Goal: Task Accomplishment & Management: Manage account settings

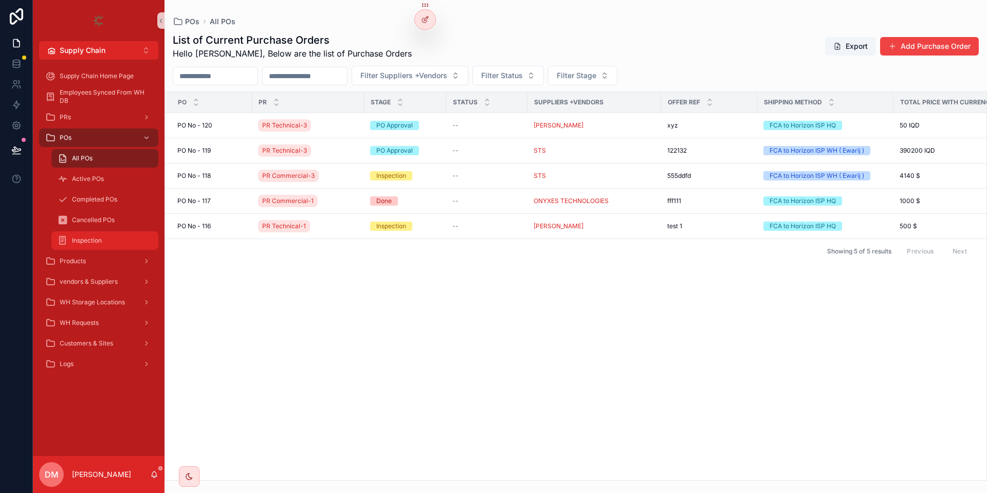
click at [73, 232] on link "Inspection" at bounding box center [104, 240] width 107 height 19
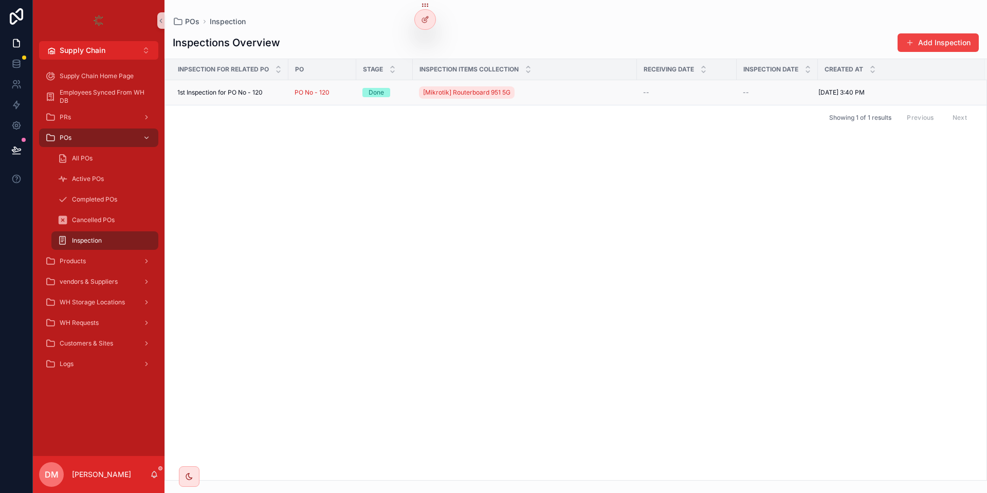
click at [224, 90] on span "1st Inspection for PO No - 120" at bounding box center [219, 92] width 85 height 8
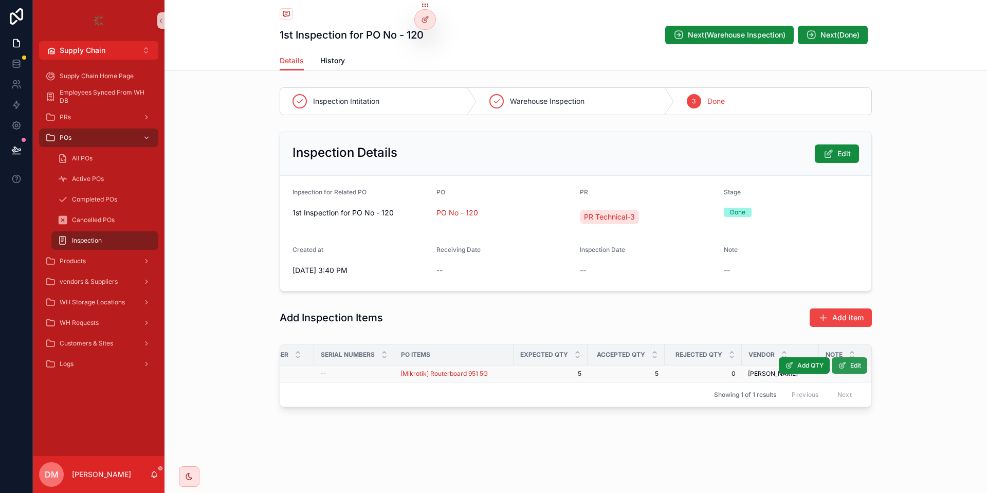
scroll to position [0, 120]
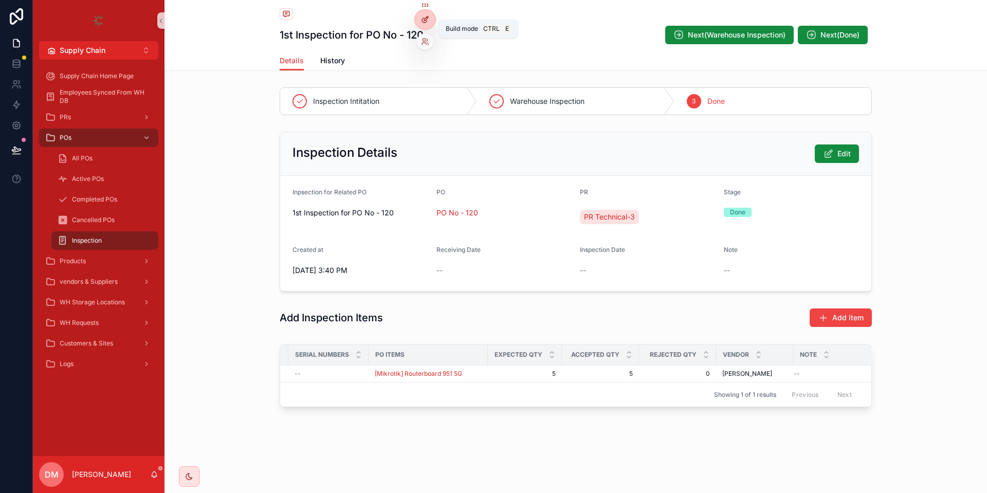
click at [422, 14] on div at bounding box center [425, 20] width 21 height 20
click at [852, 366] on span "Edit" at bounding box center [855, 365] width 11 height 8
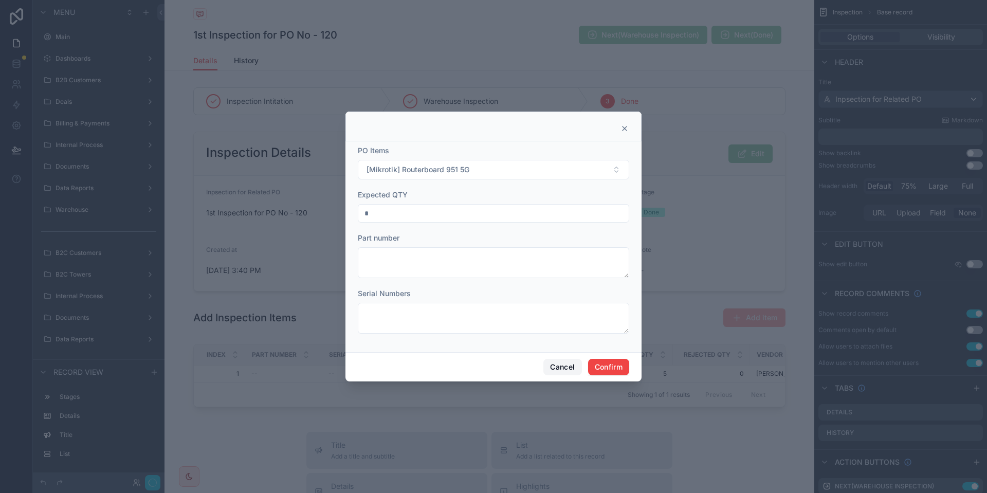
click at [554, 362] on button "Cancel" at bounding box center [563, 367] width 38 height 16
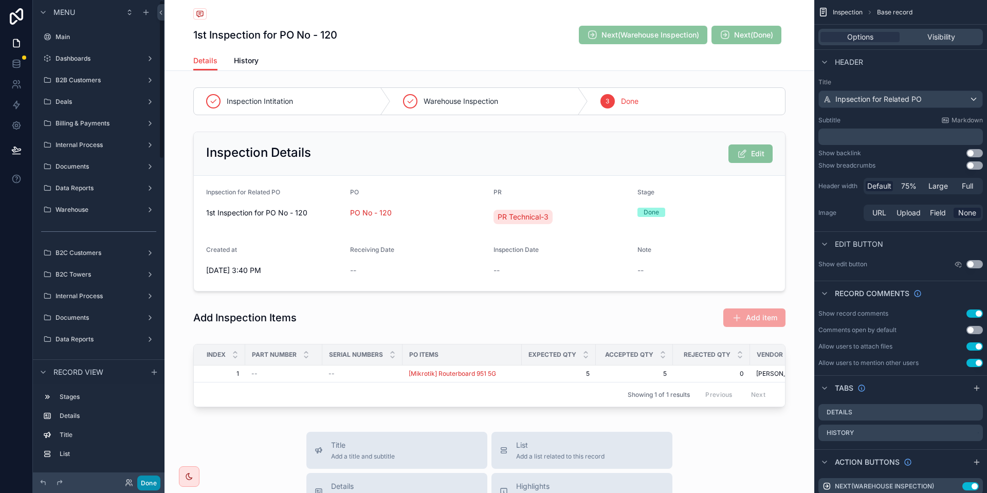
click at [145, 479] on button "Done" at bounding box center [148, 483] width 23 height 15
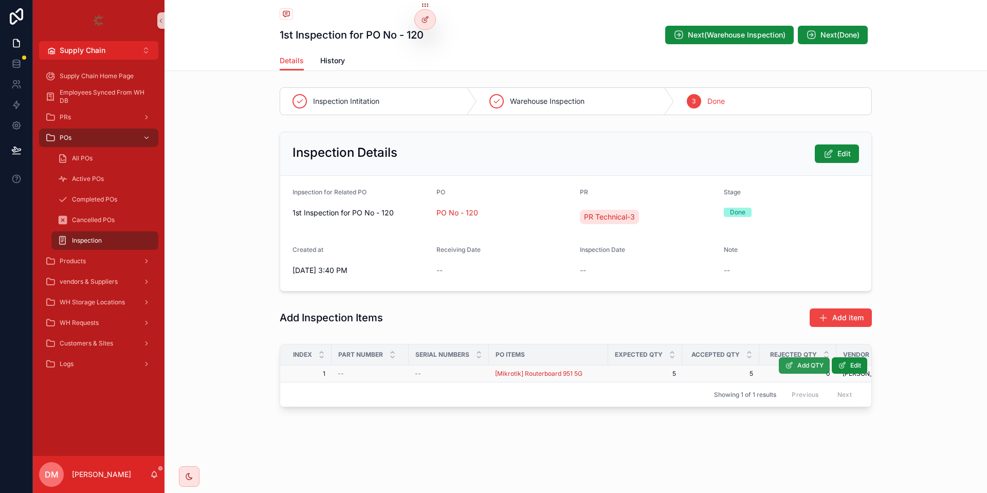
click at [813, 361] on button "Add QTY" at bounding box center [804, 365] width 51 height 16
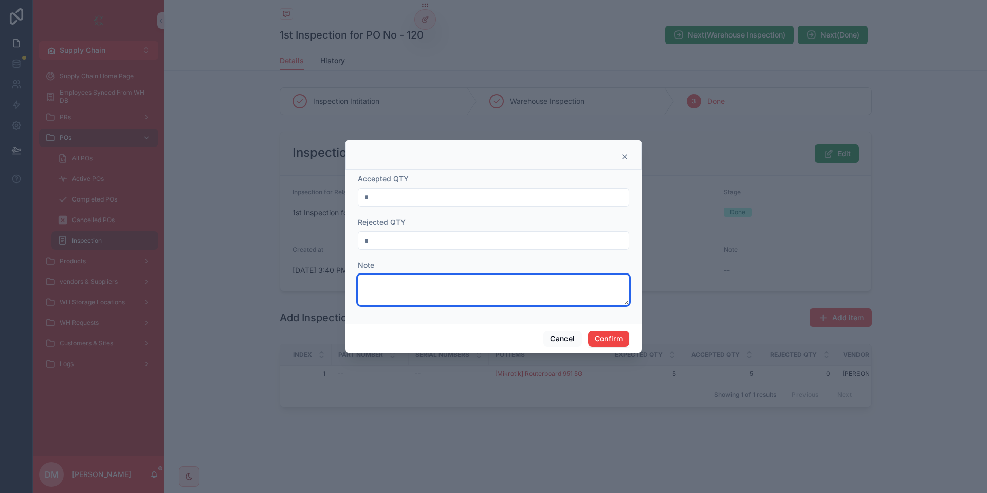
click at [426, 294] on textarea at bounding box center [493, 290] width 271 height 31
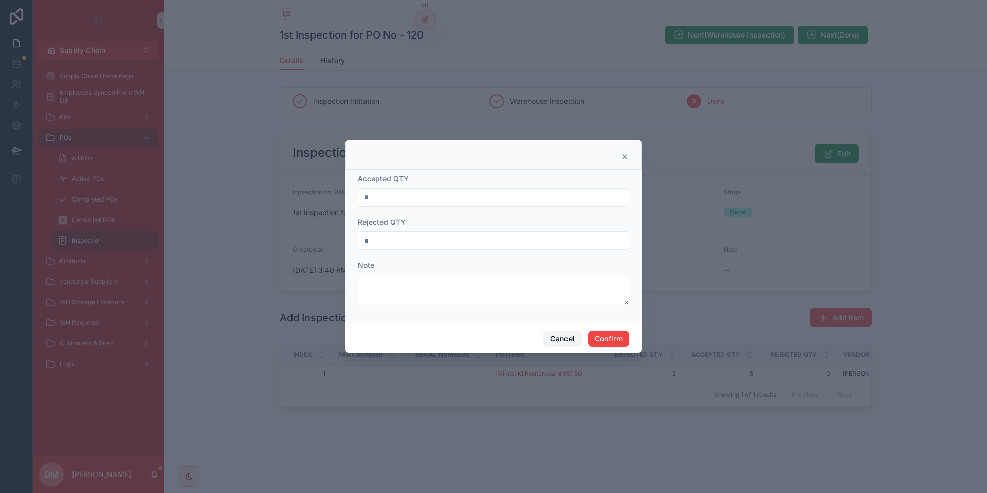
click at [571, 340] on button "Cancel" at bounding box center [563, 339] width 38 height 16
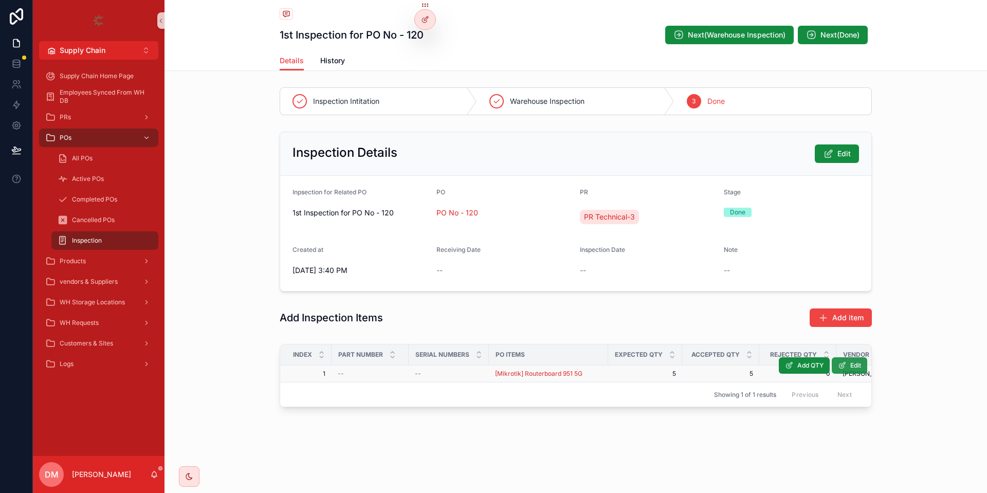
click at [857, 369] on span "Edit" at bounding box center [855, 365] width 11 height 8
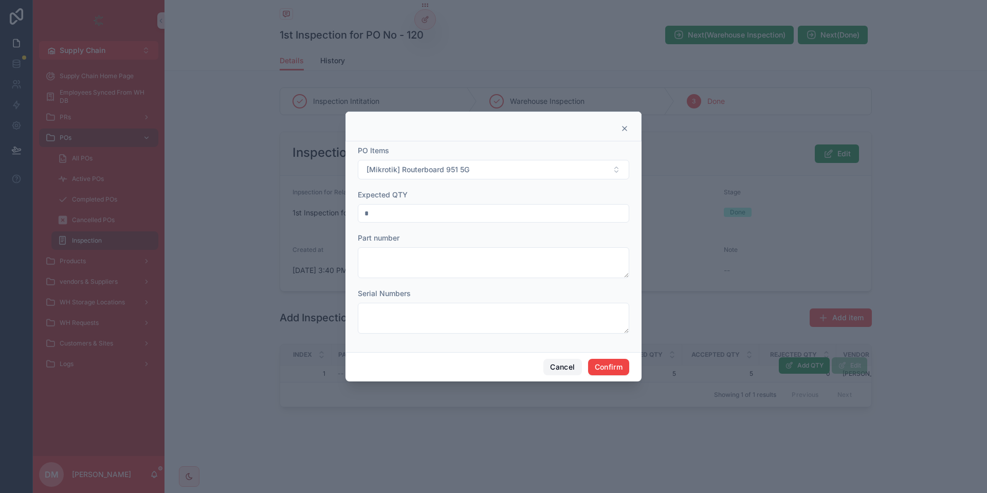
click at [566, 367] on button "Cancel" at bounding box center [563, 367] width 38 height 16
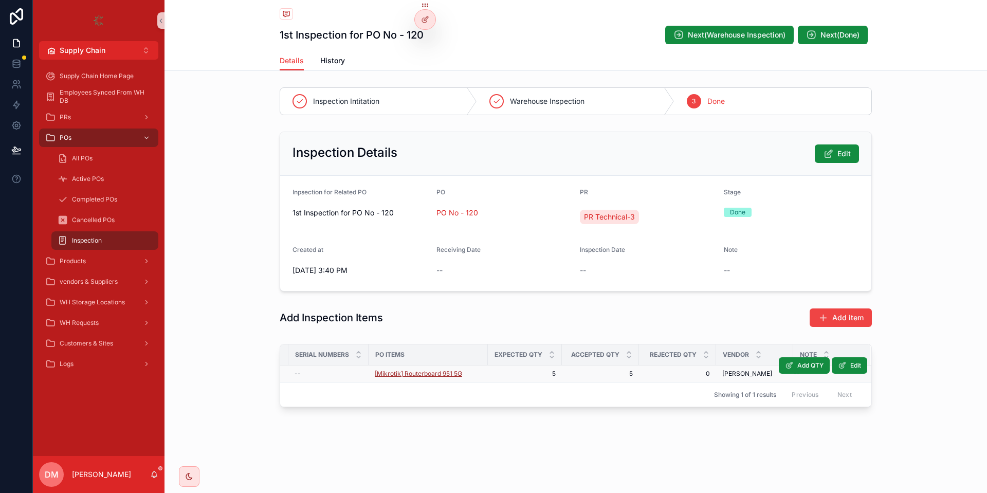
scroll to position [0, 0]
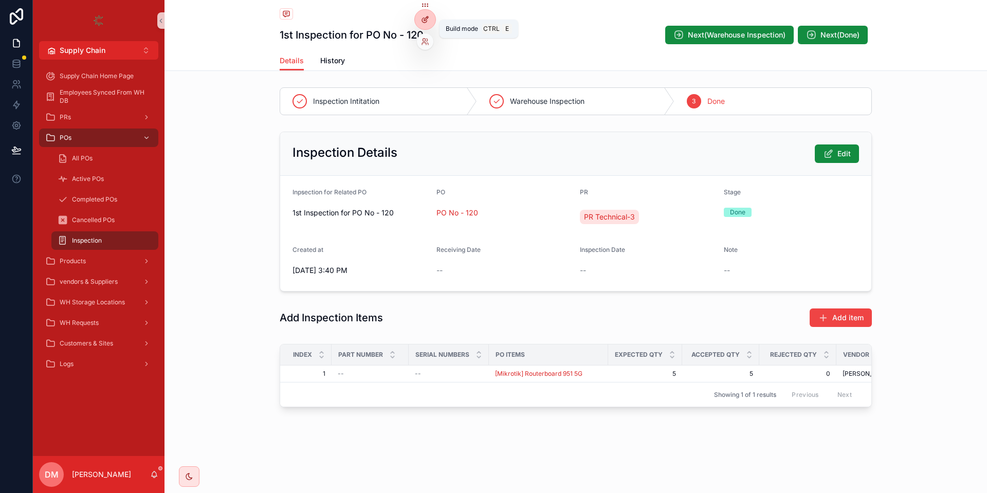
click at [429, 24] on div at bounding box center [425, 20] width 21 height 20
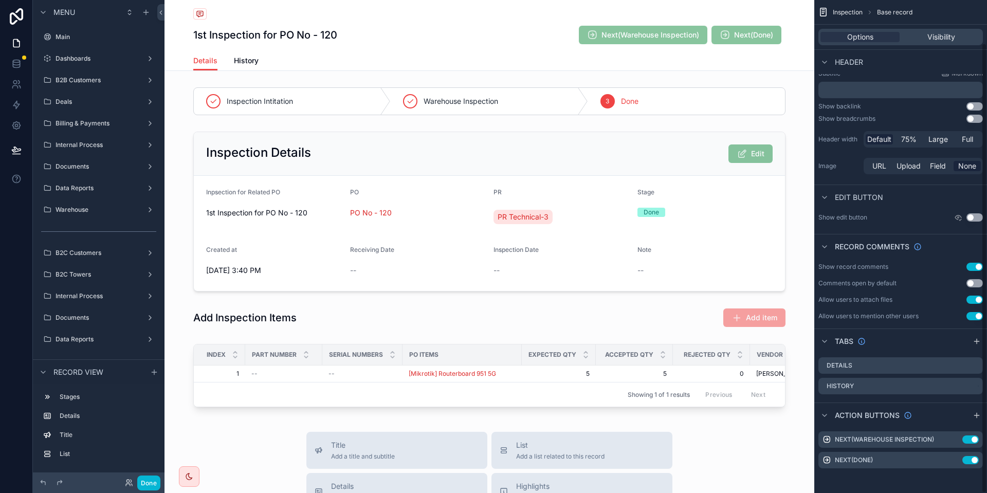
scroll to position [47, 0]
click at [569, 367] on div "scrollable content" at bounding box center [490, 378] width 650 height 76
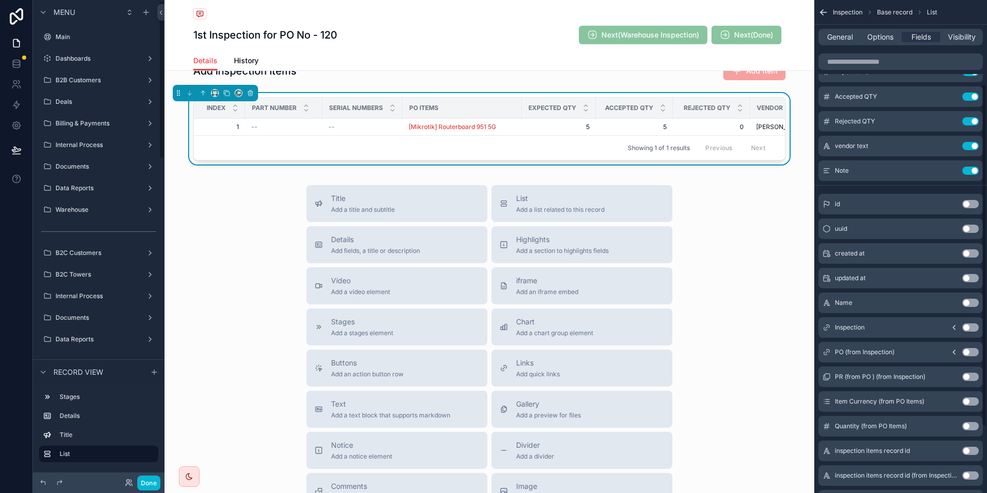
scroll to position [216, 0]
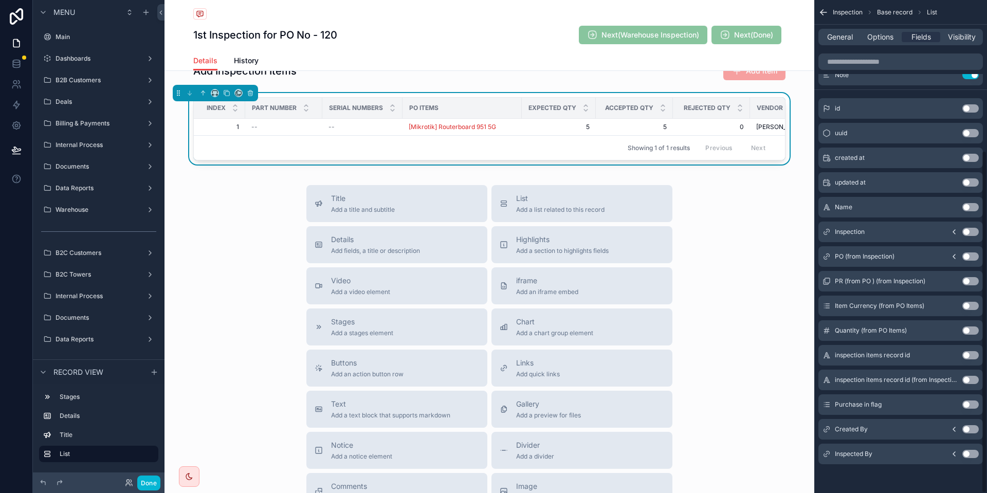
click at [974, 428] on button "Use setting" at bounding box center [971, 429] width 16 height 8
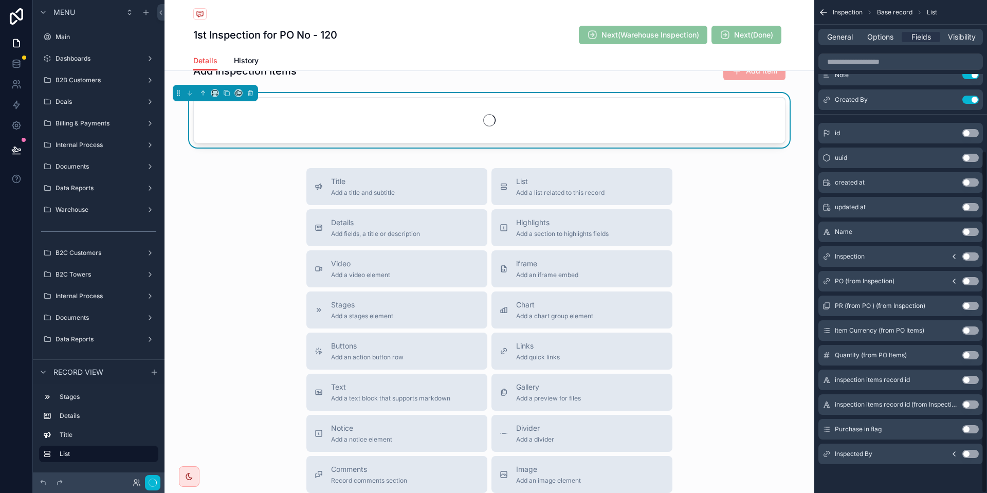
click at [969, 451] on button "Use setting" at bounding box center [971, 454] width 16 height 8
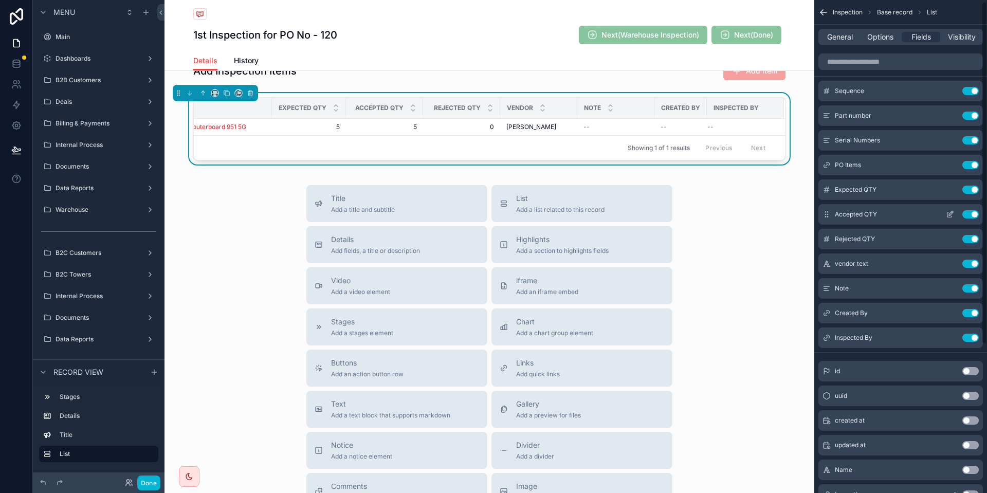
scroll to position [0, 0]
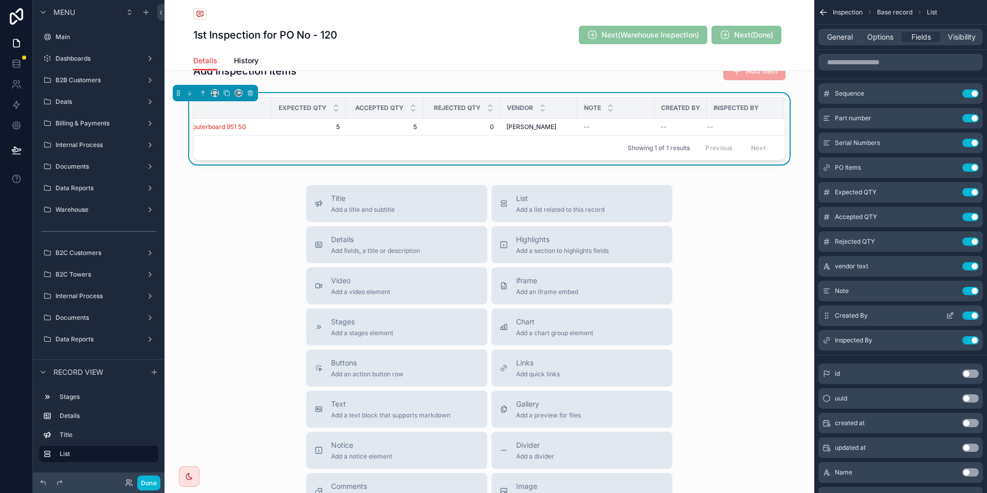
click at [945, 312] on button "scrollable content" at bounding box center [950, 316] width 16 height 8
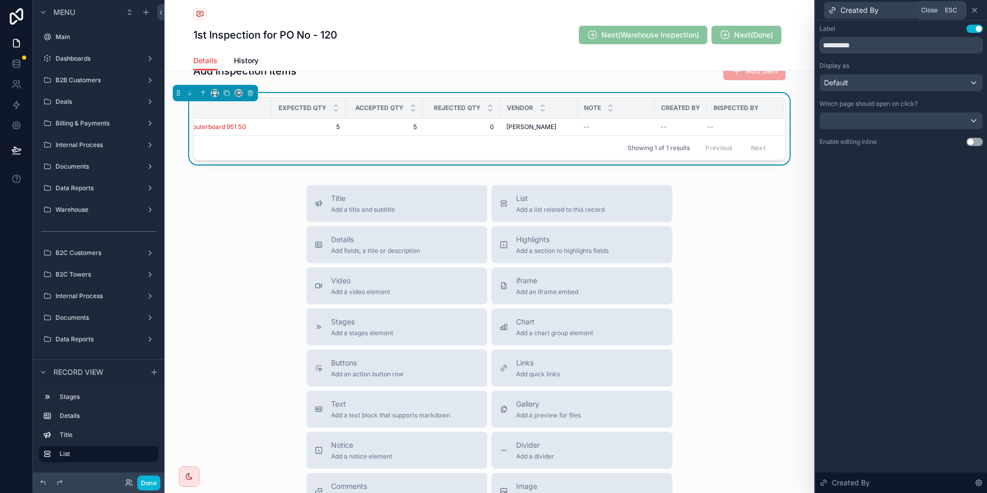
click at [975, 8] on icon at bounding box center [975, 10] width 8 height 8
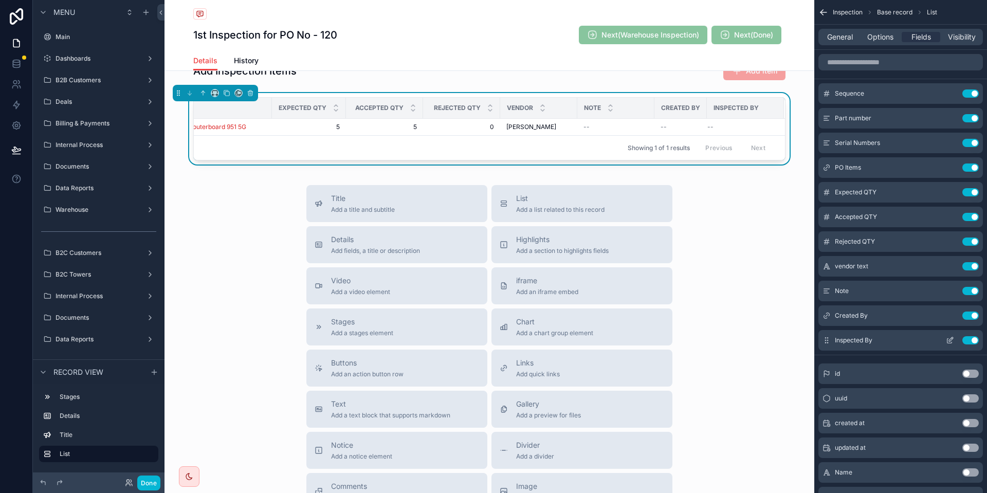
click at [951, 340] on icon "scrollable content" at bounding box center [950, 340] width 8 height 8
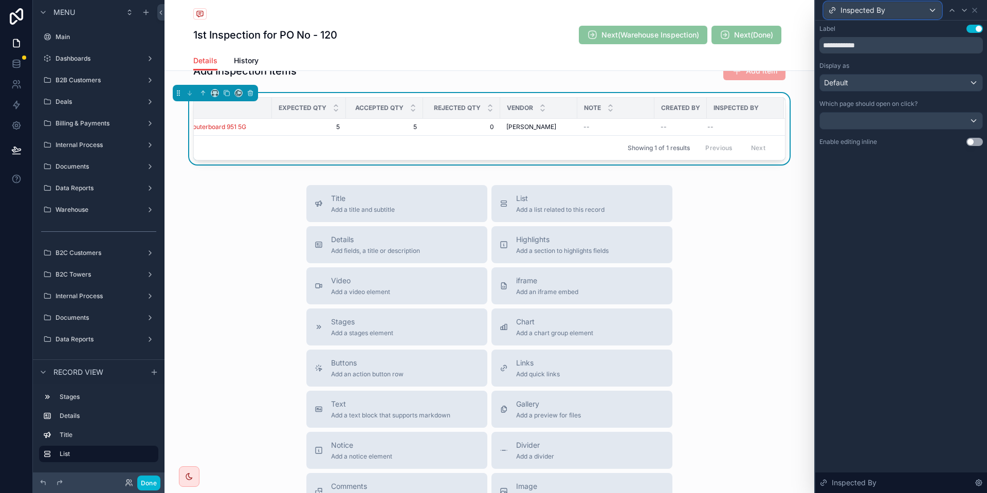
click at [920, 6] on div "Inspected By" at bounding box center [882, 10] width 117 height 16
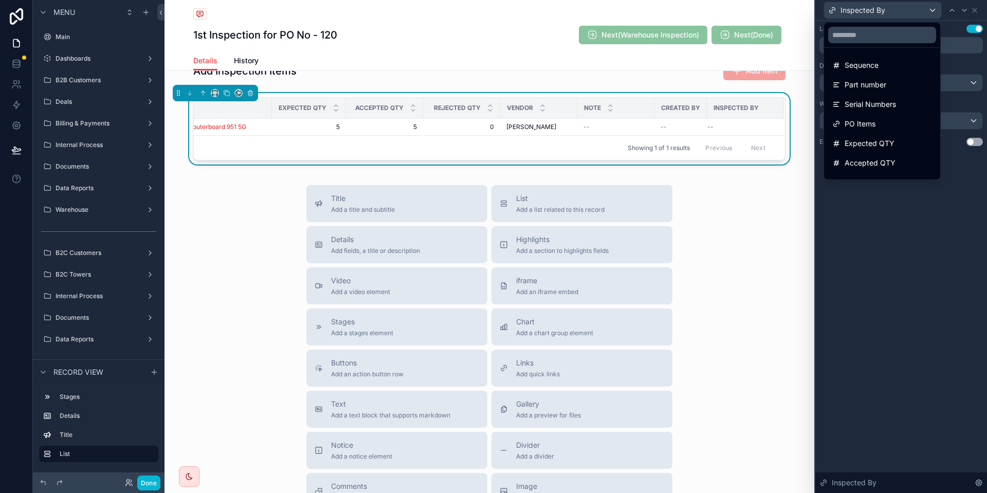
click at [920, 6] on div at bounding box center [902, 246] width 172 height 493
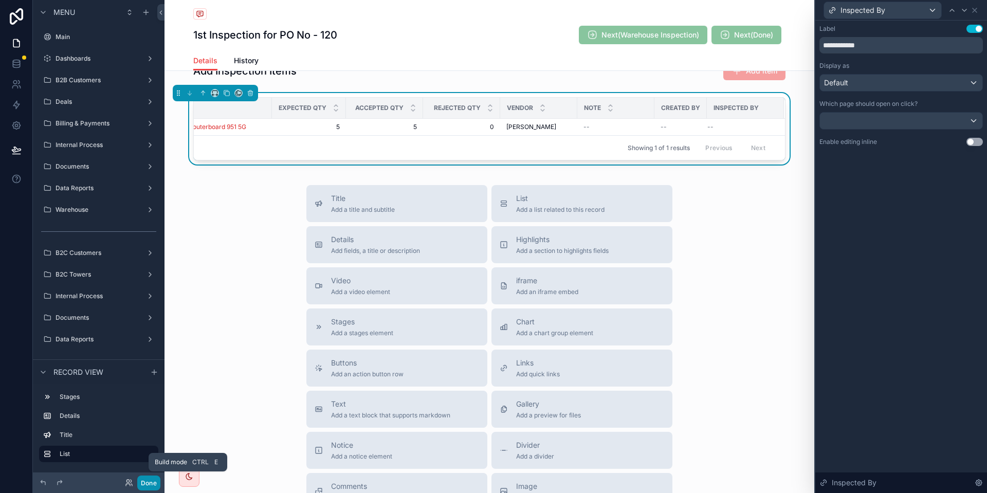
click at [147, 487] on button "Done" at bounding box center [148, 483] width 23 height 15
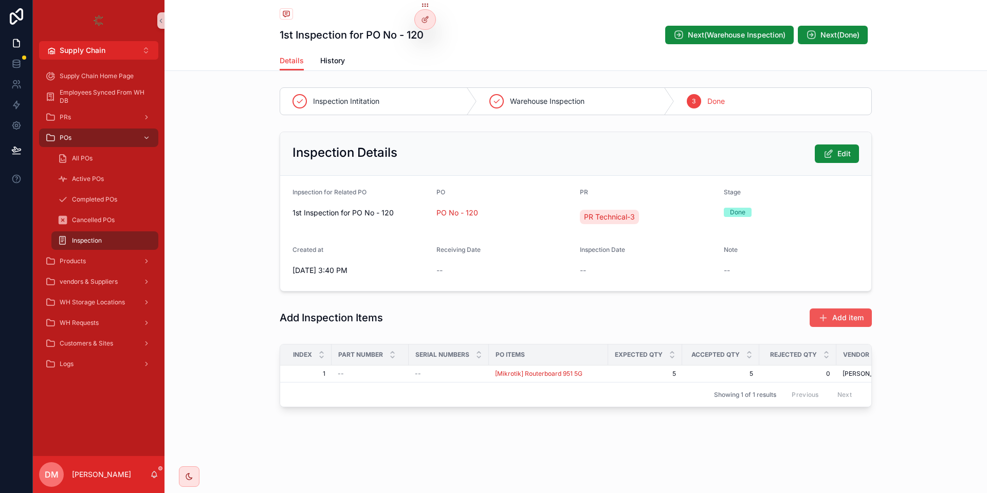
click at [836, 317] on span "Add item" at bounding box center [847, 318] width 31 height 10
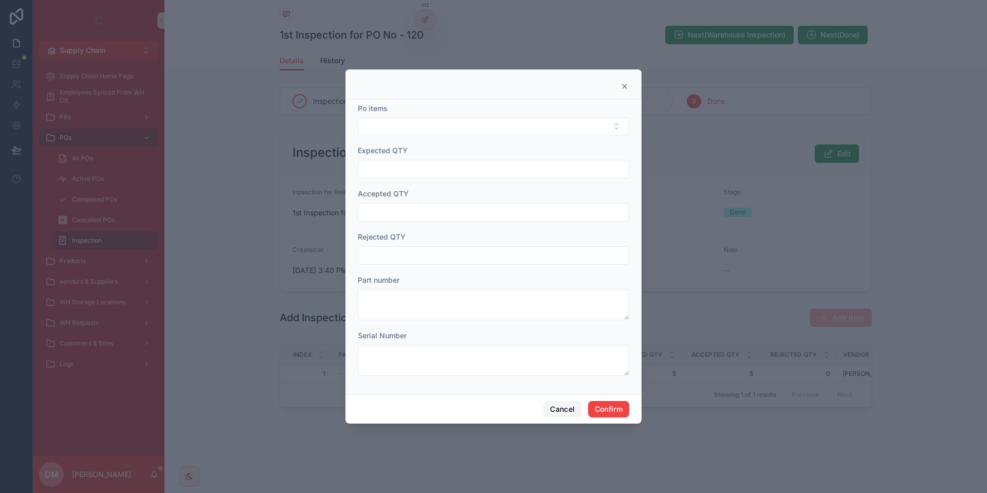
click at [554, 409] on button "Cancel" at bounding box center [563, 409] width 38 height 16
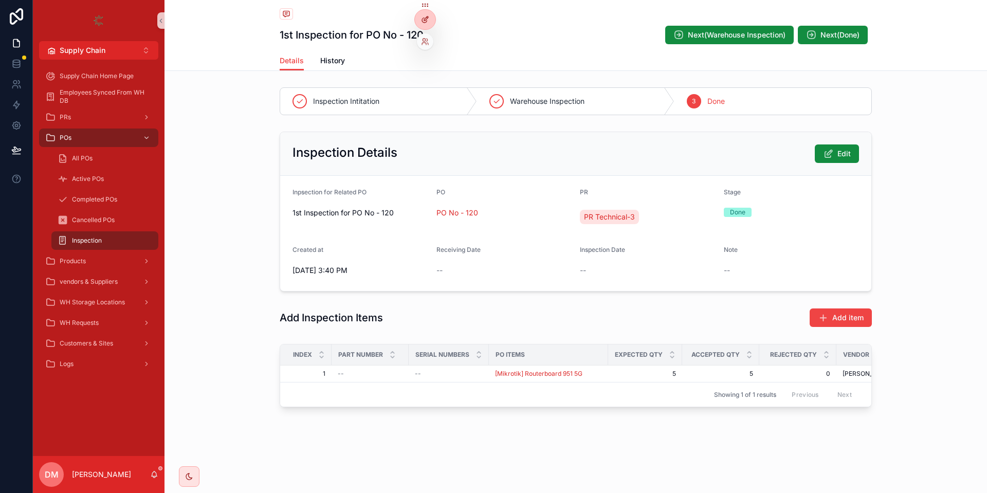
click at [428, 22] on icon at bounding box center [425, 19] width 8 height 8
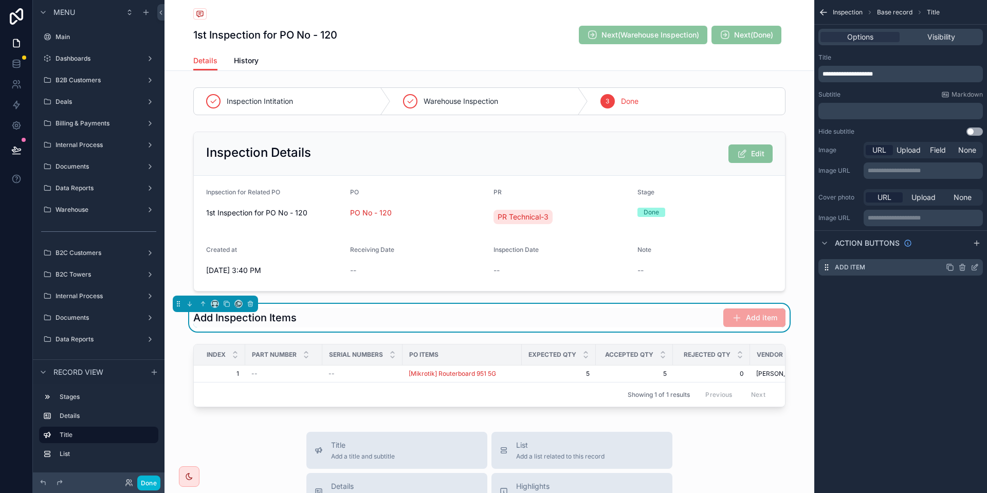
click at [974, 267] on icon "scrollable content" at bounding box center [975, 267] width 8 height 8
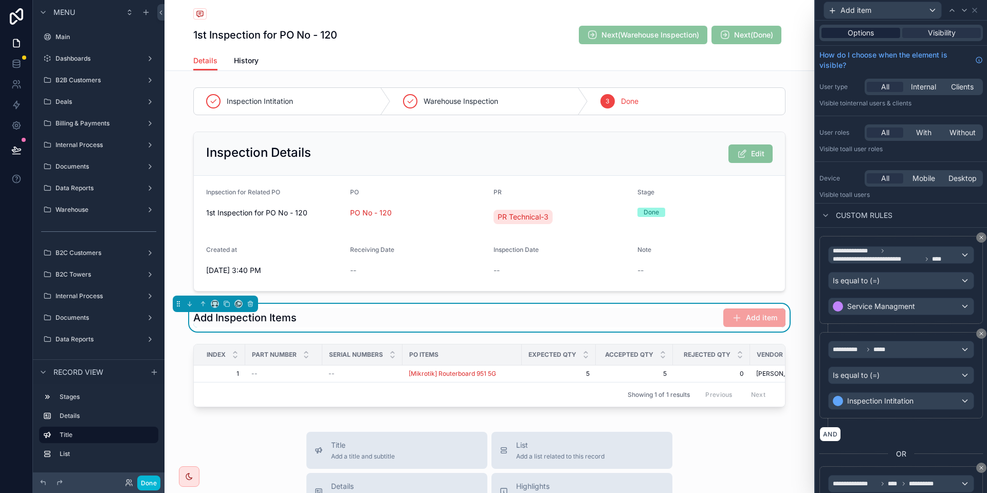
click at [838, 30] on div "Options" at bounding box center [861, 33] width 79 height 10
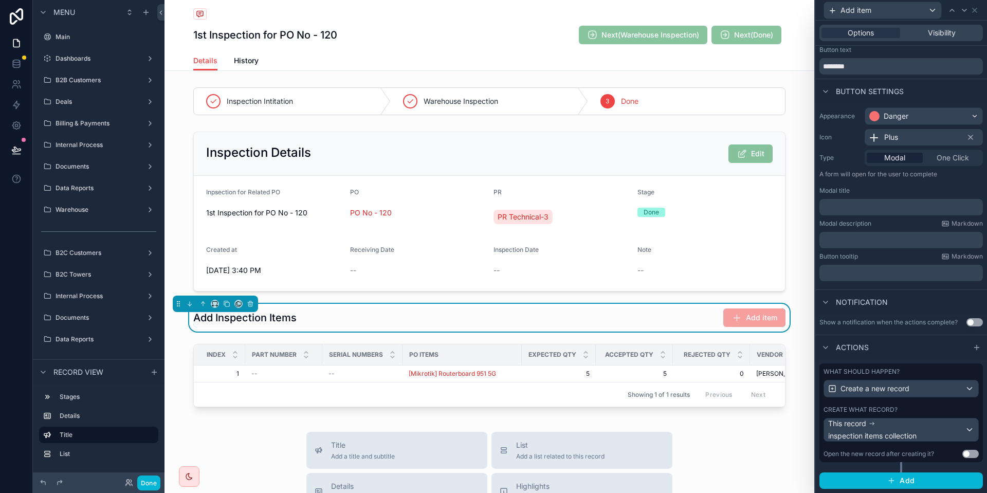
click at [917, 403] on div "What should happen? Create a new record Create what record? This record inspect…" at bounding box center [902, 413] width 164 height 99
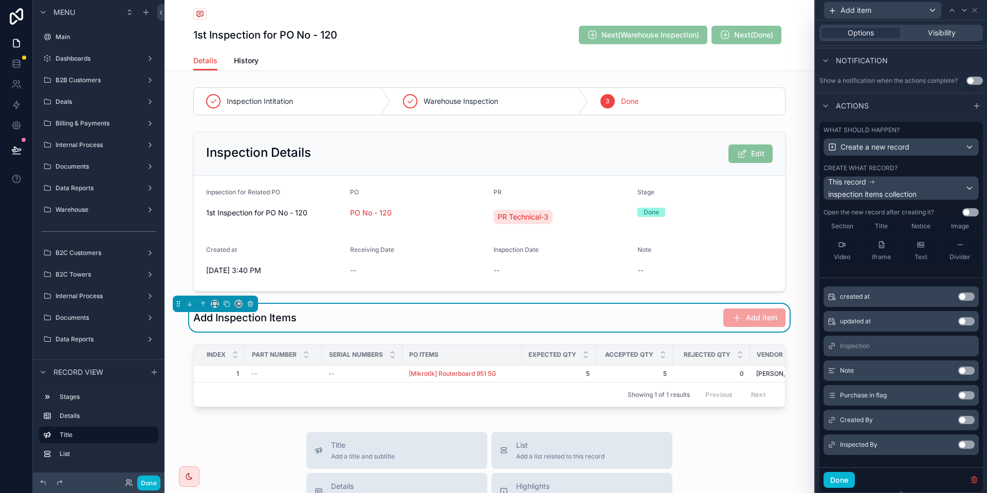
scroll to position [296, 0]
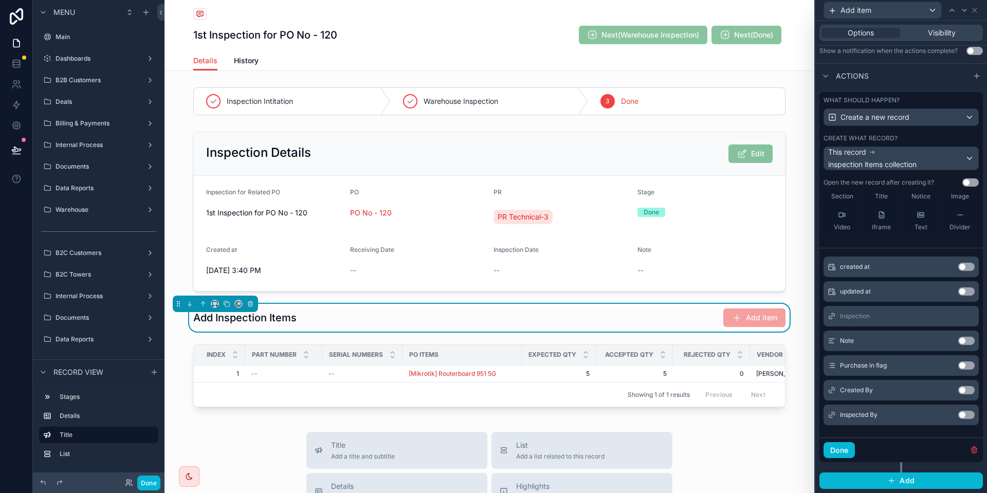
click at [967, 392] on button "Use setting" at bounding box center [966, 390] width 16 height 8
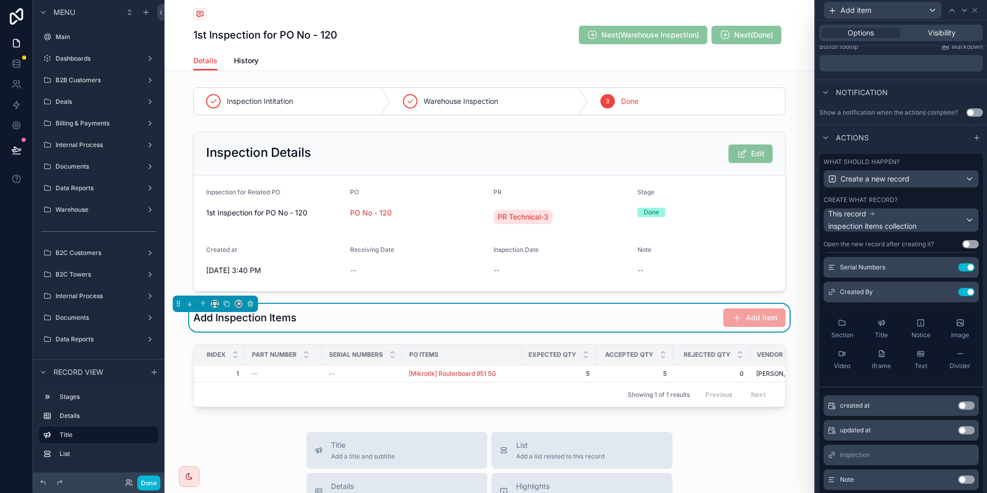
scroll to position [96, 0]
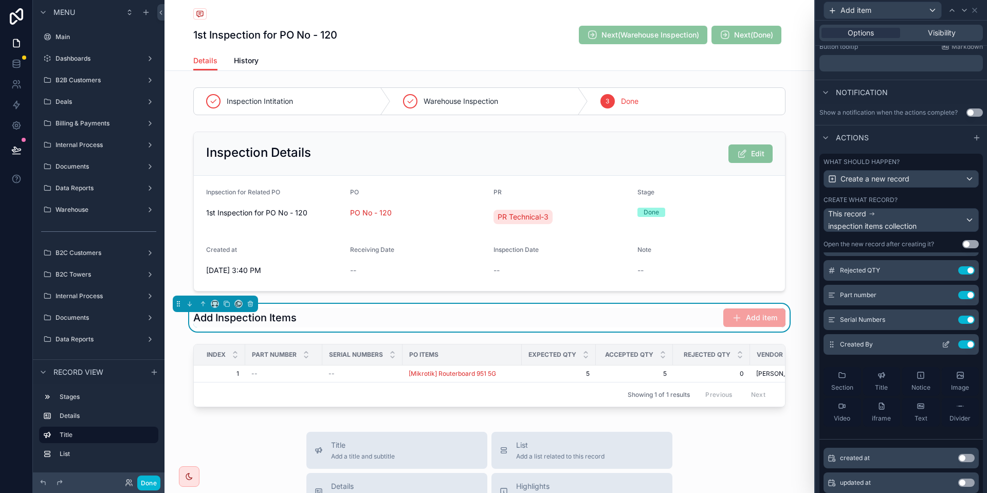
click at [944, 341] on icon at bounding box center [946, 344] width 8 height 8
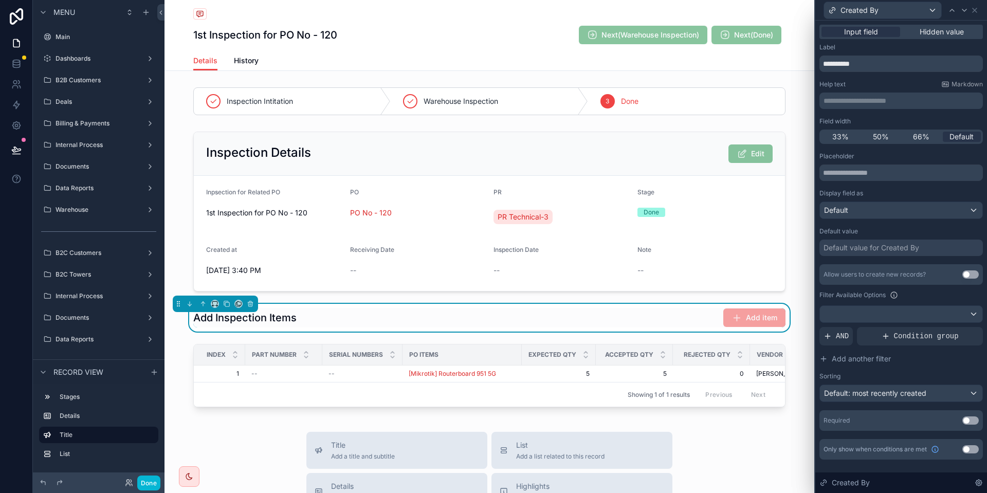
click at [944, 26] on div "Input field Hidden value" at bounding box center [902, 32] width 164 height 14
click at [936, 34] on span "Hidden value" at bounding box center [942, 32] width 44 height 10
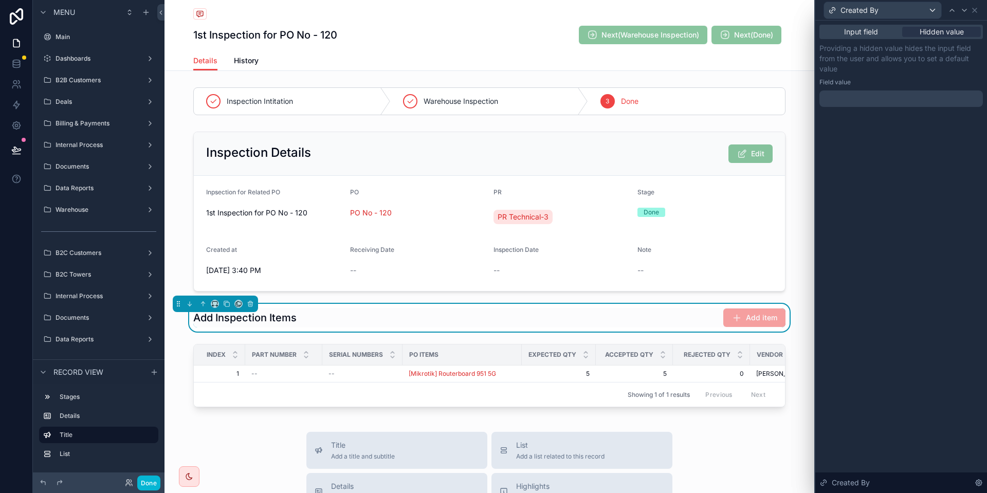
click at [856, 97] on div at bounding box center [902, 98] width 164 height 16
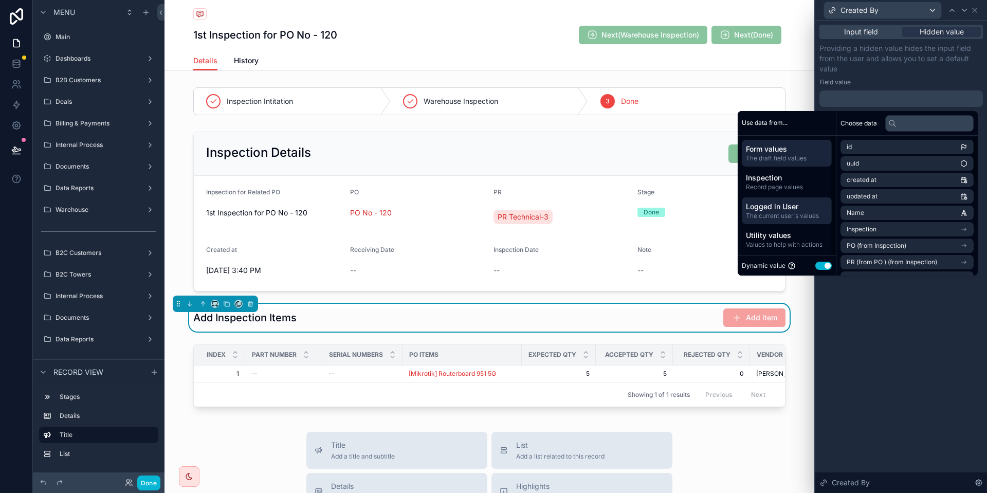
scroll to position [2, 0]
click at [791, 210] on span "The current user's values" at bounding box center [787, 214] width 82 height 8
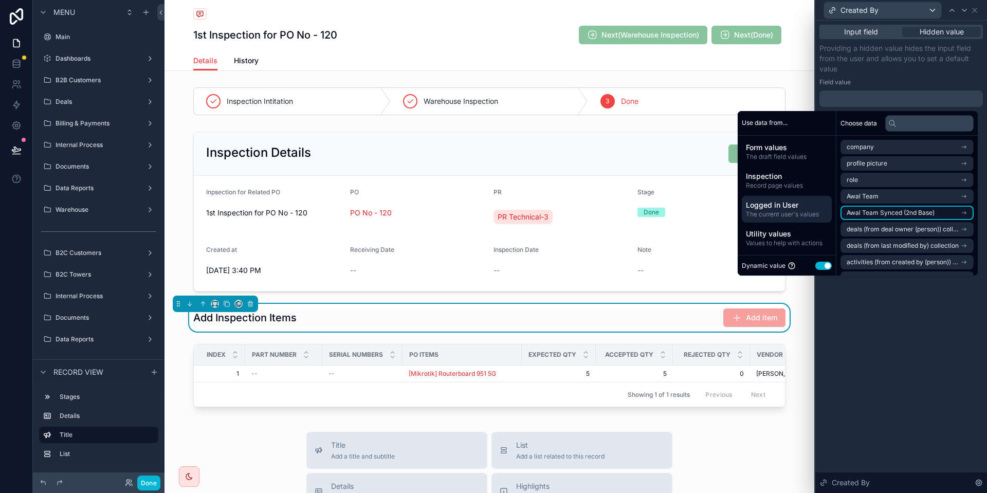
click at [890, 212] on span "Awal Team Synced (2nd Base)" at bounding box center [891, 213] width 88 height 8
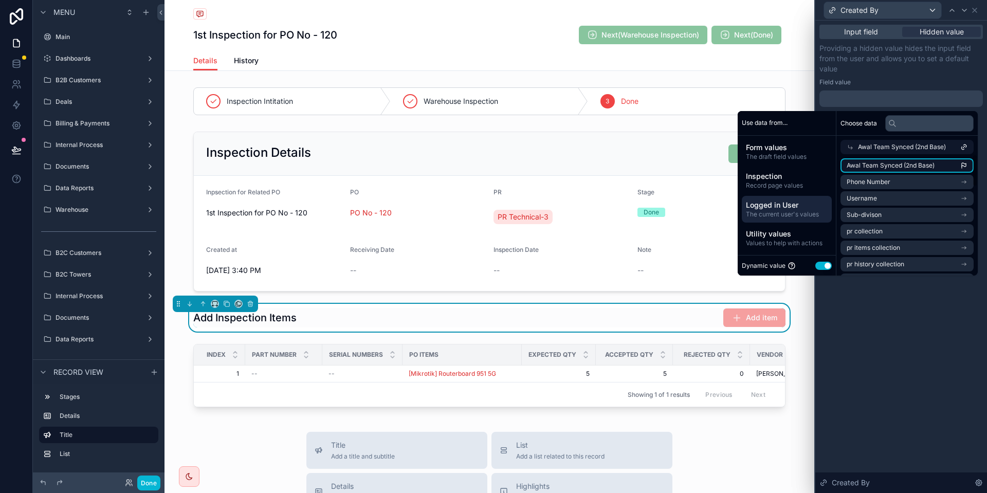
click at [922, 158] on li "Awal Team Synced (2nd Base)" at bounding box center [907, 165] width 133 height 14
click at [887, 78] on div "**********" at bounding box center [902, 75] width 164 height 64
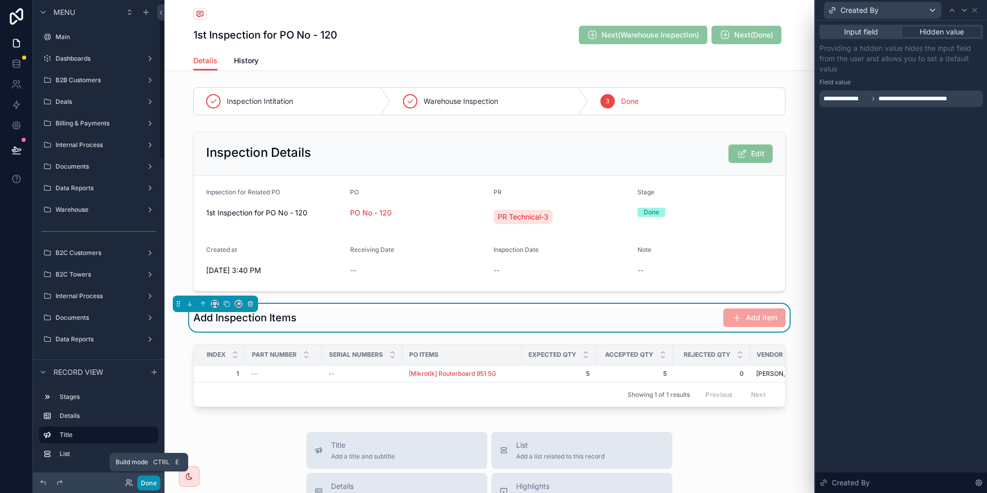
click at [146, 486] on button "Done" at bounding box center [148, 483] width 23 height 15
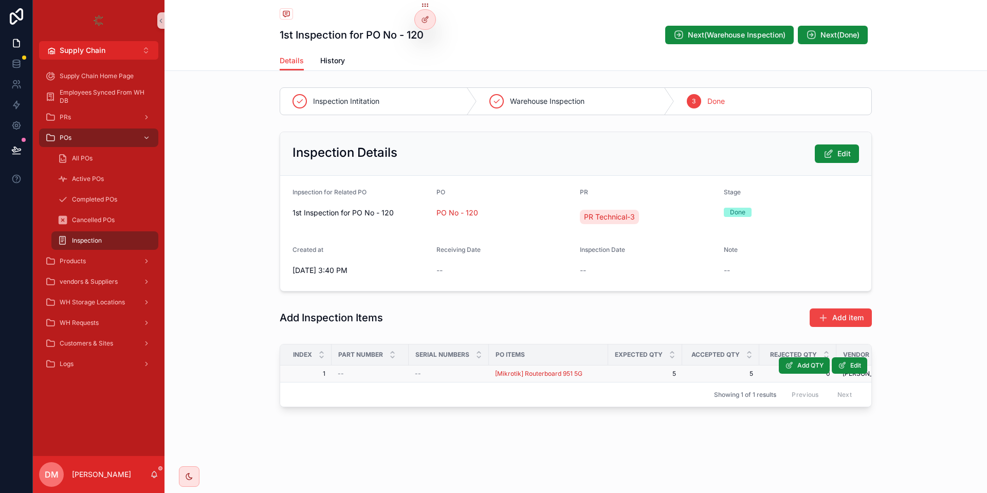
scroll to position [0, 250]
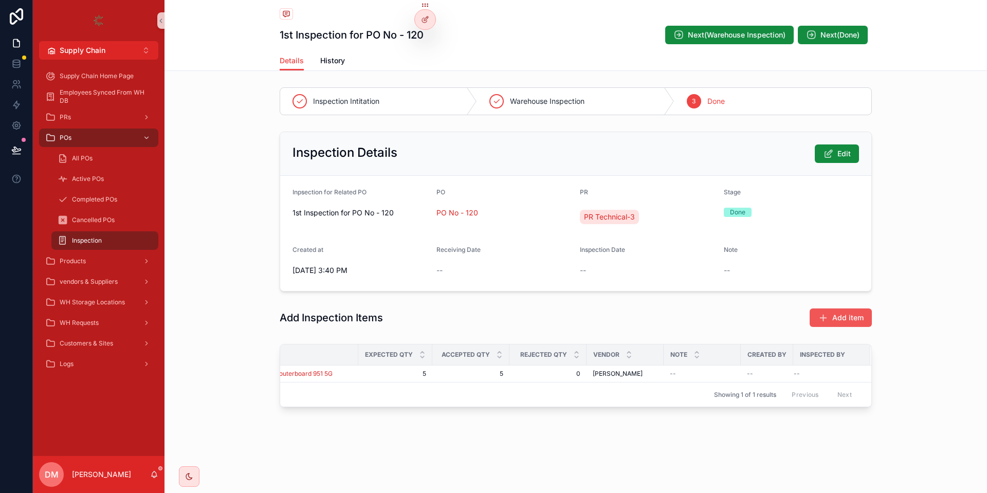
click at [837, 315] on span "Add item" at bounding box center [847, 318] width 31 height 10
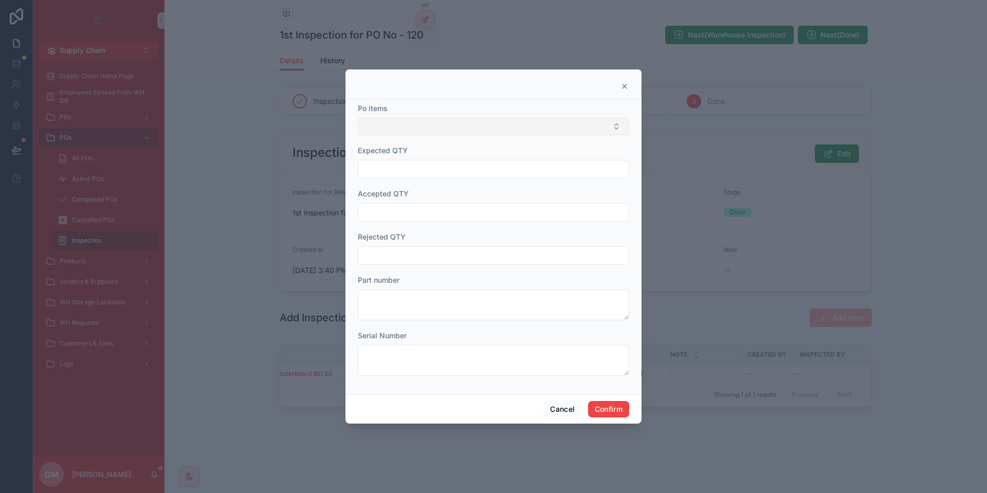
click at [463, 125] on button "Select Button" at bounding box center [493, 126] width 271 height 17
click at [421, 170] on span "[Mikrotik] Routerboard 951 5G" at bounding box center [416, 167] width 102 height 10
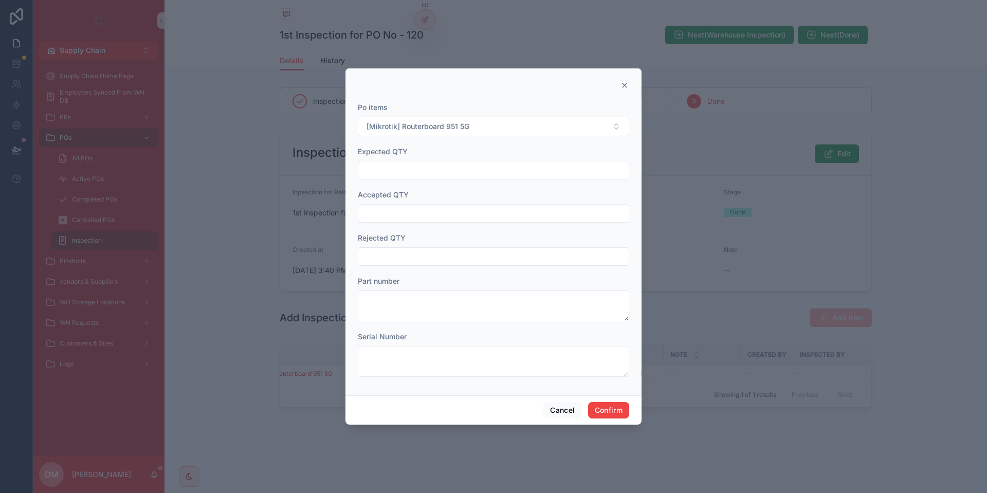
click at [403, 158] on div "Expected QTY" at bounding box center [493, 163] width 271 height 33
click at [402, 165] on input "text" at bounding box center [493, 170] width 270 height 14
click at [600, 413] on button "Confirm" at bounding box center [608, 410] width 41 height 16
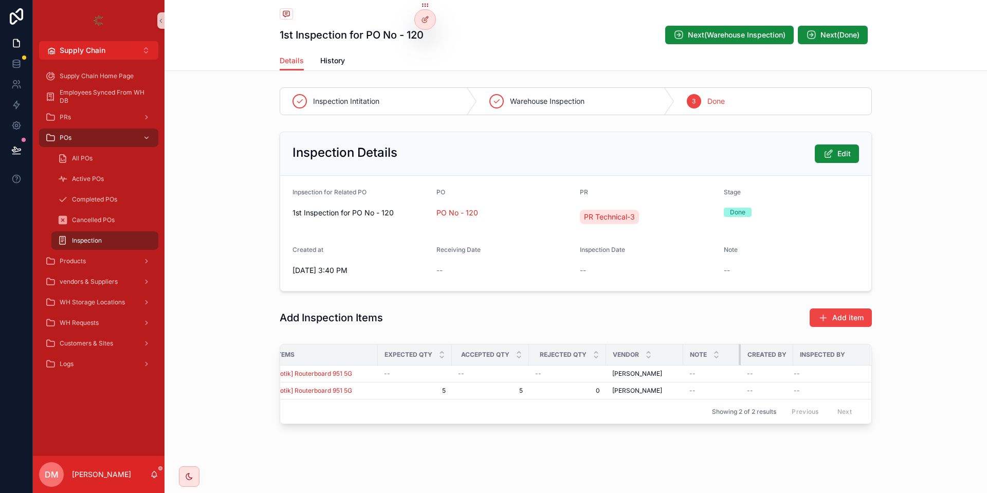
scroll to position [0, 224]
drag, startPoint x: 740, startPoint y: 353, endPoint x: 715, endPoint y: 352, distance: 25.7
click at [715, 352] on th "Note" at bounding box center [715, 355] width 51 height 21
click at [423, 41] on icon at bounding box center [424, 40] width 3 height 3
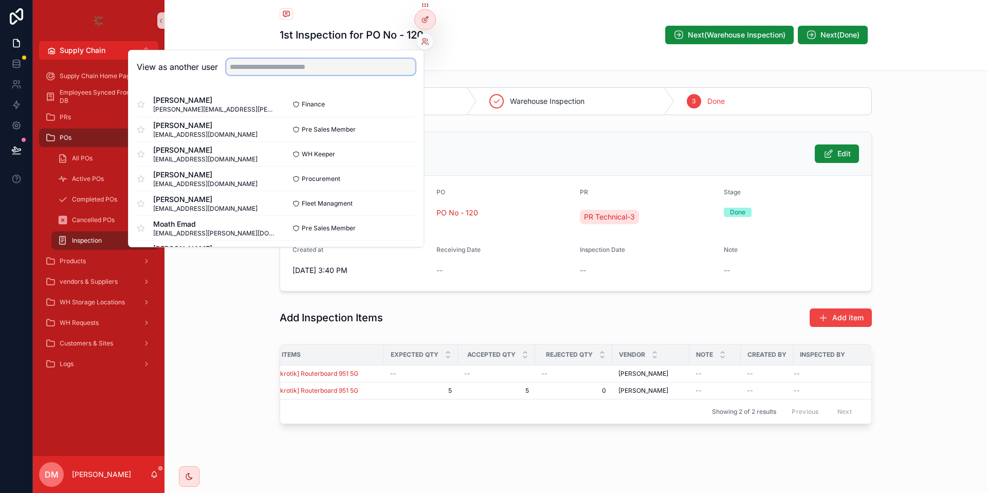
click at [366, 65] on input "text" at bounding box center [320, 67] width 189 height 16
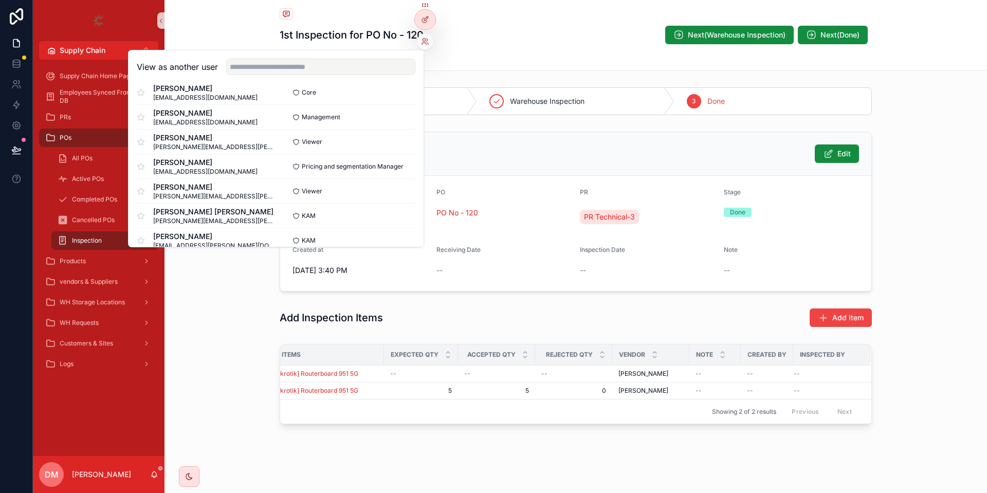
click at [544, 137] on div "Inspection Details Edit" at bounding box center [575, 154] width 591 height 44
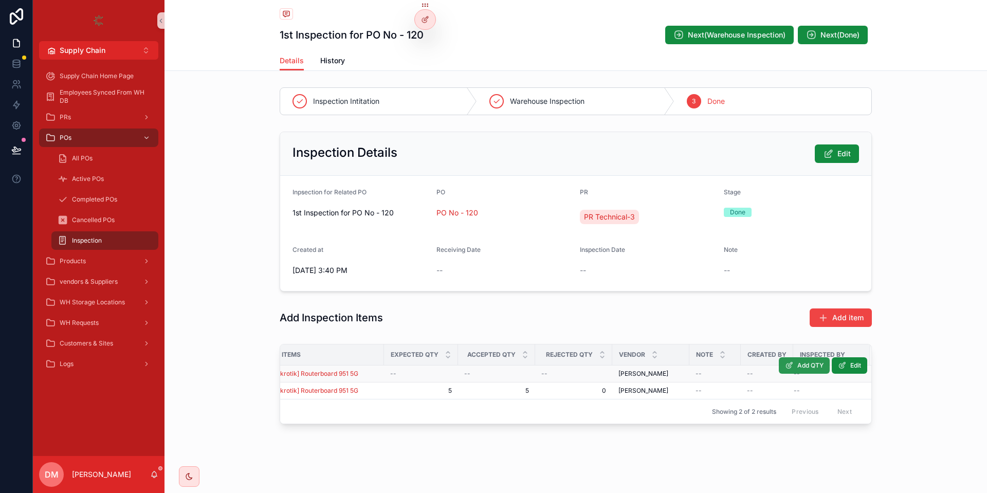
click at [799, 372] on button "Add QTY" at bounding box center [804, 365] width 51 height 16
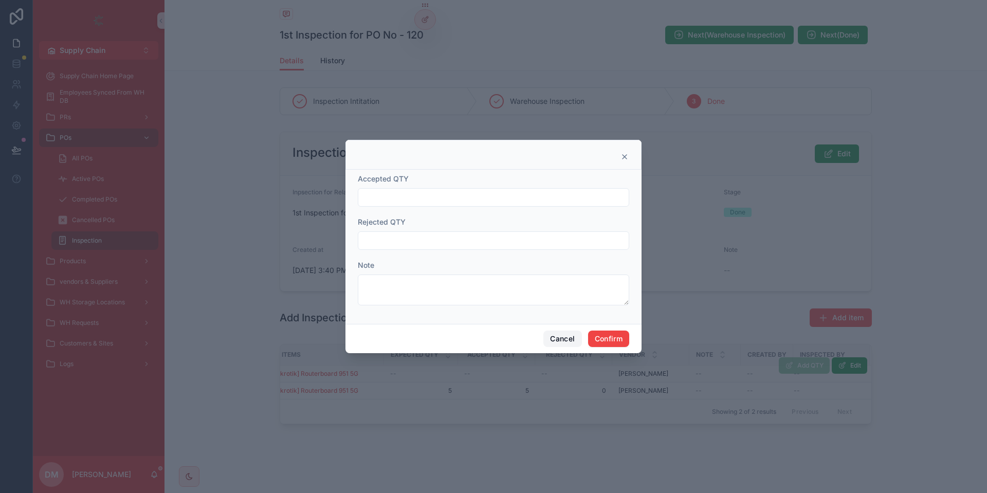
click at [552, 335] on button "Cancel" at bounding box center [563, 339] width 38 height 16
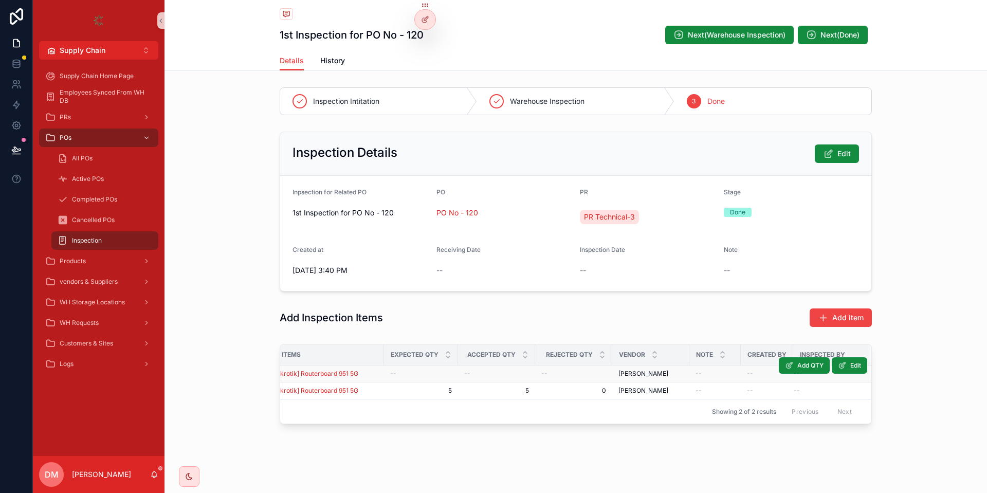
click at [437, 23] on div "1st Inspection for PO No - 120 Next(Warehouse Inspection) Next(Done)" at bounding box center [576, 25] width 592 height 51
click at [433, 20] on div at bounding box center [425, 20] width 21 height 20
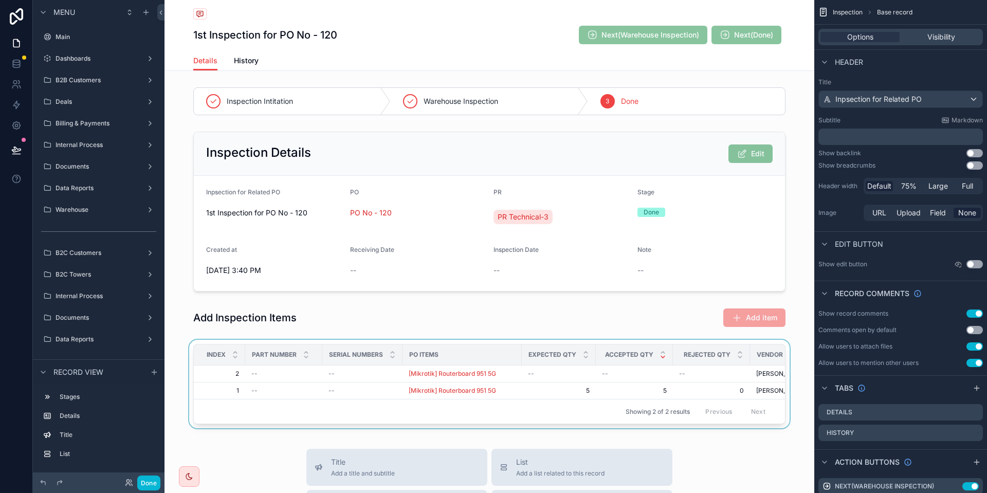
click at [662, 358] on icon "scrollable content" at bounding box center [663, 357] width 7 height 7
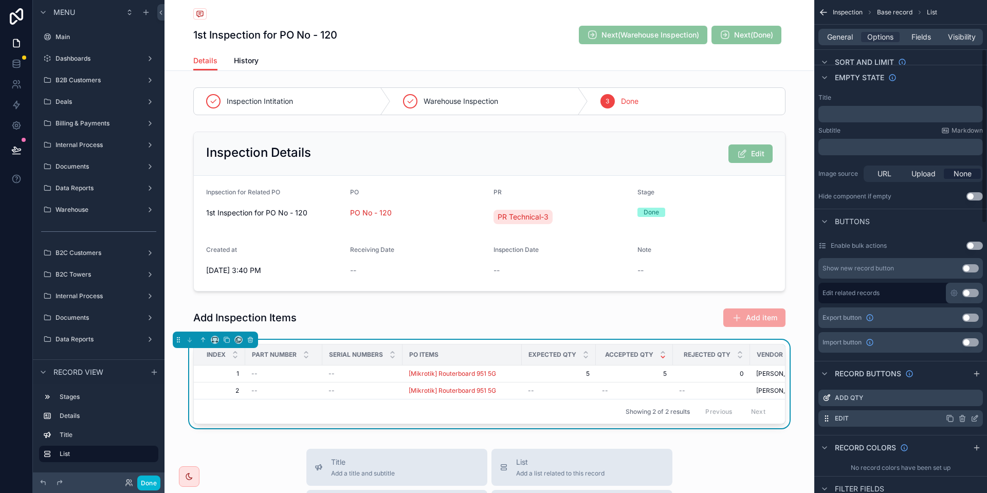
scroll to position [185, 0]
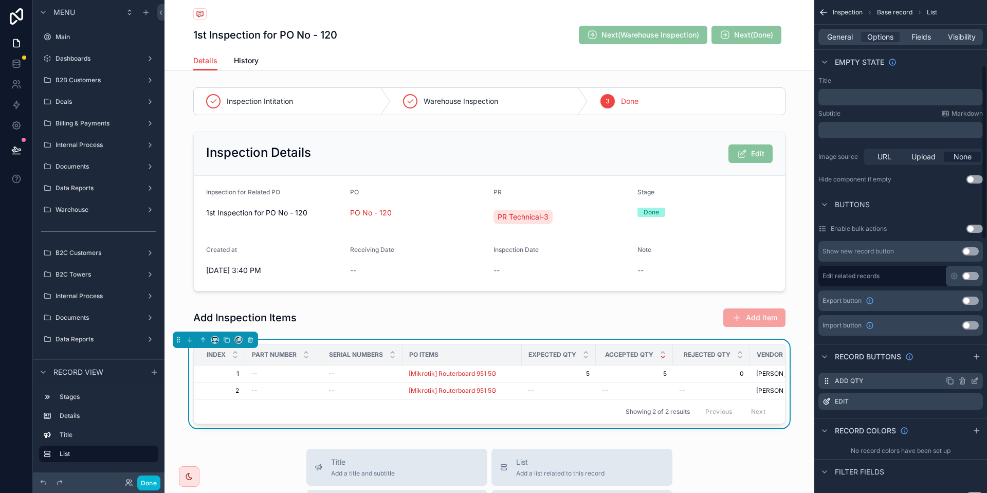
click at [979, 378] on icon "scrollable content" at bounding box center [975, 381] width 8 height 8
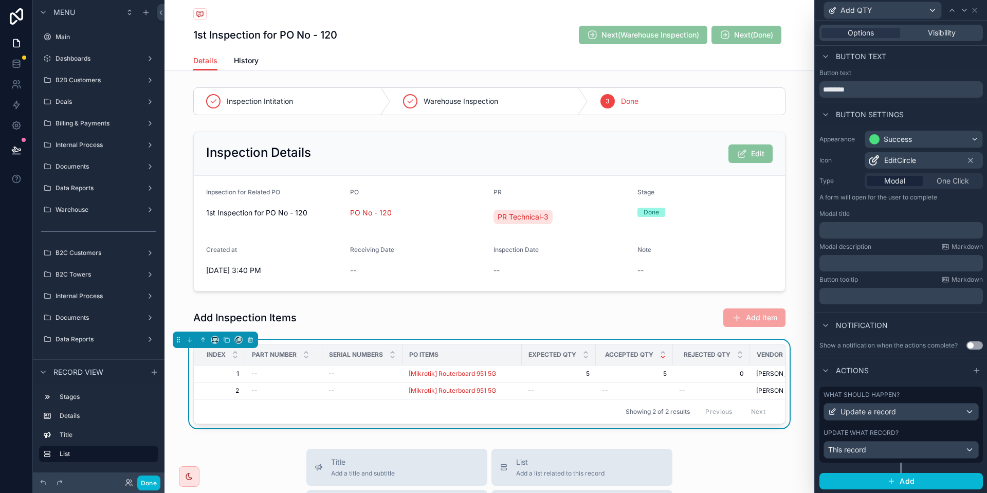
scroll to position [2, 0]
click at [922, 426] on div "What should happen? Update a record Update what record? This record" at bounding box center [902, 424] width 164 height 76
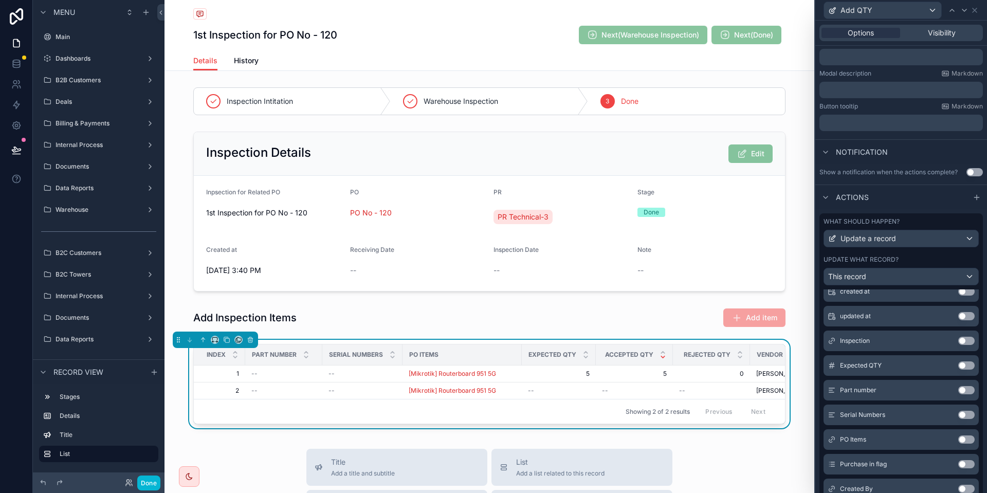
scroll to position [249, 0]
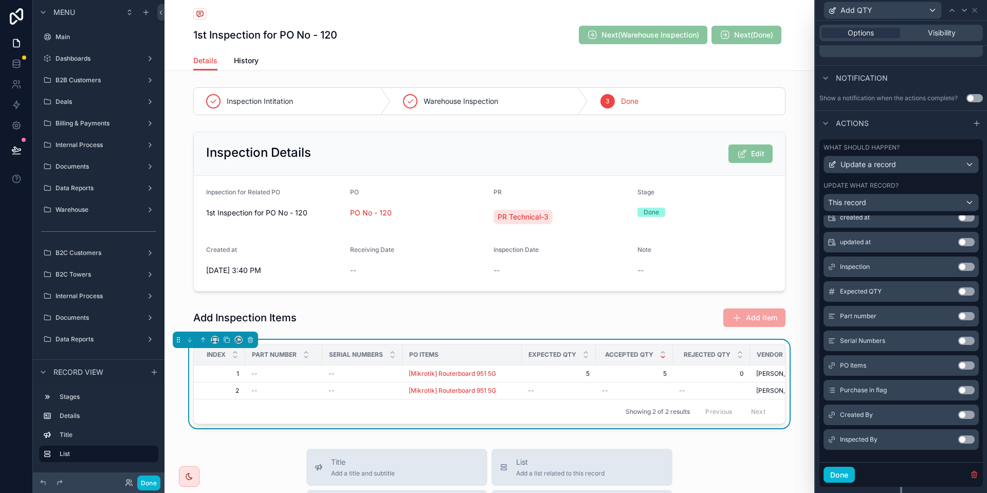
click at [971, 439] on button "Use setting" at bounding box center [966, 440] width 16 height 8
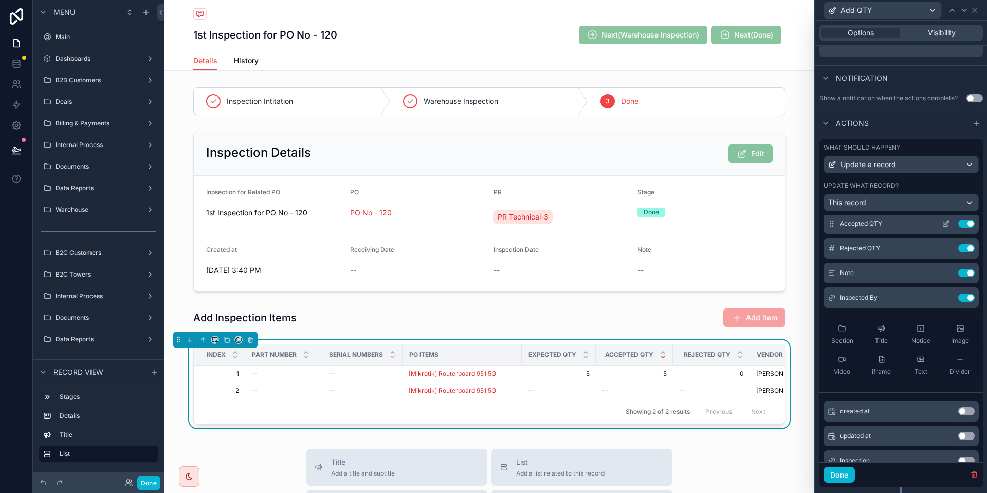
scroll to position [0, 0]
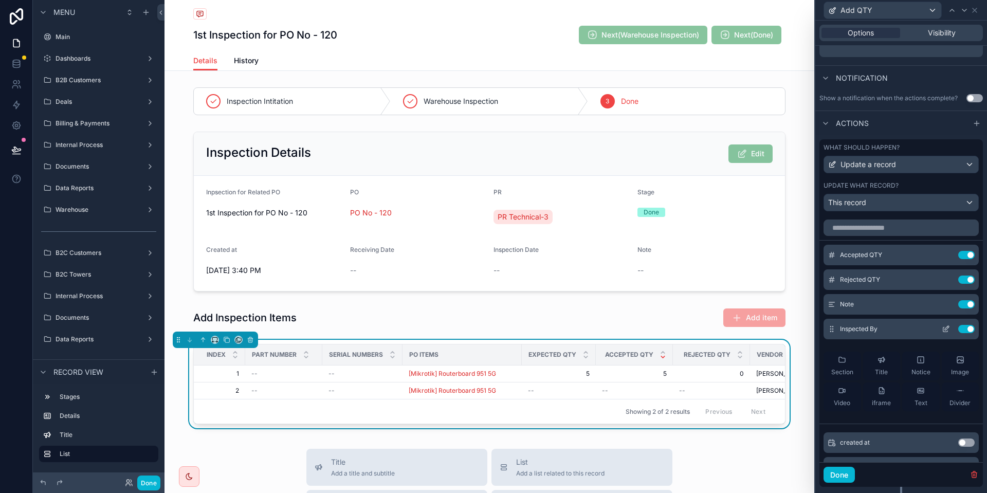
click at [943, 328] on icon at bounding box center [946, 329] width 8 height 8
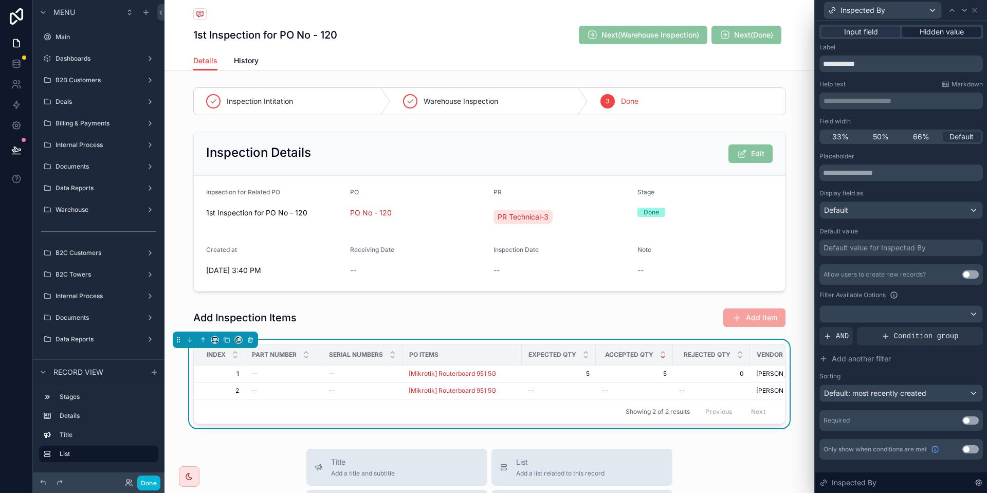
click at [934, 27] on span "Hidden value" at bounding box center [942, 32] width 44 height 10
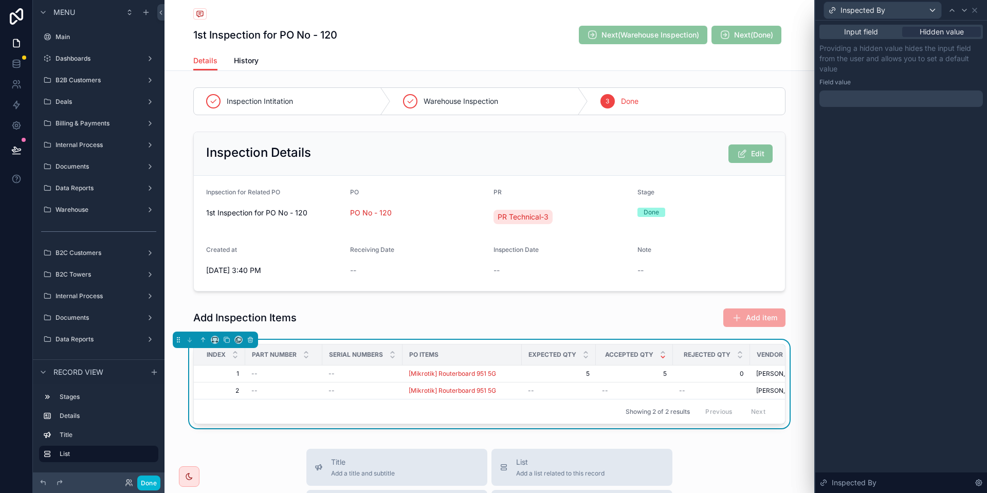
click at [852, 104] on div at bounding box center [902, 98] width 164 height 16
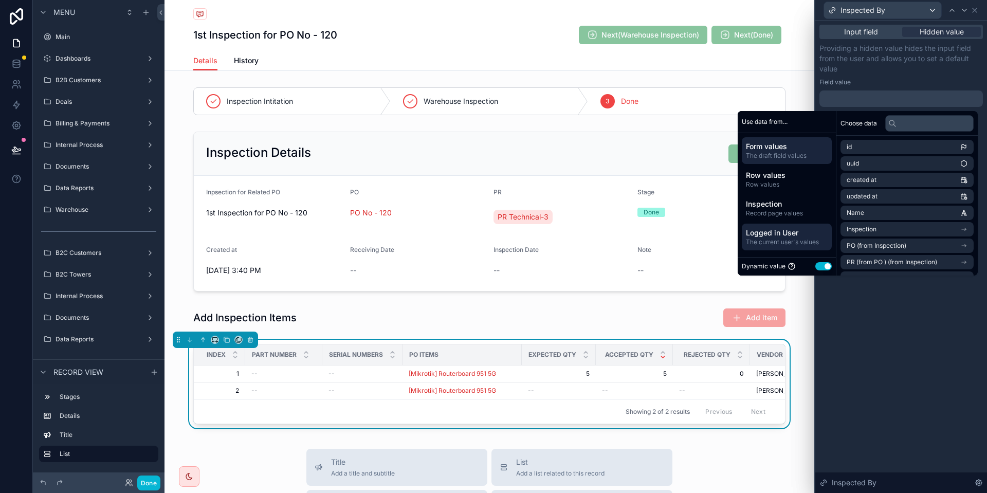
click at [790, 236] on span "Logged in User" at bounding box center [787, 233] width 82 height 10
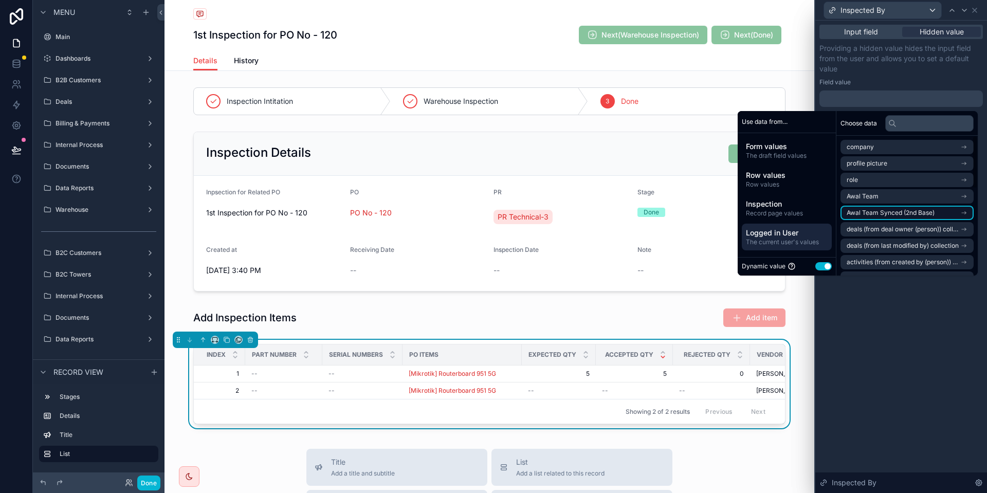
click at [921, 218] on li "Awal Team Synced (2nd Base)" at bounding box center [907, 213] width 133 height 14
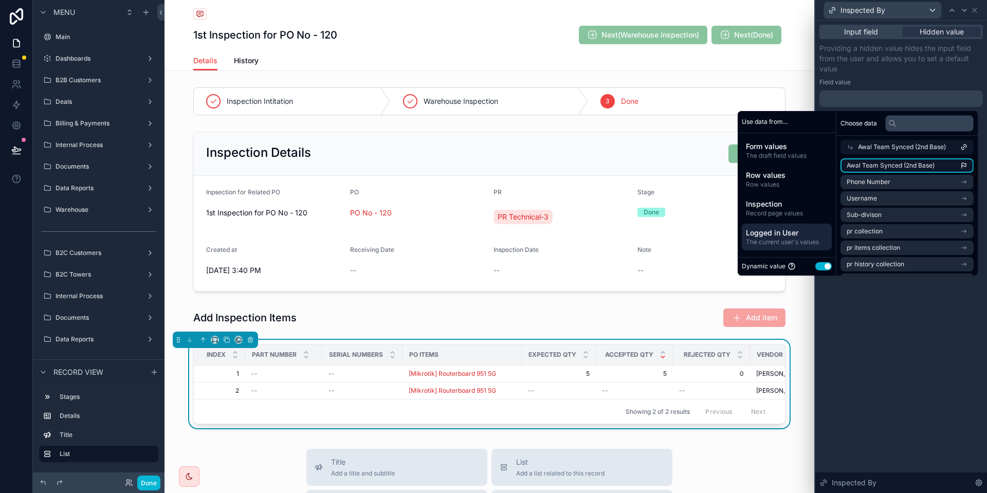
click at [939, 165] on li "Awal Team Synced (2nd Base)" at bounding box center [907, 165] width 133 height 14
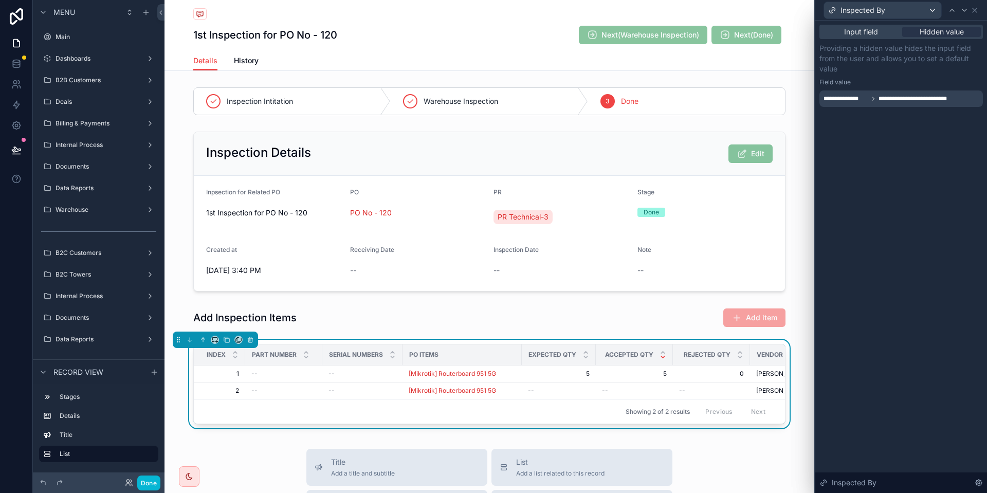
click at [908, 340] on div "**********" at bounding box center [902, 257] width 172 height 473
click at [147, 480] on button "Done" at bounding box center [148, 483] width 23 height 15
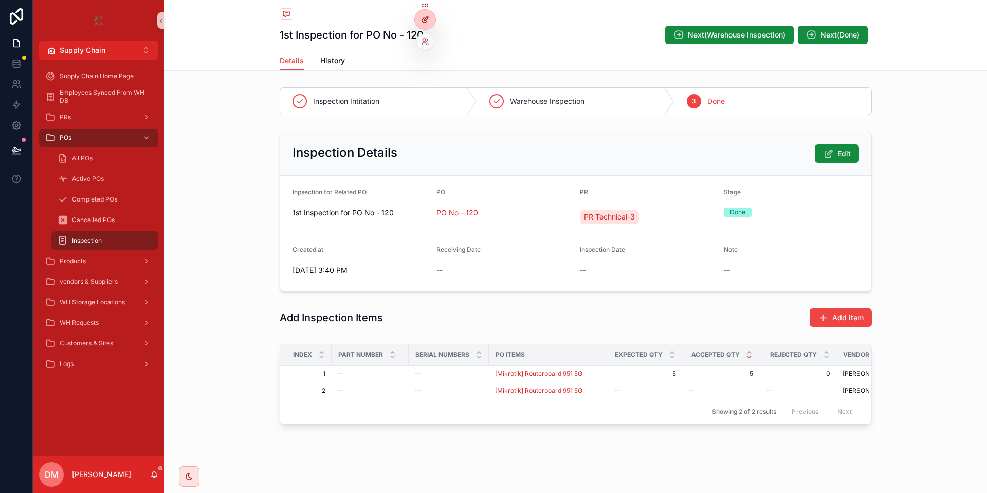
click at [430, 24] on div at bounding box center [425, 20] width 21 height 20
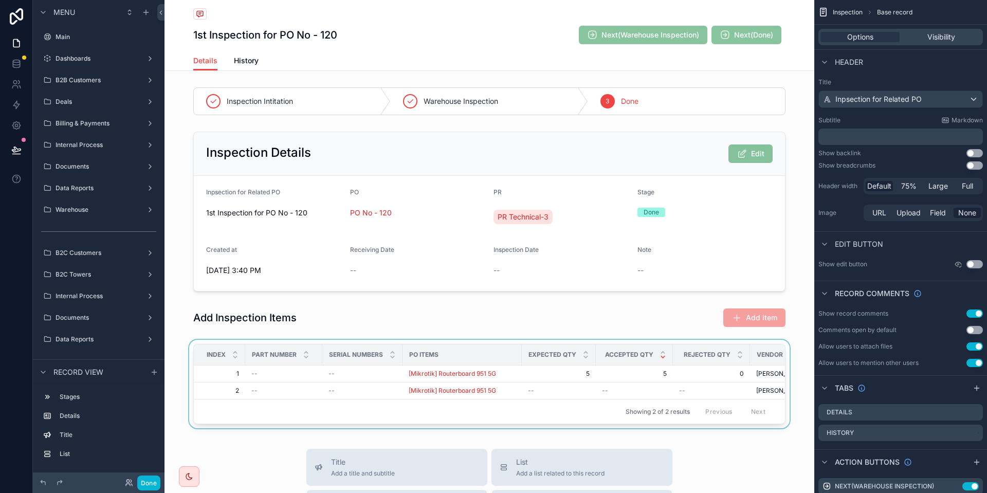
click at [699, 371] on div "scrollable content" at bounding box center [490, 386] width 650 height 93
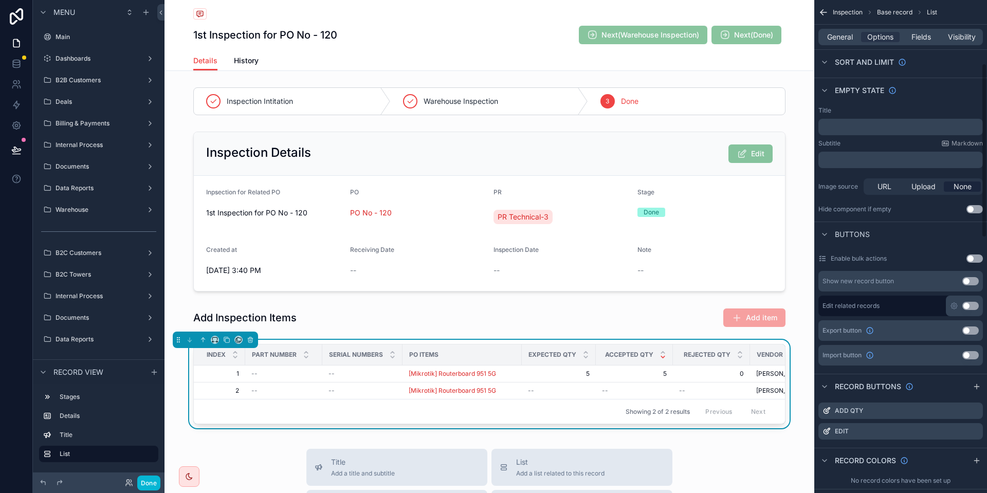
scroll to position [185, 0]
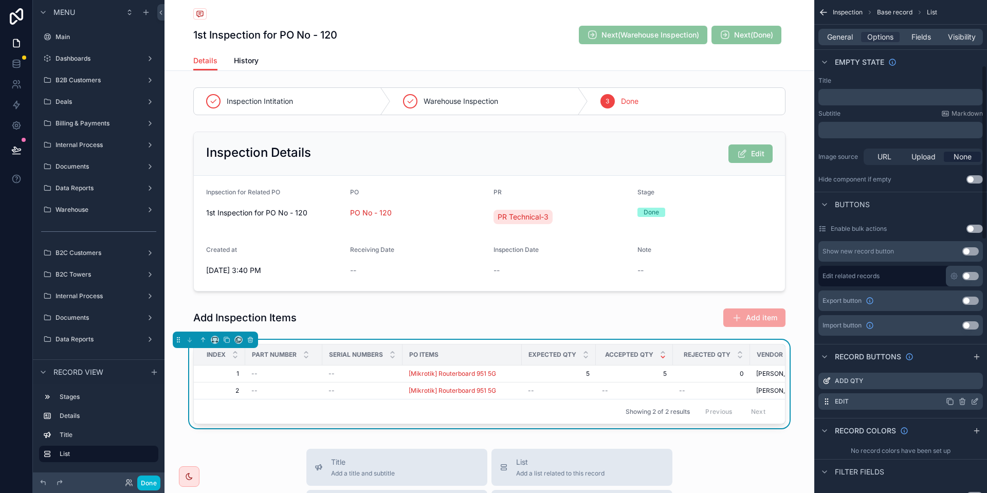
click at [975, 405] on icon "scrollable content" at bounding box center [975, 401] width 8 height 8
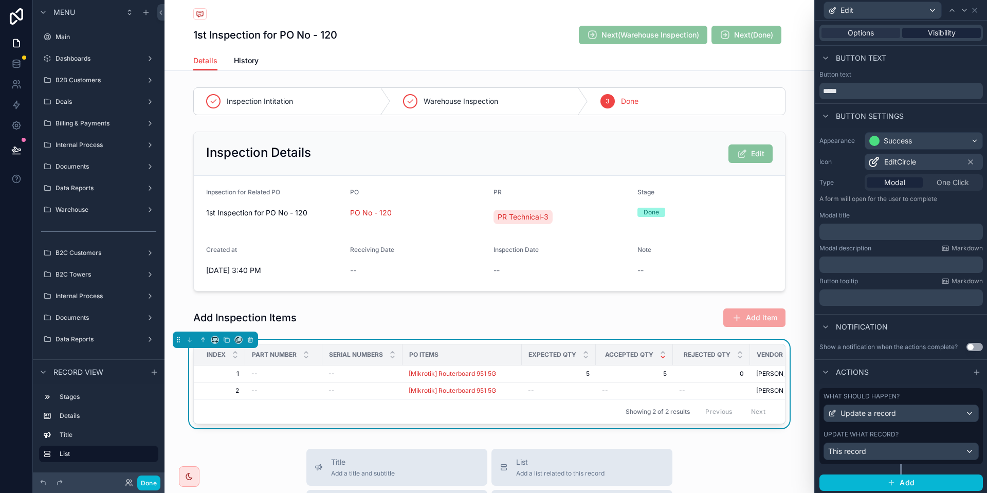
click at [956, 37] on span "Visibility" at bounding box center [942, 33] width 28 height 10
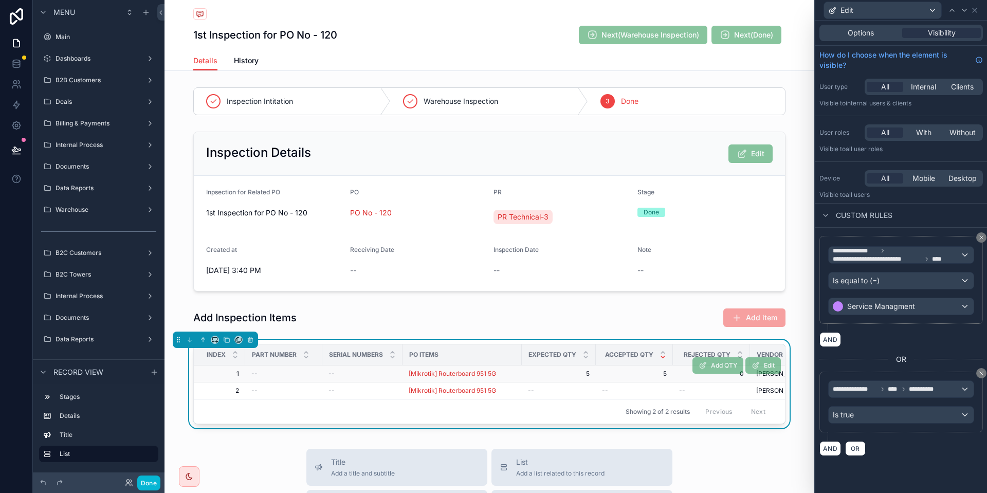
scroll to position [0, 224]
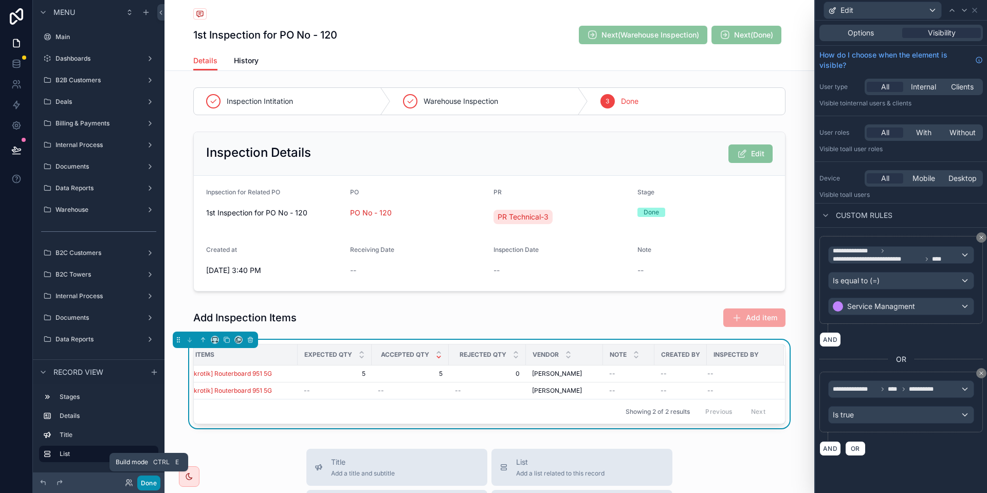
click at [151, 477] on button "Done" at bounding box center [148, 483] width 23 height 15
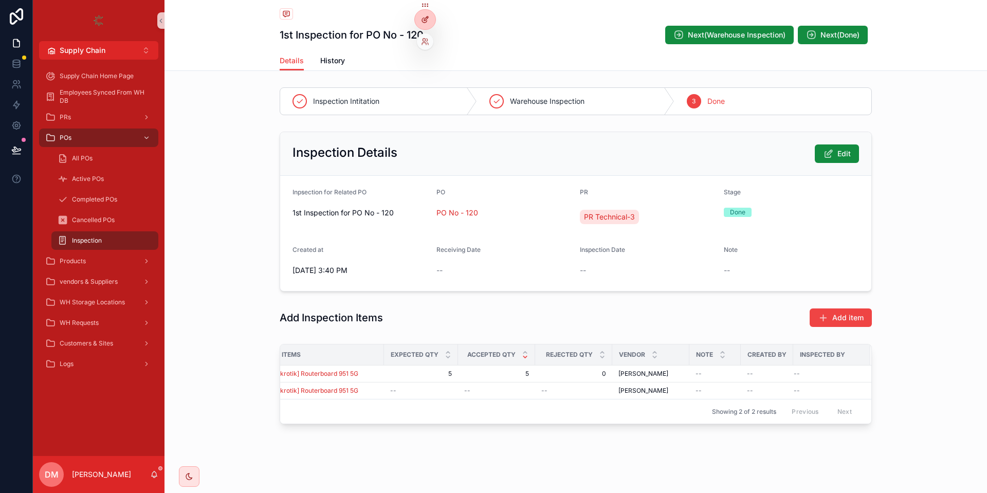
click at [430, 15] on div at bounding box center [425, 20] width 21 height 20
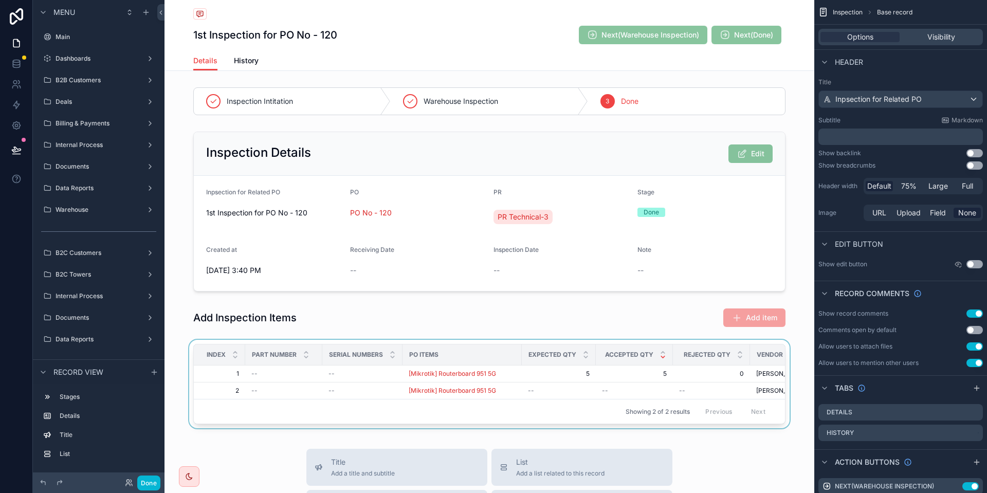
click at [539, 367] on div "scrollable content" at bounding box center [490, 386] width 650 height 93
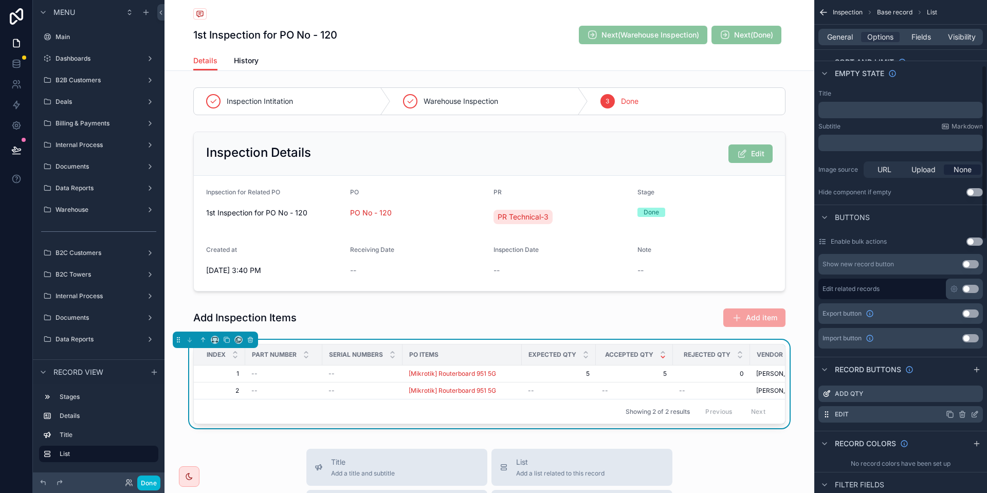
scroll to position [185, 0]
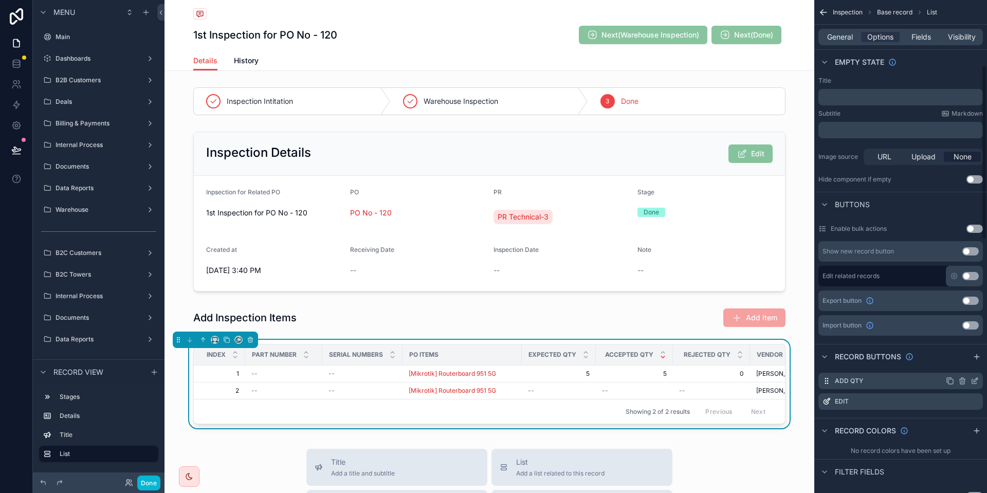
click at [973, 381] on icon "scrollable content" at bounding box center [975, 381] width 8 height 8
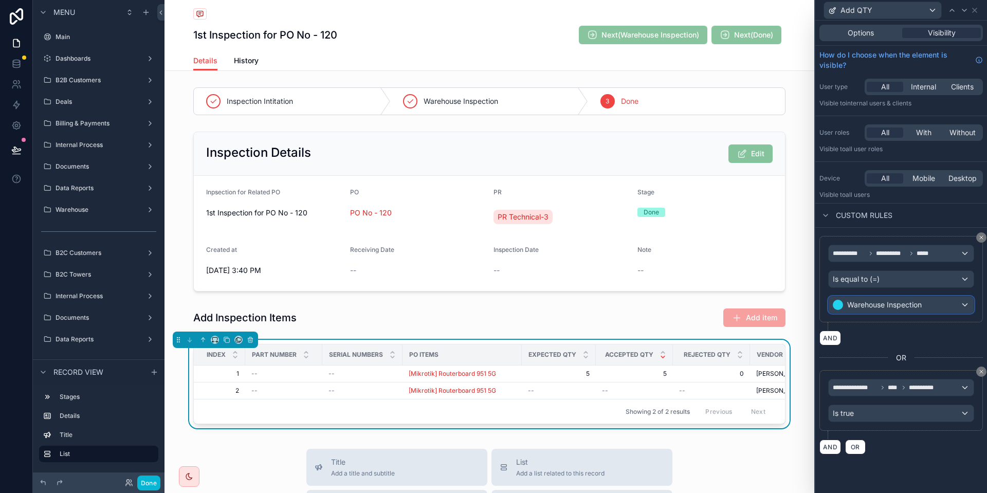
click at [919, 303] on span "Warehouse Inspection" at bounding box center [884, 305] width 75 height 10
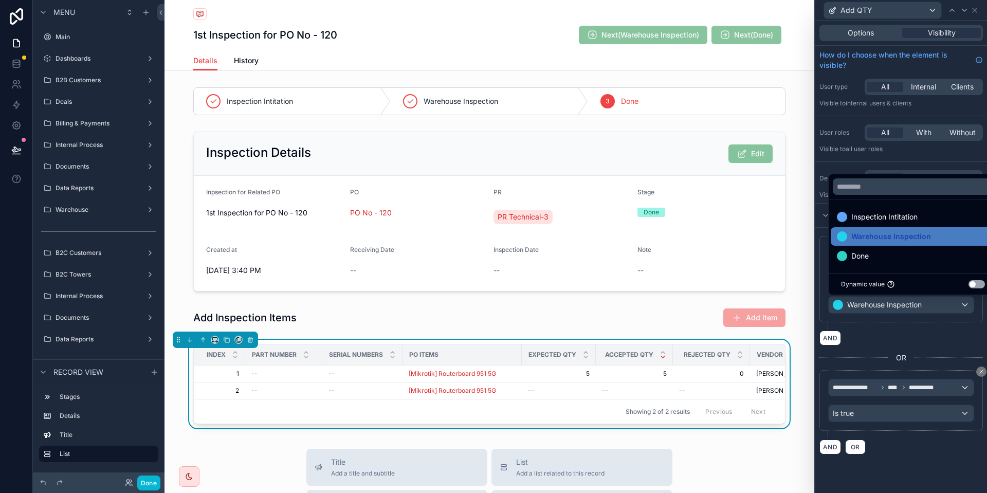
click at [914, 332] on div at bounding box center [902, 246] width 172 height 493
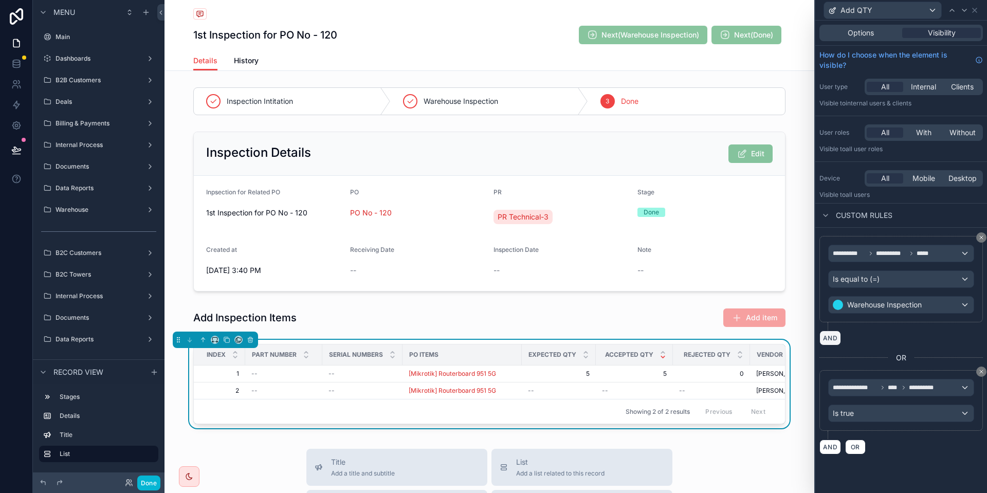
click at [830, 338] on button "AND" at bounding box center [831, 338] width 22 height 15
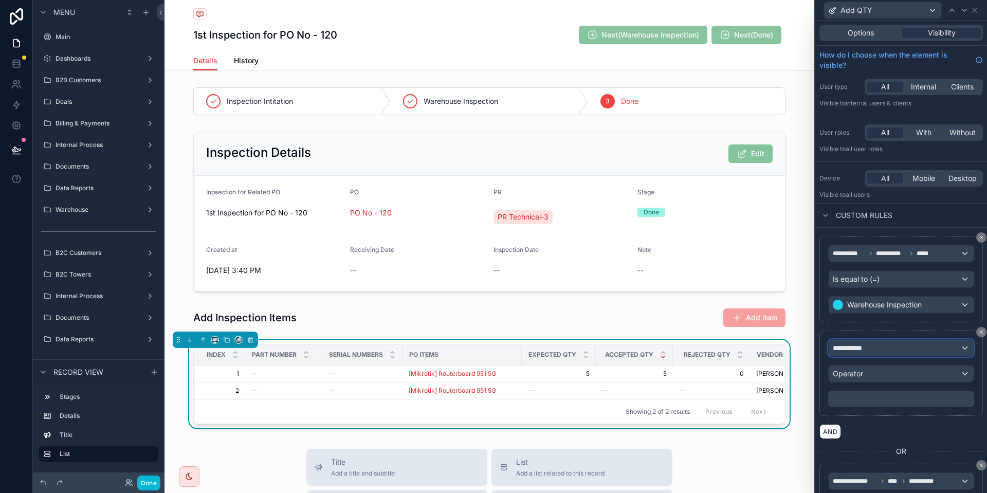
click at [892, 356] on div "**********" at bounding box center [901, 348] width 145 height 16
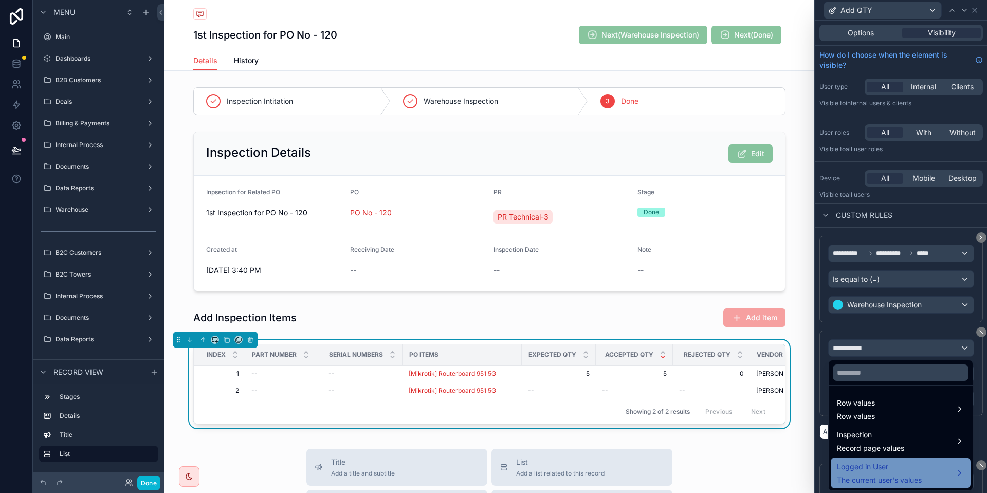
click at [903, 465] on span "Logged in User" at bounding box center [879, 467] width 85 height 12
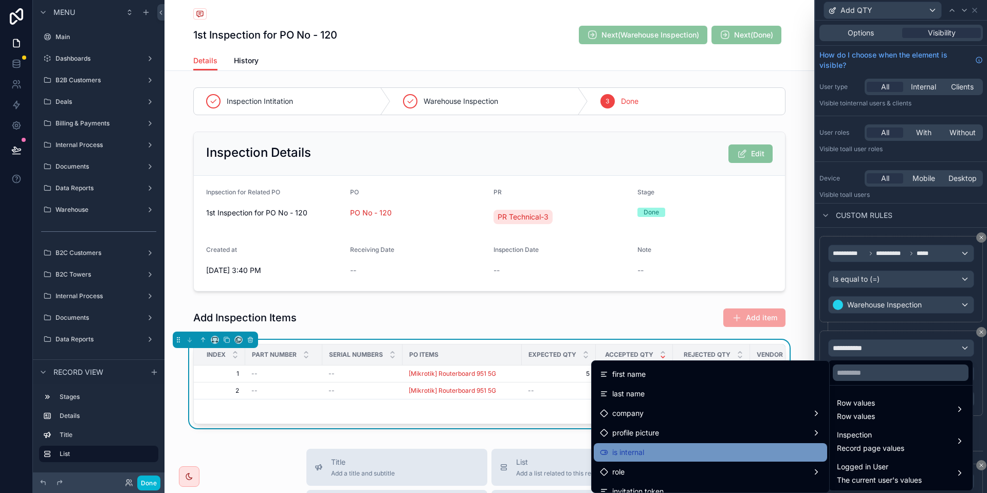
scroll to position [52, 0]
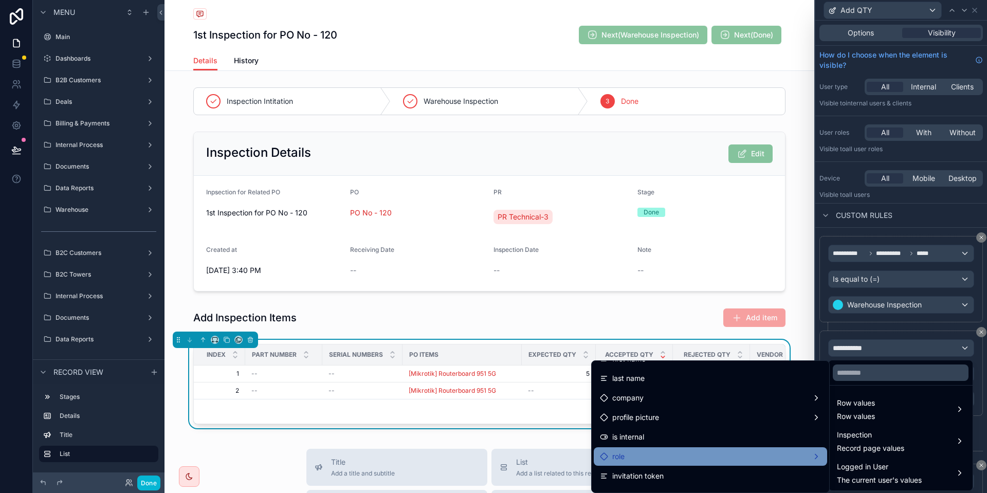
click at [761, 455] on div "role" at bounding box center [710, 456] width 221 height 12
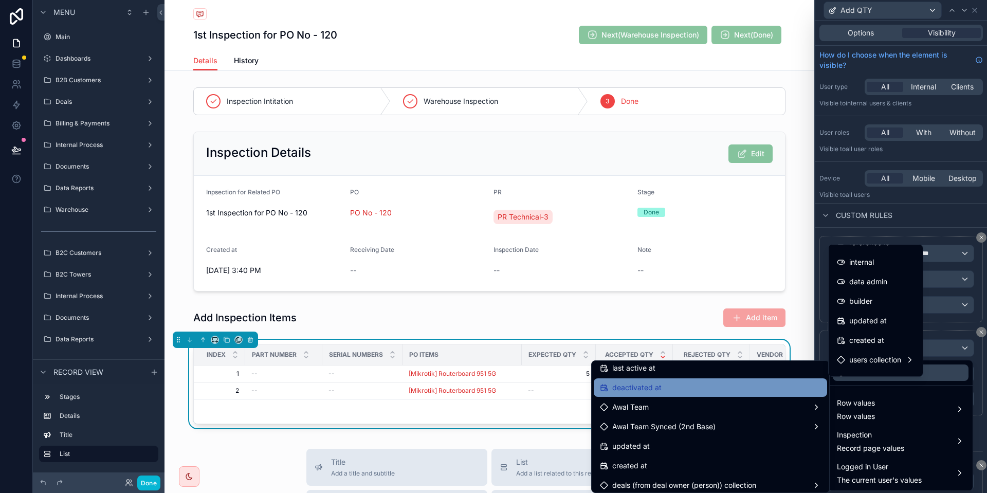
scroll to position [210, 0]
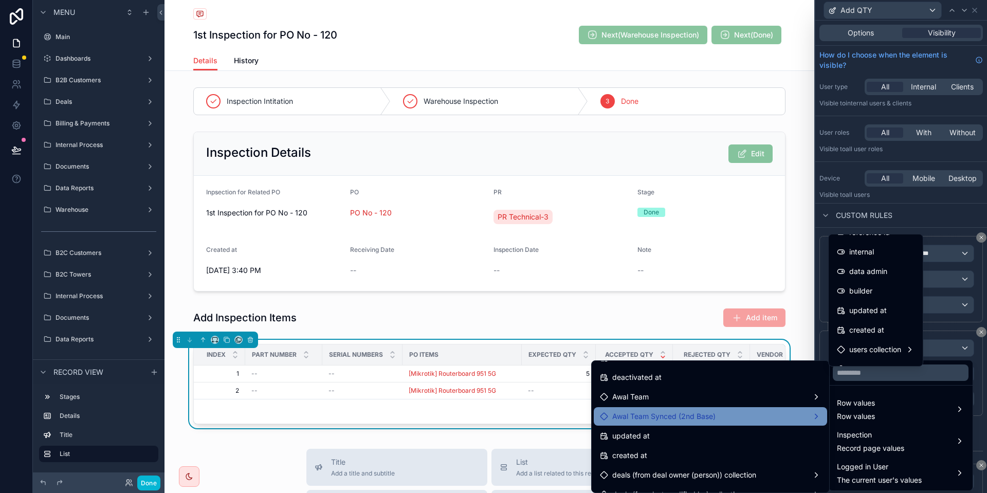
click at [763, 418] on div "Awal Team Synced (2nd Base)" at bounding box center [710, 416] width 221 height 12
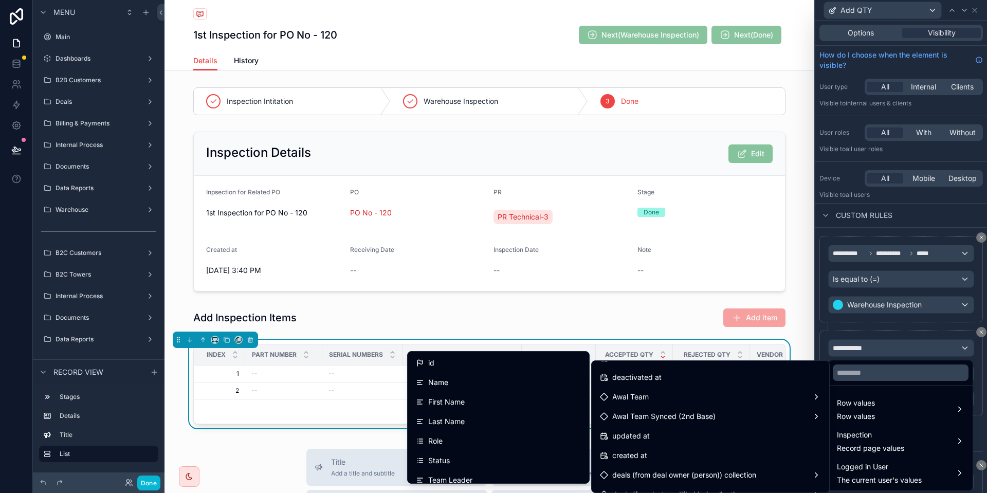
click at [533, 440] on div "Role" at bounding box center [498, 441] width 165 height 12
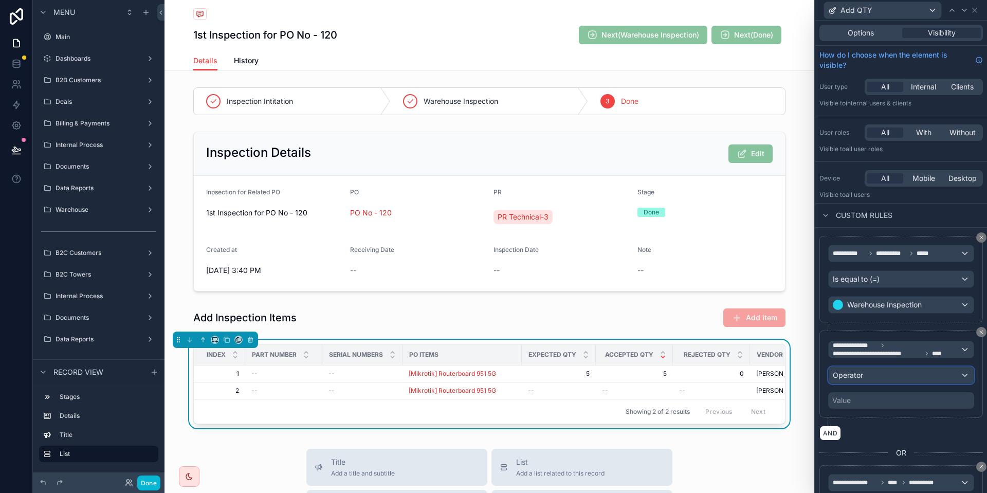
click at [890, 378] on div "Operator" at bounding box center [901, 375] width 145 height 16
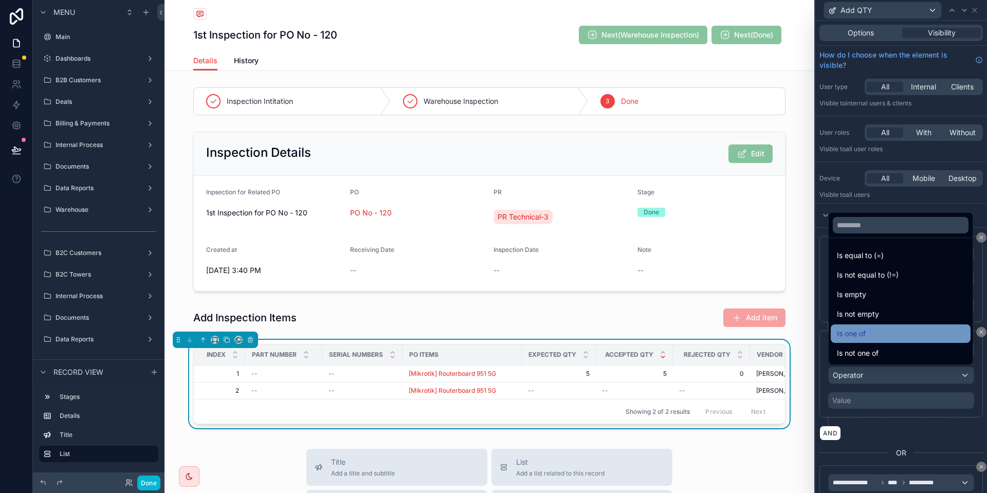
click at [893, 335] on div "Is one of" at bounding box center [901, 334] width 128 height 12
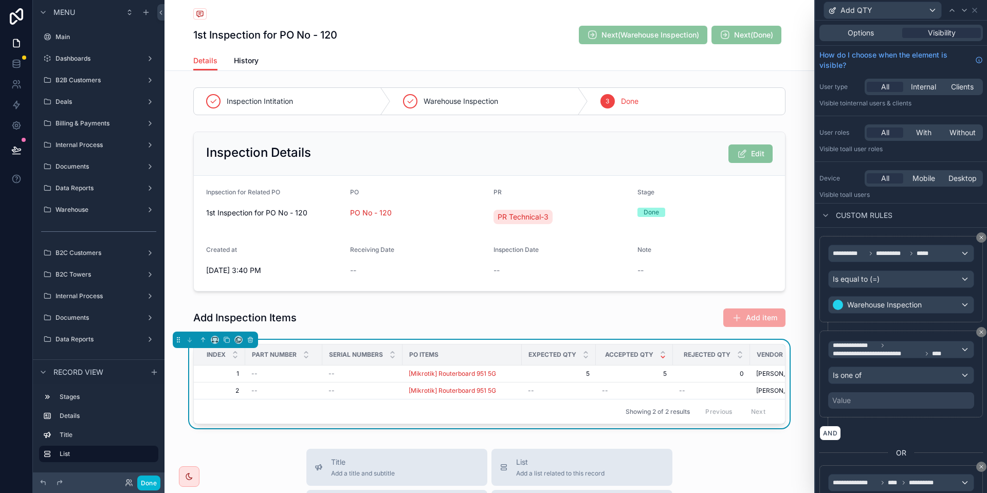
click at [886, 404] on div "Value" at bounding box center [901, 400] width 146 height 16
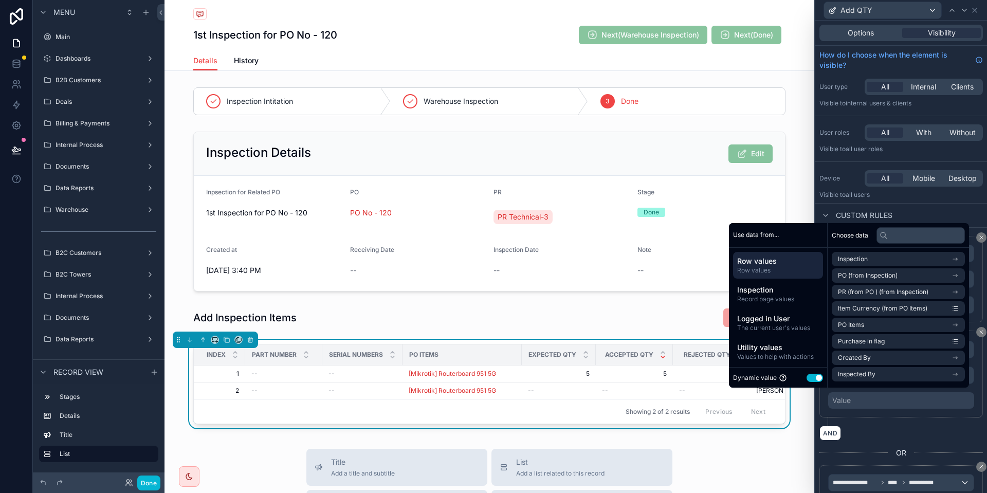
click at [808, 376] on button "Use setting" at bounding box center [815, 378] width 16 height 8
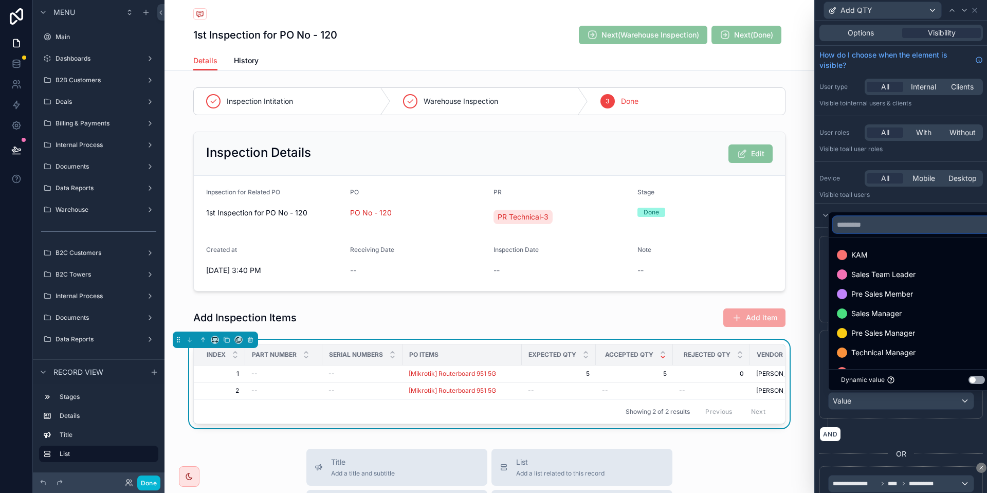
click at [917, 224] on input "text" at bounding box center [913, 224] width 160 height 16
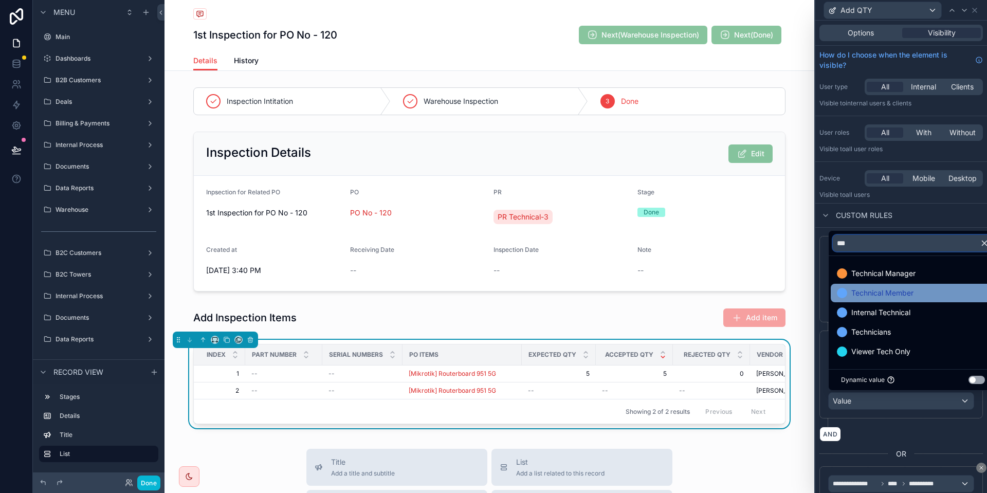
type input "***"
click at [920, 291] on div "Technical Member" at bounding box center [913, 293] width 152 height 12
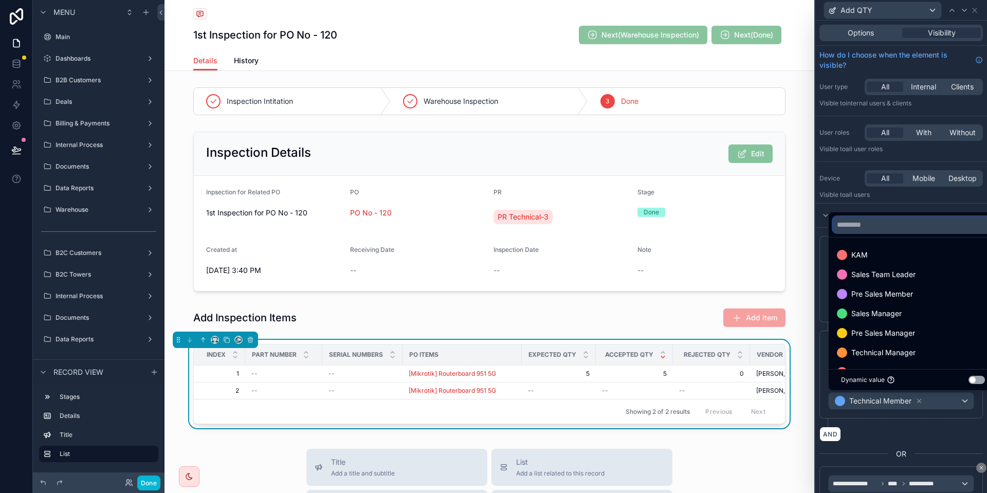
click at [895, 229] on input "text" at bounding box center [913, 224] width 160 height 16
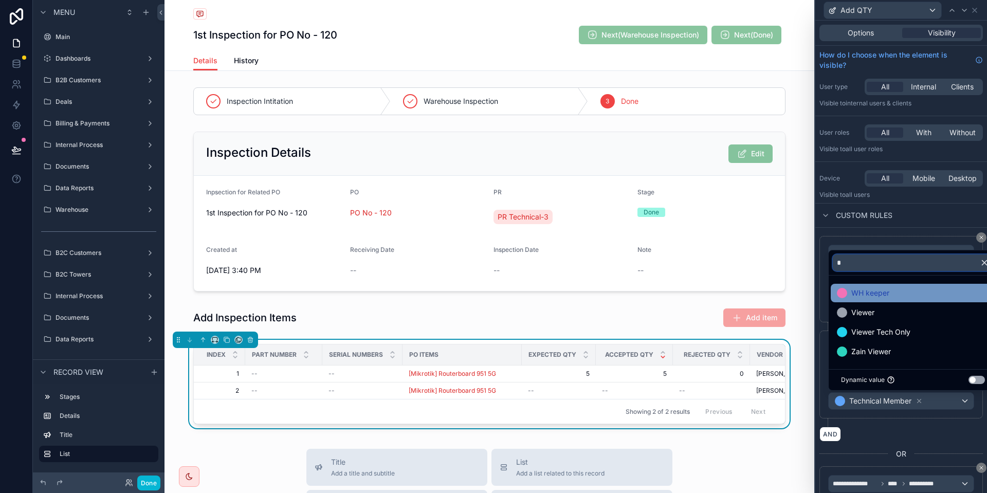
type input "*"
click at [888, 288] on span "WH keeper" at bounding box center [871, 293] width 38 height 12
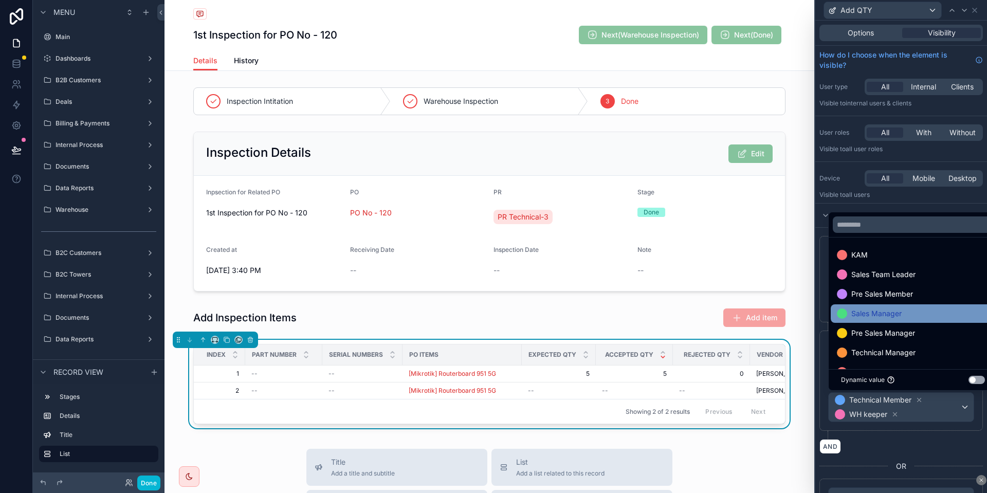
scroll to position [52, 0]
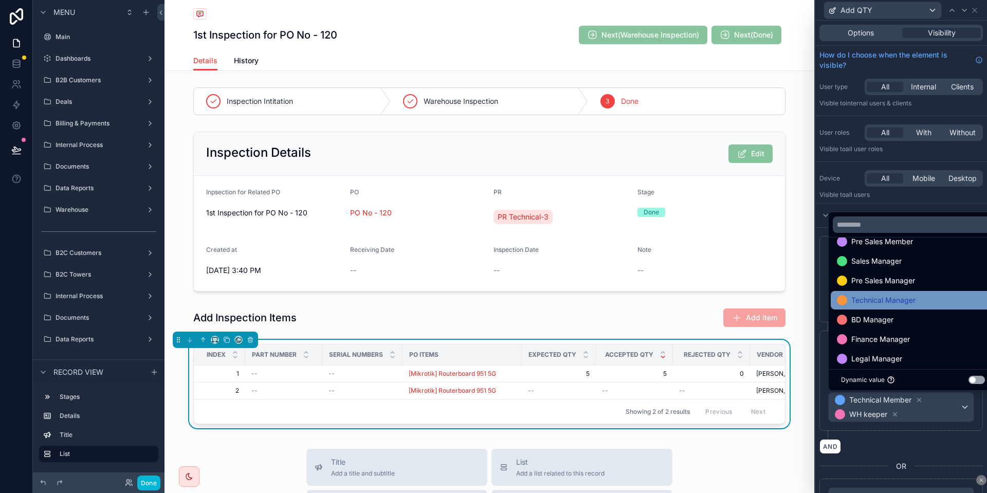
click at [933, 301] on div "Technical Manager" at bounding box center [913, 300] width 152 height 12
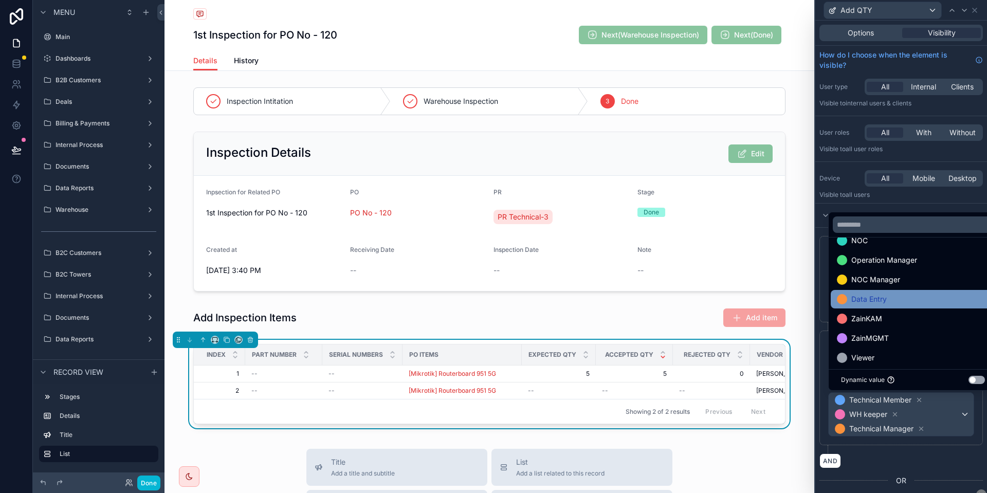
scroll to position [262, 0]
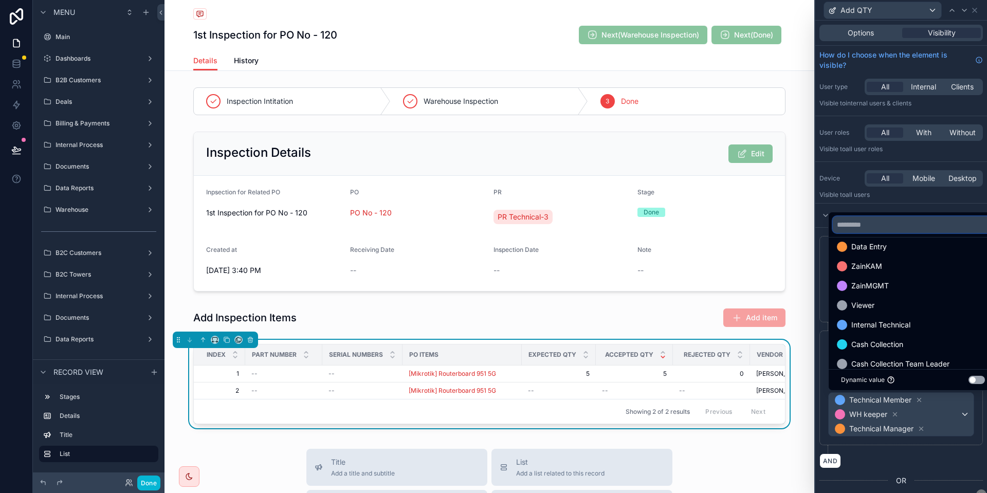
click at [881, 223] on input "text" at bounding box center [913, 224] width 160 height 16
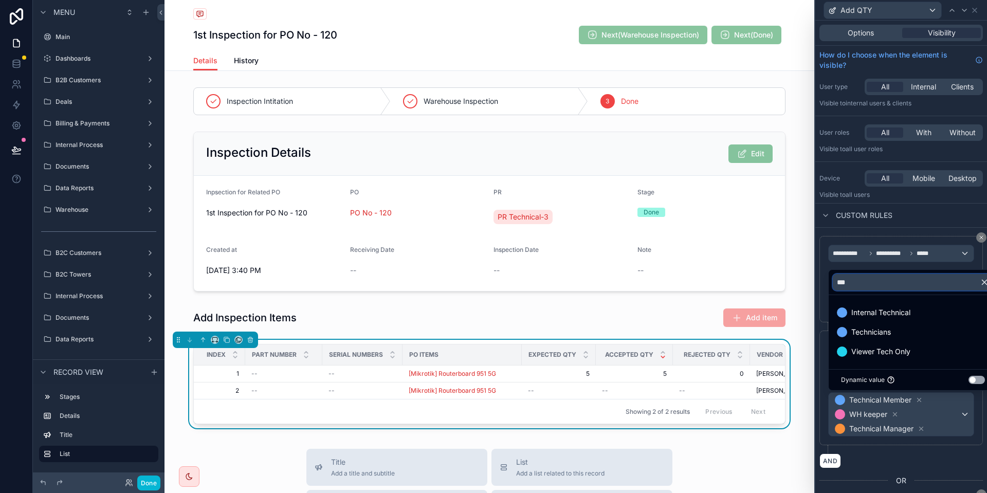
type input "****"
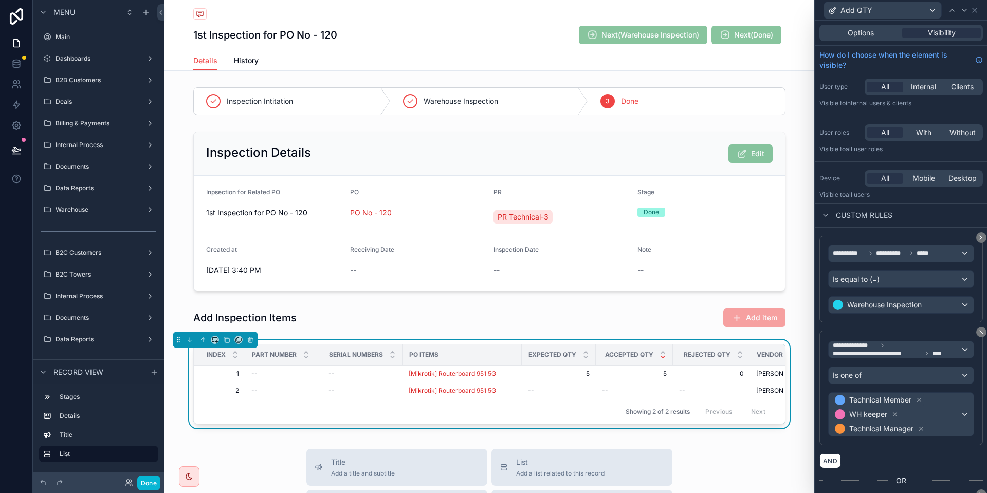
click at [887, 454] on div "AND" at bounding box center [902, 461] width 164 height 15
click at [956, 9] on icon at bounding box center [952, 10] width 8 height 8
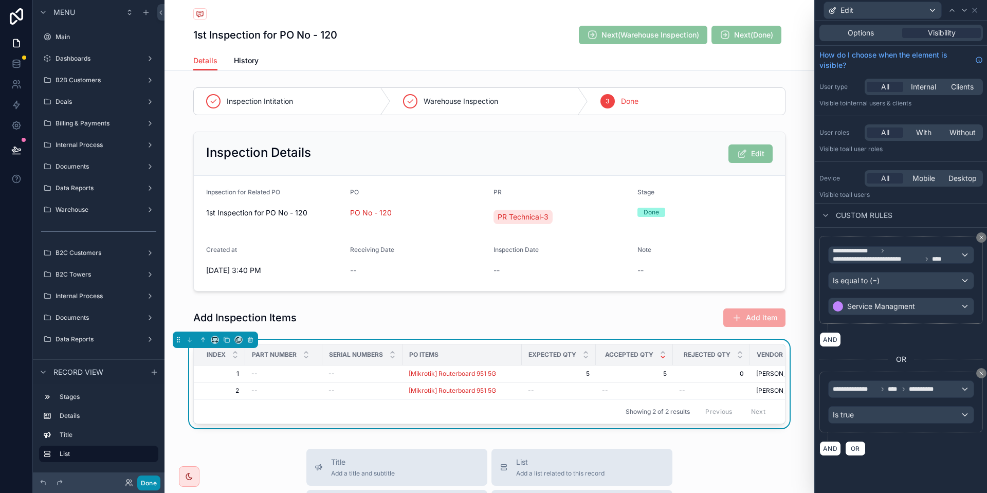
click at [153, 480] on button "Done" at bounding box center [148, 483] width 23 height 15
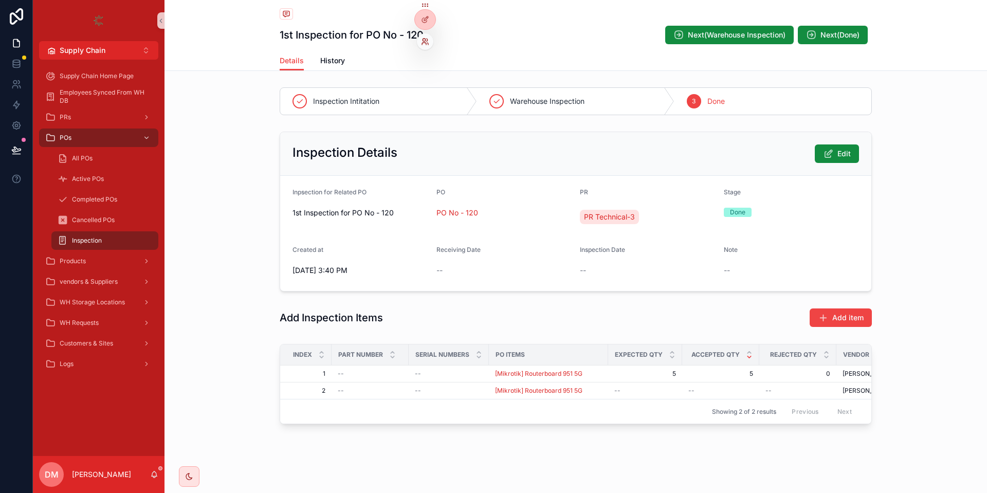
click at [429, 43] on icon at bounding box center [425, 42] width 8 height 8
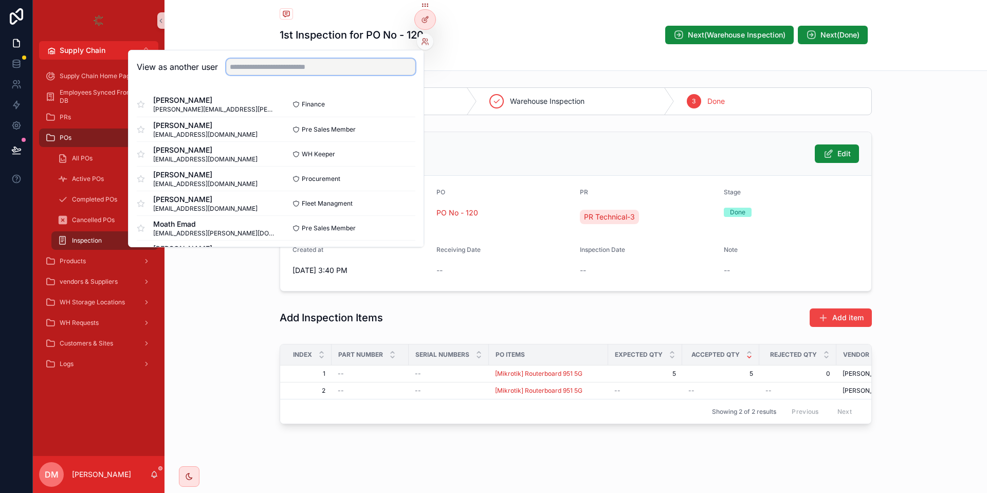
click at [347, 71] on input "text" at bounding box center [320, 67] width 189 height 16
click at [251, 66] on input "**********" at bounding box center [320, 67] width 189 height 16
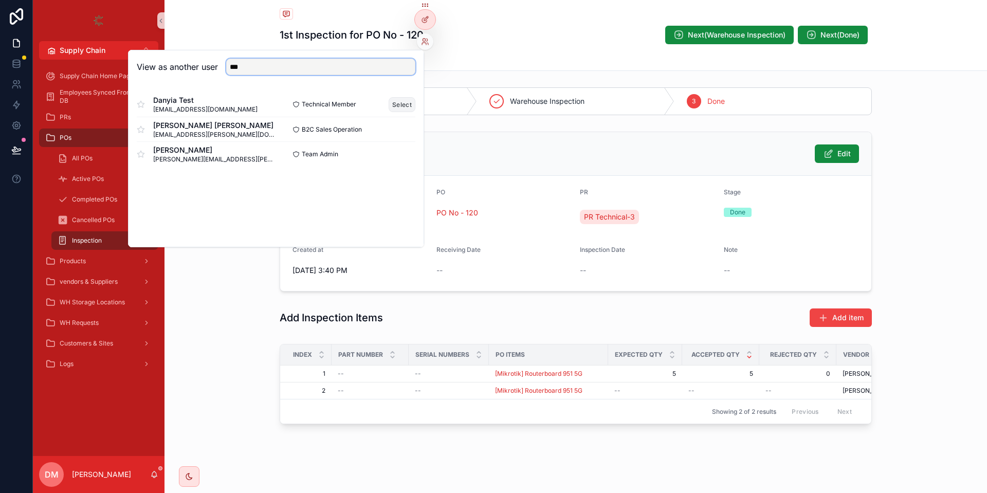
type input "***"
click at [399, 102] on button "Select" at bounding box center [402, 104] width 27 height 15
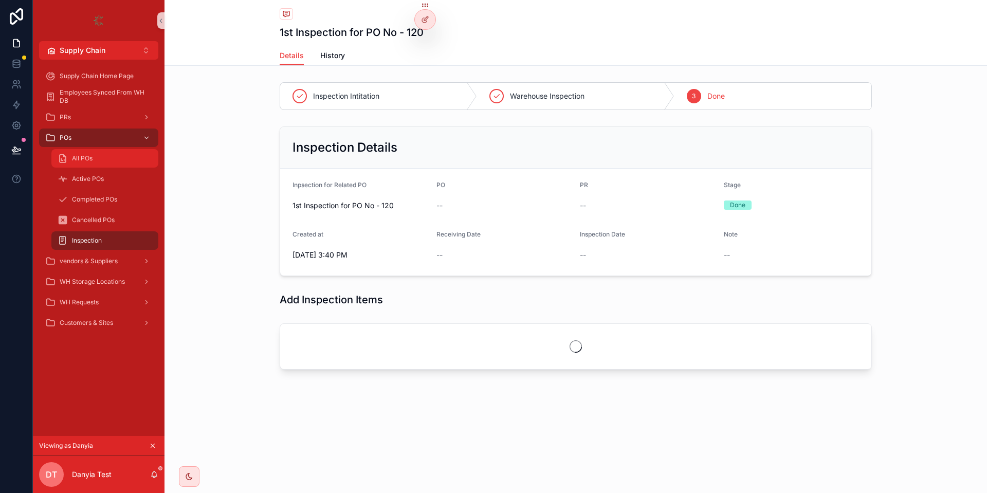
click at [132, 149] on link "All POs" at bounding box center [104, 158] width 107 height 19
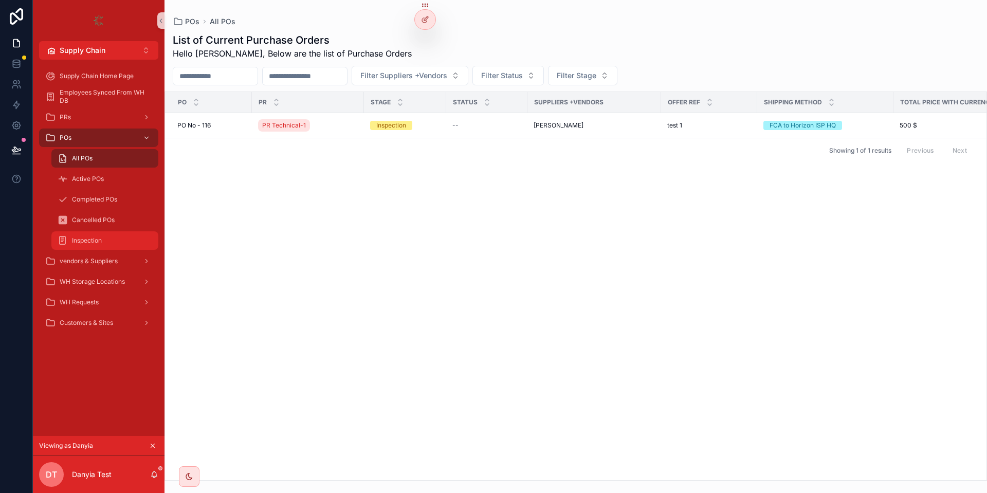
click at [100, 245] on div "Inspection" at bounding box center [105, 240] width 95 height 16
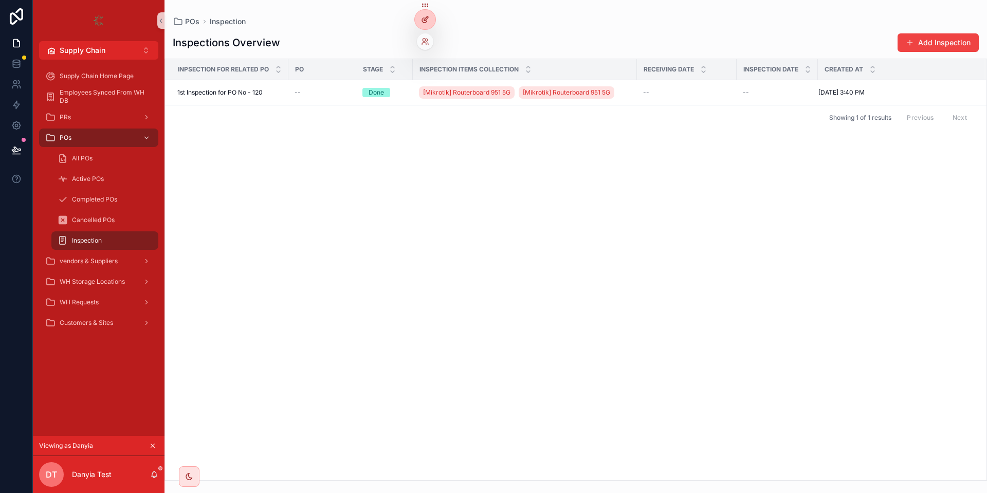
click at [427, 13] on div at bounding box center [425, 20] width 21 height 20
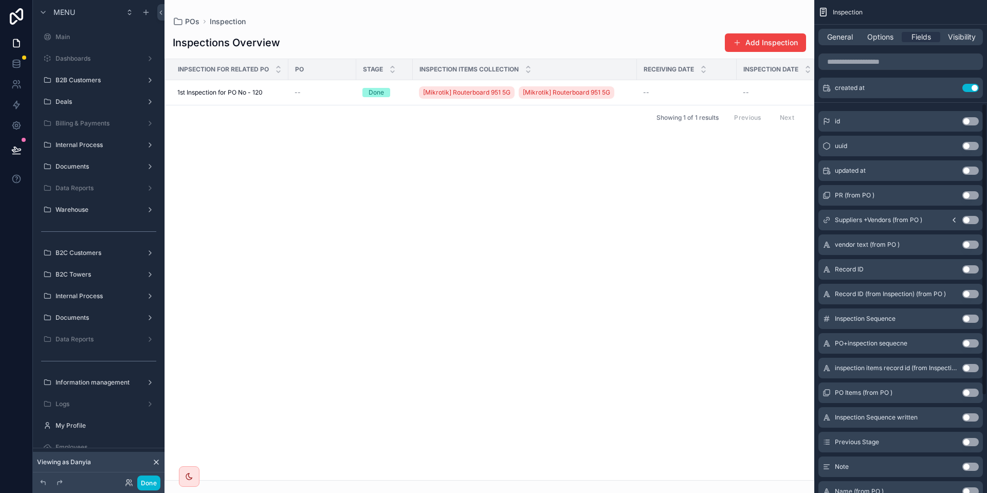
scroll to position [185, 0]
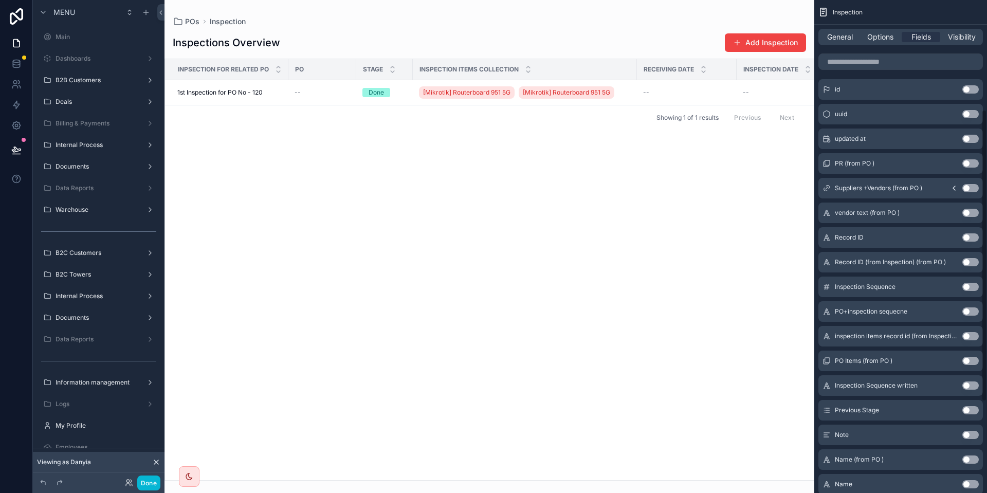
click at [838, 44] on div "General Options Fields Visibility" at bounding box center [901, 37] width 165 height 16
click at [838, 39] on span "General" at bounding box center [840, 37] width 26 height 10
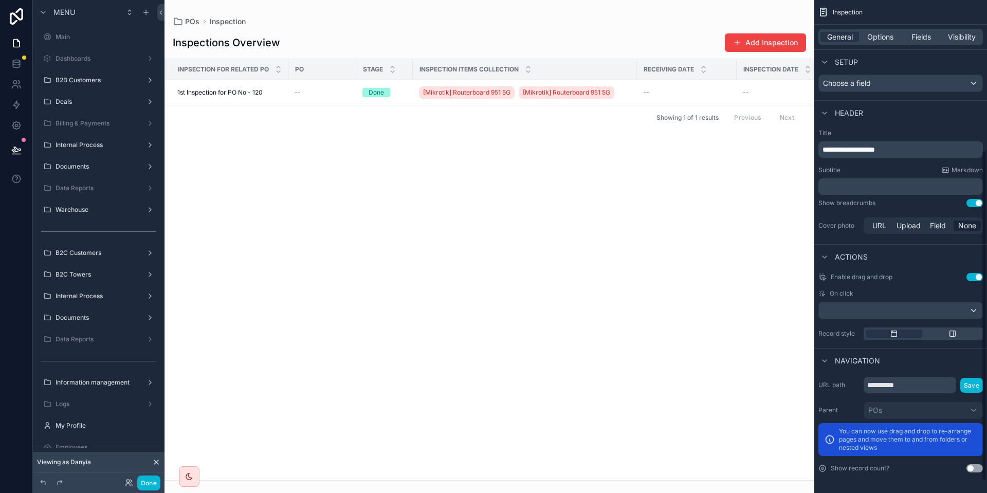
scroll to position [194, 0]
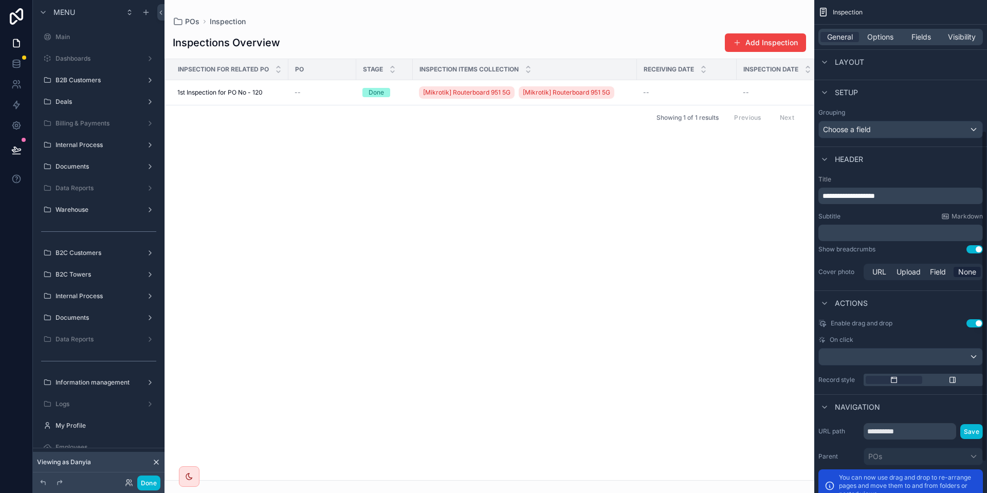
click at [879, 42] on div "General Options Fields Visibility" at bounding box center [901, 37] width 165 height 16
click at [879, 37] on span "Options" at bounding box center [880, 37] width 26 height 10
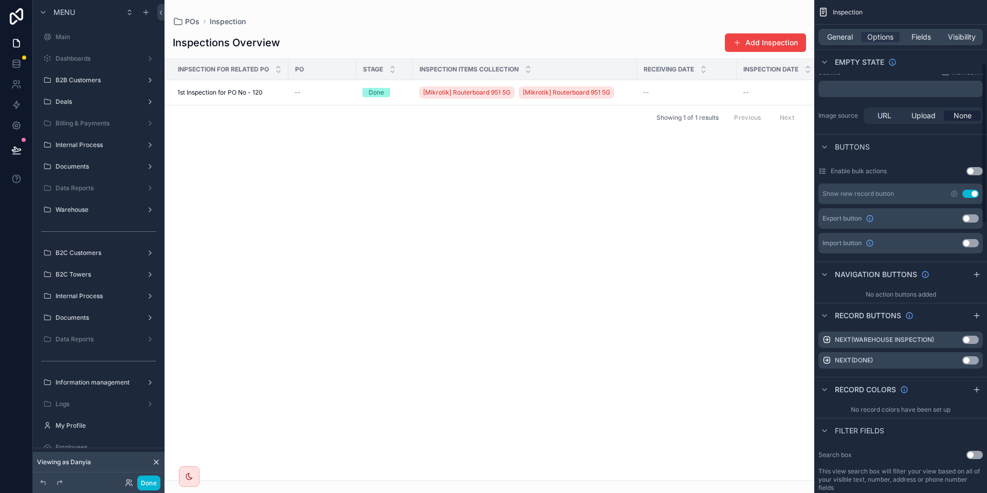
scroll to position [240, 0]
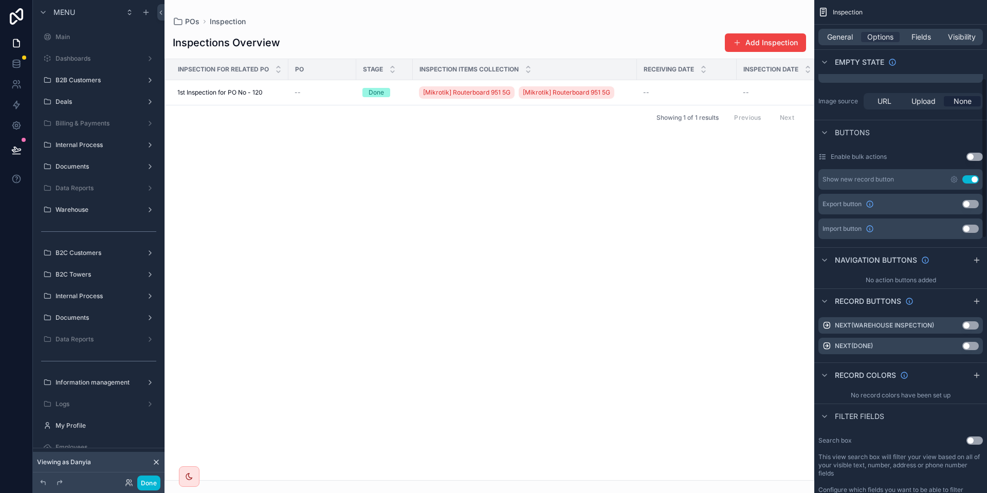
click at [972, 175] on div "Show new record button Use setting" at bounding box center [901, 179] width 165 height 21
click at [970, 180] on button "Use setting" at bounding box center [971, 179] width 16 height 8
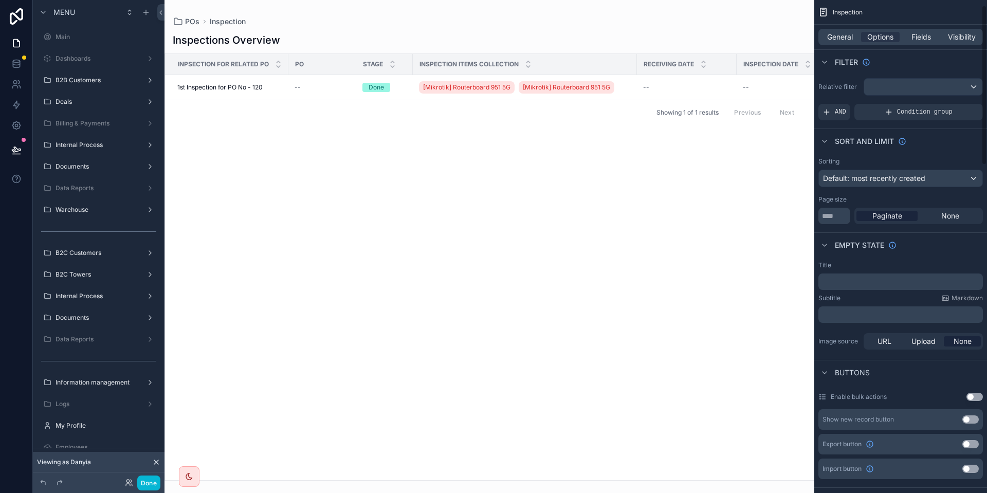
scroll to position [139, 0]
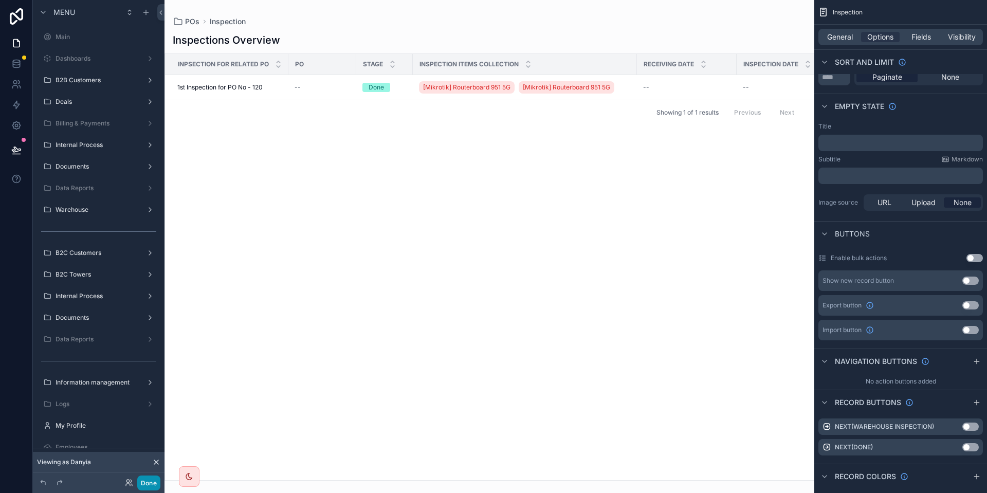
click at [146, 482] on button "Done" at bounding box center [148, 483] width 23 height 15
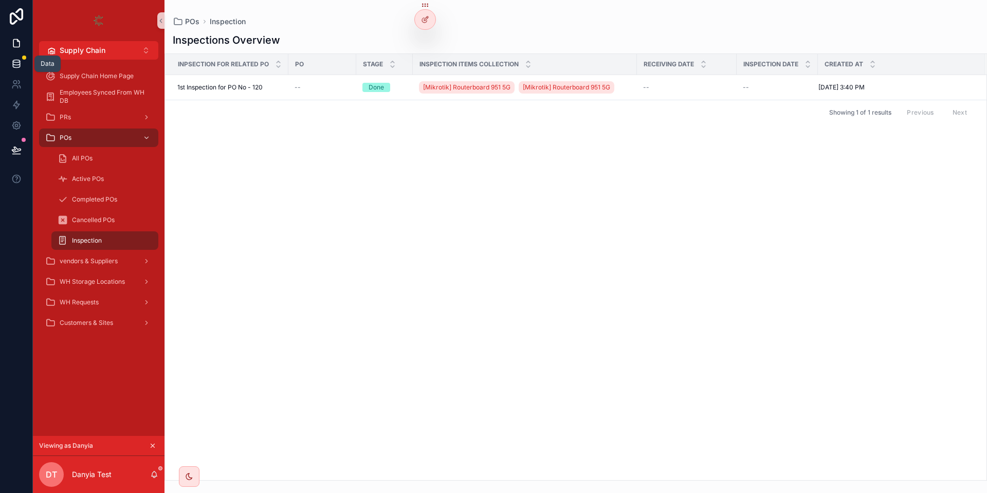
click at [16, 64] on icon at bounding box center [16, 64] width 10 height 10
click at [426, 20] on icon at bounding box center [426, 18] width 4 height 4
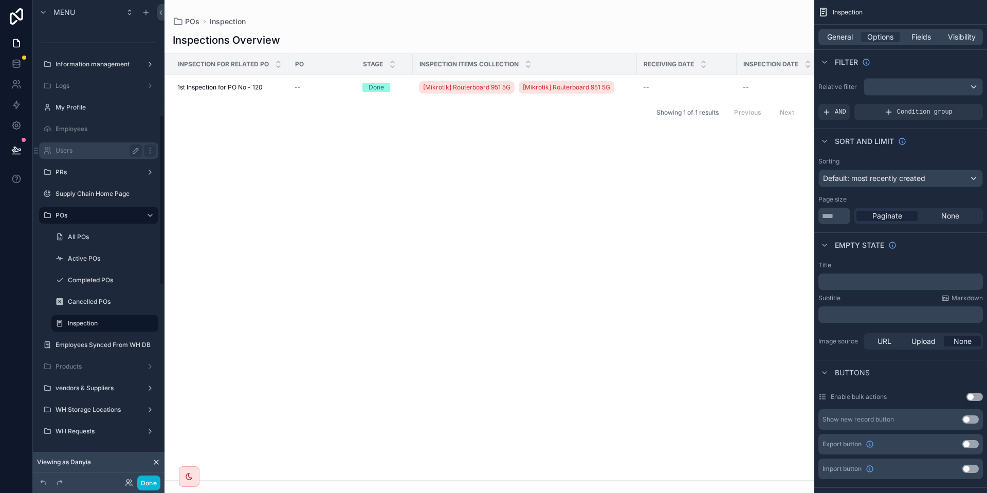
scroll to position [324, 0]
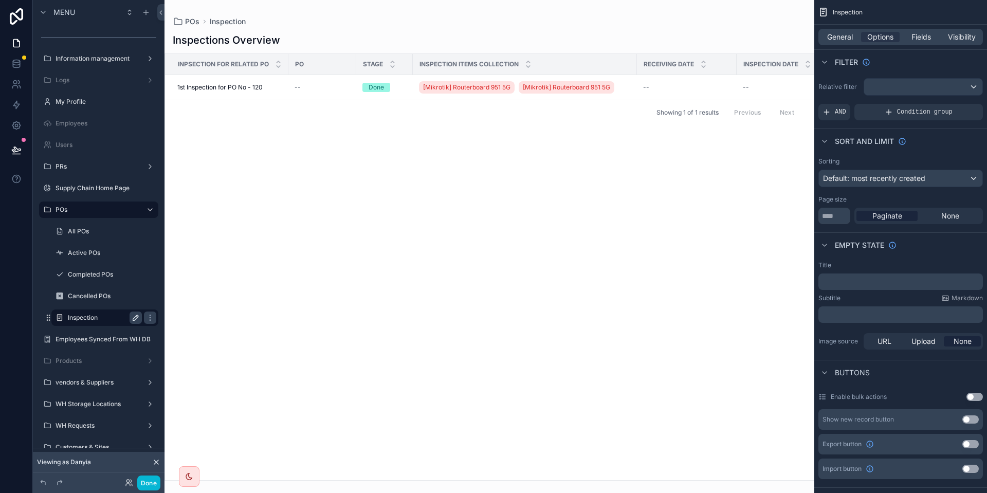
click at [133, 317] on icon "scrollable content" at bounding box center [136, 318] width 8 height 8
click at [153, 319] on icon "scrollable content" at bounding box center [150, 318] width 8 height 8
click at [129, 318] on div "**********" at bounding box center [105, 318] width 74 height 12
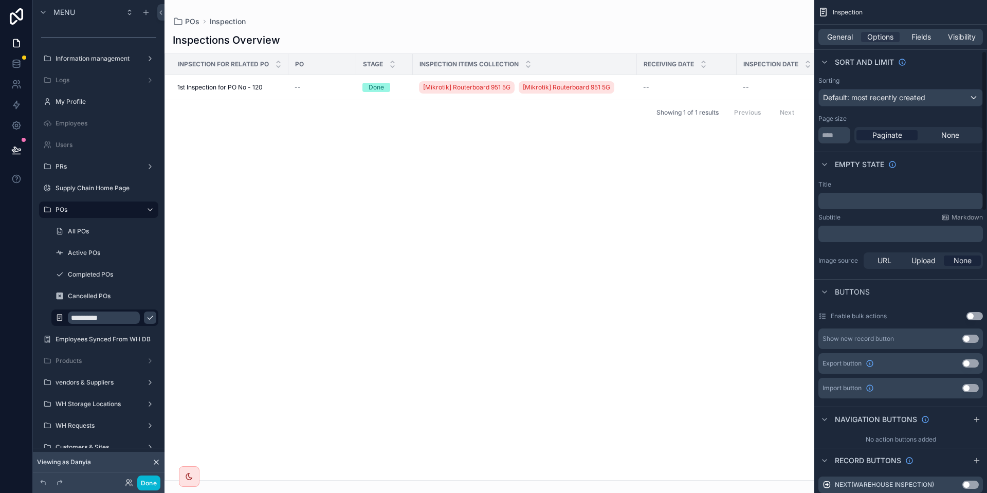
scroll to position [185, 0]
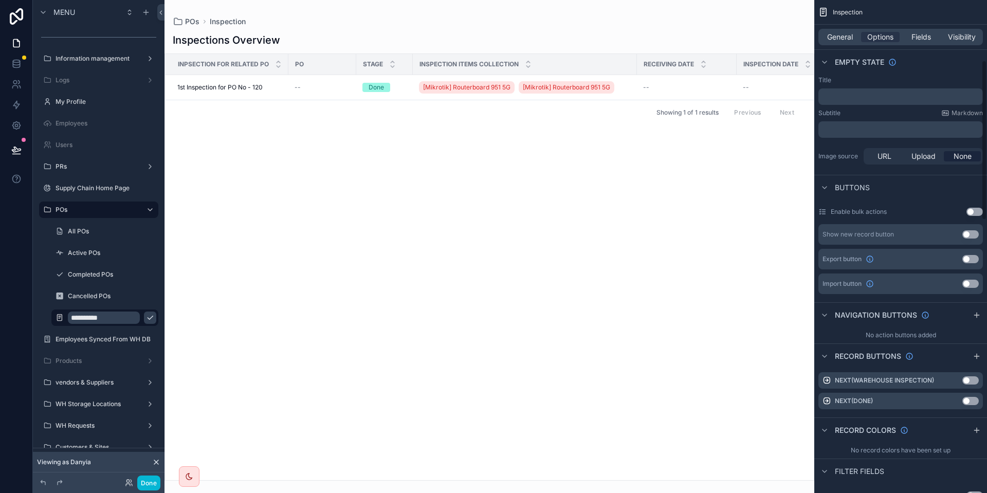
click at [957, 31] on div "General Options Fields Visibility" at bounding box center [901, 37] width 165 height 16
click at [963, 40] on span "Visibility" at bounding box center [962, 37] width 28 height 10
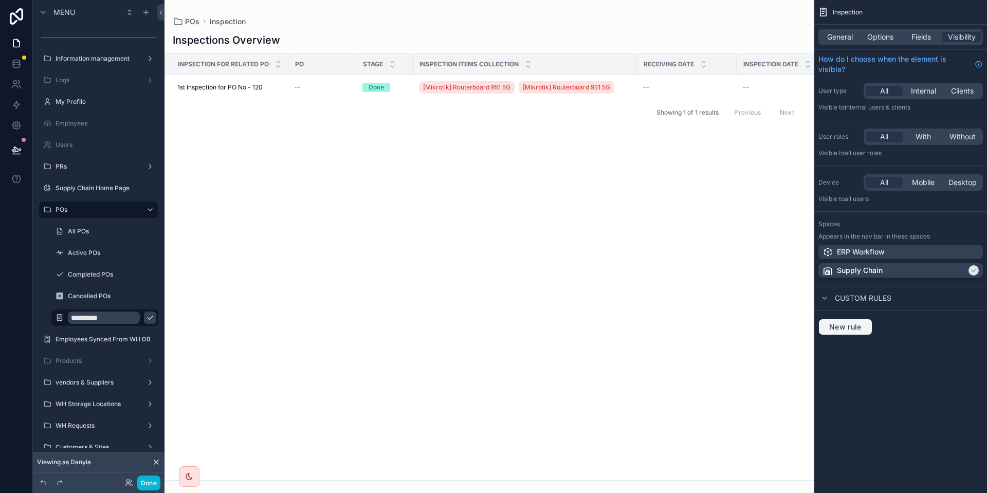
click at [856, 331] on span "New rule" at bounding box center [845, 326] width 41 height 9
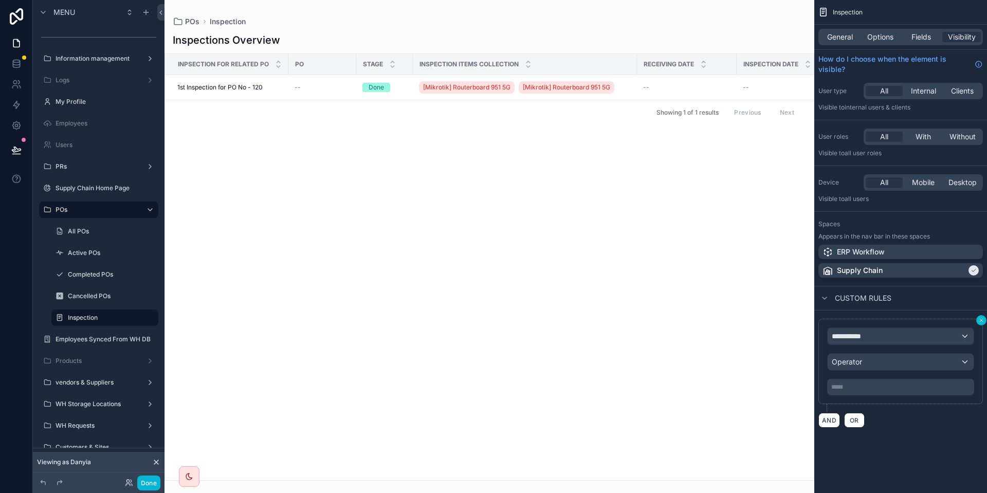
click at [983, 319] on icon "scrollable content" at bounding box center [982, 320] width 6 height 6
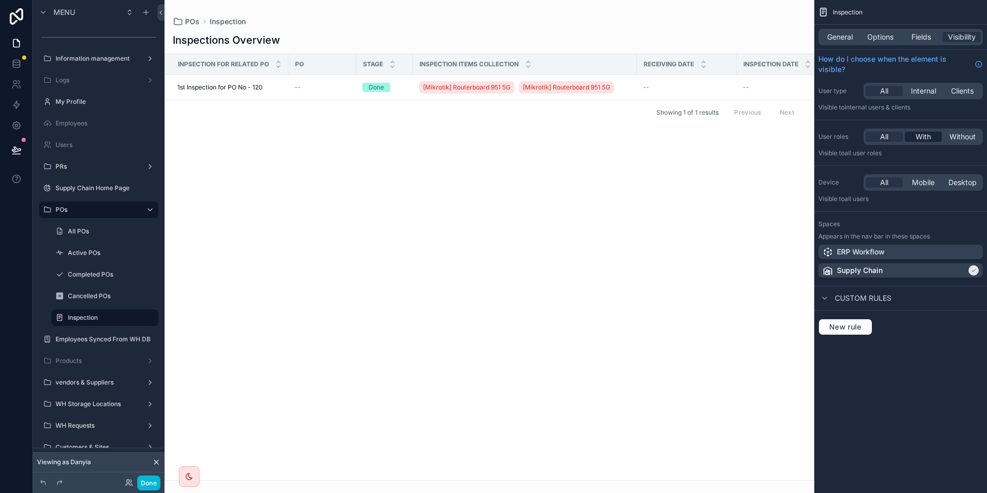
click at [937, 137] on div "With" at bounding box center [923, 137] width 37 height 10
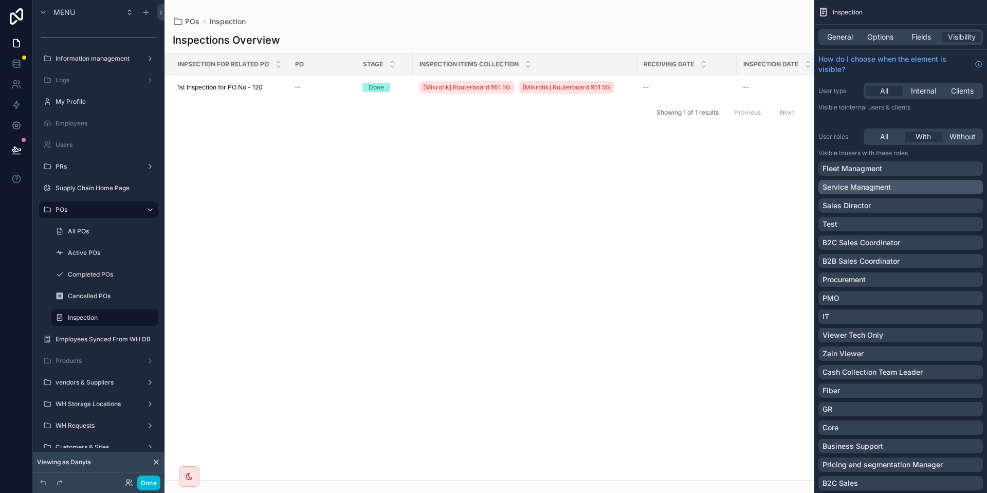
click at [899, 186] on div "Service Managment" at bounding box center [901, 187] width 156 height 10
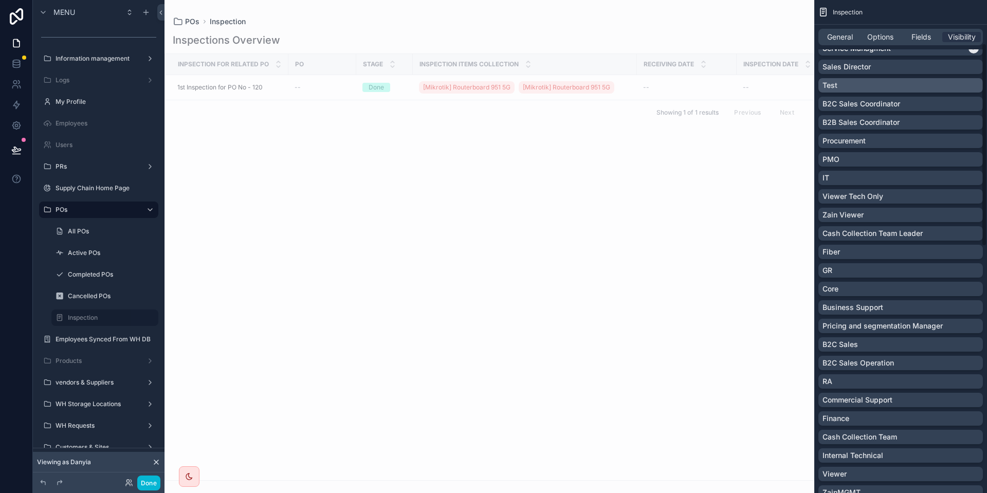
scroll to position [46, 0]
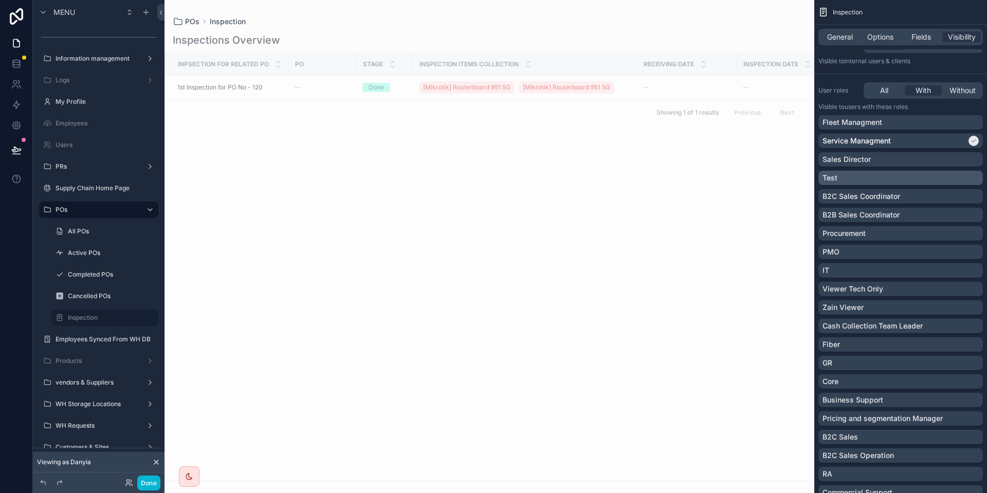
click at [896, 234] on div "Procurement" at bounding box center [901, 233] width 156 height 10
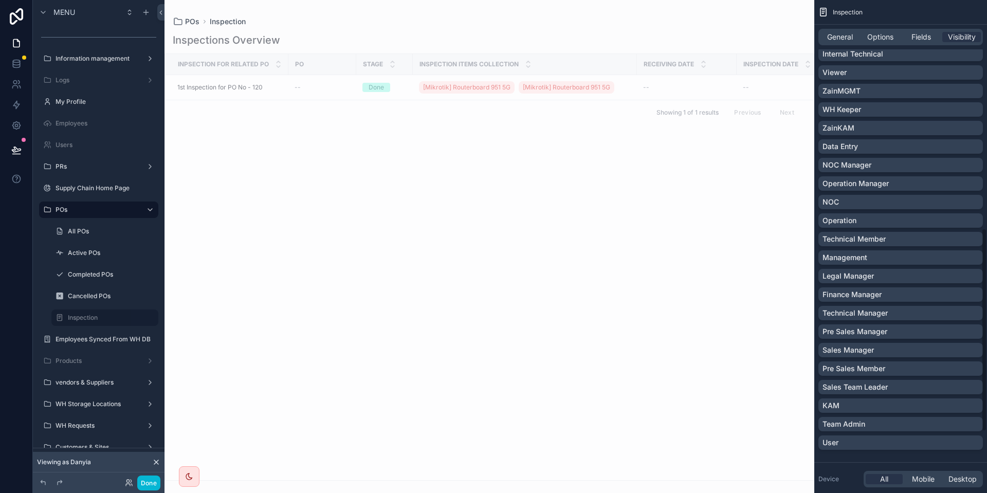
scroll to position [555, 0]
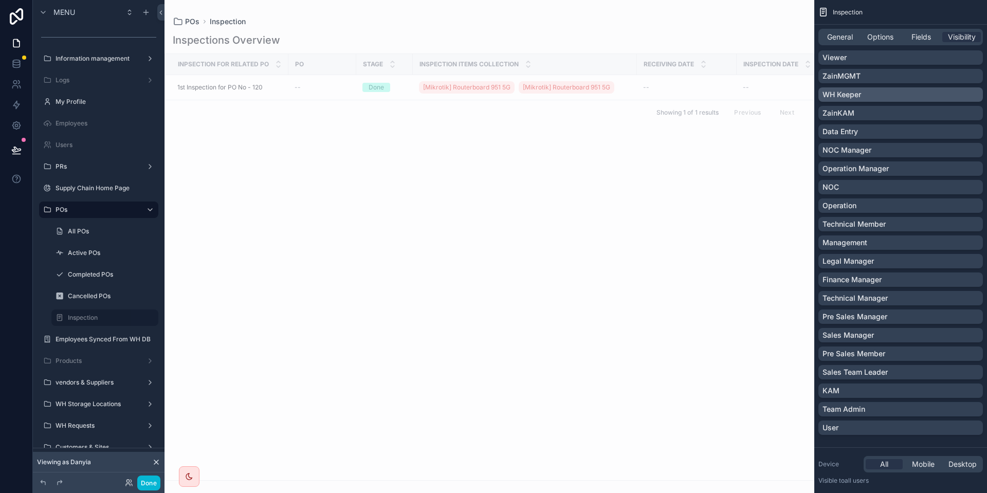
click at [885, 94] on div "WH Keeper" at bounding box center [901, 94] width 156 height 10
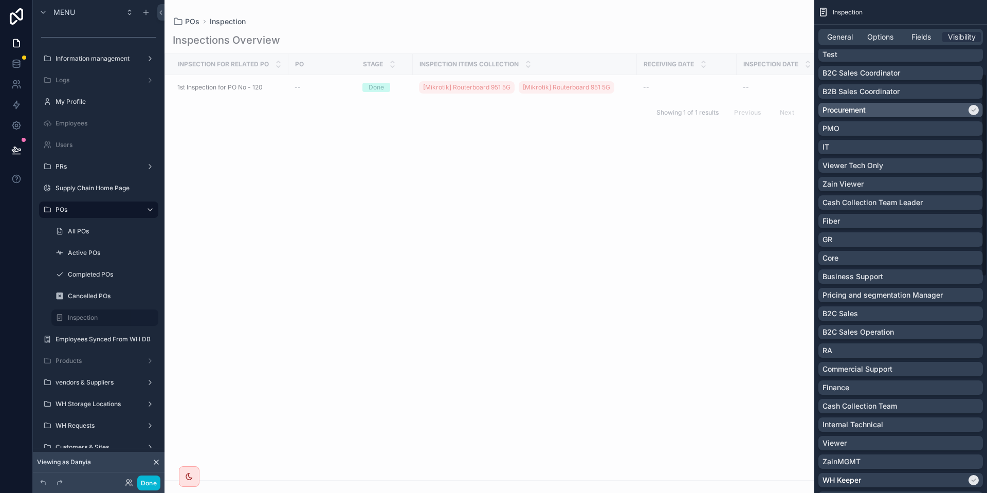
scroll to position [185, 0]
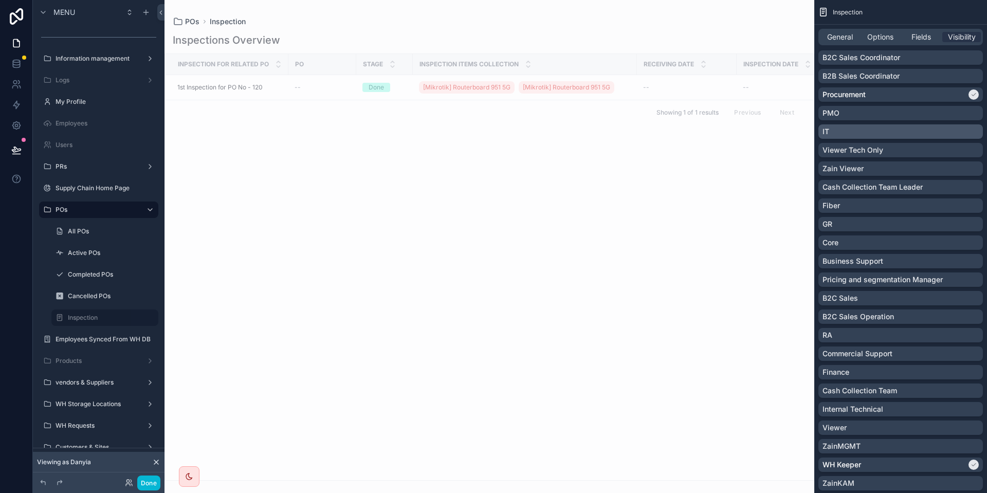
click at [908, 137] on div "IT" at bounding box center [901, 131] width 165 height 14
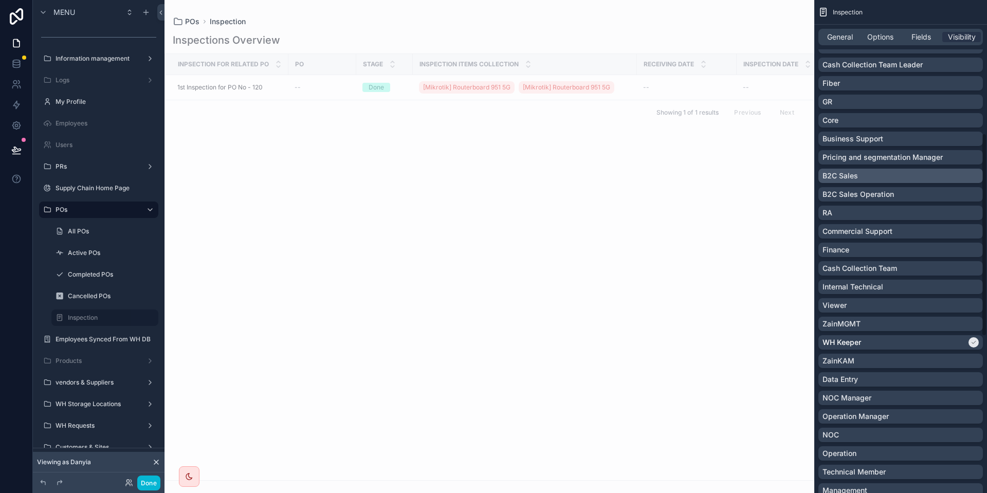
scroll to position [324, 0]
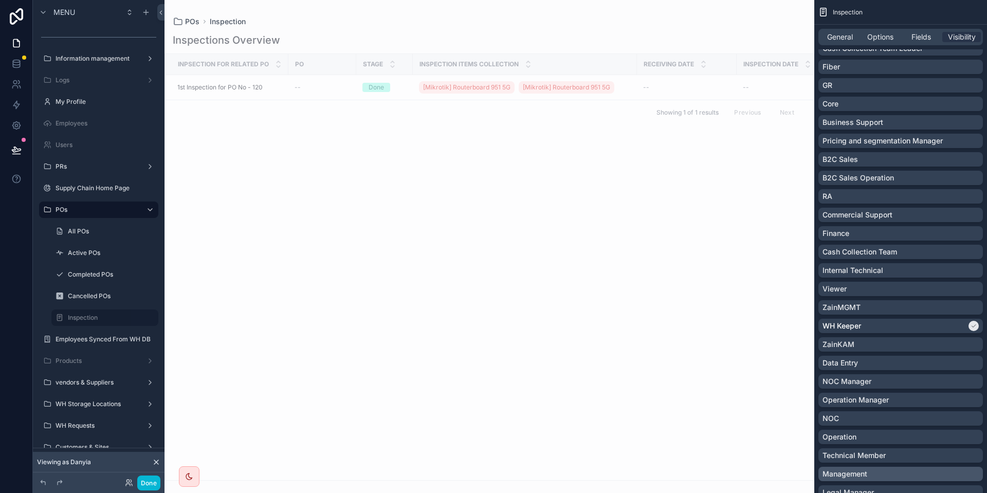
click at [922, 478] on div "Management" at bounding box center [901, 474] width 156 height 10
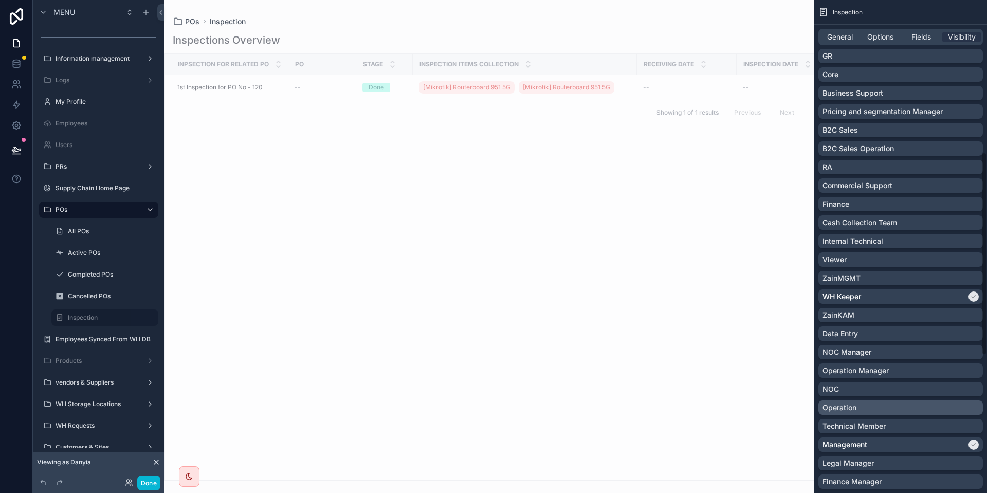
scroll to position [370, 0]
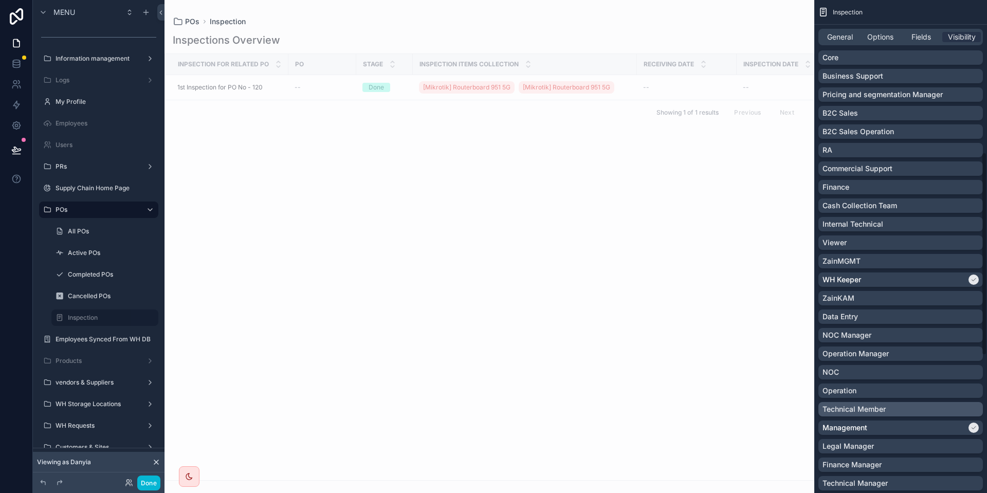
click at [936, 411] on div "Technical Member" at bounding box center [901, 409] width 156 height 10
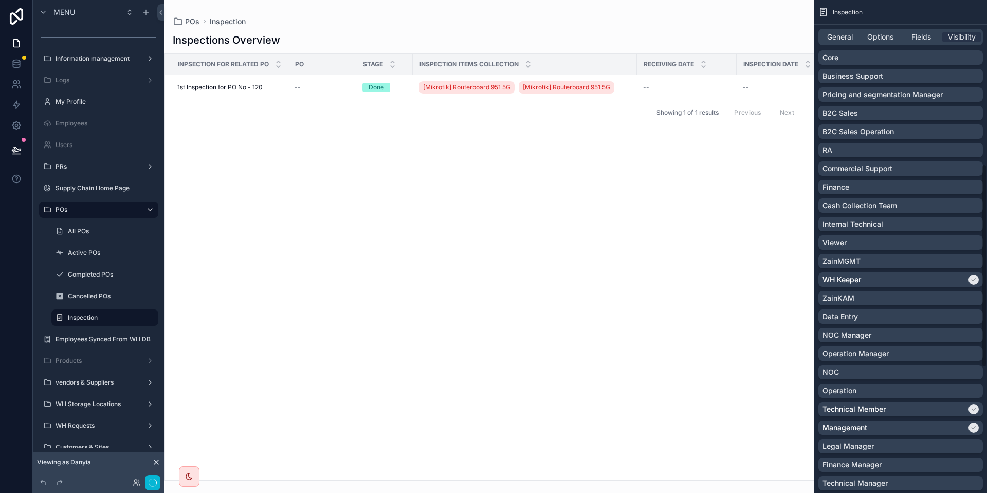
scroll to position [417, 0]
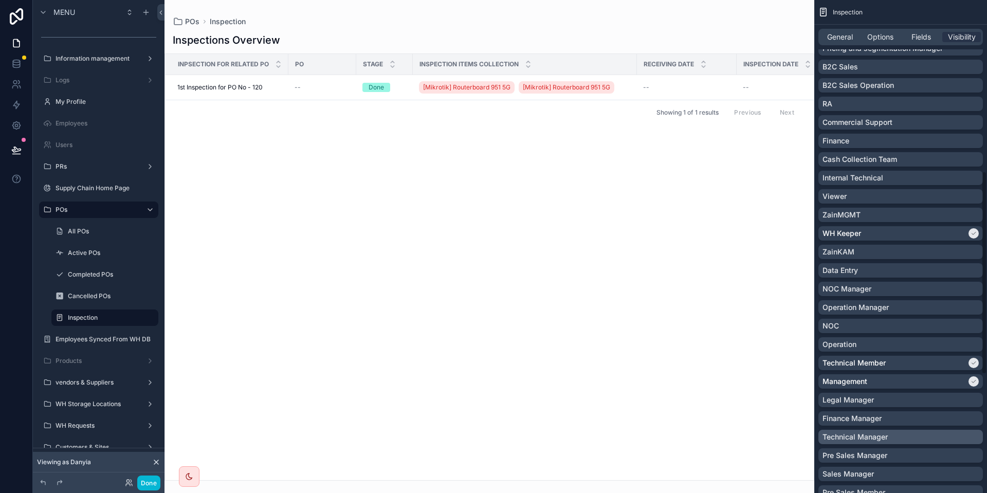
click at [920, 438] on div "Technical Manager" at bounding box center [901, 437] width 156 height 10
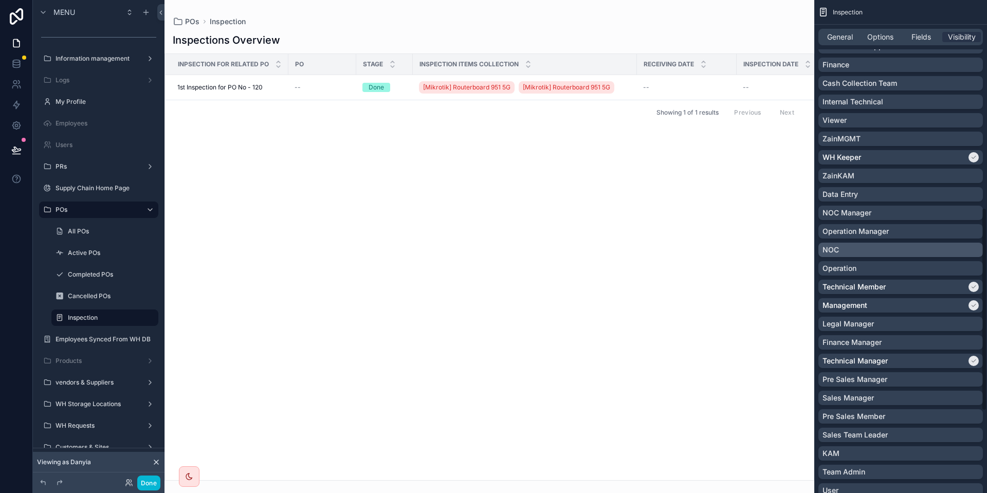
scroll to position [509, 0]
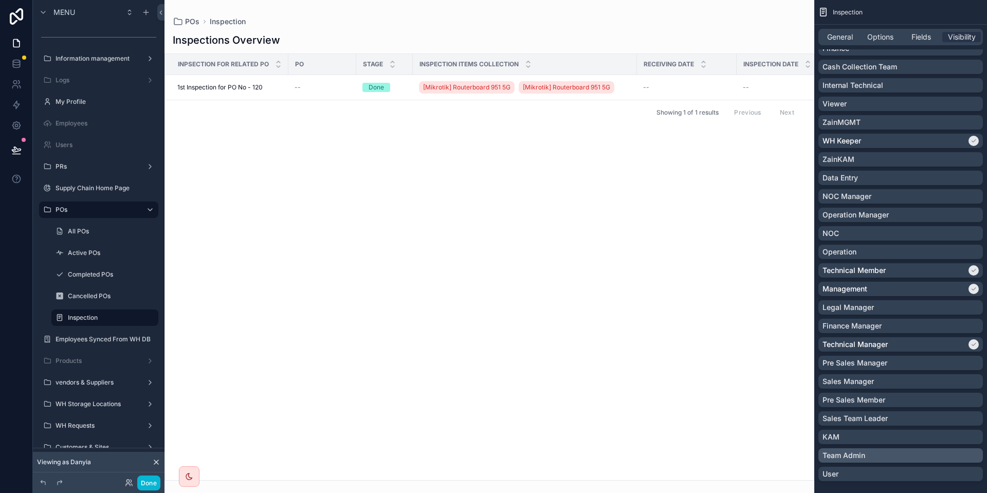
click at [902, 453] on div "Team Admin" at bounding box center [901, 455] width 156 height 10
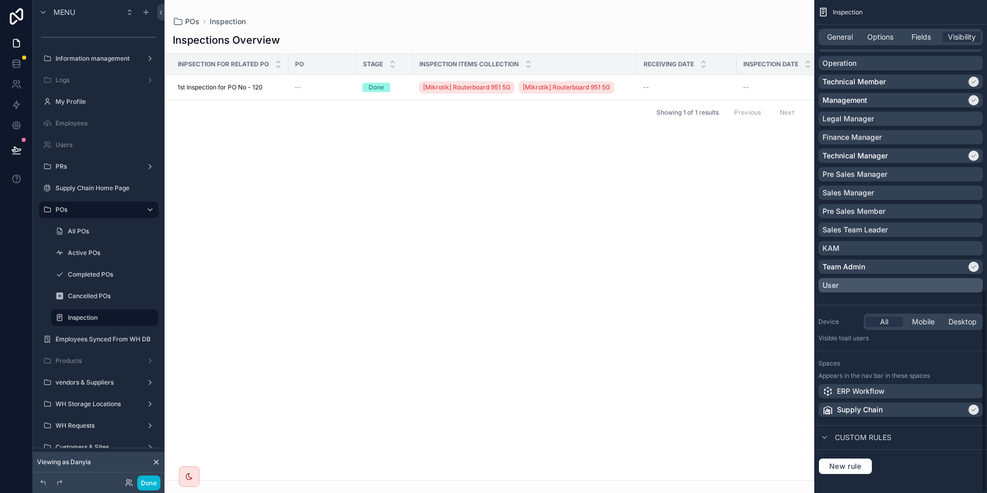
scroll to position [704, 0]
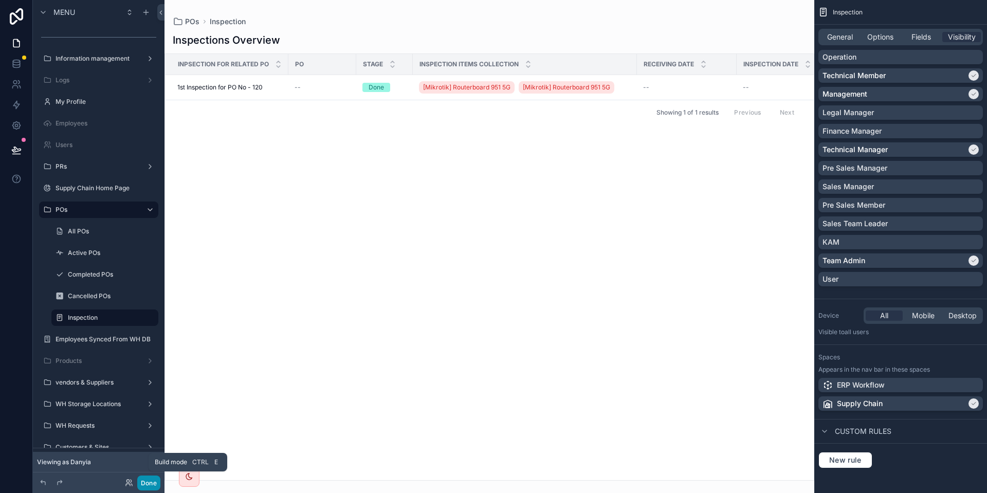
click at [158, 486] on button "Done" at bounding box center [148, 483] width 23 height 15
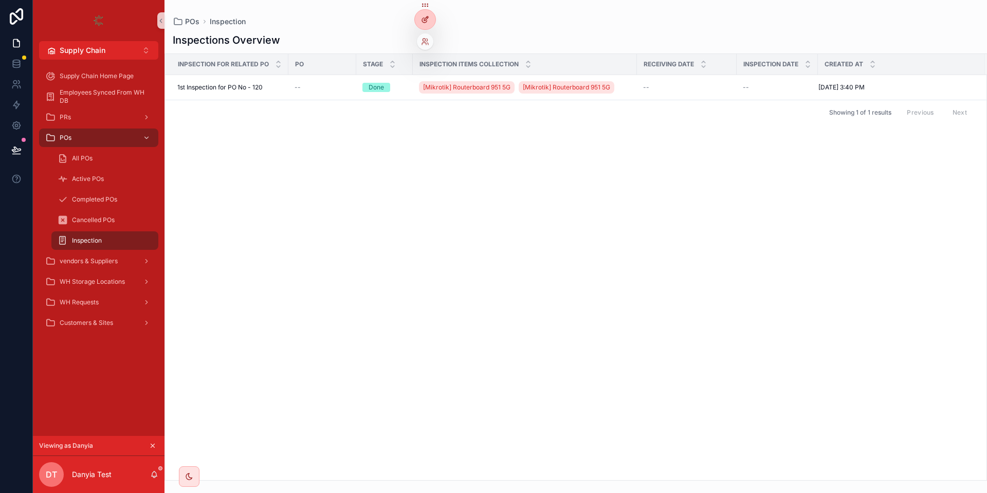
click at [422, 13] on div at bounding box center [425, 20] width 21 height 20
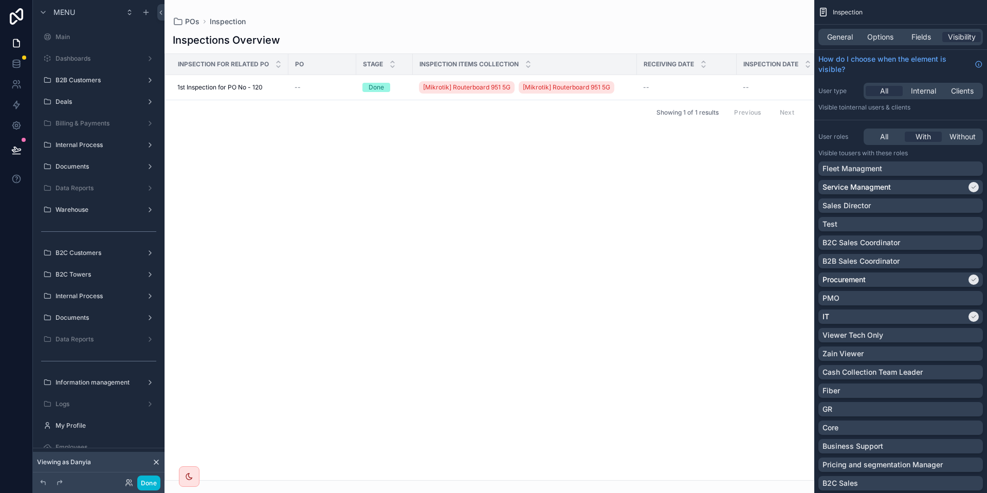
click at [320, 64] on div "PO" at bounding box center [322, 64] width 67 height 16
click at [922, 27] on div "General Options Fields Visibility" at bounding box center [900, 37] width 173 height 25
click at [919, 31] on div "General Options Fields Visibility" at bounding box center [901, 37] width 165 height 16
click at [919, 39] on span "Fields" at bounding box center [922, 37] width 20 height 10
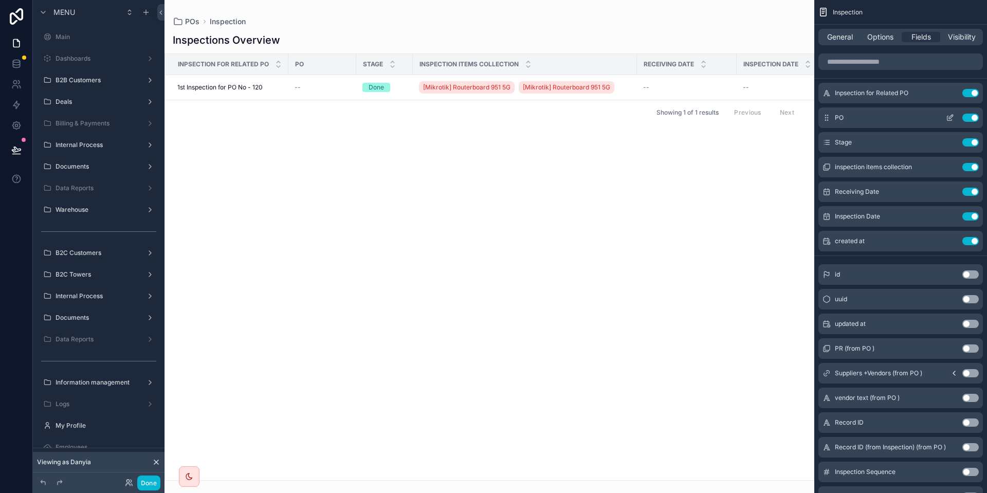
click at [949, 114] on icon "scrollable content" at bounding box center [950, 118] width 8 height 8
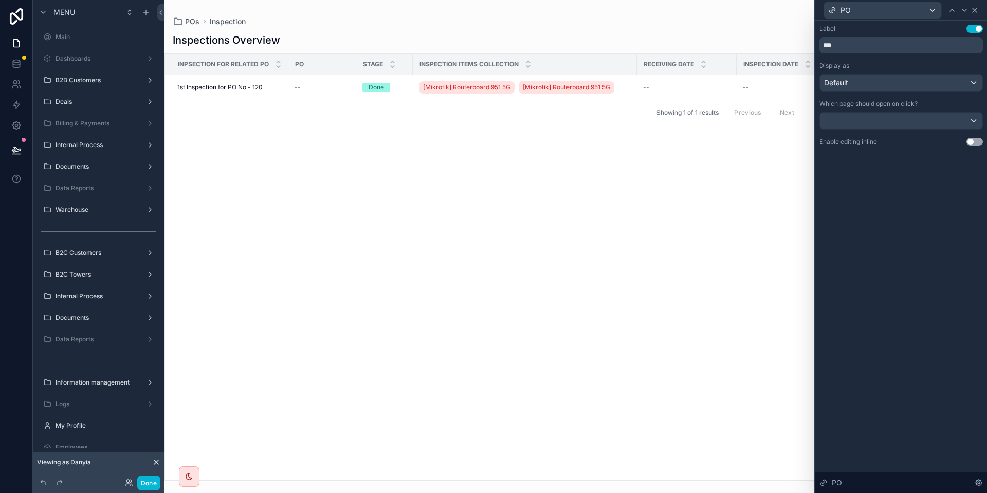
click at [972, 14] on icon at bounding box center [975, 10] width 8 height 8
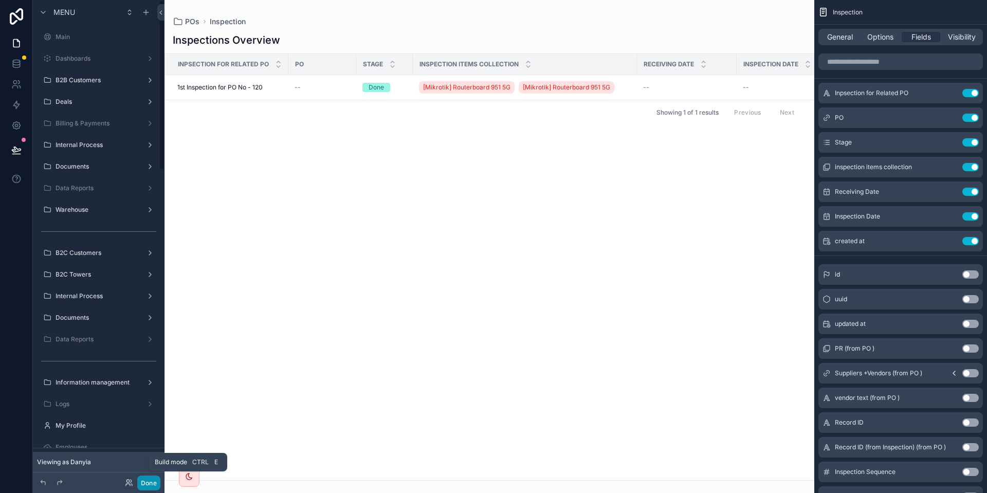
click at [150, 484] on button "Done" at bounding box center [148, 483] width 23 height 15
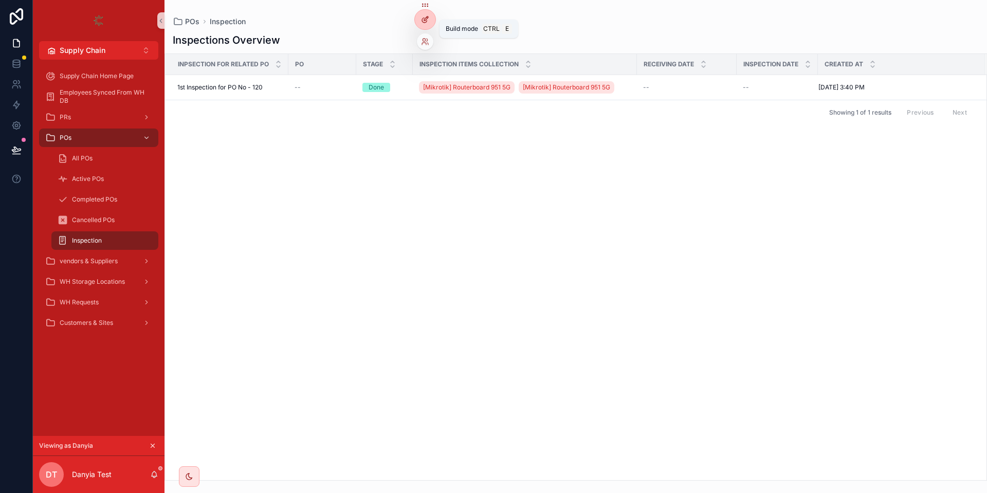
click at [422, 25] on div at bounding box center [425, 20] width 21 height 20
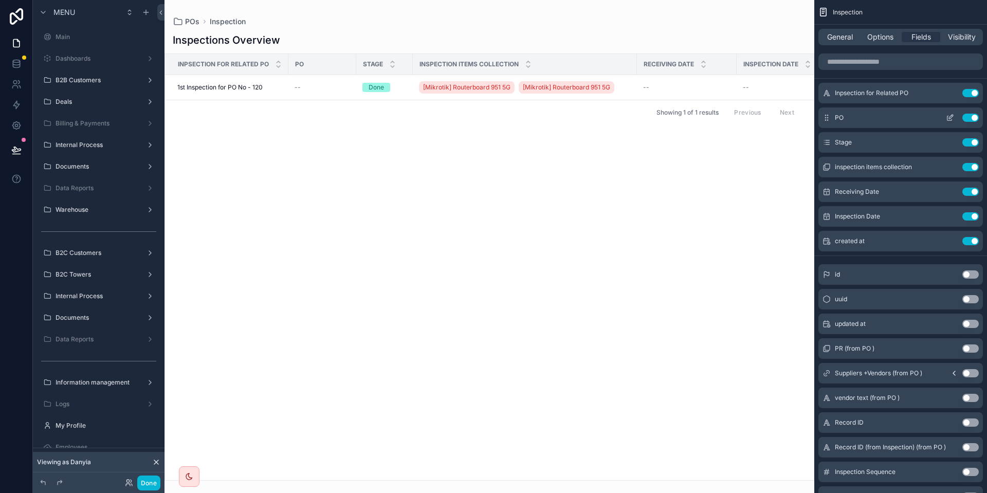
click at [969, 119] on button "Use setting" at bounding box center [971, 118] width 16 height 8
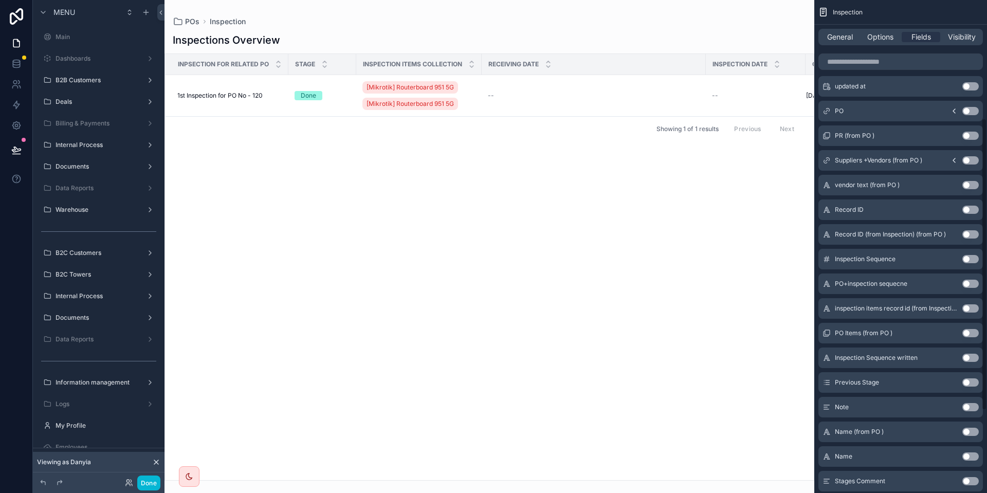
scroll to position [200, 0]
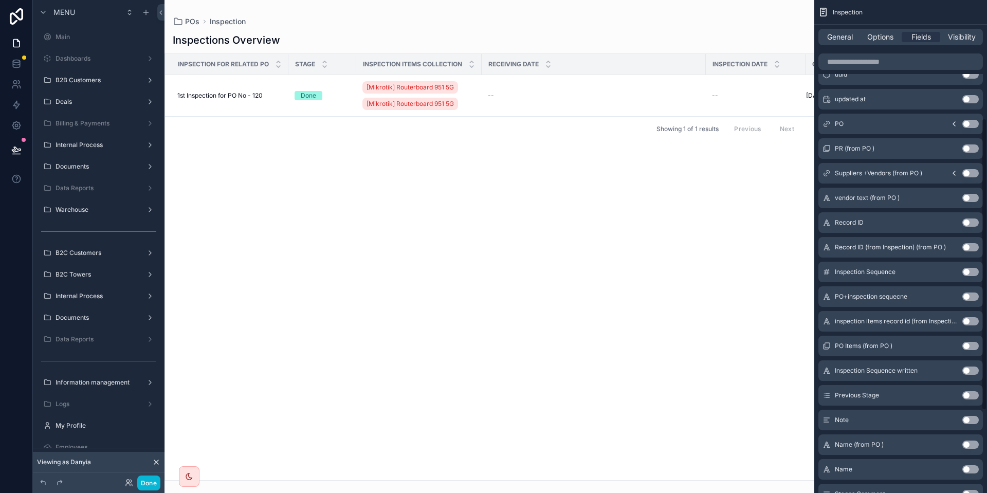
click at [967, 124] on button "Use setting" at bounding box center [971, 124] width 16 height 8
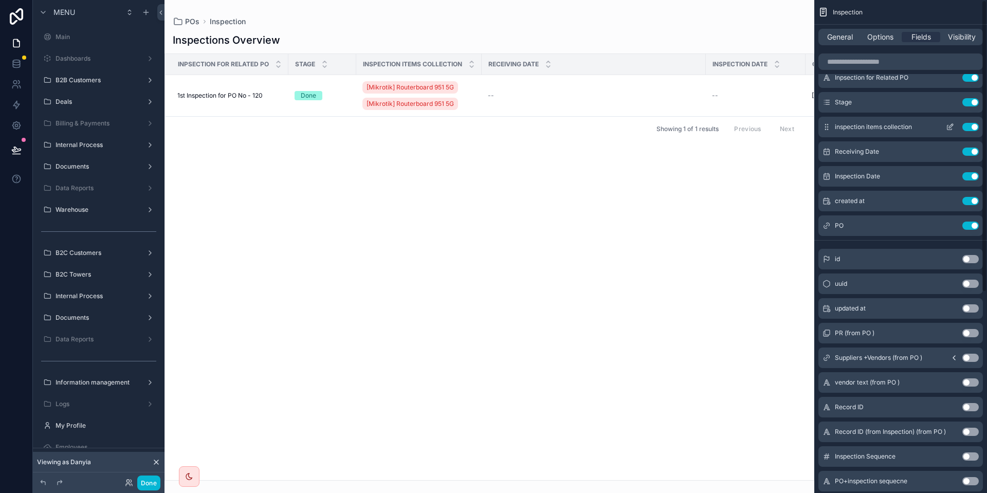
scroll to position [0, 0]
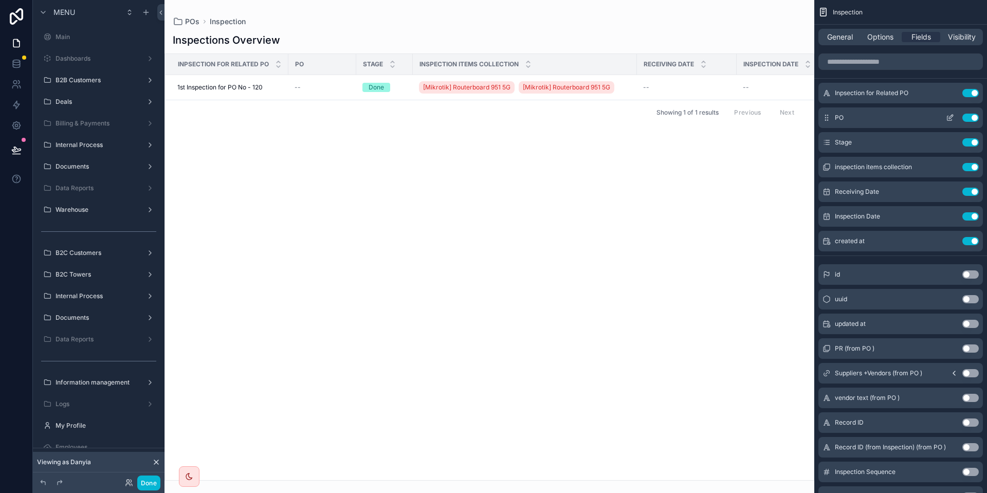
click at [950, 117] on icon "scrollable content" at bounding box center [951, 117] width 4 height 4
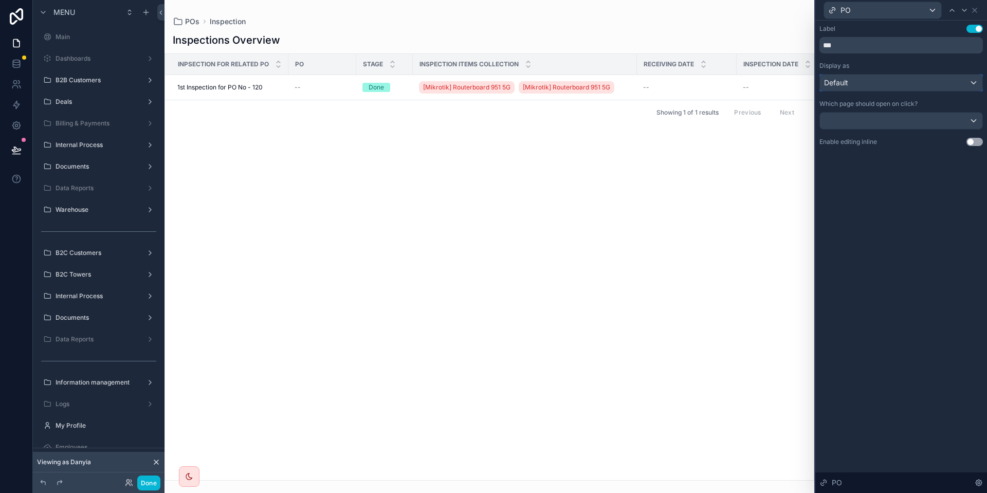
click at [938, 83] on div "Default" at bounding box center [901, 83] width 162 height 16
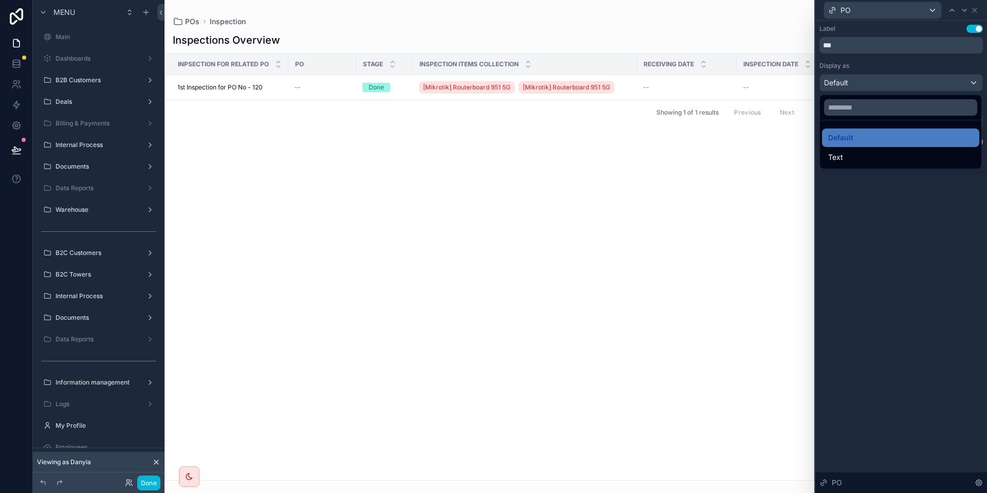
click at [896, 64] on div at bounding box center [902, 246] width 172 height 493
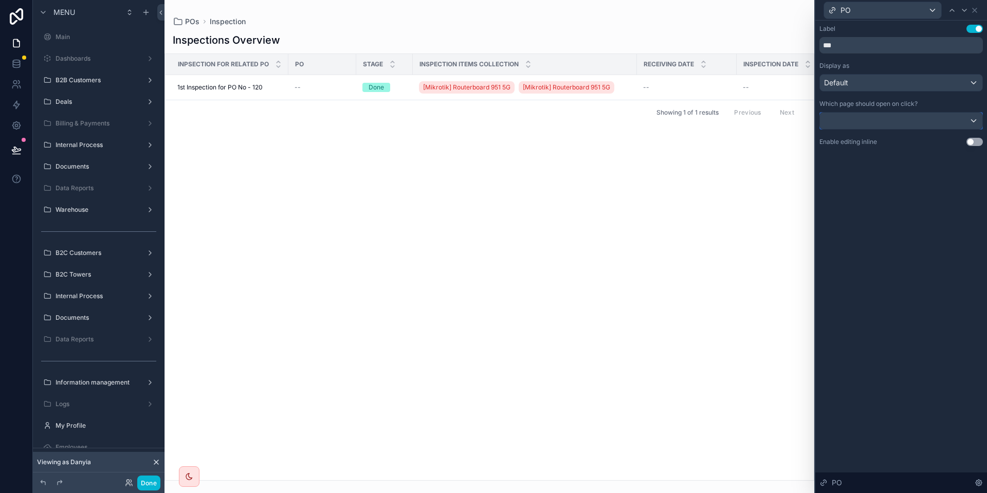
click at [965, 124] on div at bounding box center [901, 121] width 162 height 16
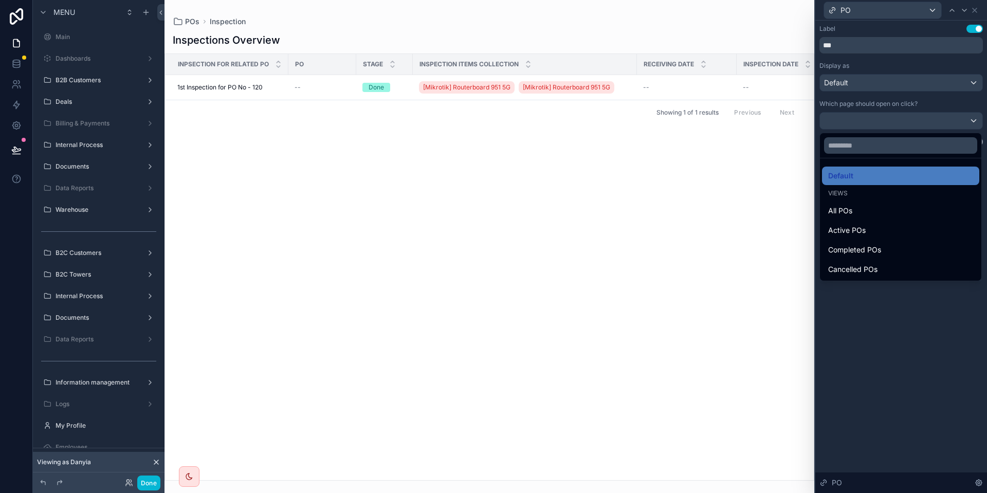
click at [965, 124] on div at bounding box center [902, 246] width 172 height 493
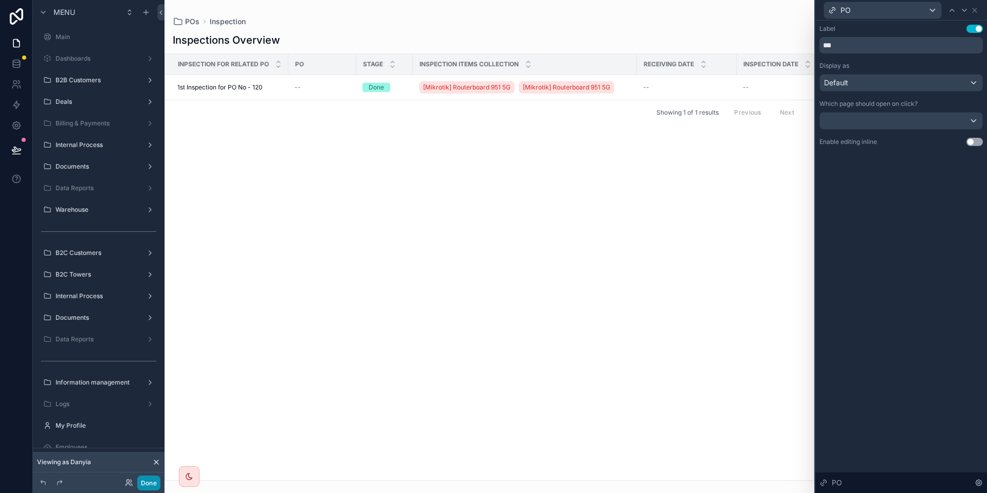
click at [143, 483] on button "Done" at bounding box center [148, 483] width 23 height 15
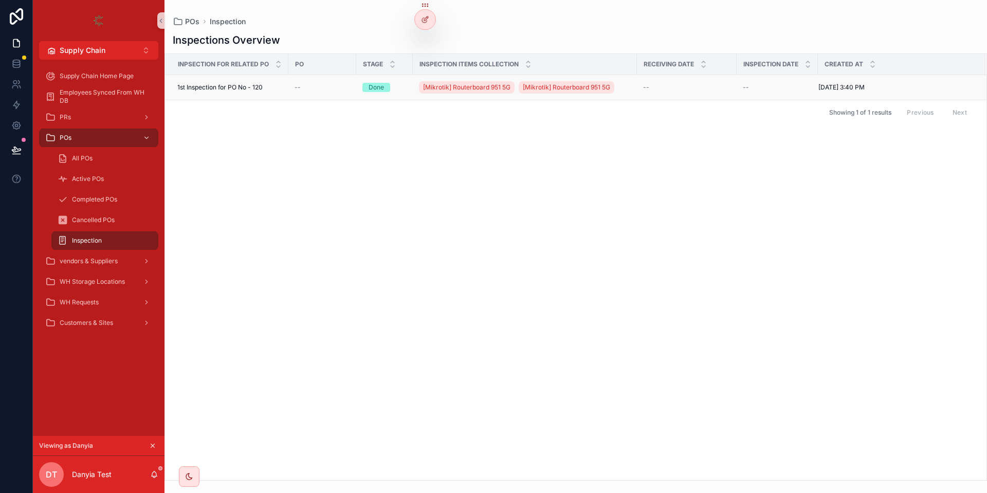
click at [237, 86] on span "1st Inspection for PO No - 120" at bounding box center [219, 87] width 85 height 8
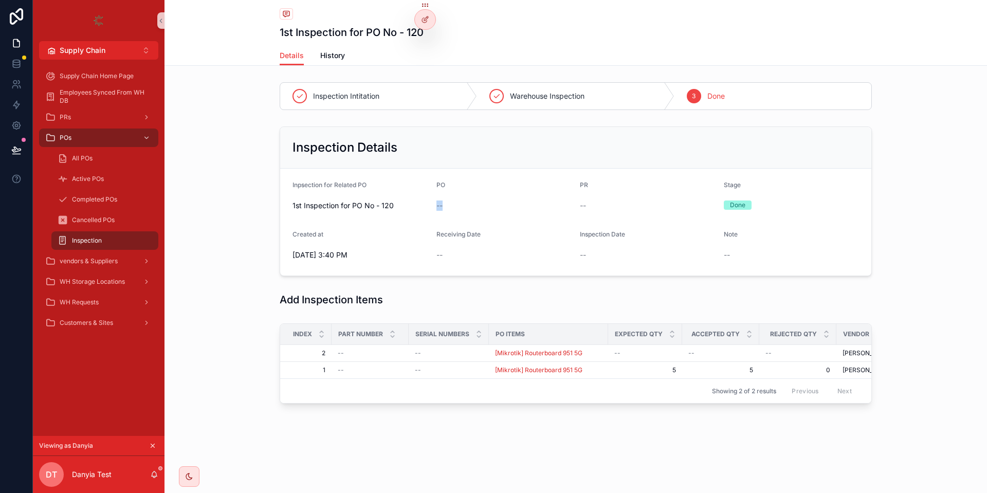
drag, startPoint x: 434, startPoint y: 208, endPoint x: 456, endPoint y: 208, distance: 22.1
click at [456, 208] on form "Inpsection for Related PO 1st Inspection for PO No - 120 PO -- PR -- Stage Done…" at bounding box center [575, 222] width 591 height 107
drag, startPoint x: 596, startPoint y: 201, endPoint x: 574, endPoint y: 201, distance: 22.1
click at [152, 440] on button "scrollable content" at bounding box center [152, 445] width 11 height 11
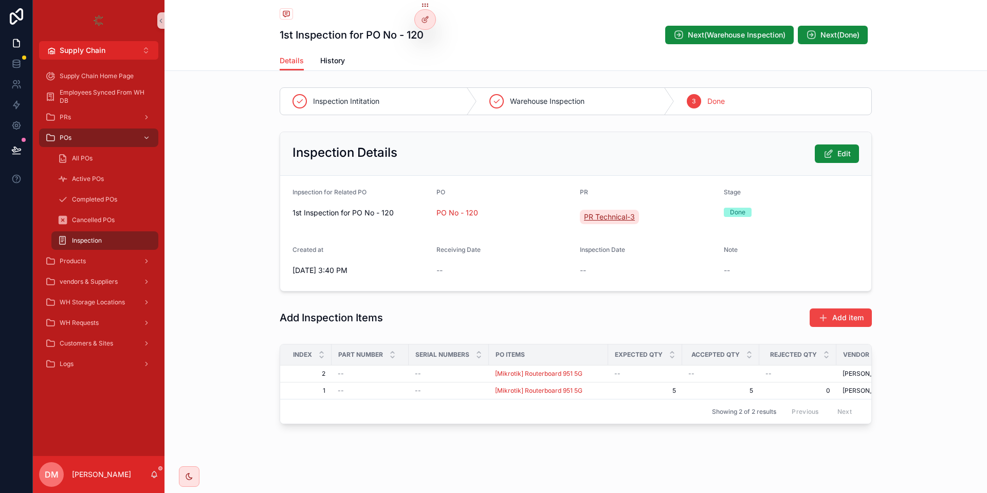
click at [604, 214] on span "PR Technical-3" at bounding box center [609, 217] width 51 height 10
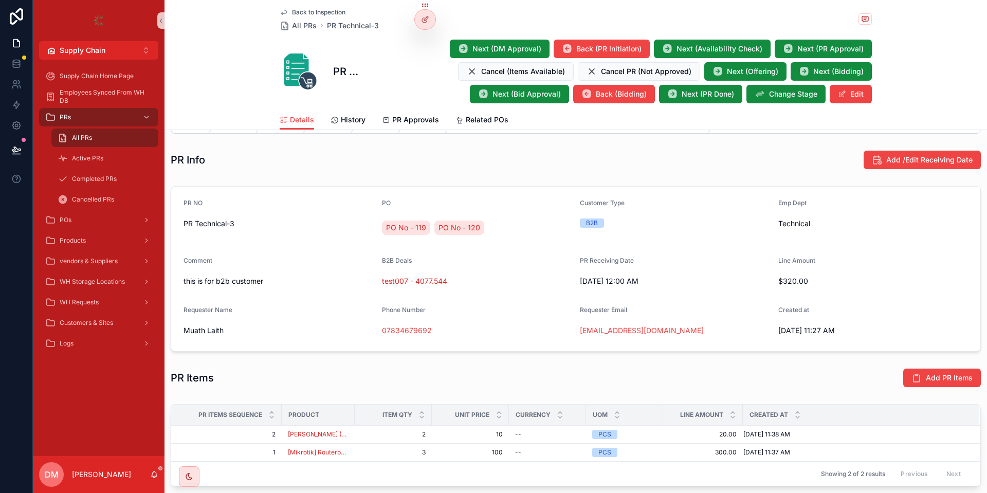
scroll to position [123, 0]
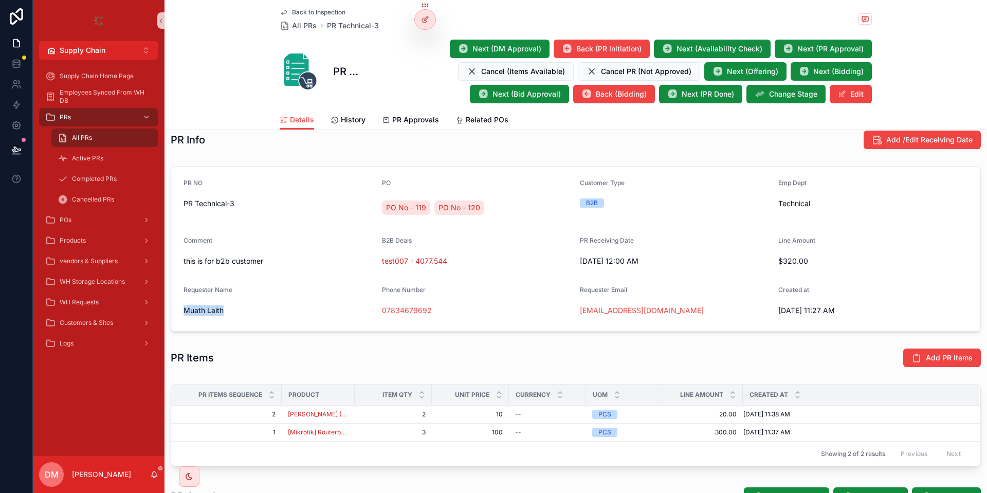
drag, startPoint x: 224, startPoint y: 311, endPoint x: 175, endPoint y: 316, distance: 49.1
click at [175, 316] on form "PR NO PR Technical-3 PO PO No - 119 PO No - 120 Customer Type B2B Emp Dept Tech…" at bounding box center [575, 249] width 809 height 165
click at [282, 288] on div "Requester Name" at bounding box center [279, 292] width 190 height 12
click at [23, 61] on link at bounding box center [16, 63] width 32 height 21
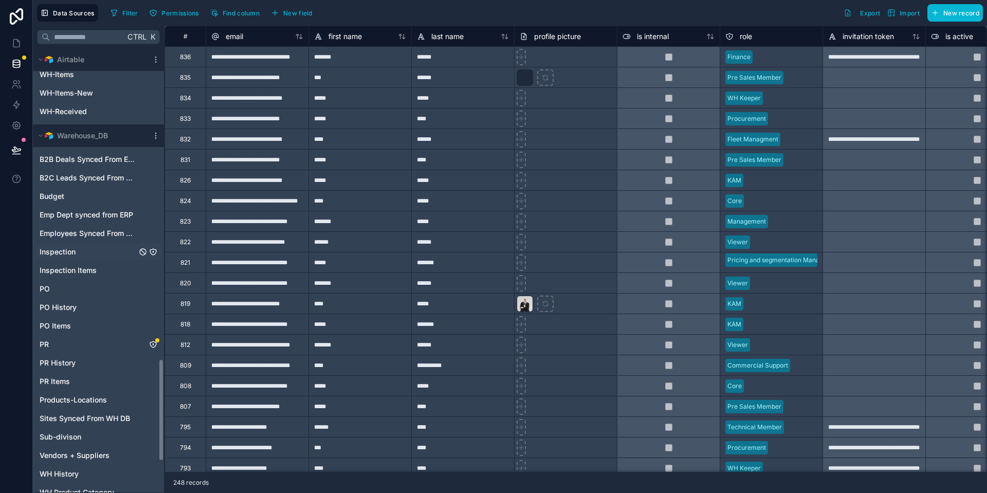
scroll to position [1344, 0]
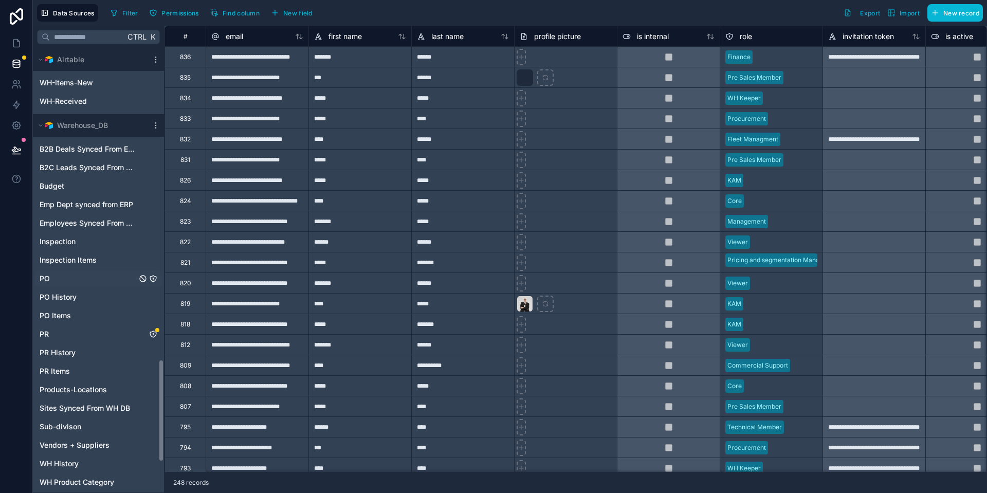
click at [64, 275] on link "PO" at bounding box center [88, 279] width 97 height 10
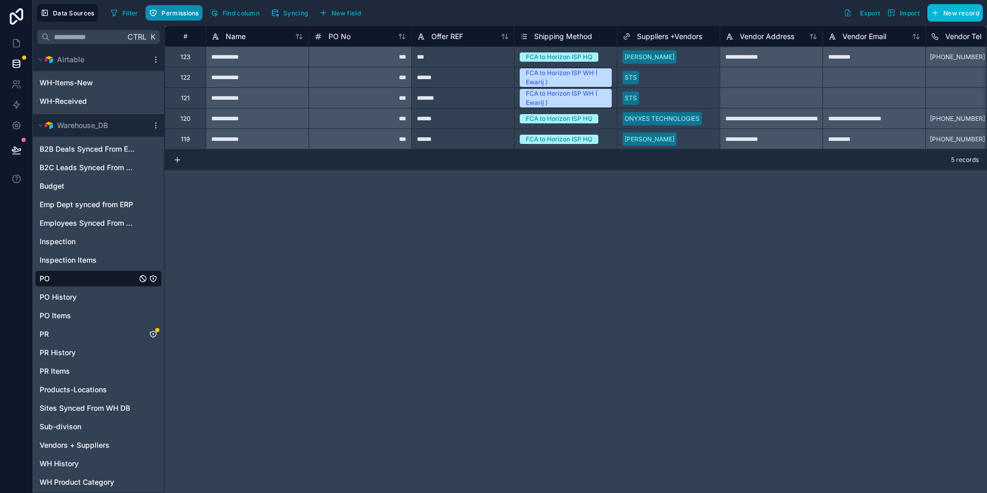
click at [180, 18] on button "Permissions" at bounding box center [174, 12] width 57 height 15
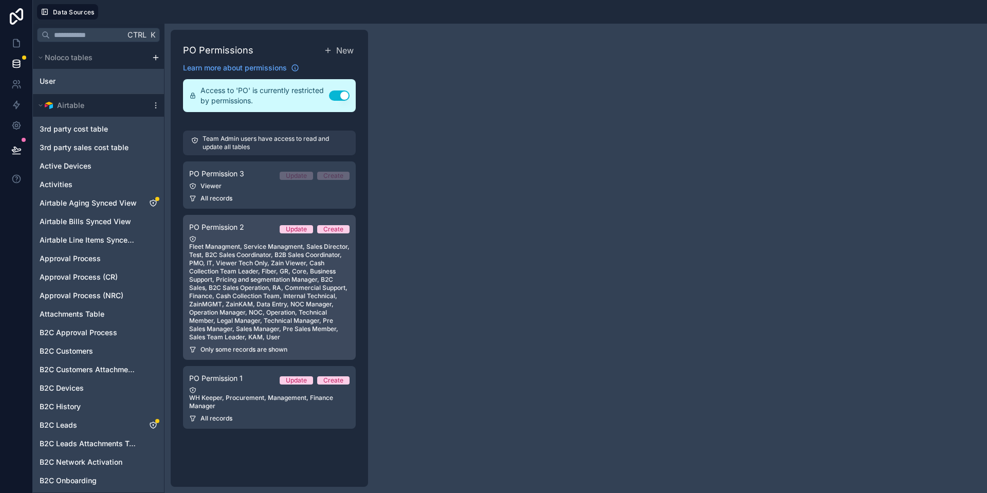
click at [250, 315] on div "Fleet Managment, Service Managment, Sales Director, Test, B2C Sales Coordinator…" at bounding box center [269, 289] width 160 height 106
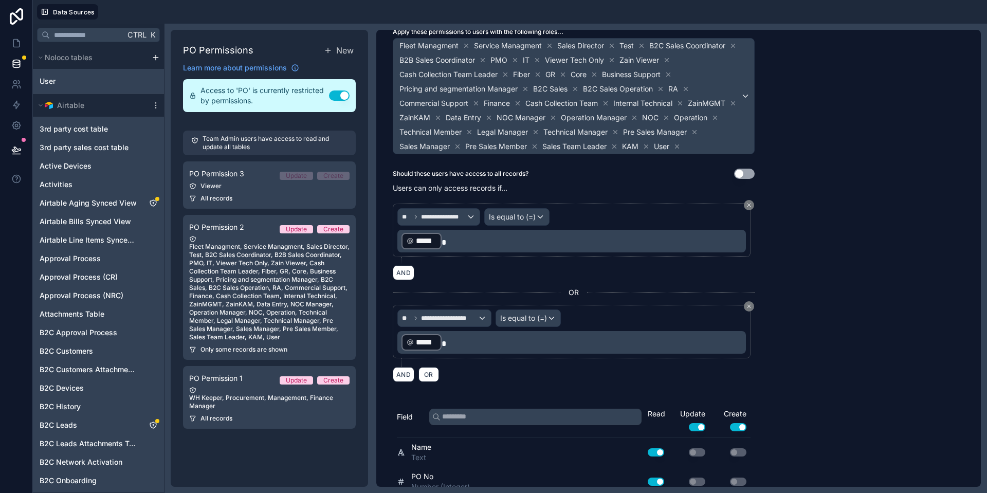
scroll to position [123, 0]
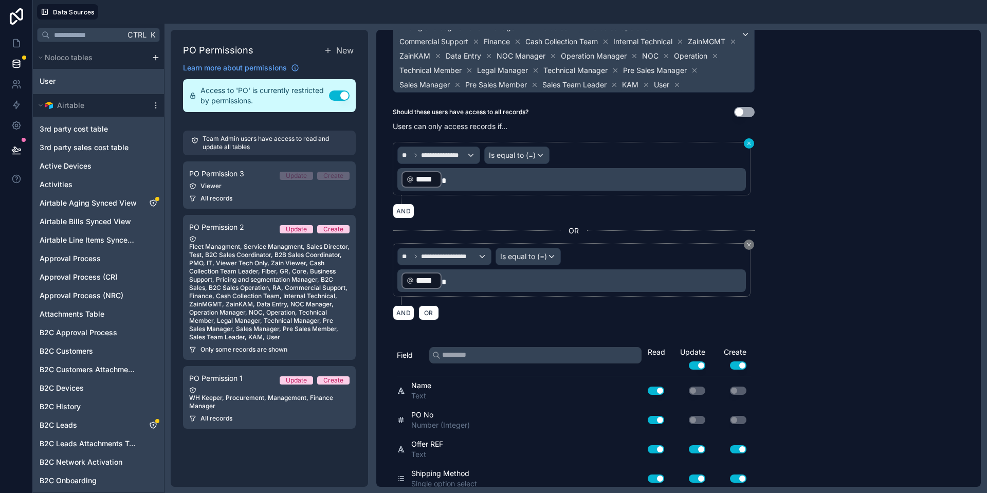
click at [746, 147] on icon at bounding box center [749, 143] width 6 height 6
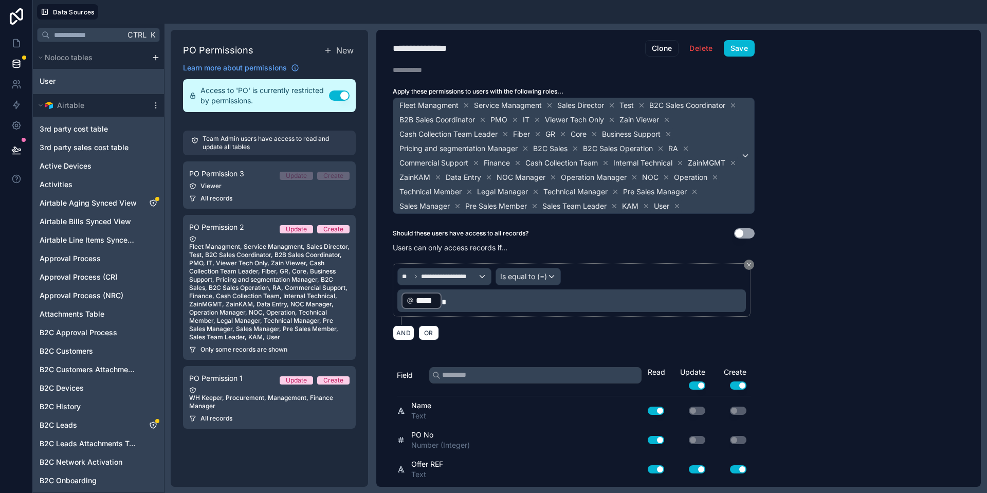
scroll to position [0, 0]
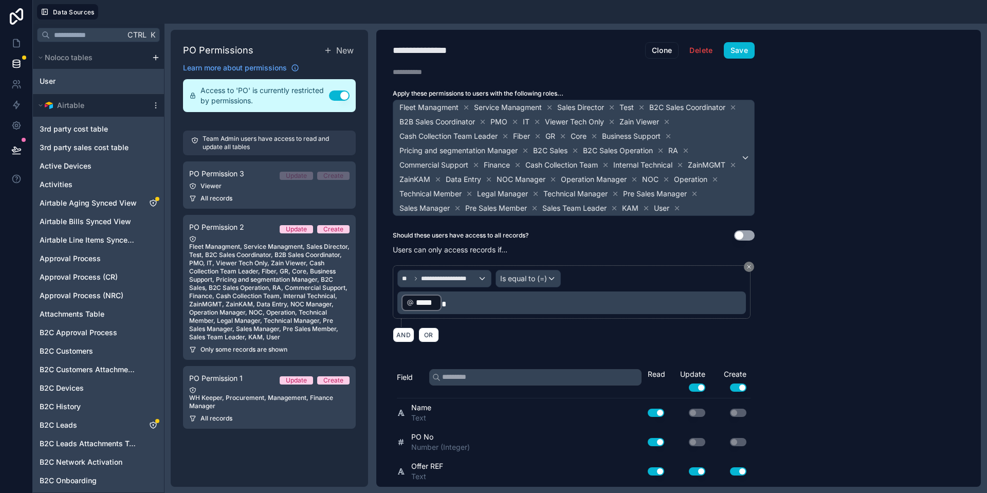
click at [758, 53] on div "**********" at bounding box center [573, 50] width 395 height 16
click at [737, 50] on button "Save" at bounding box center [739, 50] width 31 height 16
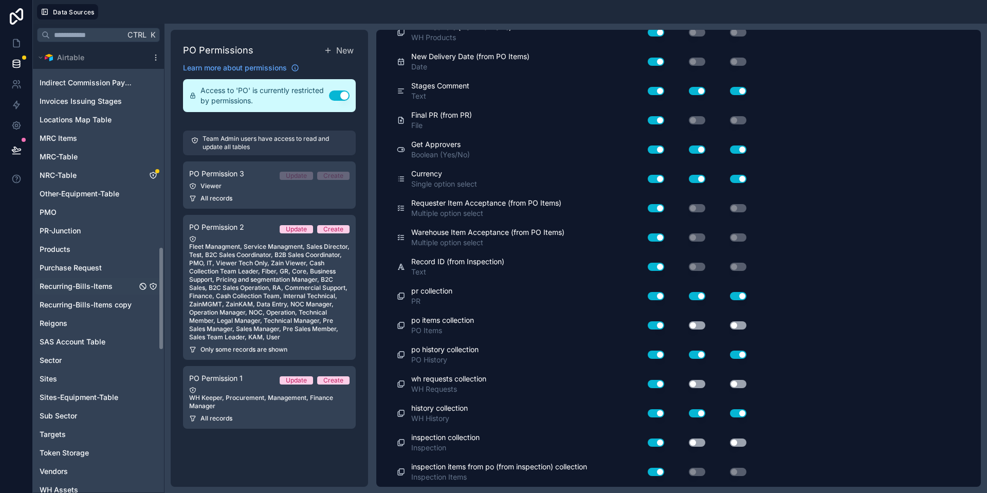
scroll to position [864, 0]
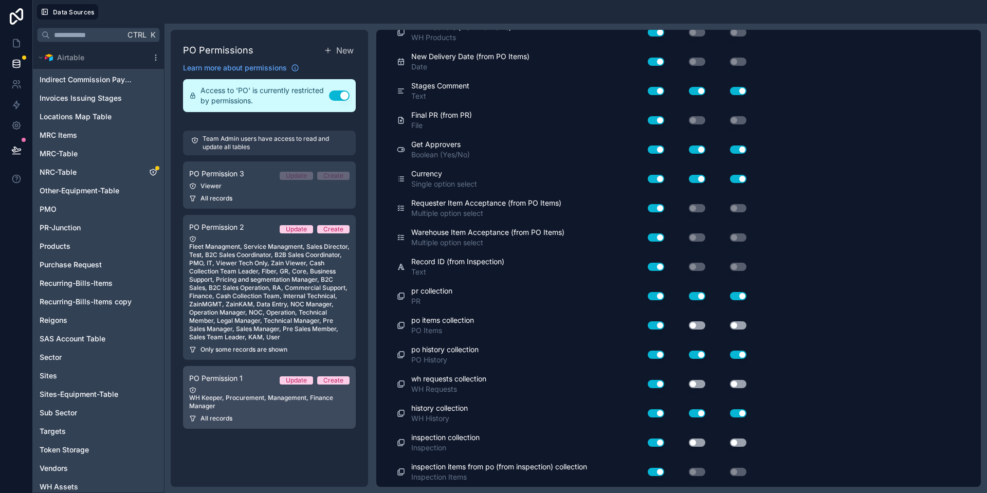
click at [241, 387] on div "WH Keeper, Procurement, Management, Finance Manager" at bounding box center [269, 399] width 160 height 24
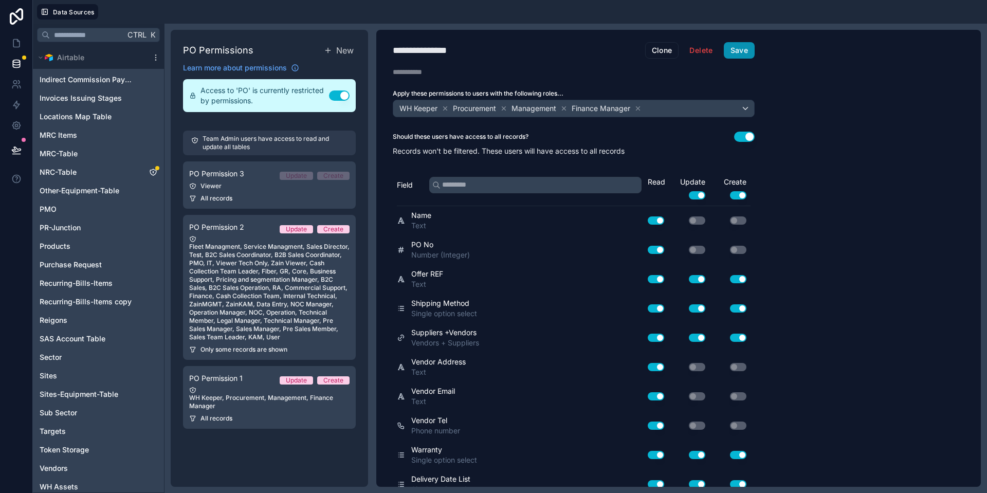
click at [739, 58] on button "Save" at bounding box center [739, 50] width 31 height 16
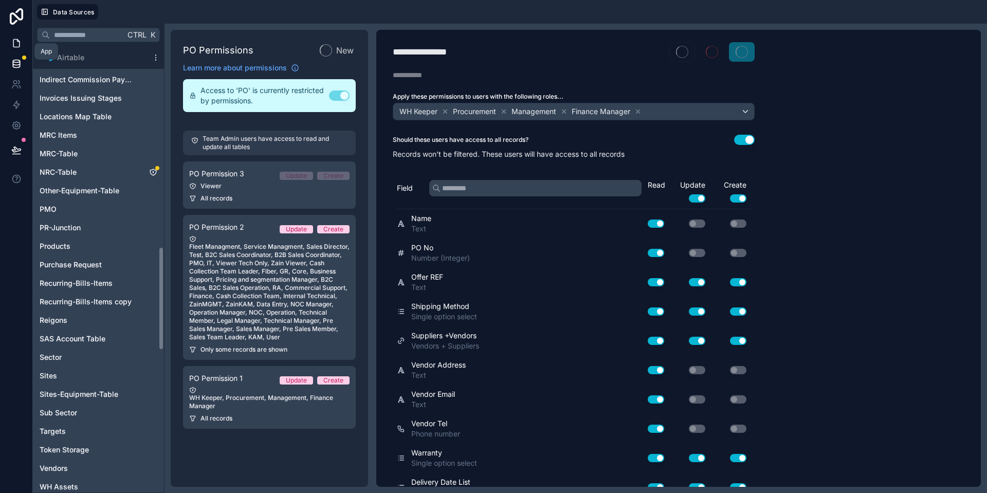
click at [13, 44] on icon at bounding box center [16, 44] width 6 height 8
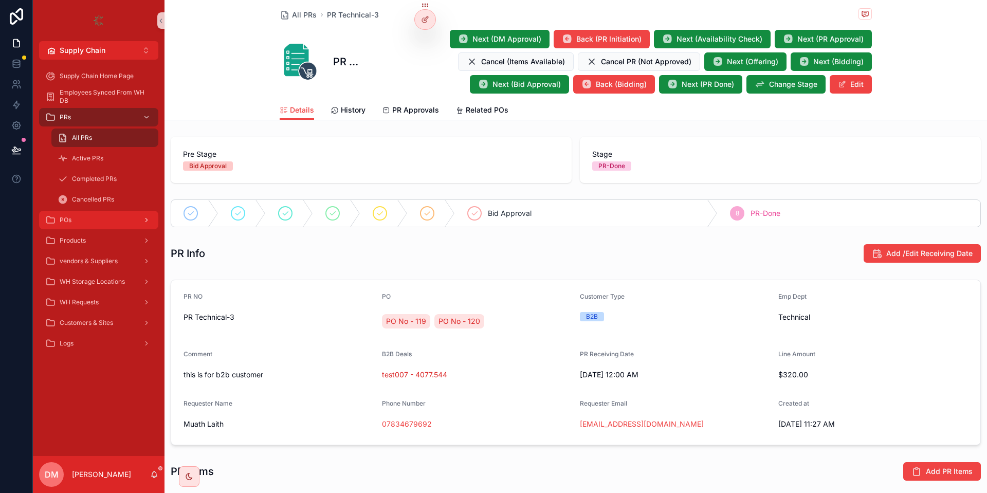
click at [101, 227] on div "POs" at bounding box center [98, 220] width 107 height 16
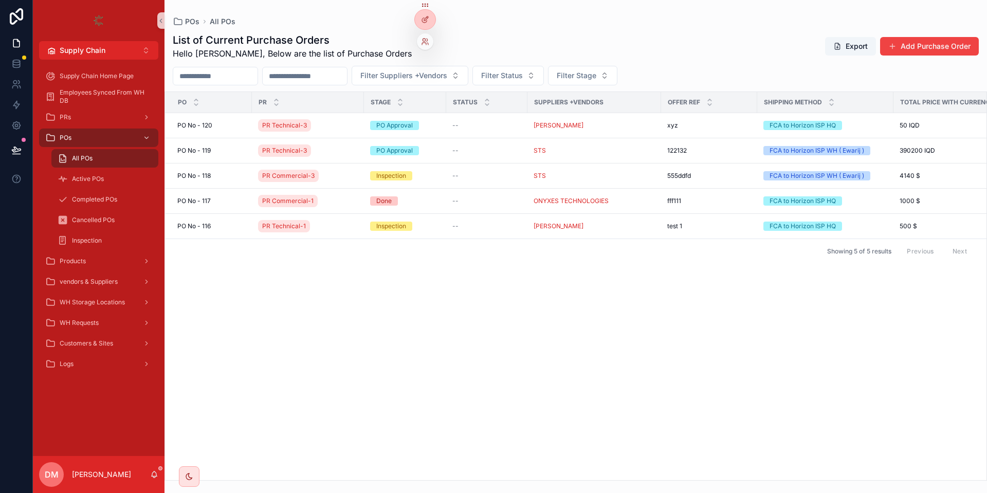
click at [426, 37] on div at bounding box center [425, 41] width 16 height 16
click at [111, 240] on div "Inspection" at bounding box center [105, 240] width 95 height 16
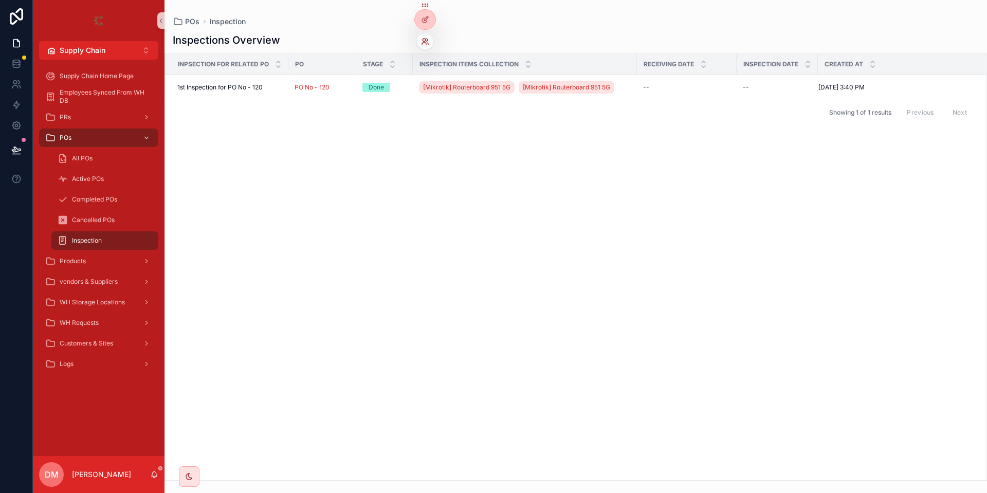
click at [428, 42] on icon at bounding box center [425, 42] width 8 height 8
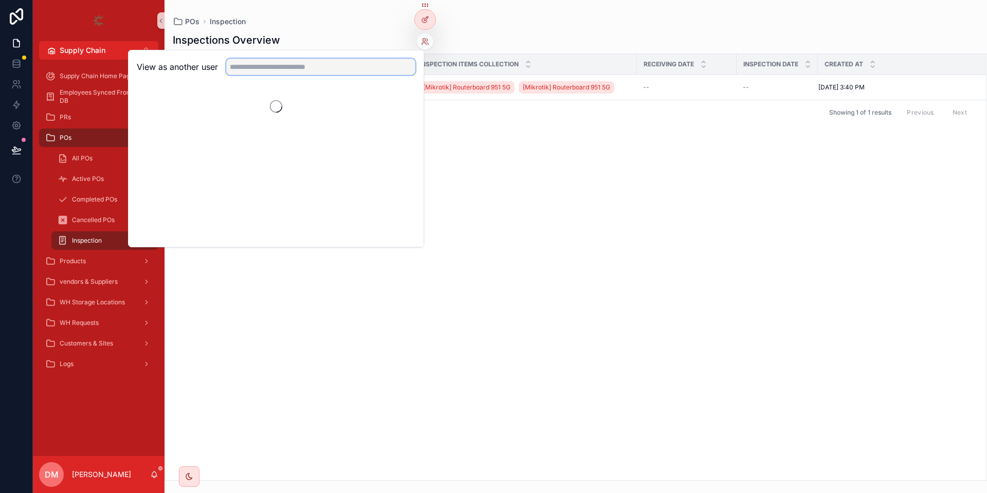
click at [358, 68] on input "text" at bounding box center [320, 67] width 189 height 16
type input "*****"
click at [403, 107] on button "Select" at bounding box center [402, 104] width 27 height 15
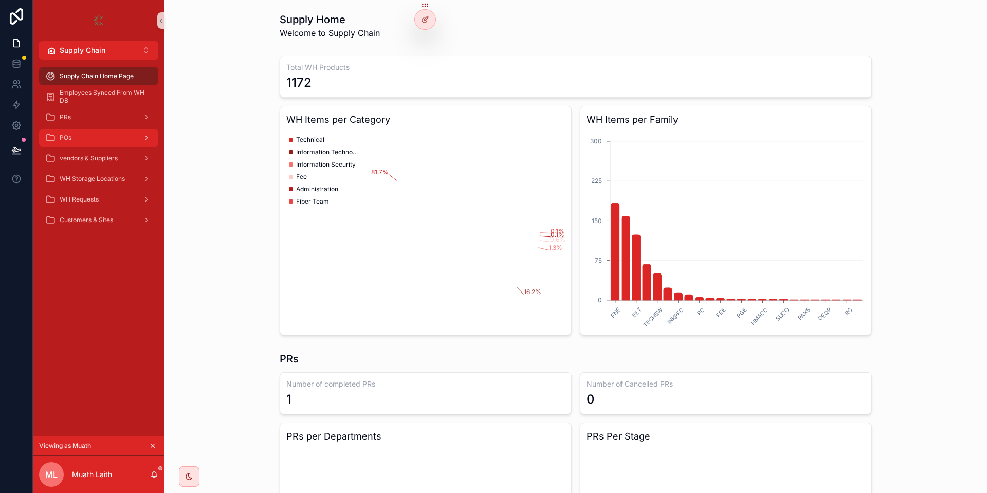
click at [100, 132] on div "POs" at bounding box center [98, 138] width 107 height 16
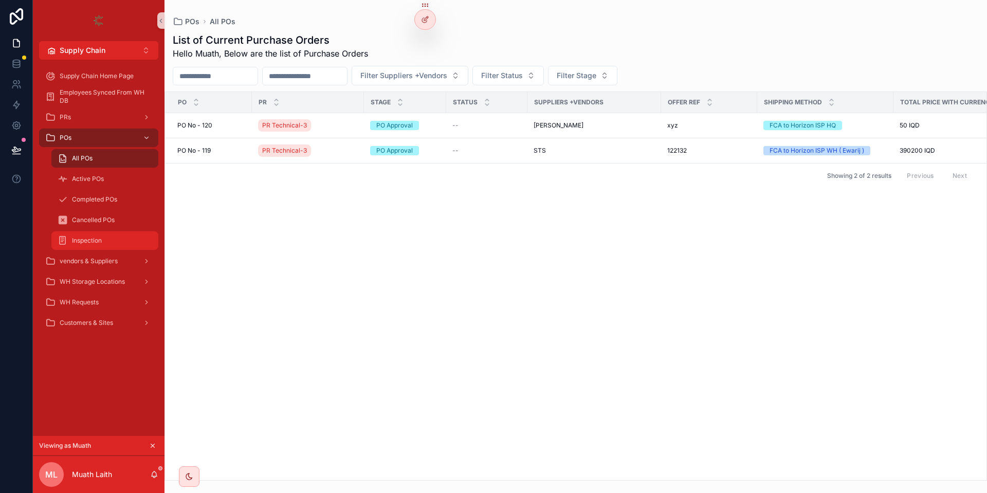
click at [85, 240] on span "Inspection" at bounding box center [87, 241] width 30 height 8
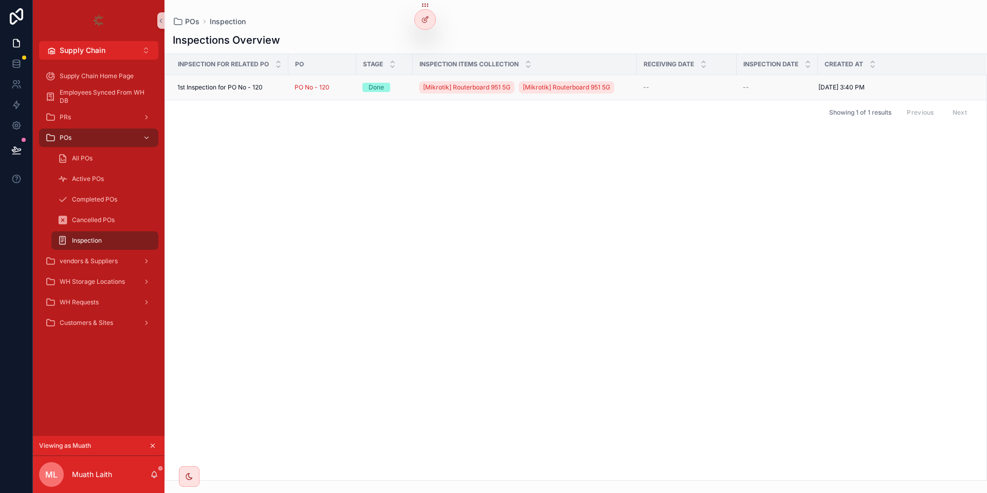
click at [242, 87] on span "1st Inspection for PO No - 120" at bounding box center [219, 87] width 85 height 8
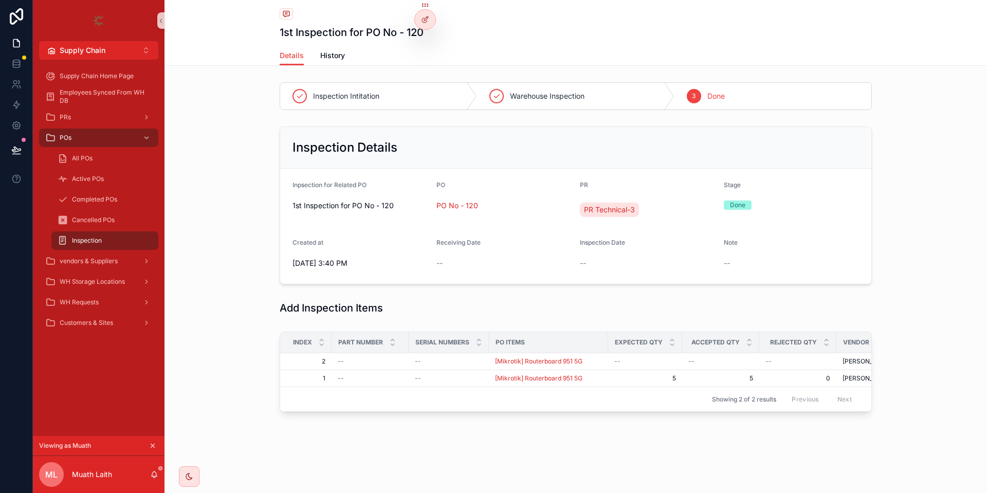
click at [383, 200] on div "1st Inspection for PO No - 120" at bounding box center [361, 205] width 136 height 16
click at [94, 241] on span "Inspection" at bounding box center [87, 241] width 30 height 8
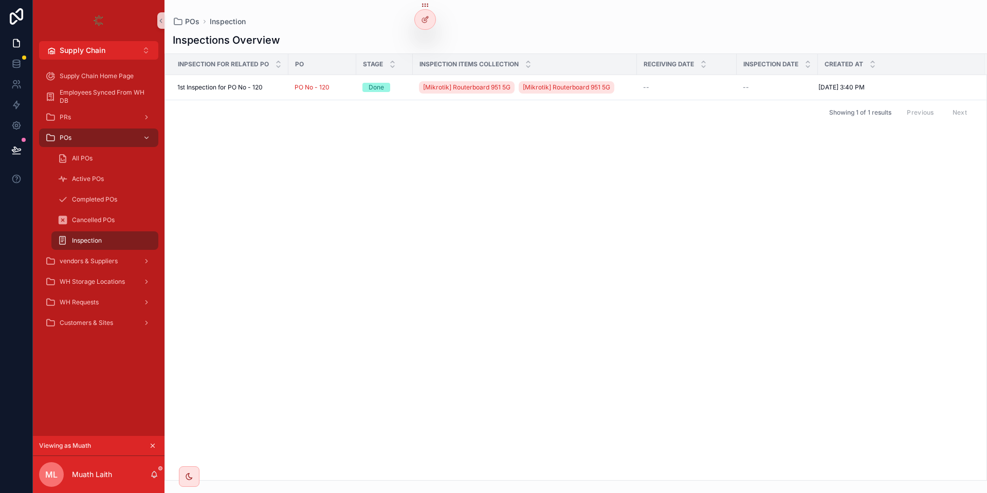
click at [154, 445] on icon "scrollable content" at bounding box center [152, 445] width 7 height 7
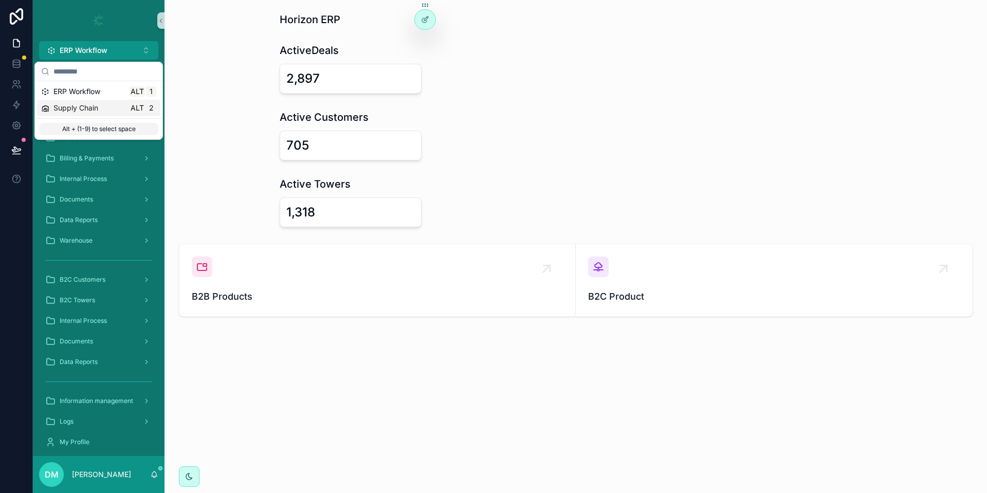
click at [98, 114] on div "Supply Chain Alt 2" at bounding box center [98, 108] width 123 height 16
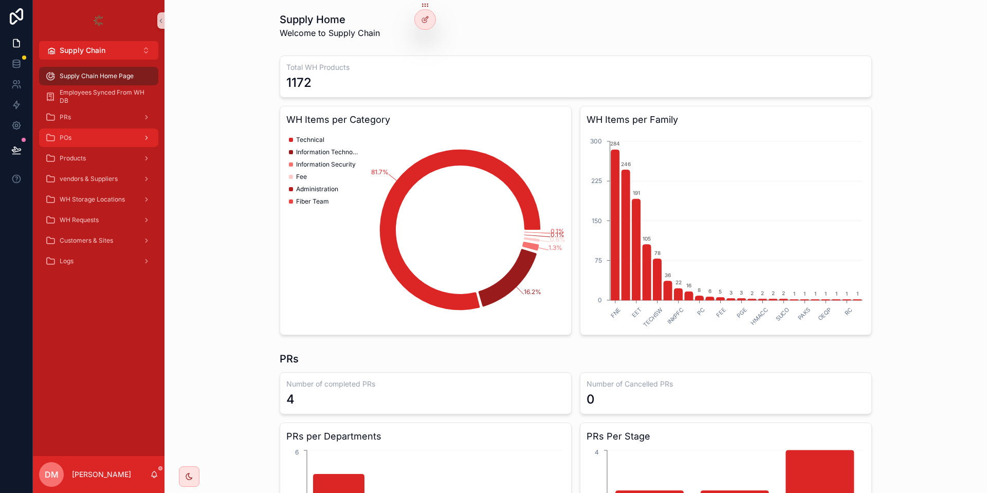
click at [88, 139] on div "POs" at bounding box center [98, 138] width 107 height 16
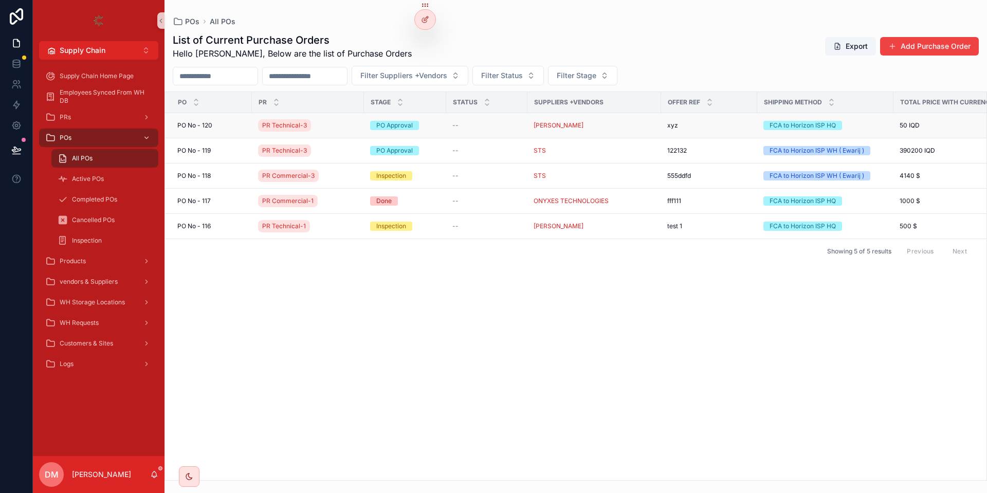
click at [227, 129] on div "PO No - 120 PO No - 120" at bounding box center [211, 125] width 68 height 8
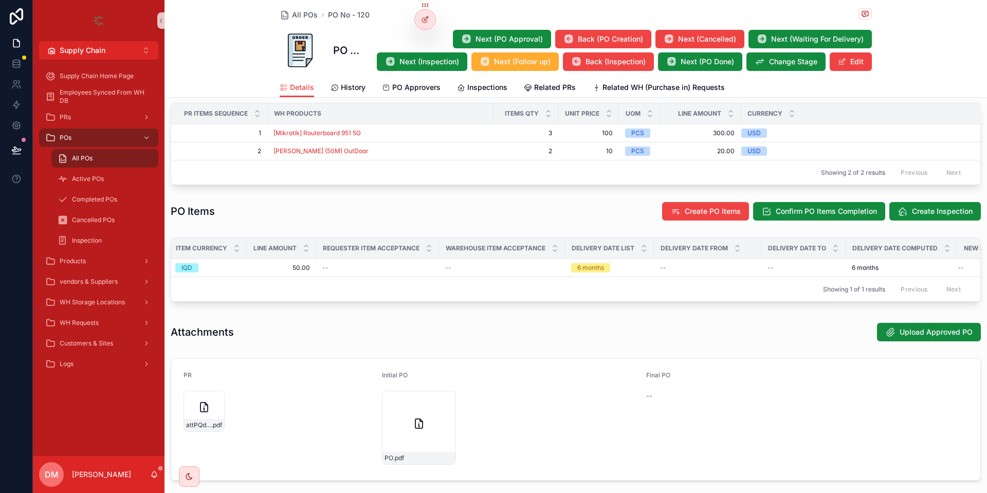
scroll to position [0, 590]
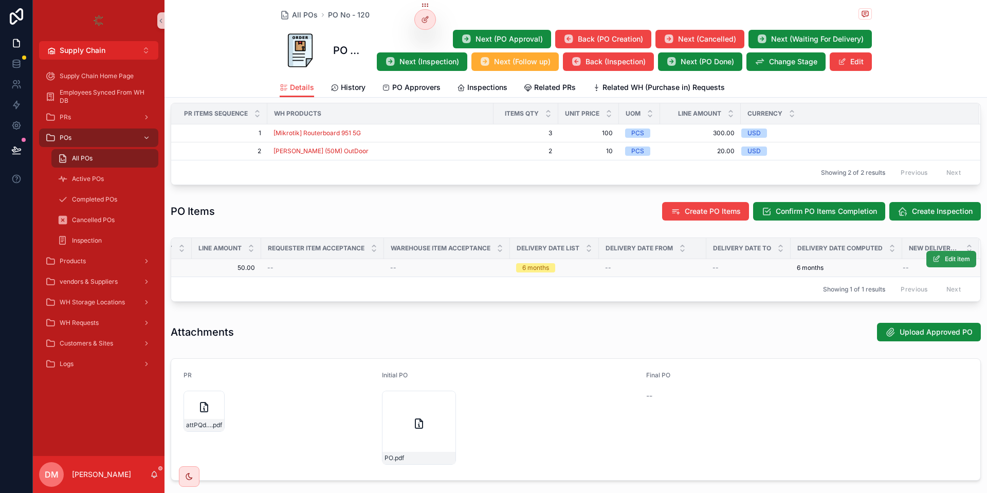
click at [964, 264] on button "Edit item" at bounding box center [952, 259] width 50 height 16
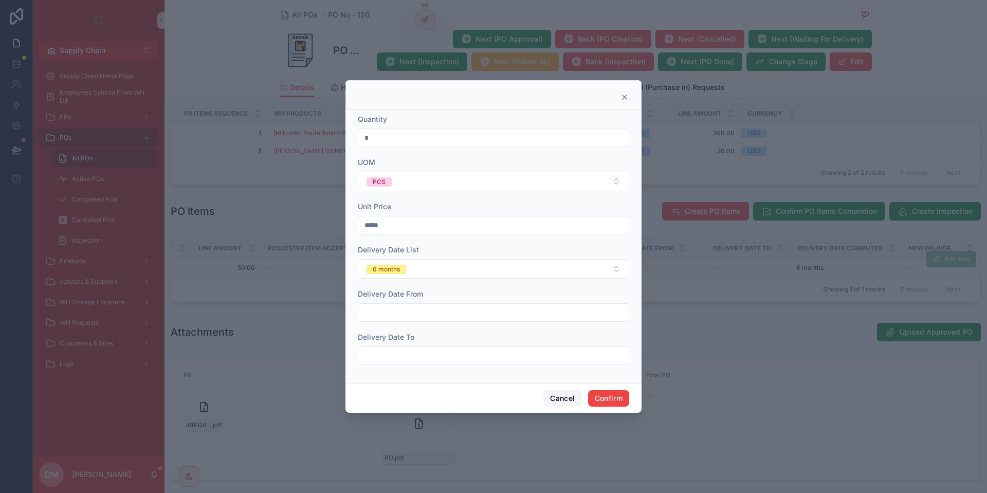
click at [562, 393] on button "Cancel" at bounding box center [563, 398] width 38 height 16
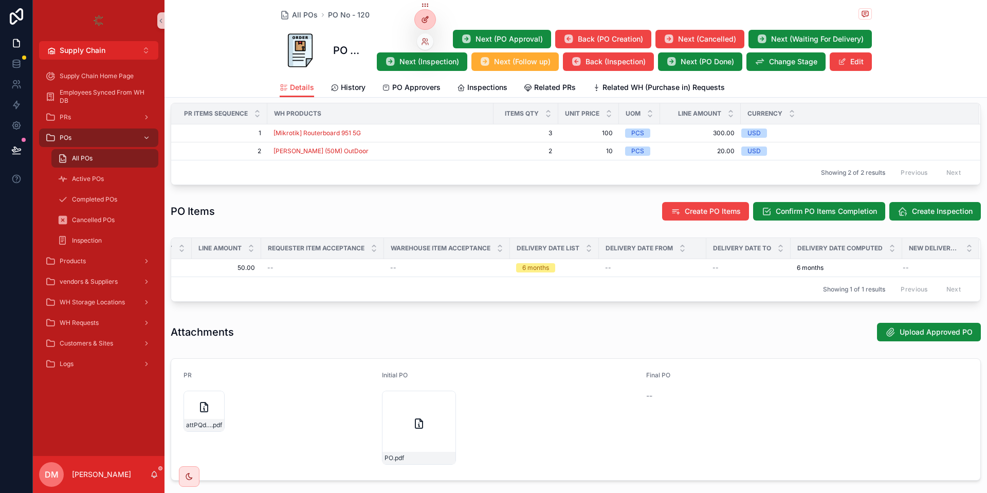
click at [421, 21] on icon at bounding box center [425, 19] width 8 height 8
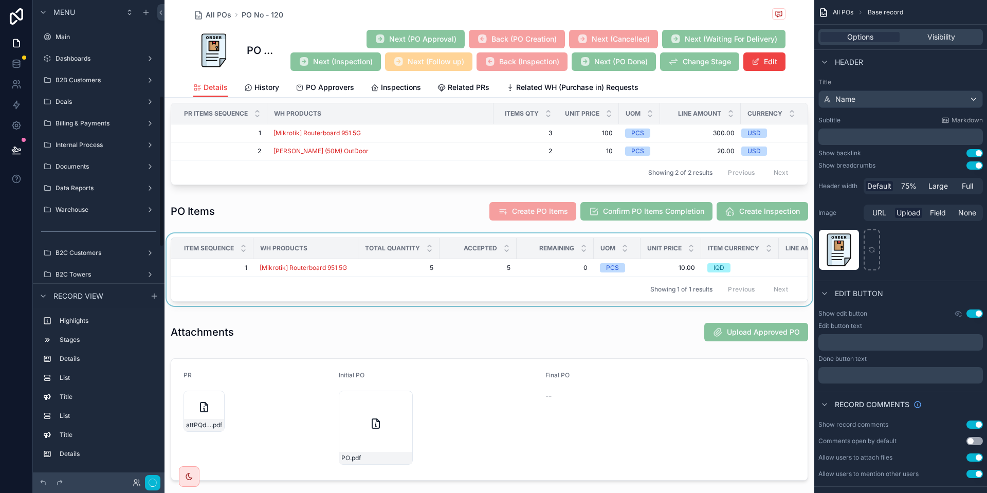
scroll to position [304, 0]
click at [402, 257] on div "Total Quantity" at bounding box center [399, 249] width 80 height 20
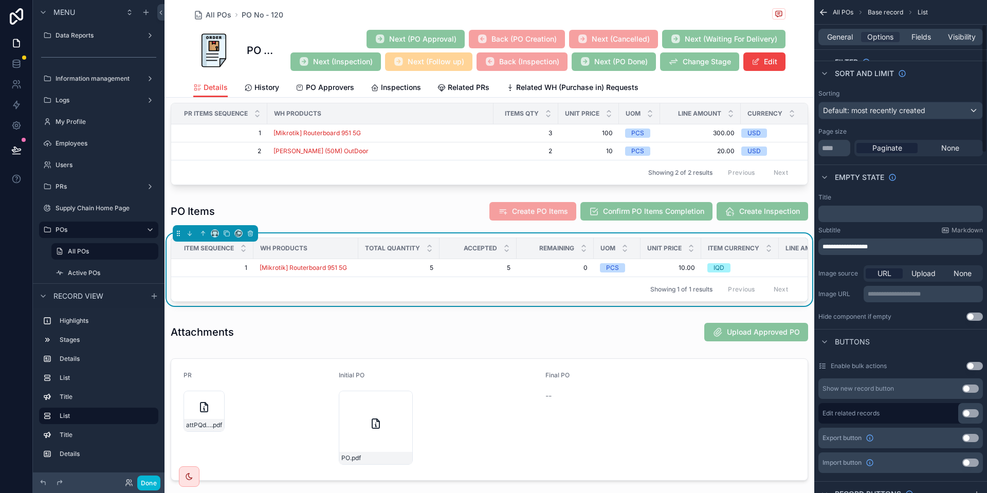
scroll to position [93, 0]
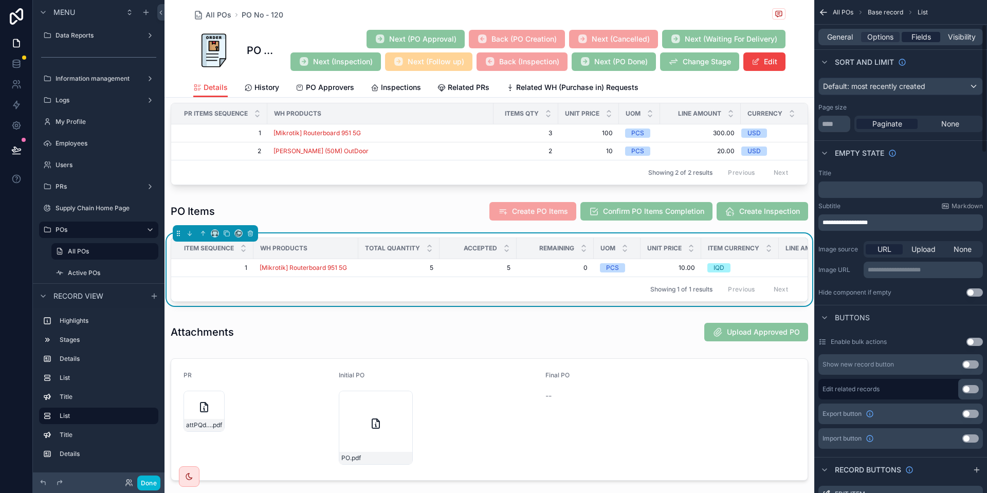
click at [915, 36] on span "Fields" at bounding box center [922, 37] width 20 height 10
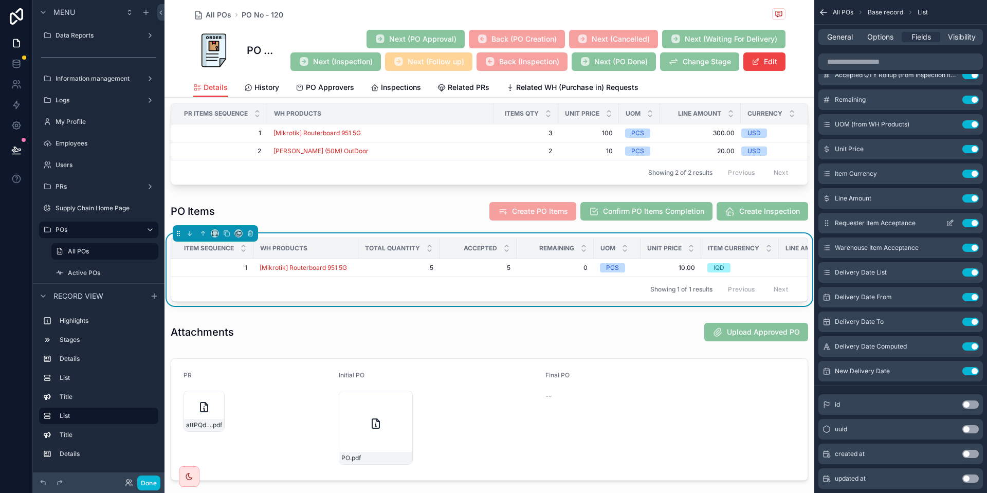
click at [971, 220] on button "Use setting" at bounding box center [971, 223] width 16 height 8
click at [969, 224] on button "Use setting" at bounding box center [971, 223] width 16 height 8
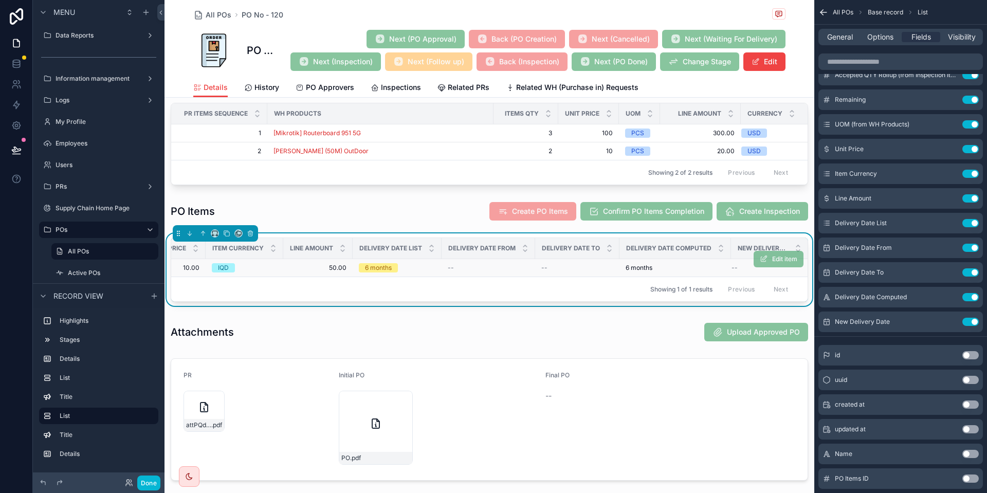
scroll to position [0, 498]
click at [853, 39] on span "General" at bounding box center [840, 37] width 26 height 10
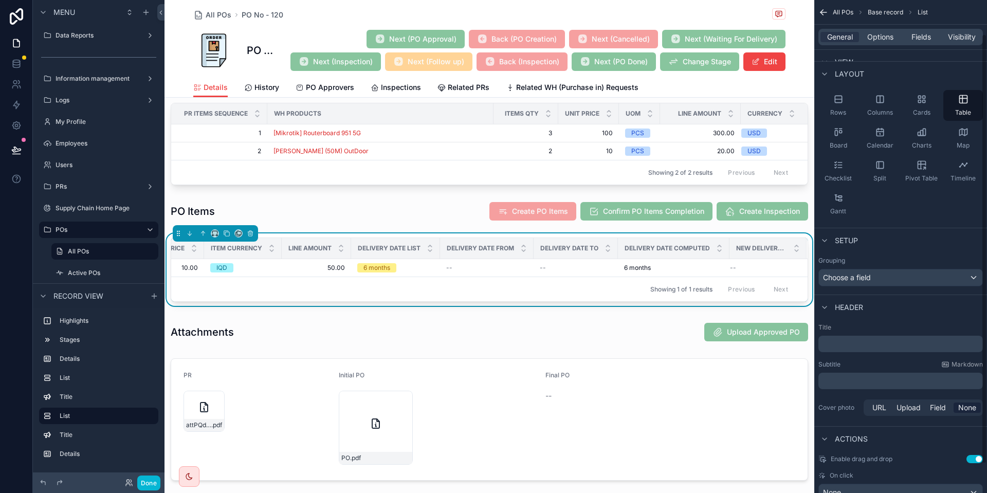
scroll to position [72, 0]
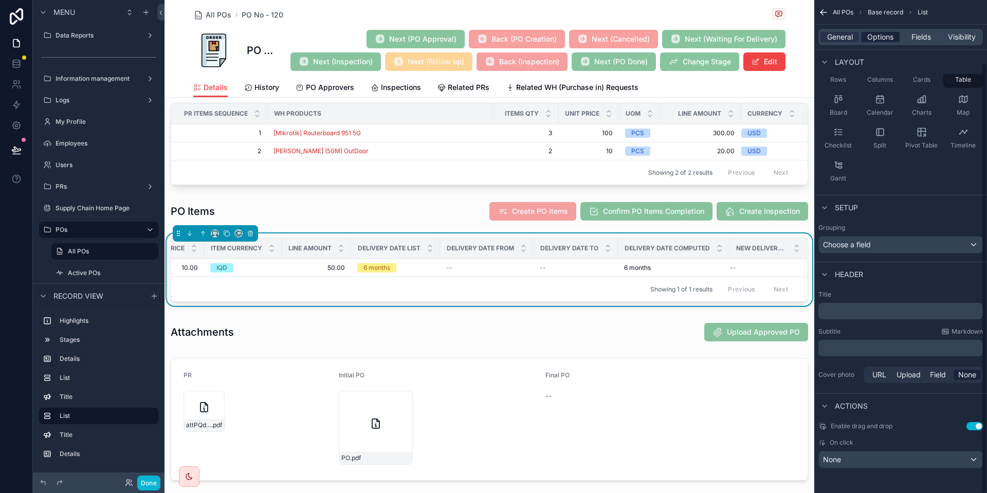
click at [893, 38] on span "Options" at bounding box center [880, 37] width 26 height 10
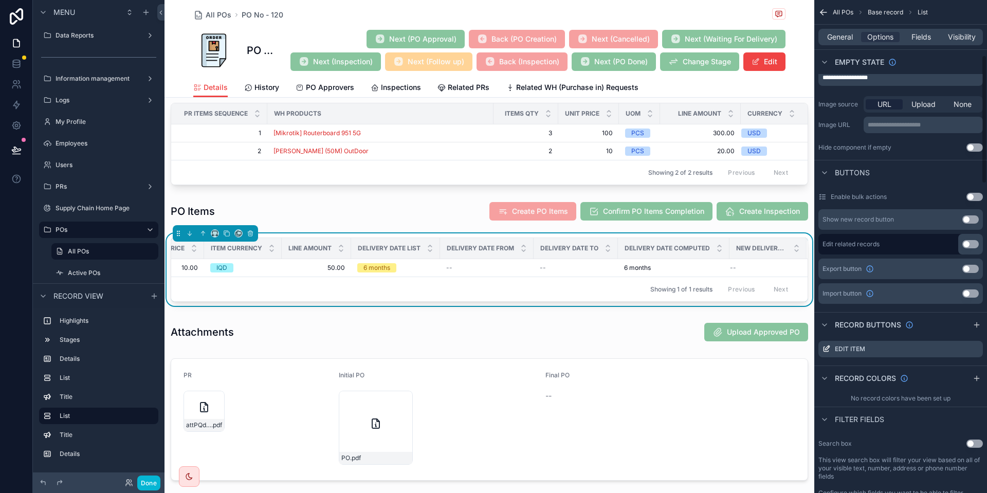
scroll to position [257, 0]
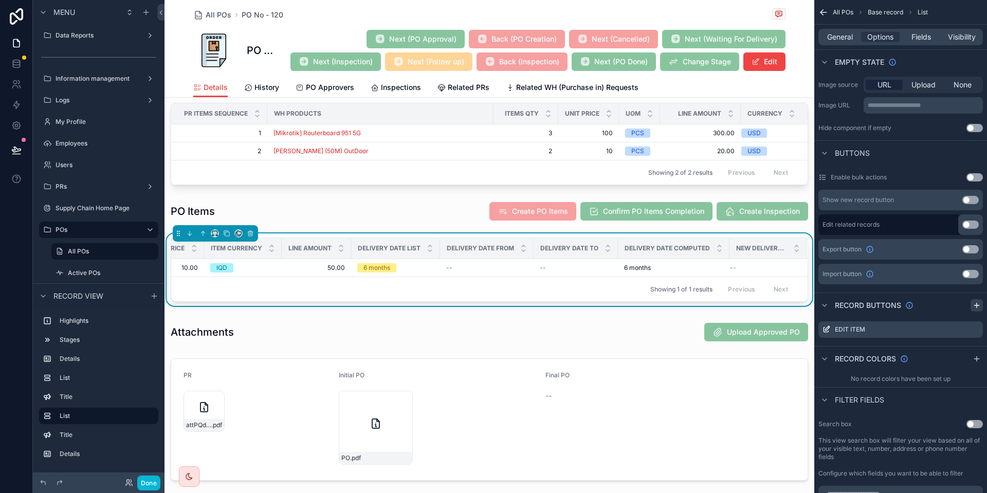
click at [975, 303] on icon "scrollable content" at bounding box center [977, 305] width 8 height 8
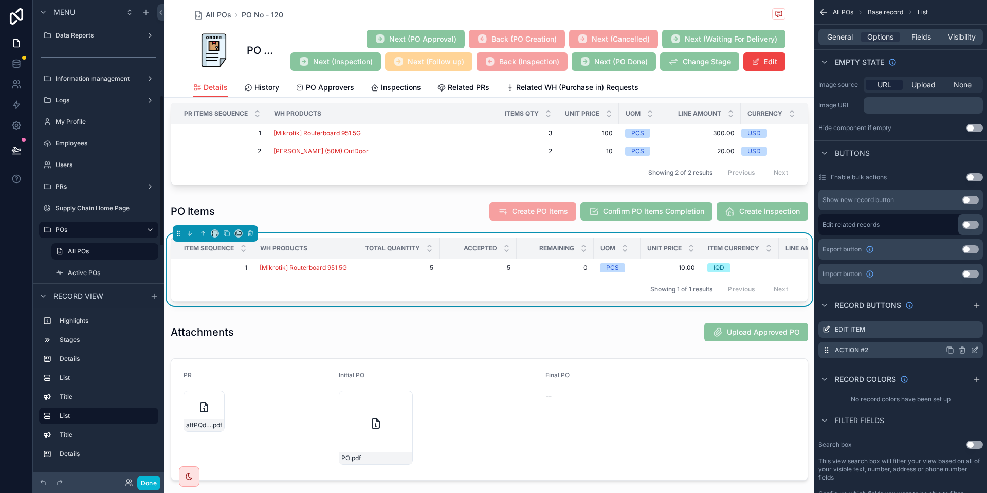
scroll to position [303, 0]
click at [972, 351] on icon "scrollable content" at bounding box center [974, 351] width 5 height 5
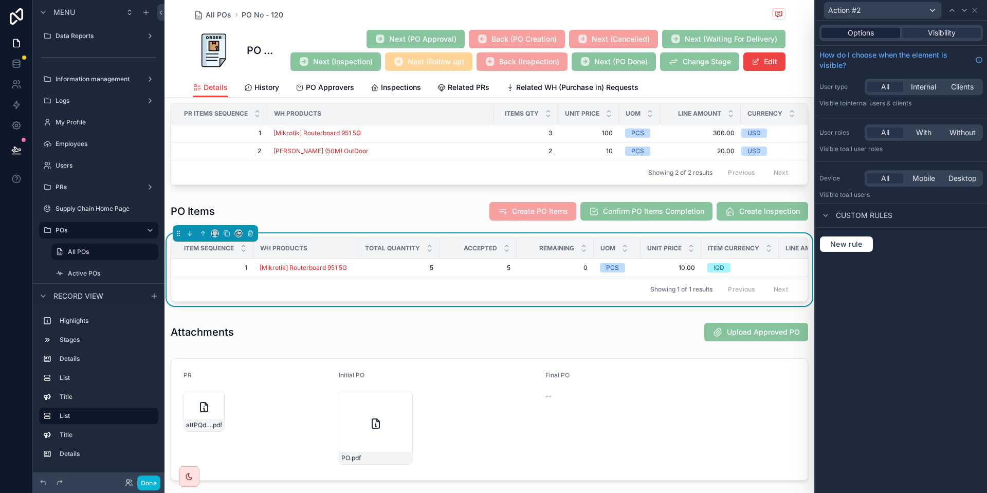
click at [869, 27] on div "Options Visibility" at bounding box center [902, 33] width 172 height 25
click at [868, 30] on span "Options" at bounding box center [861, 33] width 26 height 10
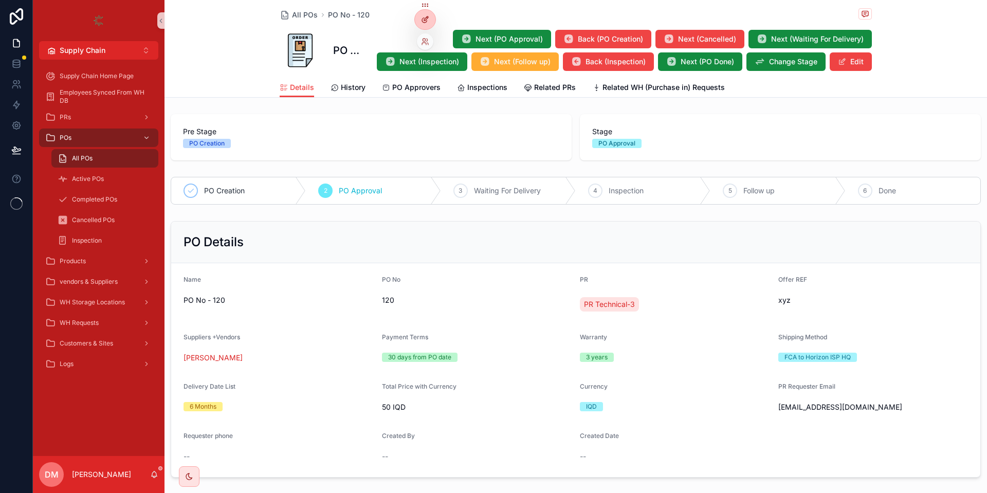
click at [422, 21] on icon at bounding box center [424, 20] width 5 height 5
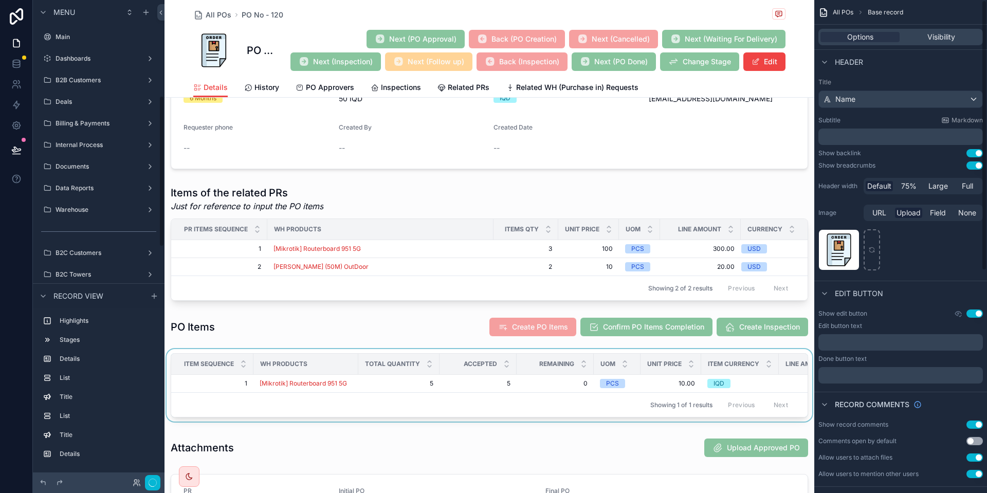
scroll to position [304, 0]
click at [565, 376] on div "scrollable content" at bounding box center [490, 387] width 650 height 77
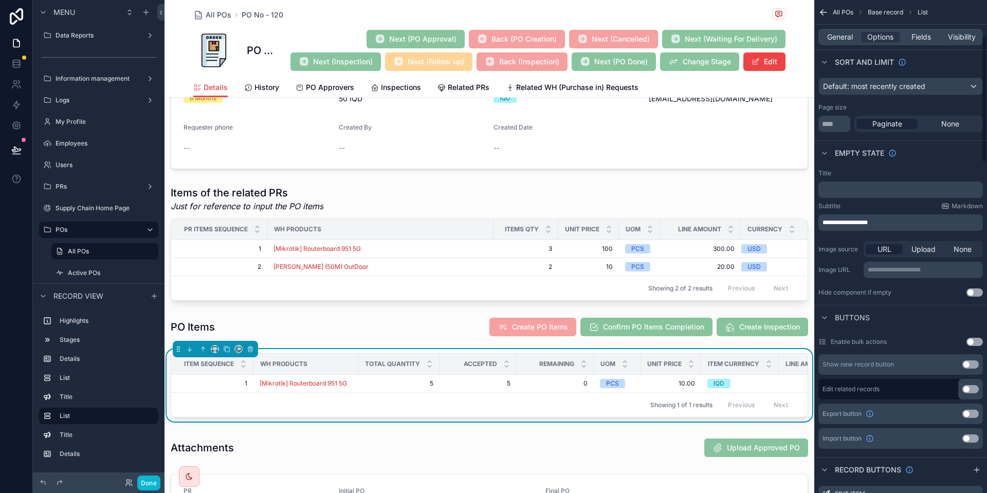
scroll to position [231, 0]
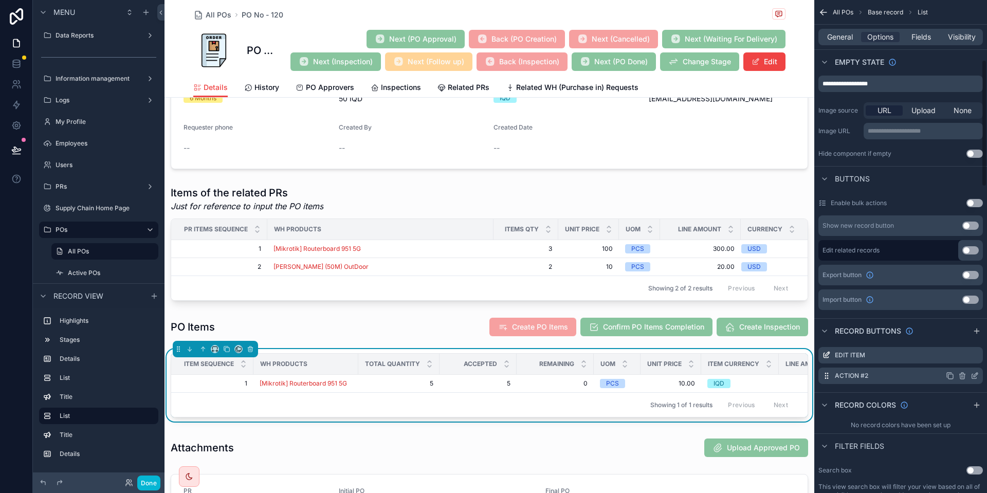
click at [978, 373] on icon "scrollable content" at bounding box center [976, 375] width 4 height 4
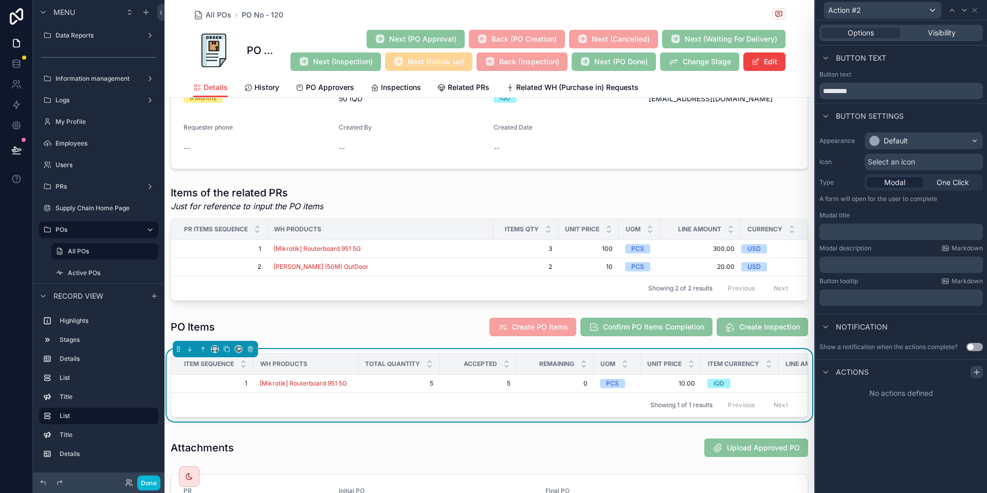
click at [981, 371] on icon at bounding box center [977, 372] width 8 height 8
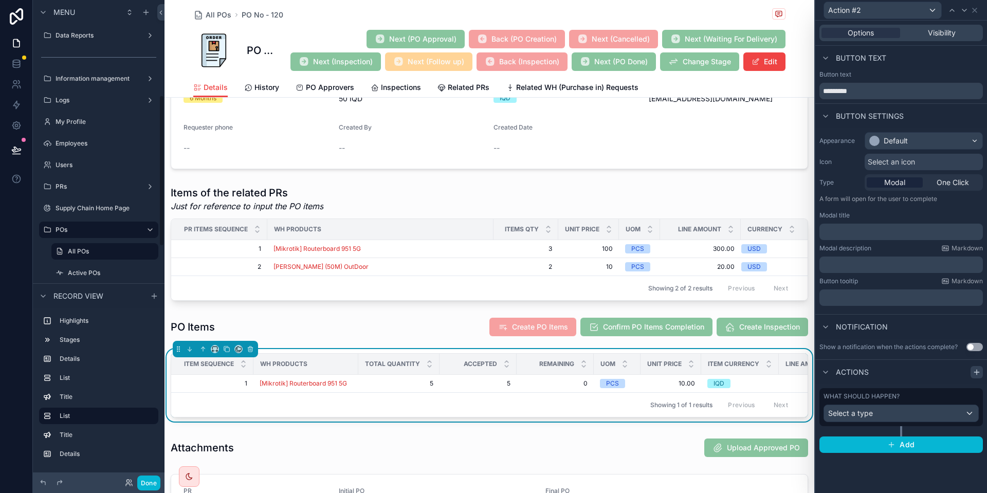
scroll to position [303, 0]
click at [879, 418] on div "Select a type" at bounding box center [901, 413] width 154 height 16
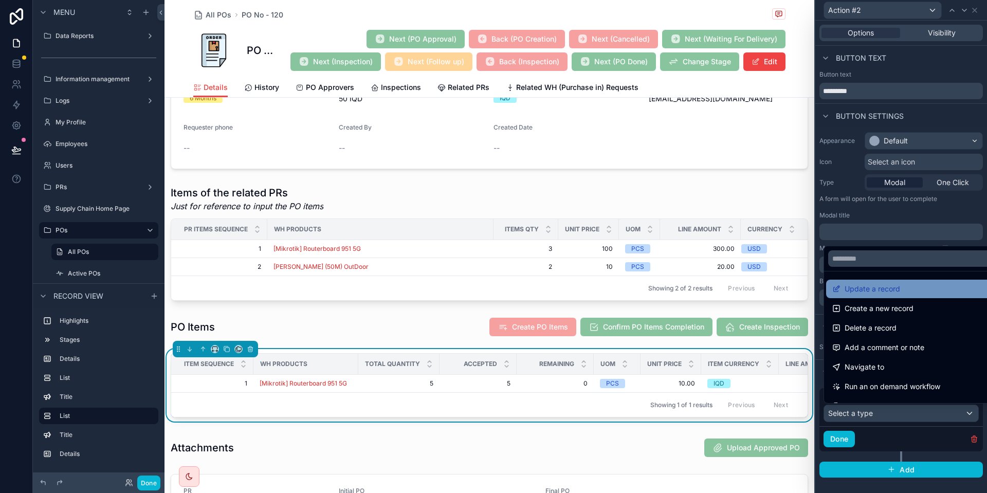
click at [887, 289] on span "Update a record" at bounding box center [873, 289] width 56 height 12
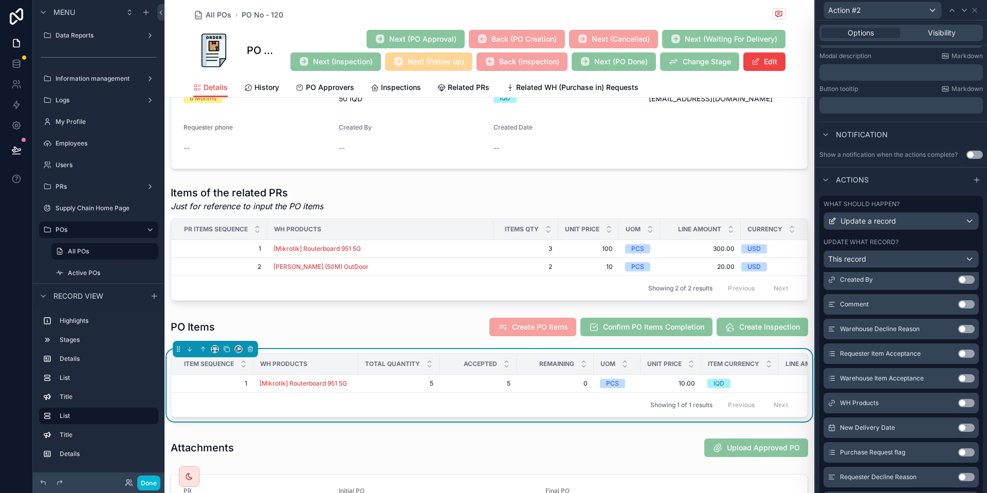
scroll to position [414, 0]
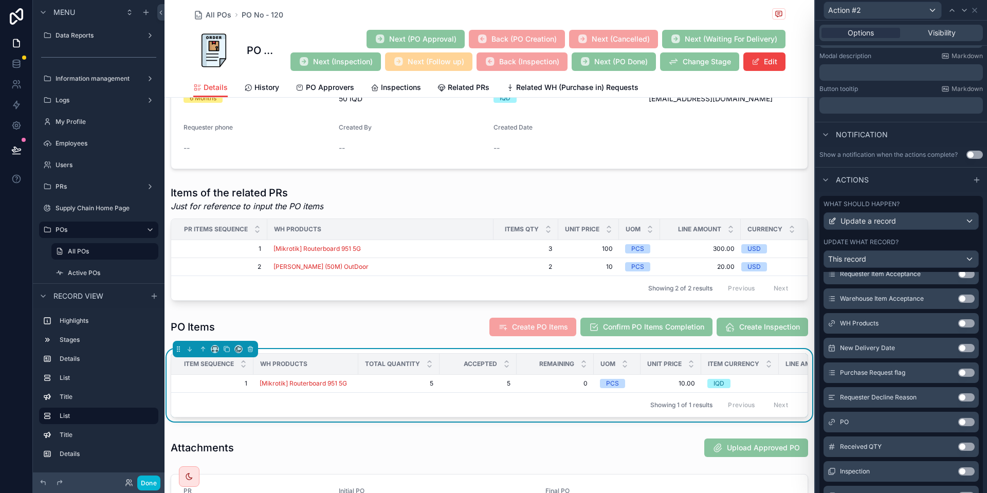
click at [964, 350] on button "Use setting" at bounding box center [966, 348] width 16 height 8
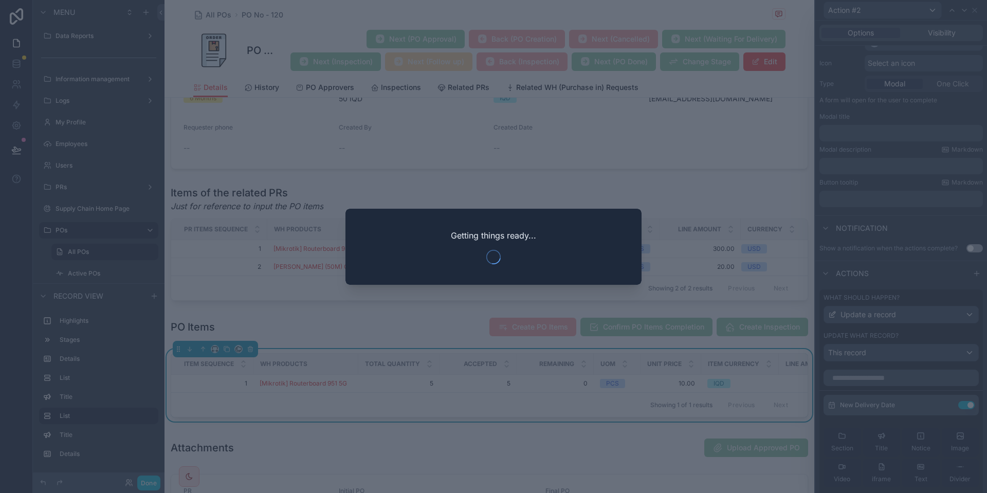
scroll to position [0, 0]
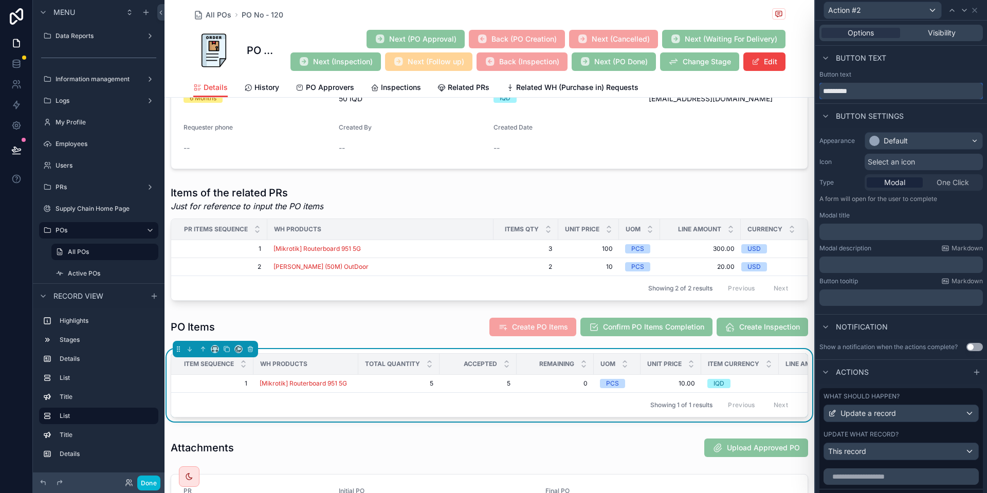
click at [879, 93] on input "*********" at bounding box center [902, 91] width 164 height 16
type input "**********"
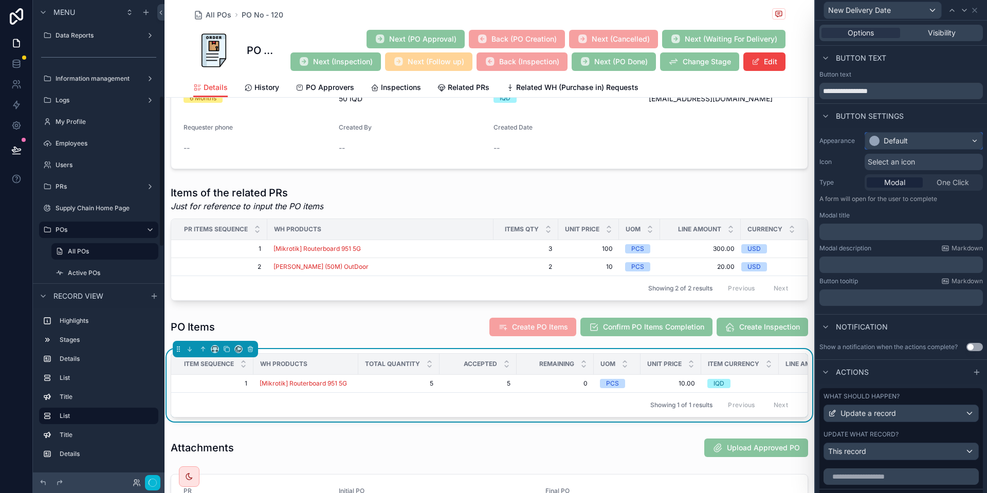
click at [931, 141] on div "Default" at bounding box center [923, 141] width 117 height 16
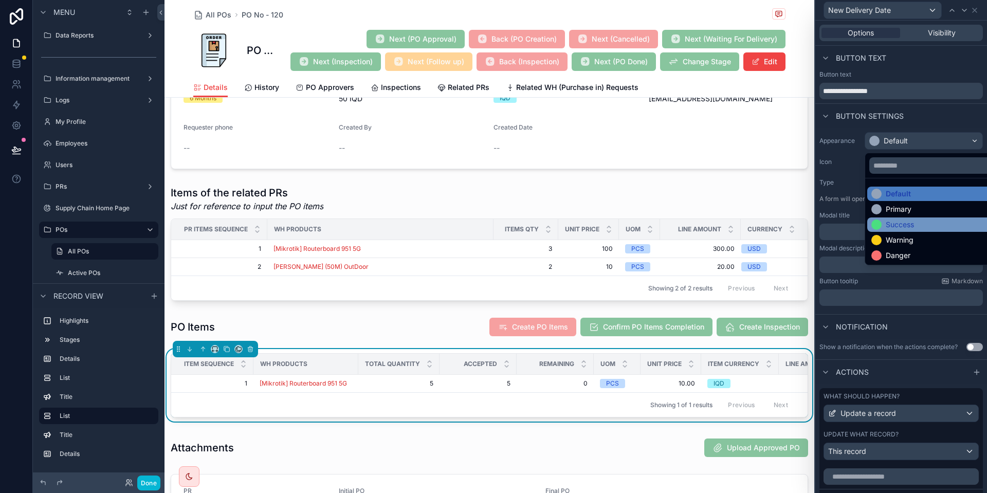
click at [898, 227] on div "Success" at bounding box center [900, 225] width 28 height 10
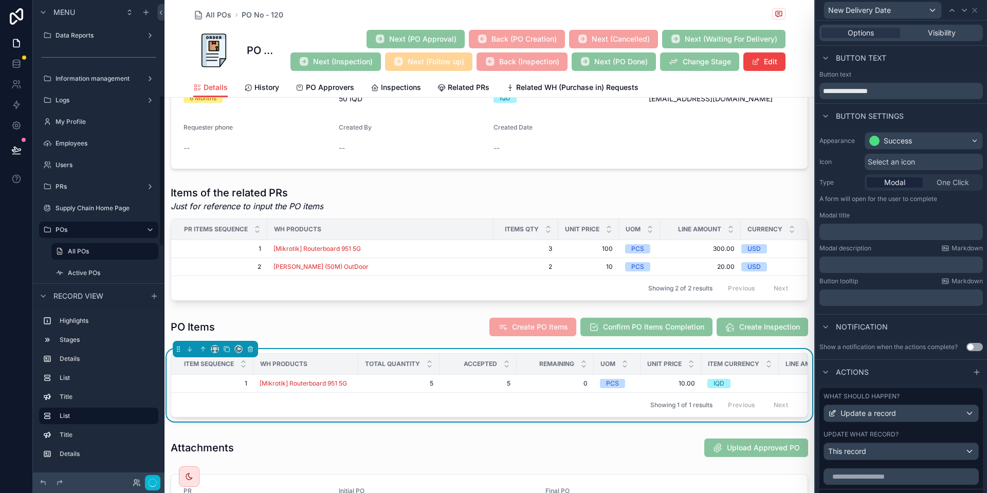
click at [899, 161] on span "Select an icon" at bounding box center [891, 162] width 47 height 10
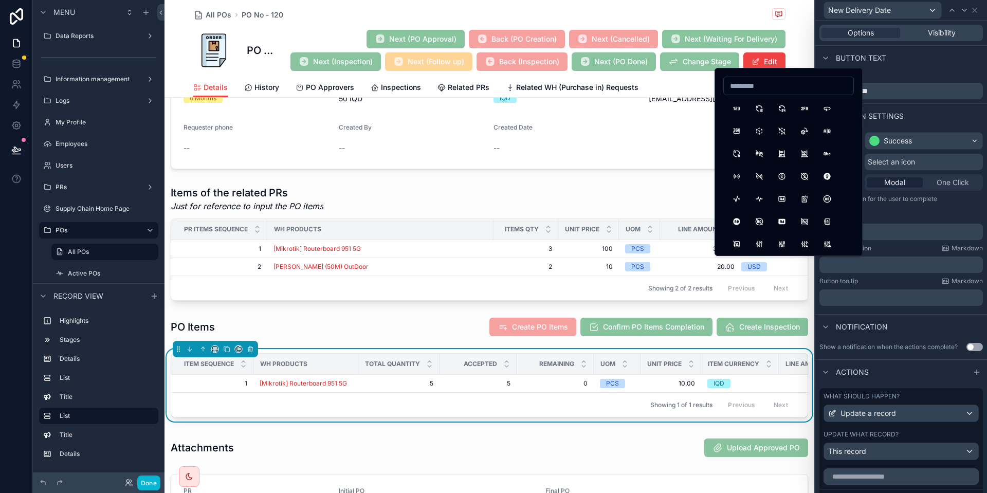
click at [785, 93] on div at bounding box center [788, 86] width 131 height 19
click at [765, 86] on input at bounding box center [789, 86] width 130 height 14
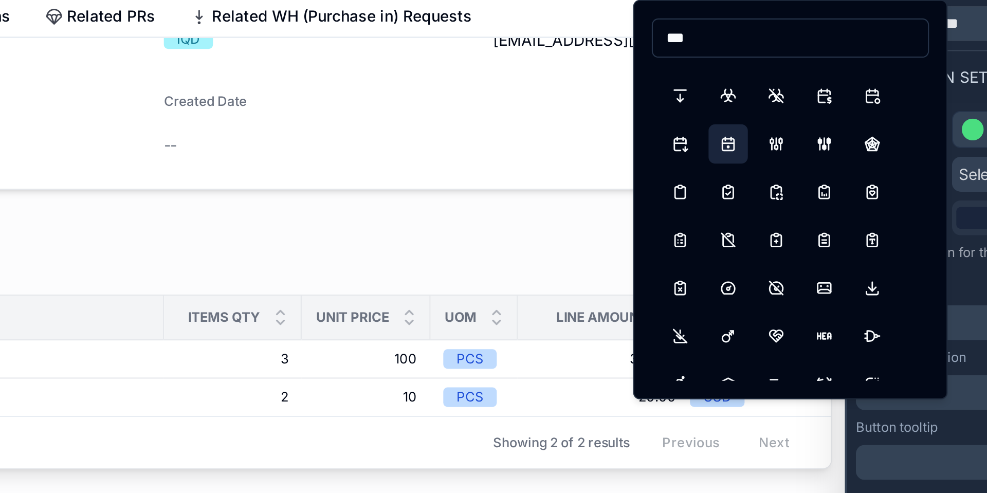
scroll to position [2575, 0]
type input "***"
click at [756, 152] on button "CalendarDue" at bounding box center [759, 147] width 19 height 19
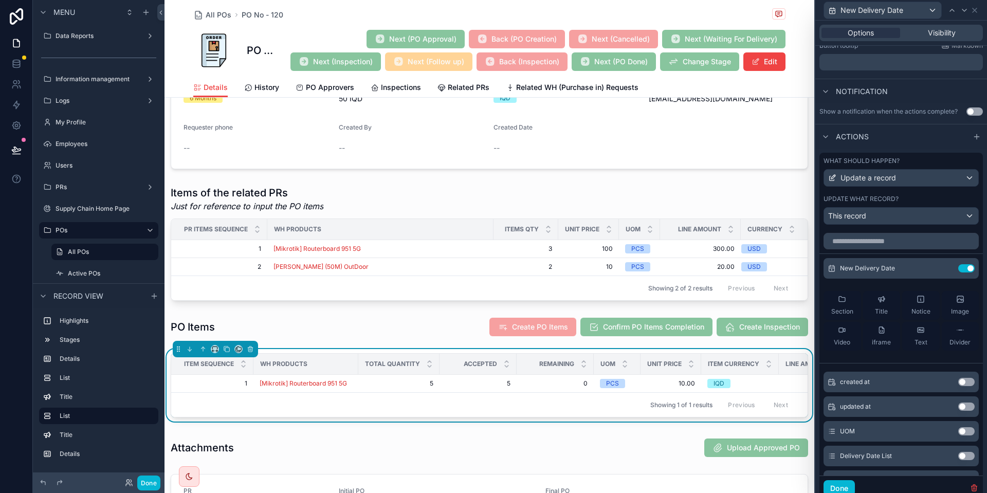
scroll to position [251, 0]
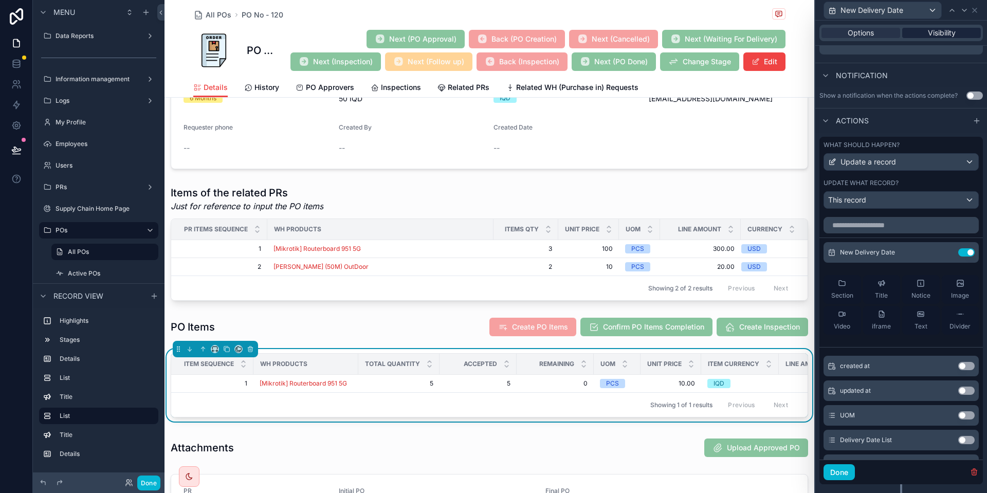
click at [944, 35] on span "Visibility" at bounding box center [942, 33] width 28 height 10
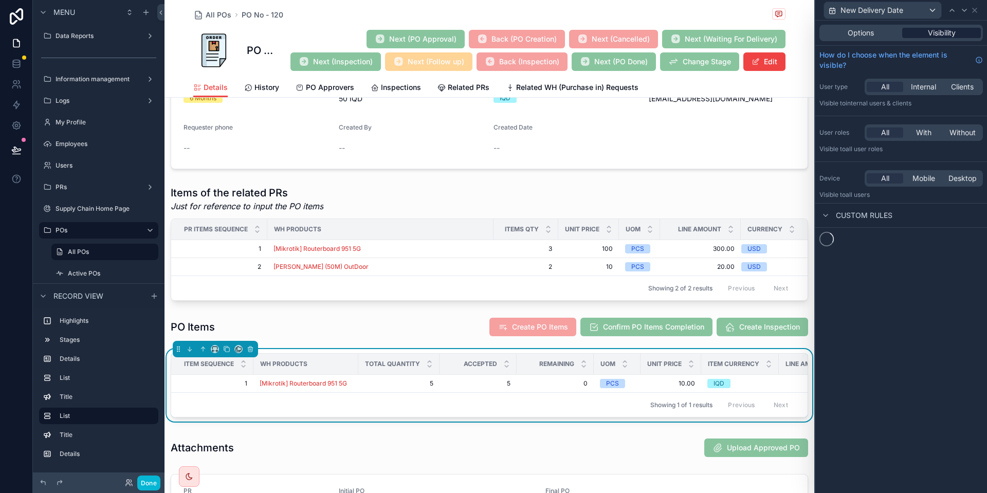
scroll to position [0, 0]
click at [826, 252] on div "New rule" at bounding box center [902, 244] width 172 height 33
click at [852, 245] on span "New rule" at bounding box center [846, 244] width 41 height 9
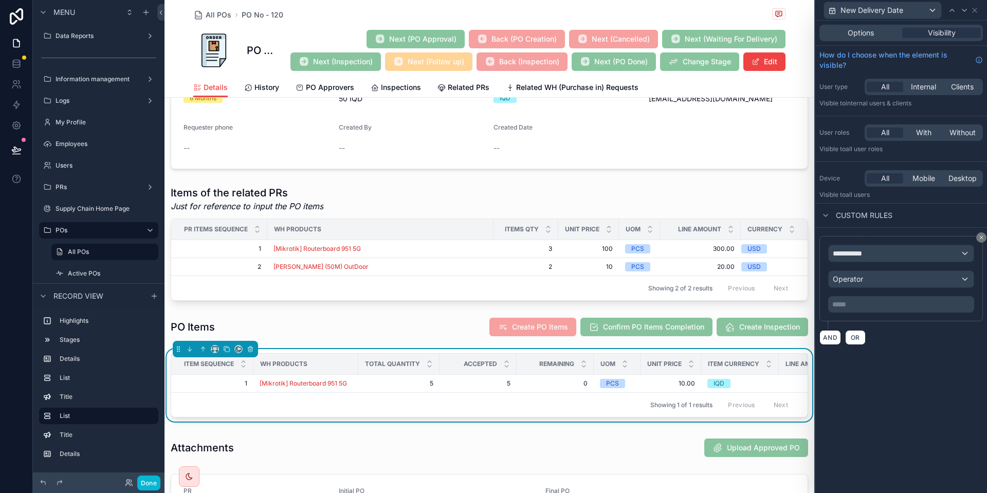
click at [876, 263] on div "**********" at bounding box center [901, 279] width 146 height 68
click at [868, 261] on div "**********" at bounding box center [901, 253] width 145 height 16
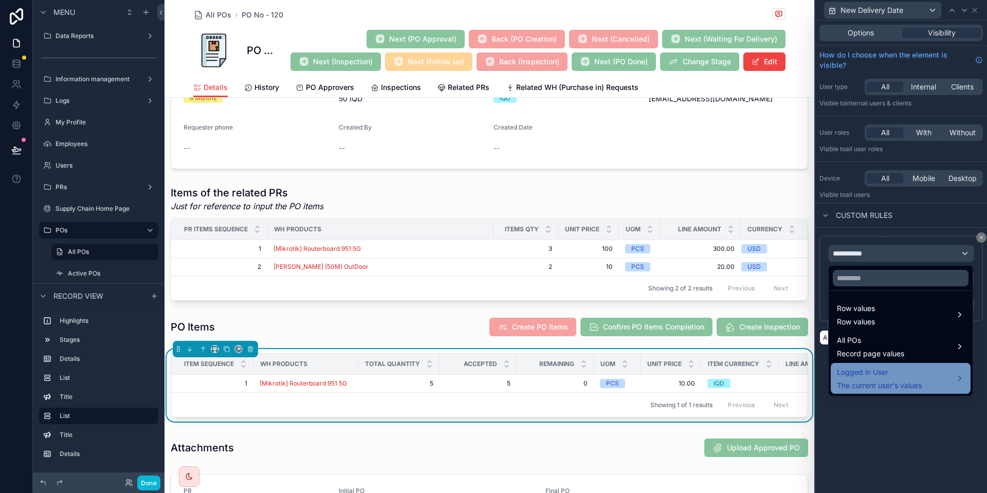
click at [882, 368] on span "Logged in User" at bounding box center [879, 372] width 85 height 12
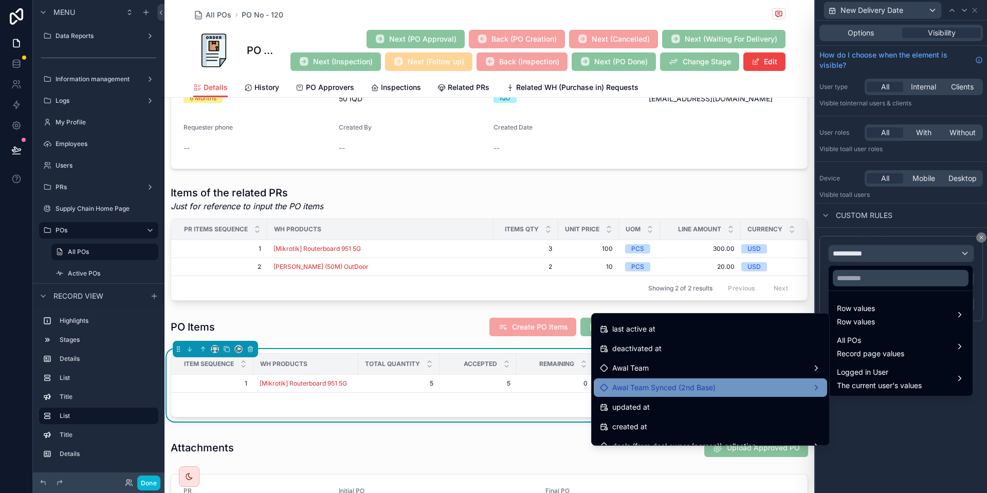
scroll to position [190, 0]
click at [703, 389] on span "Awal Team Synced (2nd Base)" at bounding box center [663, 389] width 103 height 12
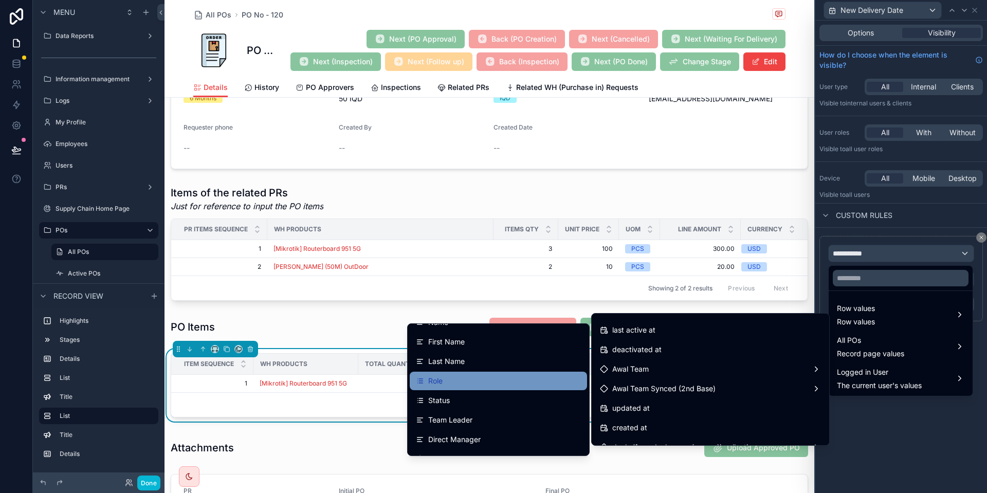
scroll to position [39, 0]
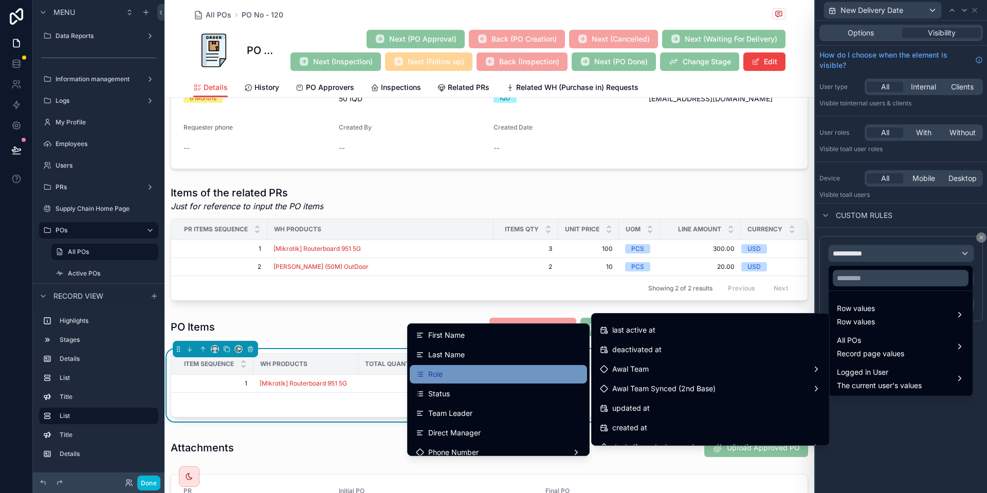
click at [468, 378] on div "Role" at bounding box center [498, 374] width 165 height 12
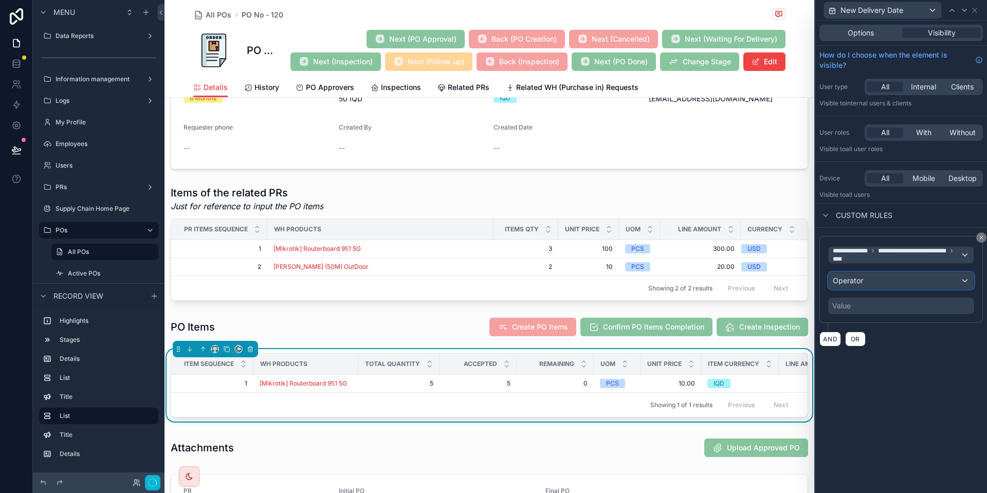
click at [899, 285] on div "Operator" at bounding box center [901, 281] width 145 height 16
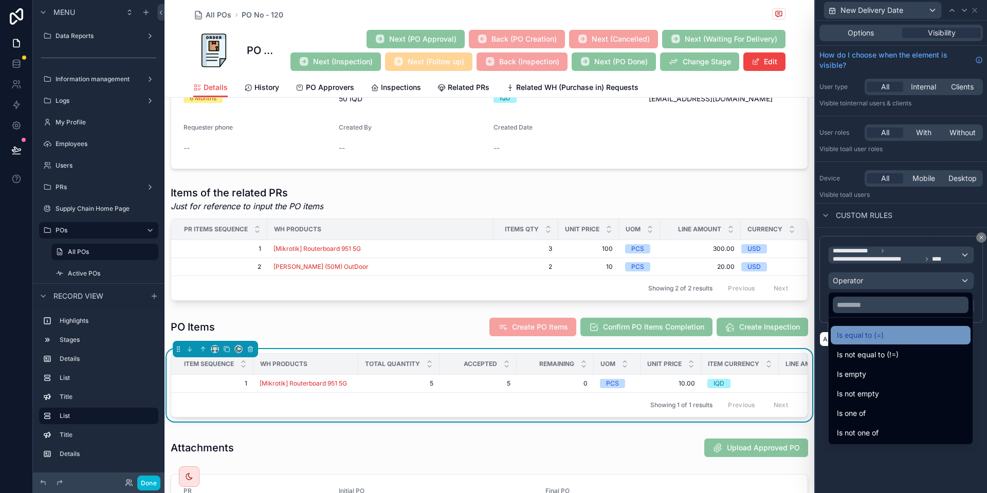
click at [876, 340] on span "Is equal to (=)" at bounding box center [860, 335] width 47 height 12
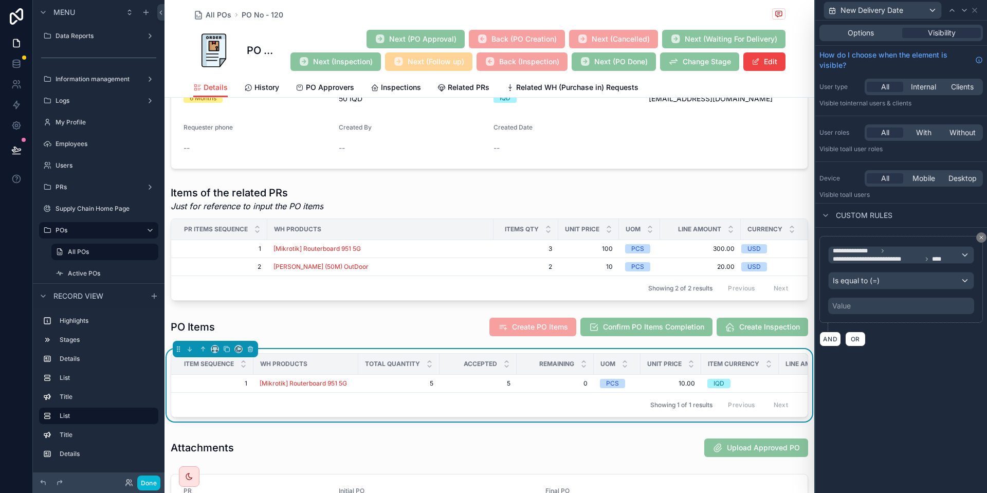
click at [853, 305] on div "Value" at bounding box center [901, 306] width 146 height 16
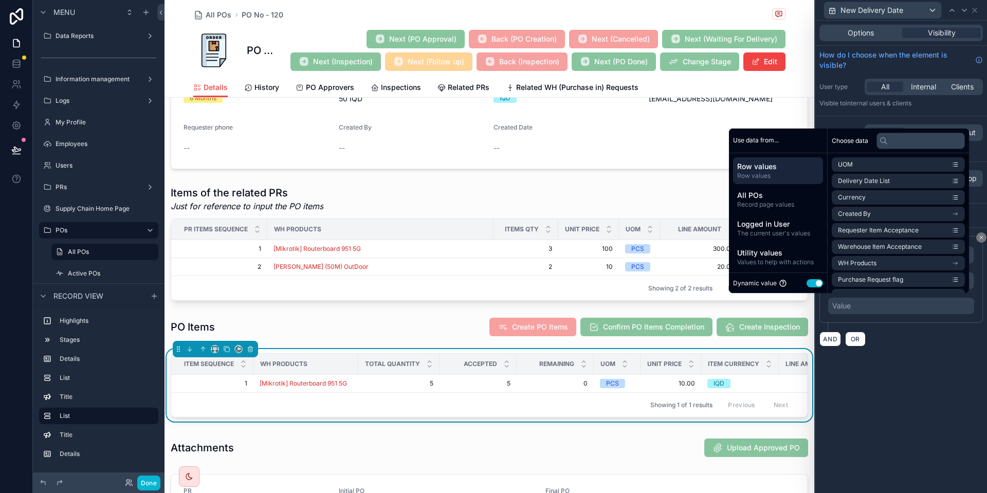
click at [809, 287] on button "Use setting" at bounding box center [815, 283] width 16 height 8
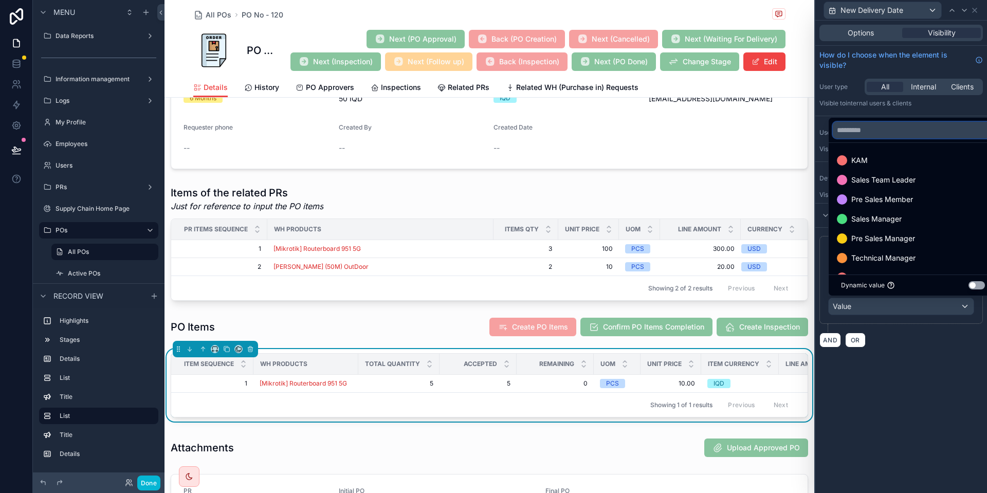
click at [885, 137] on input "text" at bounding box center [913, 130] width 160 height 16
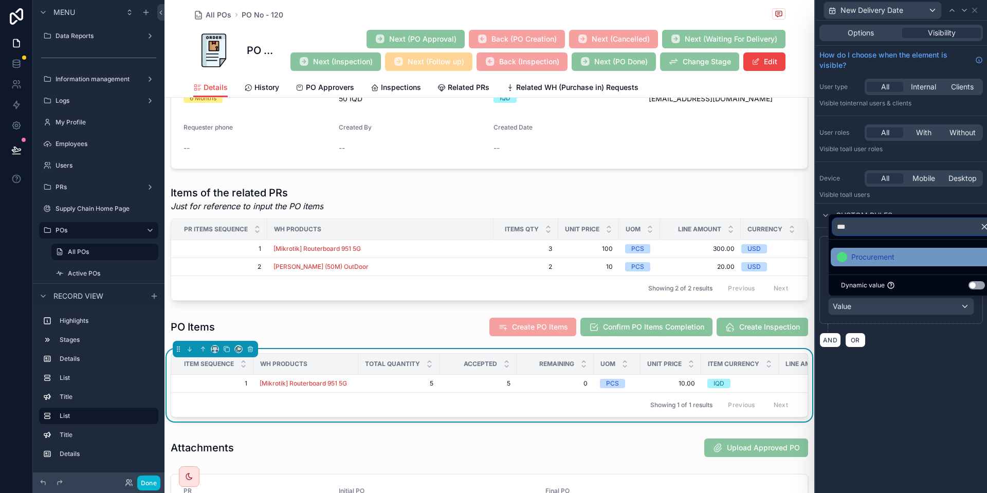
type input "***"
click at [872, 261] on span "Procurement" at bounding box center [873, 257] width 43 height 12
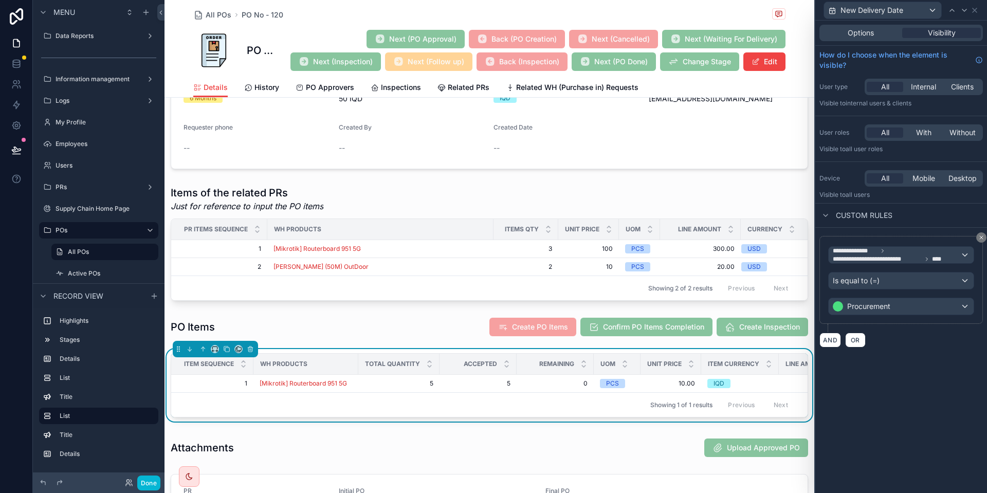
click at [884, 319] on div "**********" at bounding box center [902, 280] width 164 height 88
click at [824, 340] on button "AND" at bounding box center [831, 340] width 22 height 15
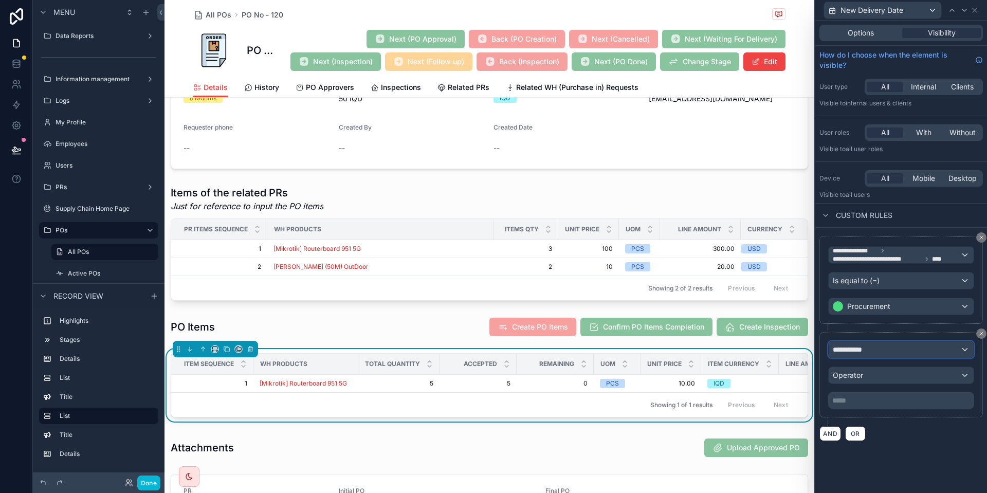
click at [863, 355] on div "**********" at bounding box center [901, 349] width 145 height 16
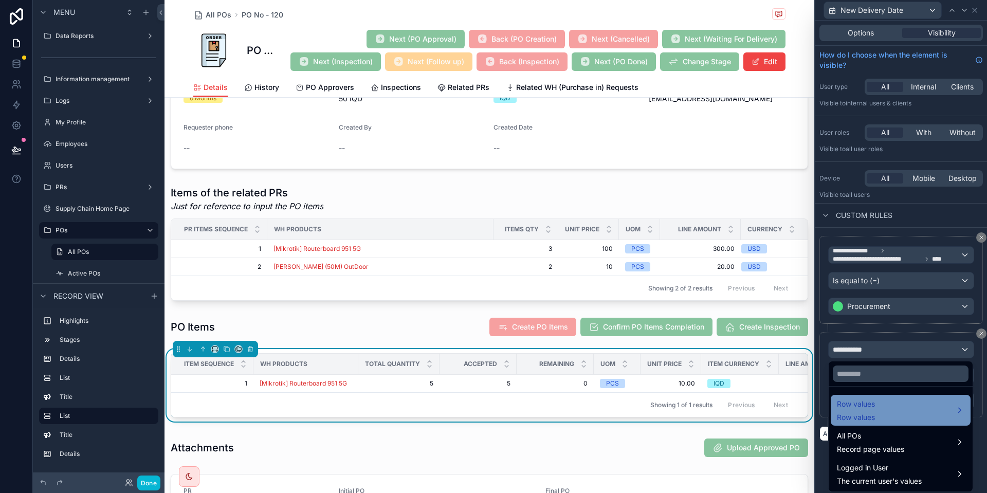
click at [872, 417] on span "Row values" at bounding box center [856, 417] width 38 height 10
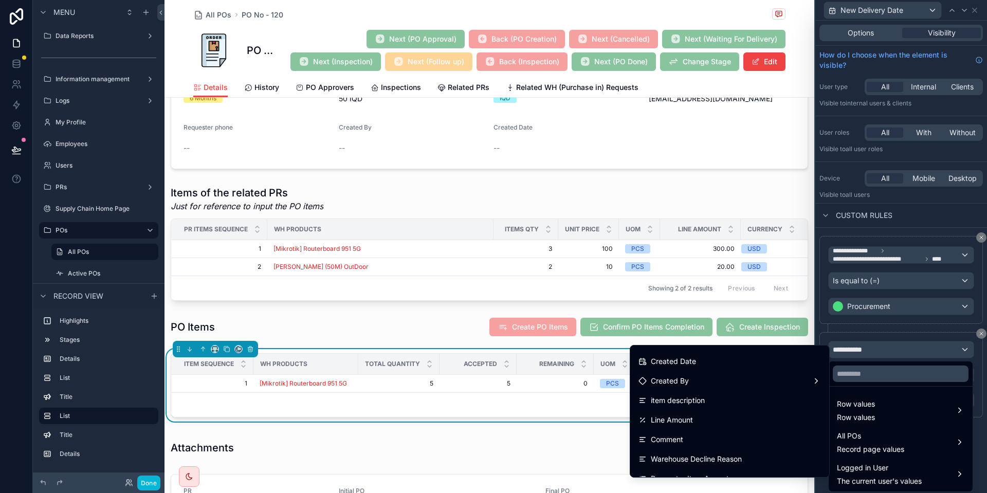
scroll to position [213, 0]
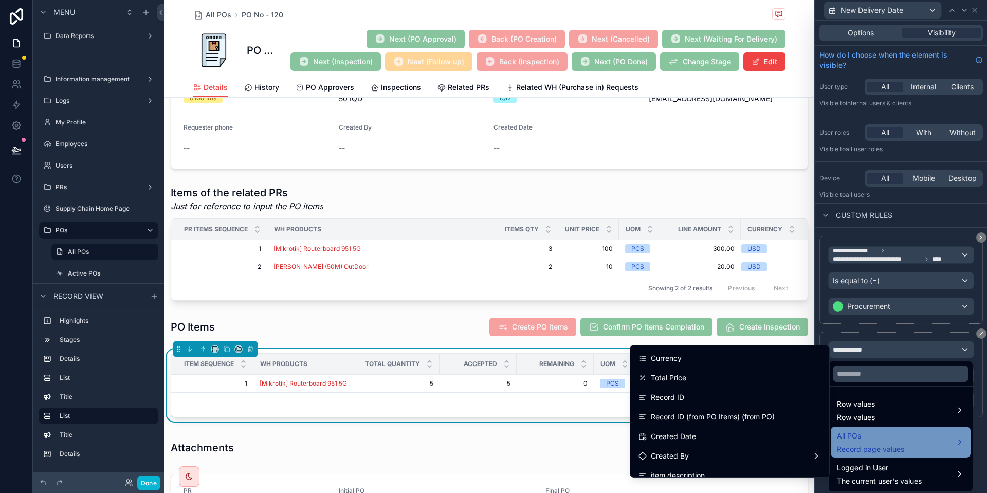
click at [896, 448] on span "Record page values" at bounding box center [870, 449] width 67 height 10
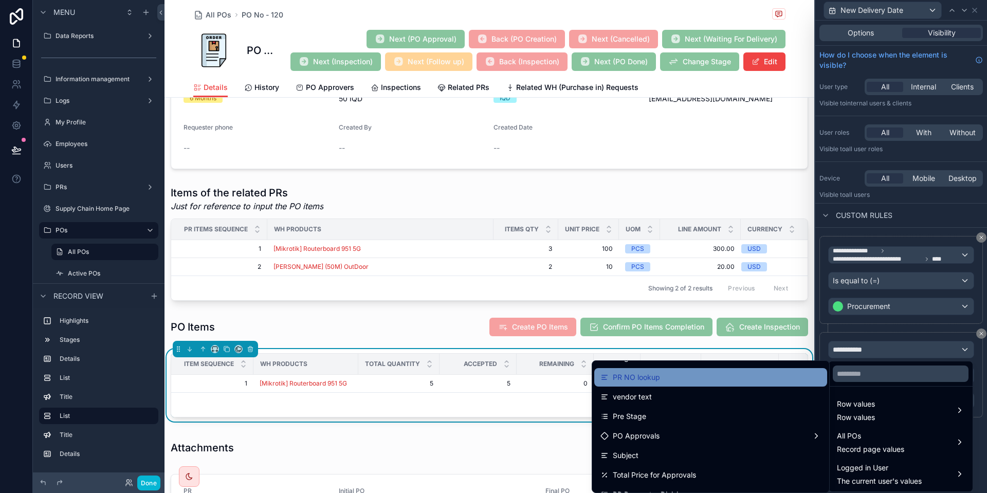
scroll to position [537, 0]
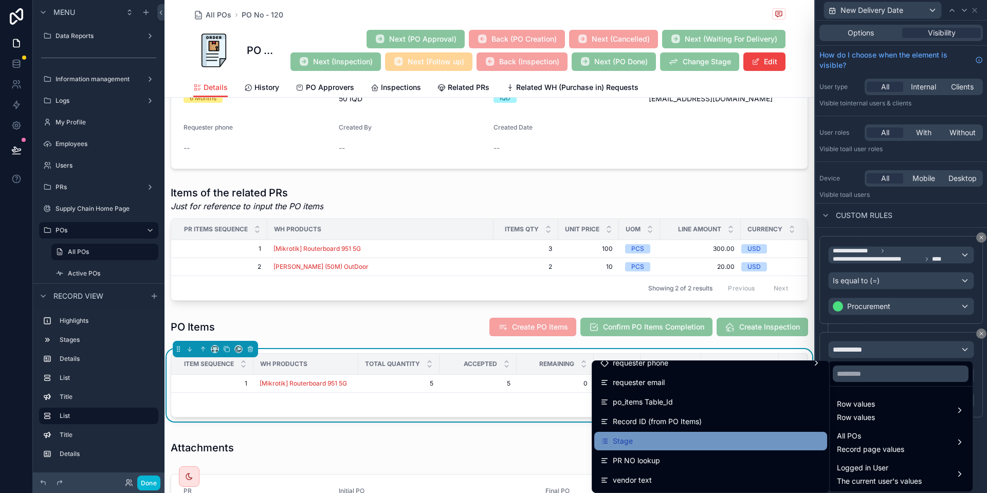
click at [638, 440] on div "Stage" at bounding box center [711, 441] width 221 height 12
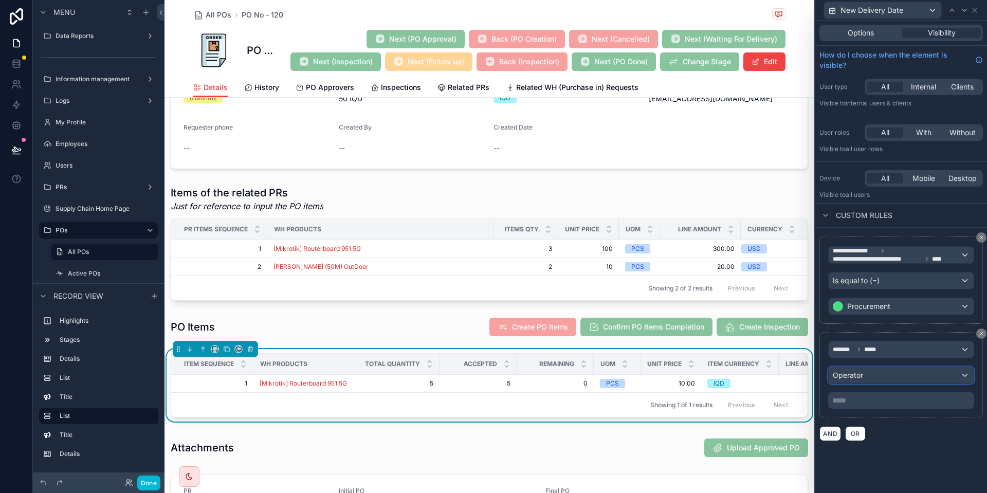
click at [894, 379] on div "Operator" at bounding box center [901, 375] width 145 height 16
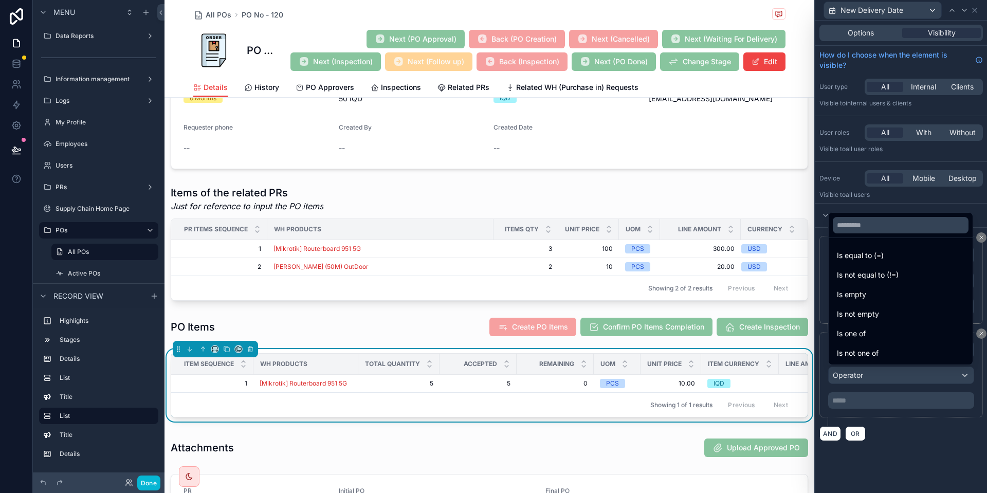
click at [885, 392] on div at bounding box center [902, 246] width 172 height 493
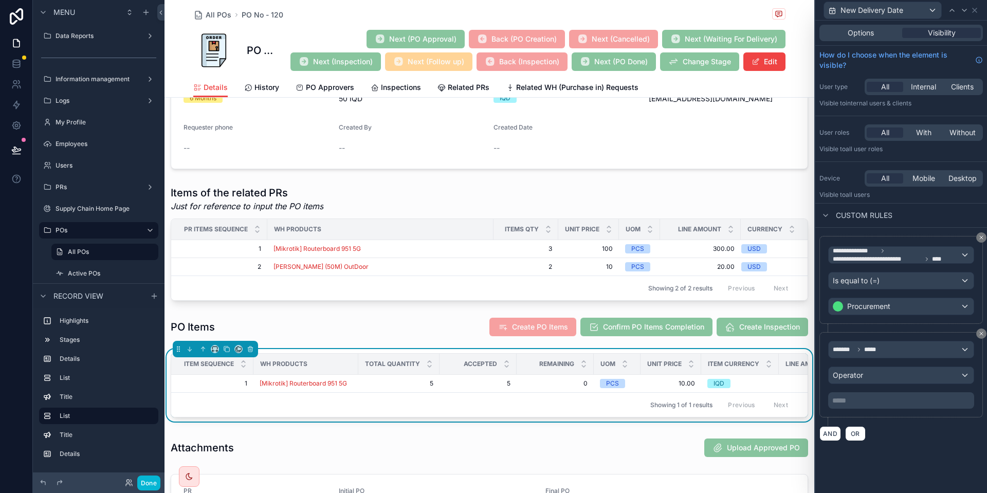
click at [885, 392] on div "***** ﻿" at bounding box center [901, 400] width 146 height 16
click at [846, 385] on div "******* ***** Operator ***** ﻿" at bounding box center [901, 375] width 146 height 68
click at [853, 371] on span "Operator" at bounding box center [848, 375] width 30 height 9
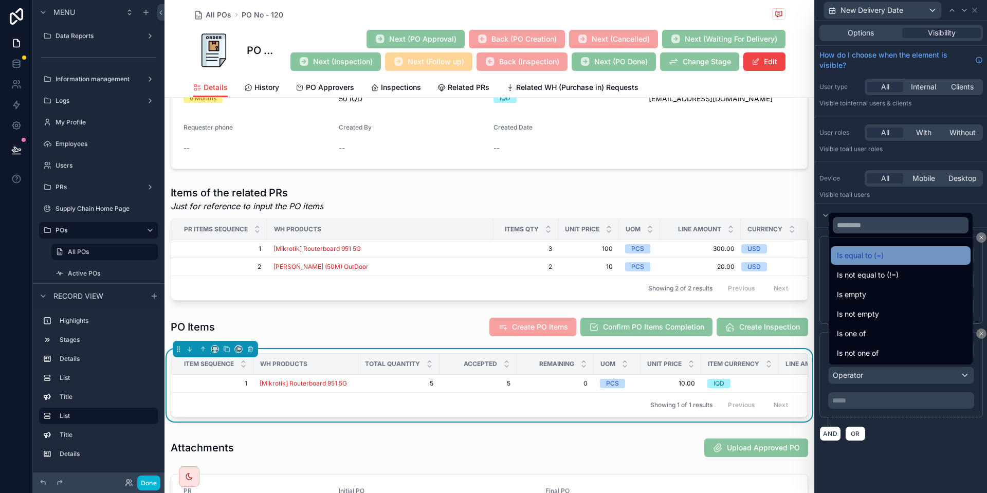
click at [885, 259] on div "Is equal to (=)" at bounding box center [901, 255] width 128 height 12
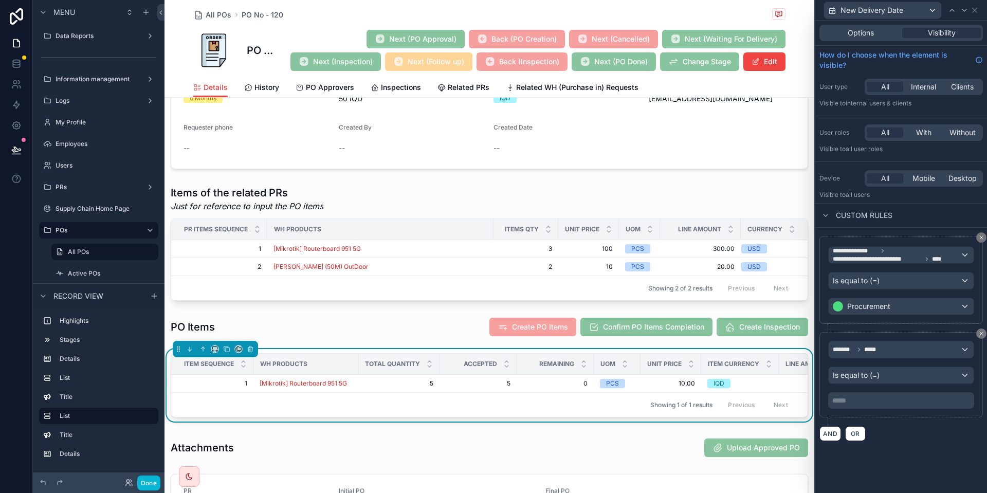
click at [852, 400] on p "***** ﻿" at bounding box center [902, 400] width 140 height 10
click at [901, 441] on div "**********" at bounding box center [902, 339] width 172 height 222
click at [872, 352] on span "*****" at bounding box center [872, 350] width 17 height 8
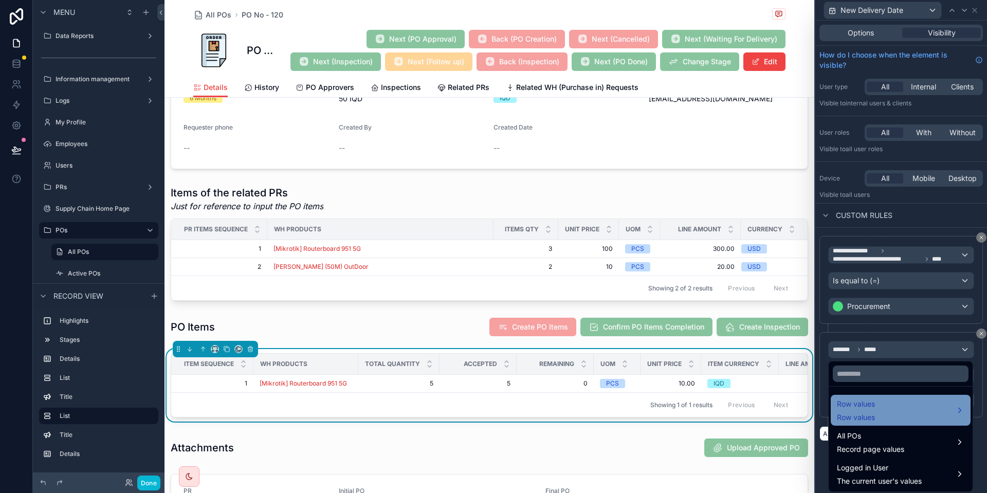
click at [878, 405] on div "Row values Row values" at bounding box center [901, 410] width 128 height 25
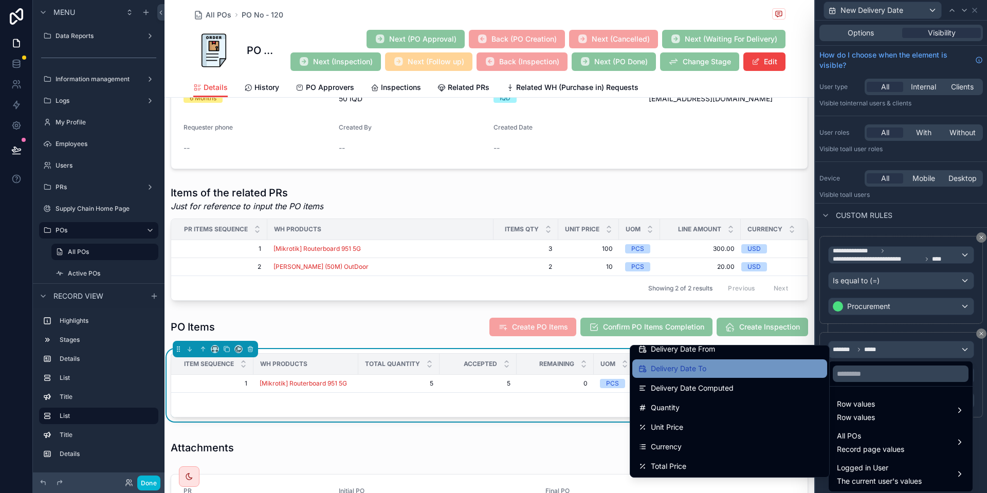
scroll to position [0, 0]
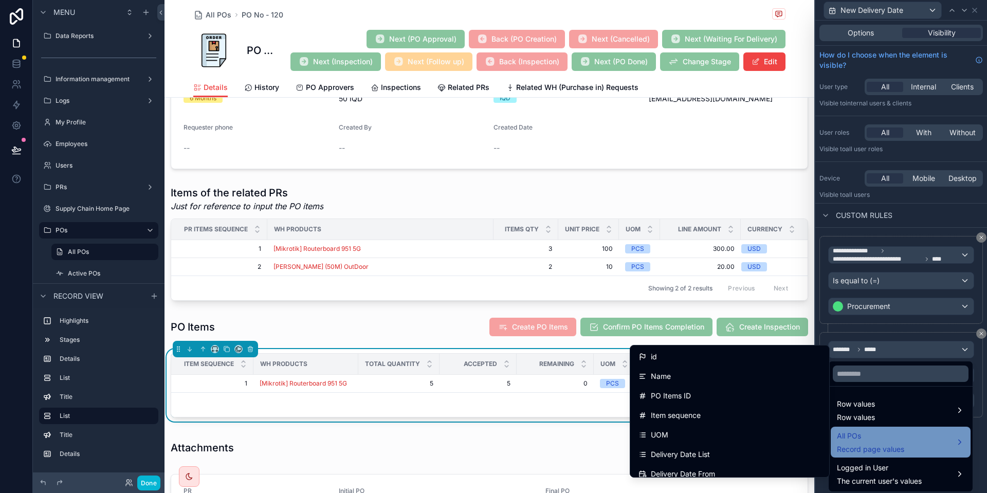
click at [866, 438] on span "All POs" at bounding box center [870, 436] width 67 height 12
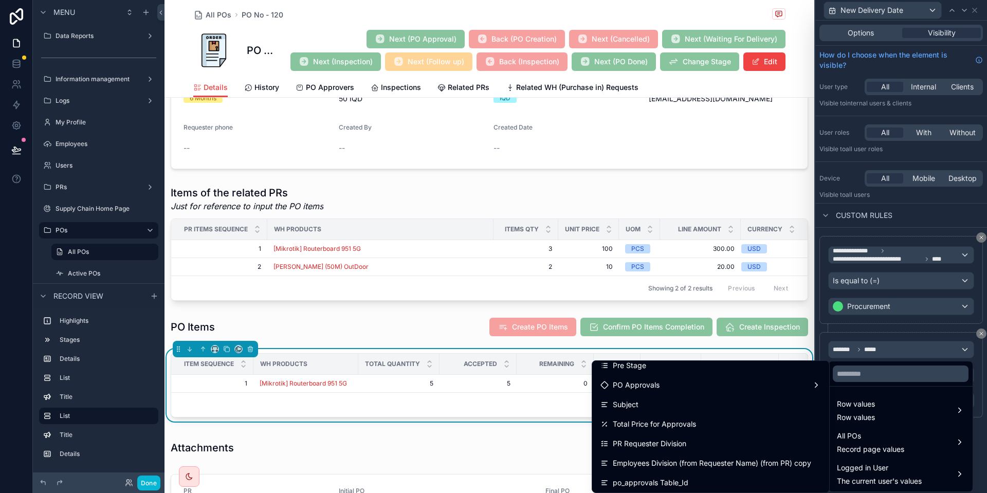
scroll to position [672, 0]
click at [857, 332] on div at bounding box center [902, 246] width 172 height 493
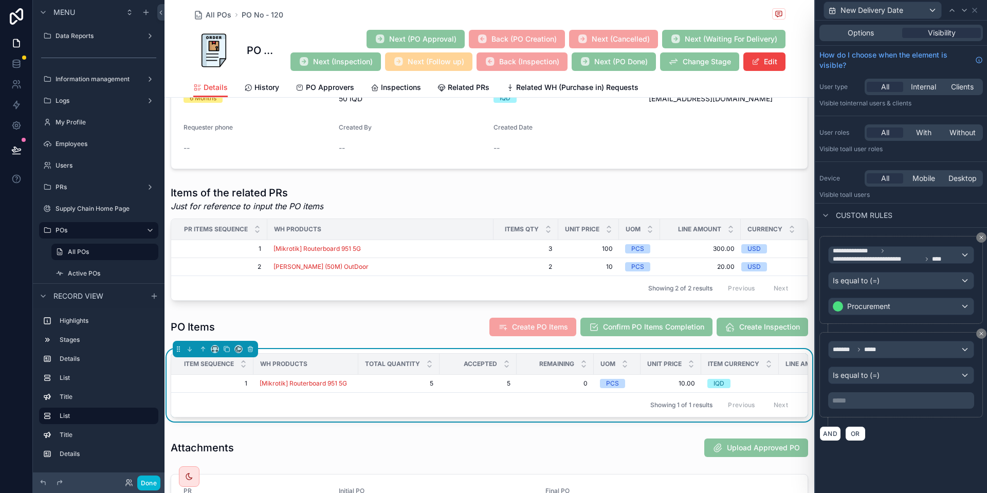
click at [841, 396] on p "***** ﻿" at bounding box center [902, 400] width 140 height 10
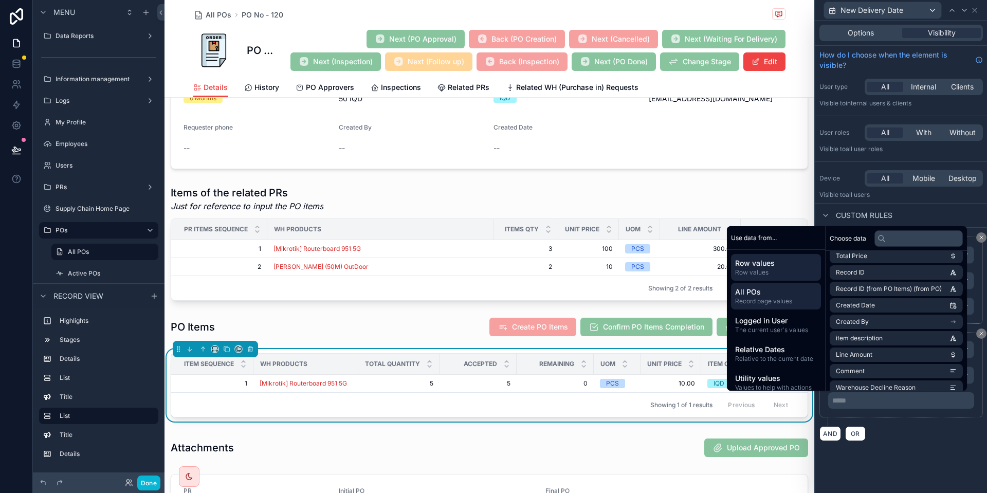
scroll to position [204, 0]
click at [786, 305] on span "Record page values" at bounding box center [776, 301] width 82 height 8
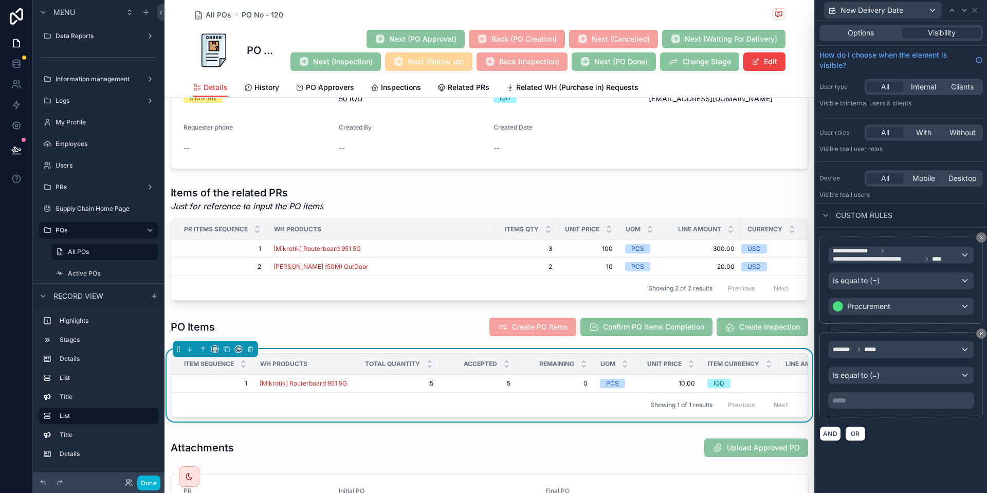
click at [898, 436] on div "AND OR" at bounding box center [902, 433] width 164 height 15
click at [873, 349] on span "*****" at bounding box center [872, 350] width 17 height 8
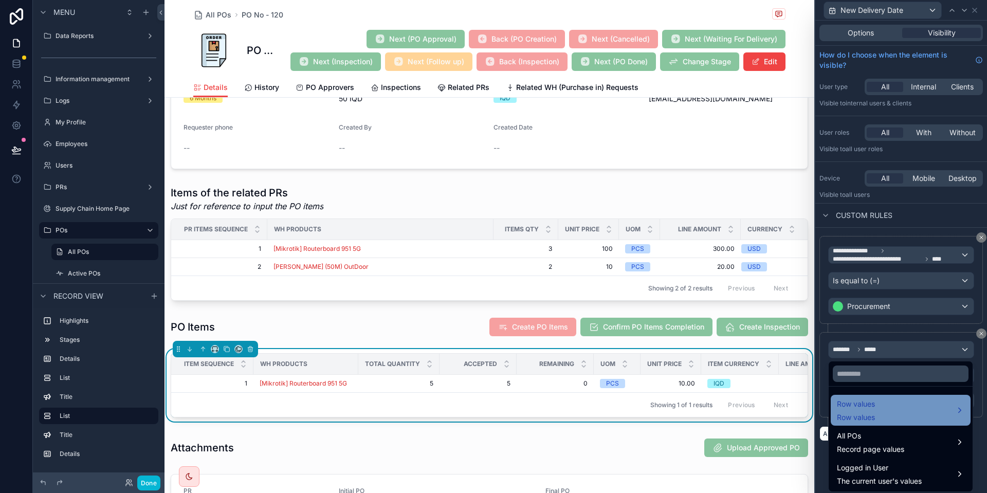
click at [878, 413] on div "Row values Row values" at bounding box center [901, 410] width 128 height 25
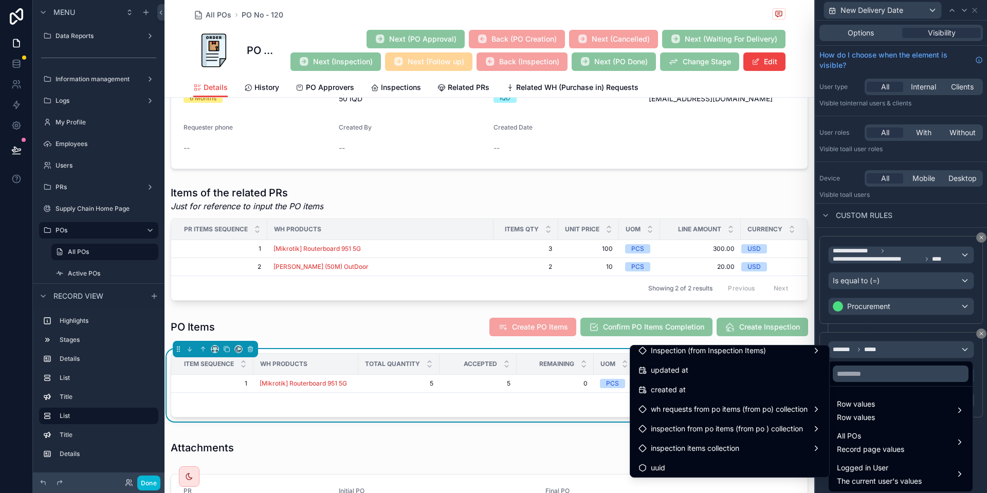
scroll to position [731, 0]
click at [881, 338] on div at bounding box center [902, 246] width 172 height 493
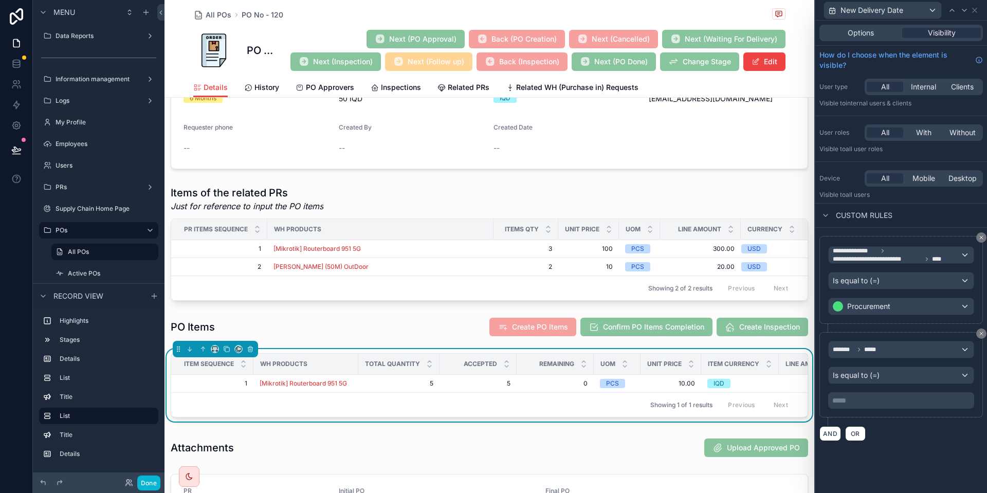
click at [846, 395] on p "***** ﻿" at bounding box center [902, 400] width 140 height 10
click at [902, 412] on div "******* ***** Is equal to (=) ***** ﻿" at bounding box center [902, 374] width 164 height 85
click at [865, 357] on div "******* *****" at bounding box center [901, 349] width 145 height 16
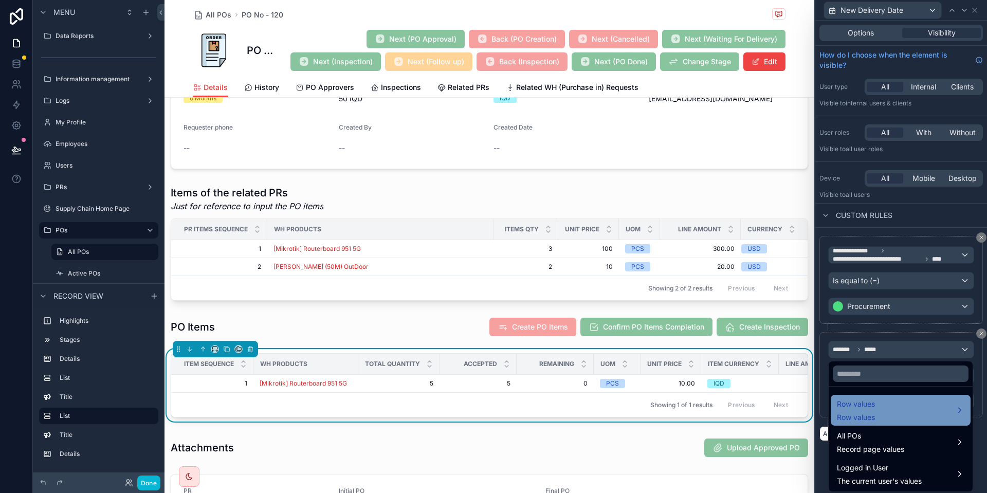
click at [867, 422] on span "Row values" at bounding box center [856, 417] width 38 height 10
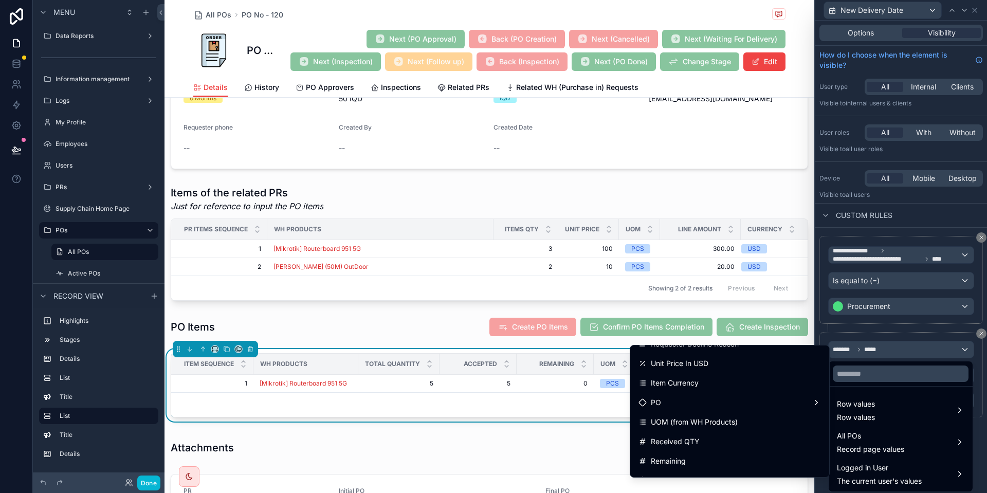
scroll to position [542, 0]
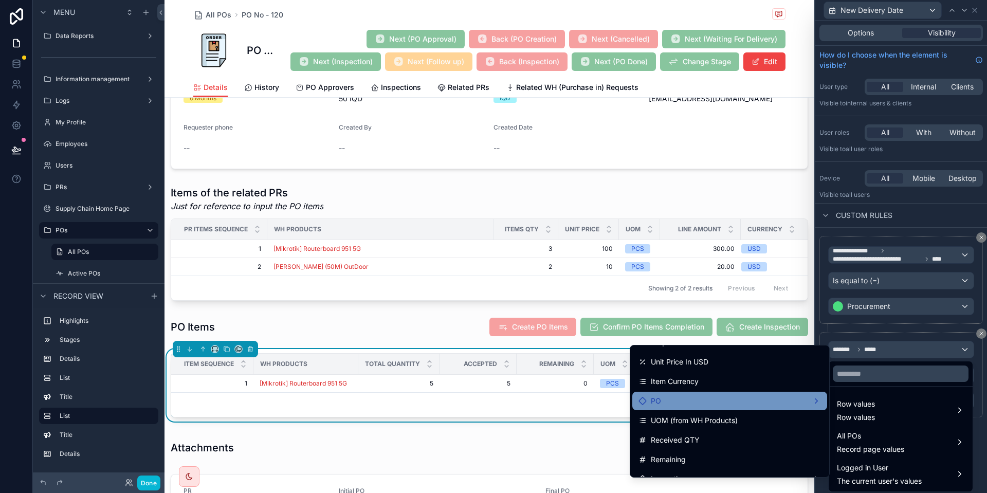
click at [728, 405] on div "PO" at bounding box center [730, 401] width 183 height 12
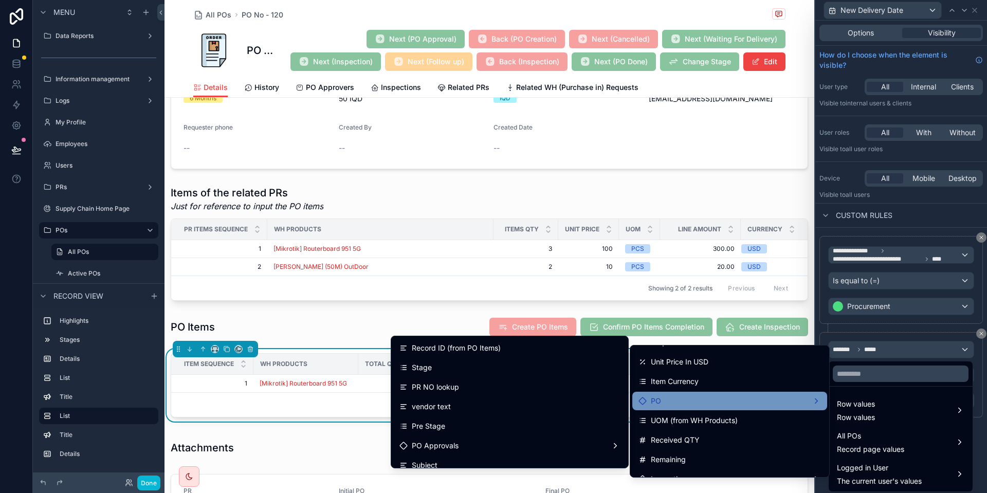
scroll to position [586, 0]
drag, startPoint x: 424, startPoint y: 364, endPoint x: 894, endPoint y: 311, distance: 473.0
click at [424, 364] on span "Stage" at bounding box center [422, 367] width 20 height 12
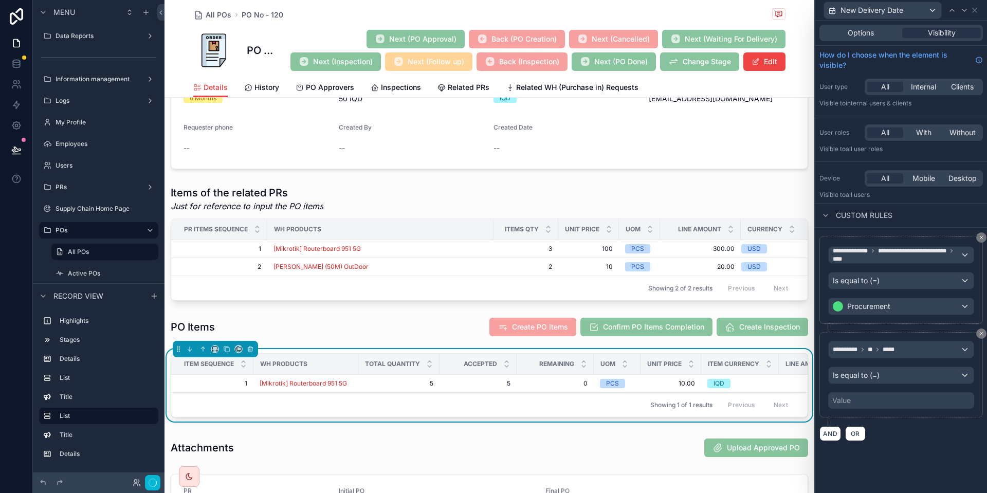
click at [888, 390] on div "**********" at bounding box center [901, 375] width 146 height 68
drag, startPoint x: 881, startPoint y: 396, endPoint x: 877, endPoint y: 400, distance: 6.2
click at [878, 399] on div "Value" at bounding box center [901, 400] width 146 height 16
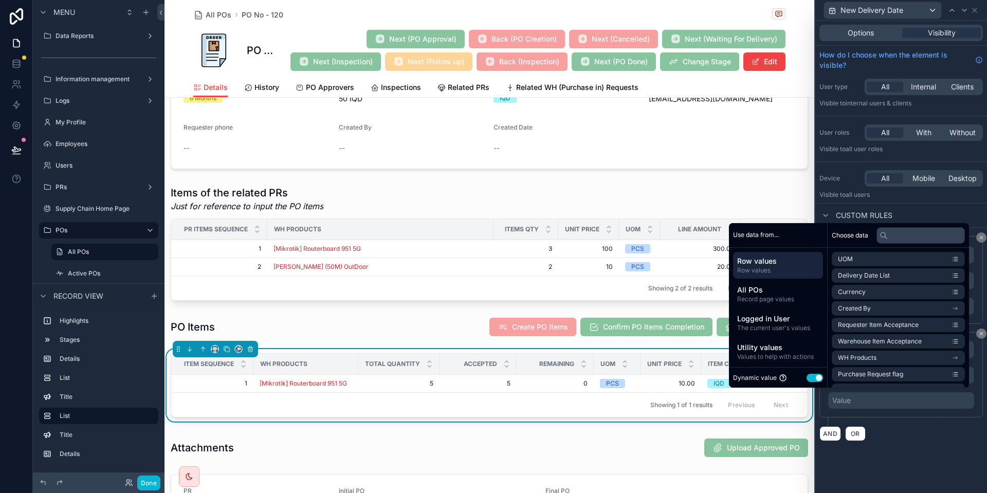
click at [814, 374] on button "Use setting" at bounding box center [815, 378] width 16 height 8
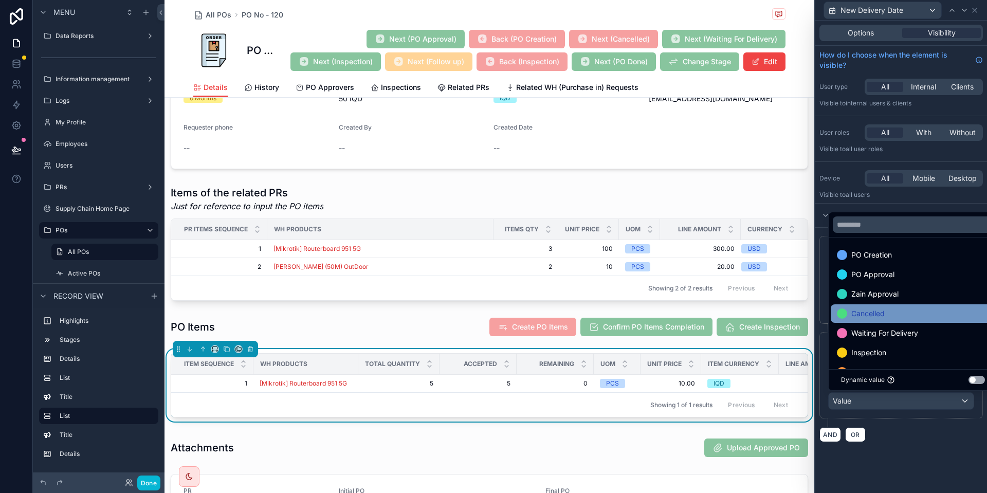
scroll to position [40, 0]
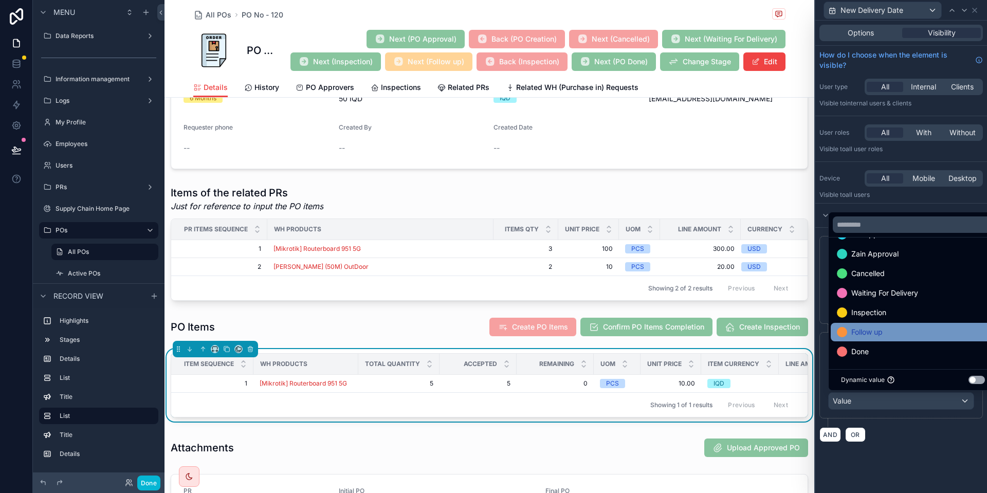
click at [883, 329] on span "Follow up" at bounding box center [867, 332] width 31 height 12
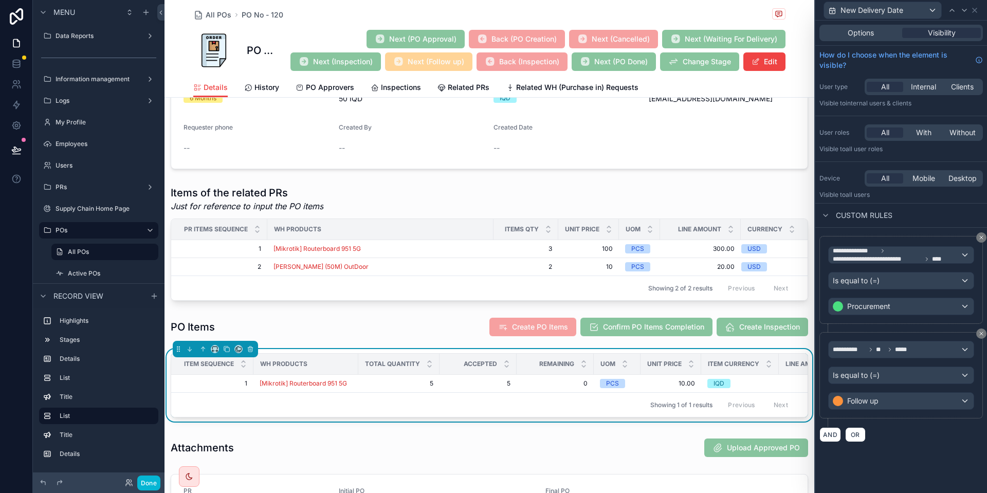
click at [919, 439] on div "AND OR" at bounding box center [902, 434] width 164 height 15
click at [861, 432] on span "OR" at bounding box center [855, 435] width 13 height 8
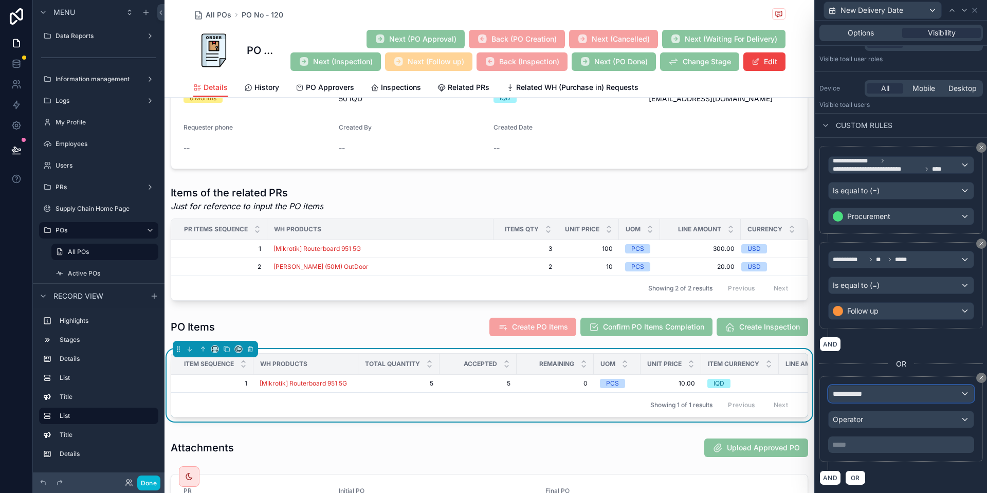
click at [873, 391] on div "**********" at bounding box center [901, 394] width 145 height 16
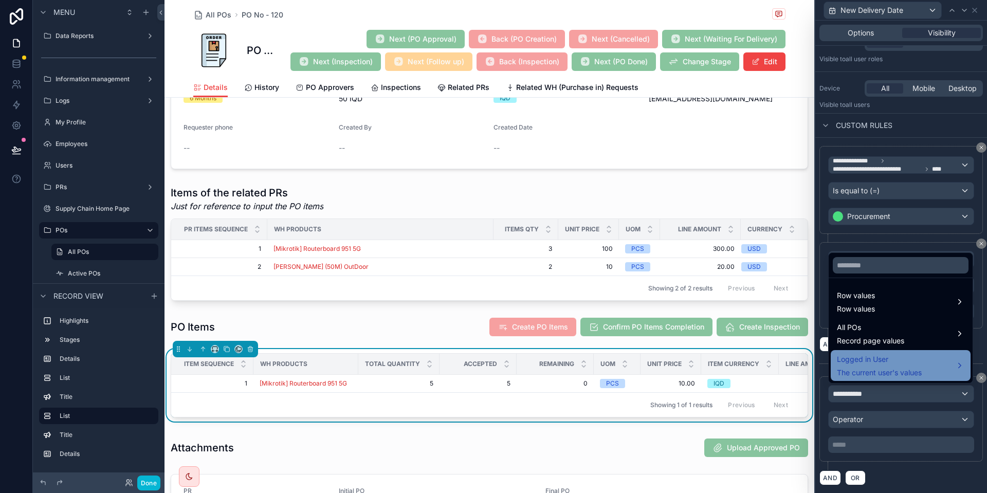
click at [866, 361] on span "Logged in User" at bounding box center [879, 359] width 85 height 12
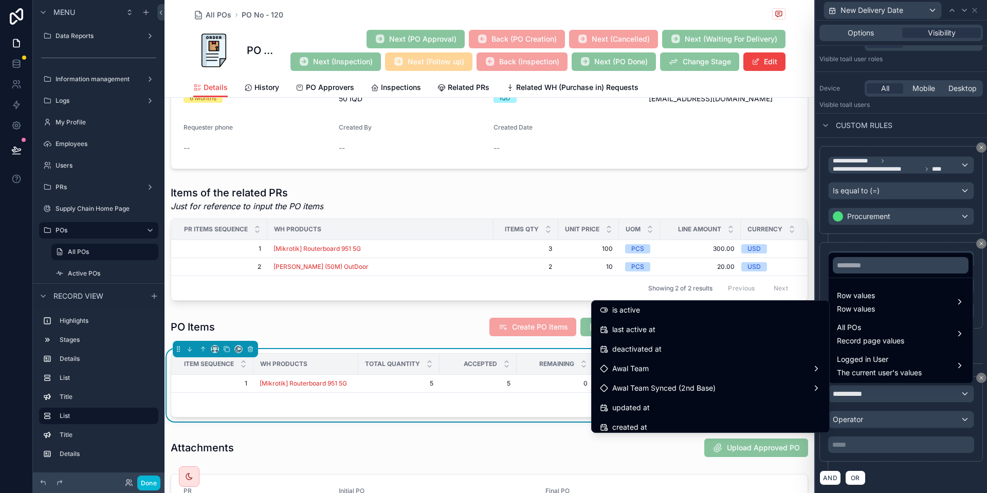
scroll to position [259, 0]
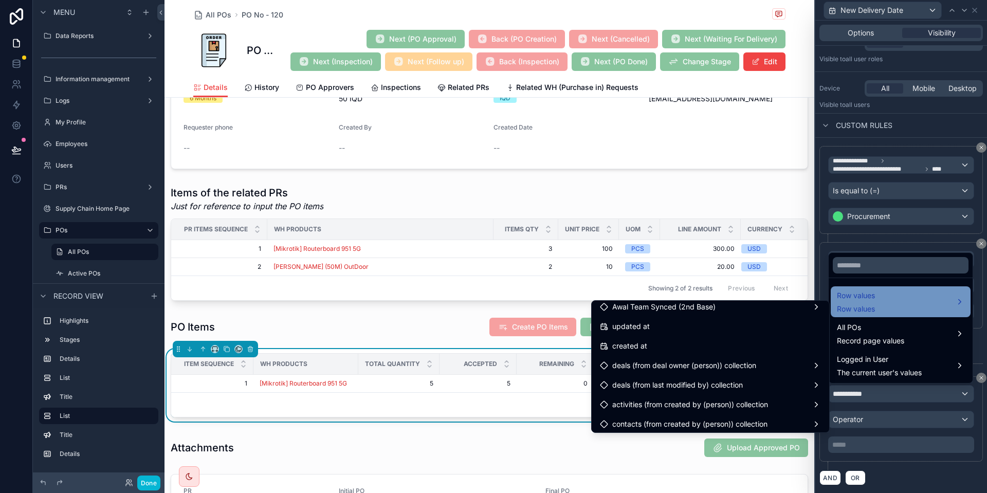
click at [887, 296] on div "Row values Row values" at bounding box center [901, 301] width 128 height 25
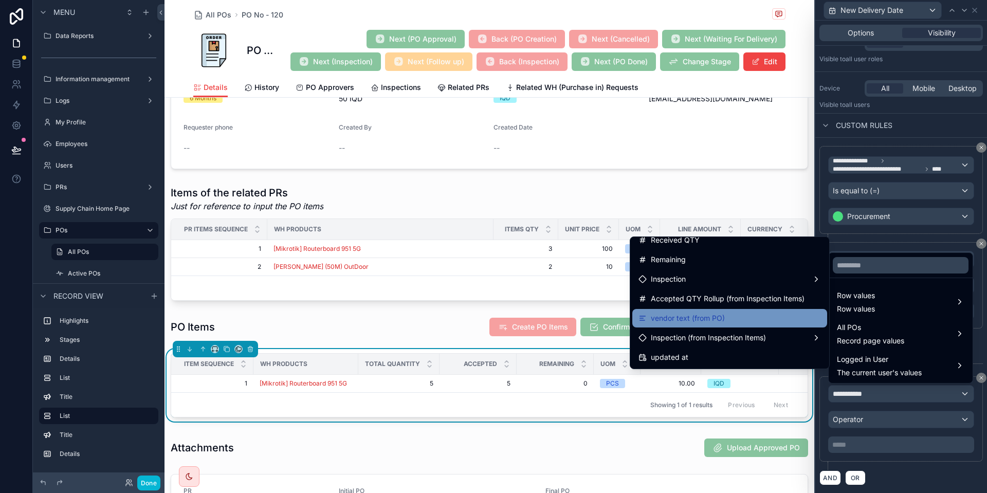
scroll to position [731, 0]
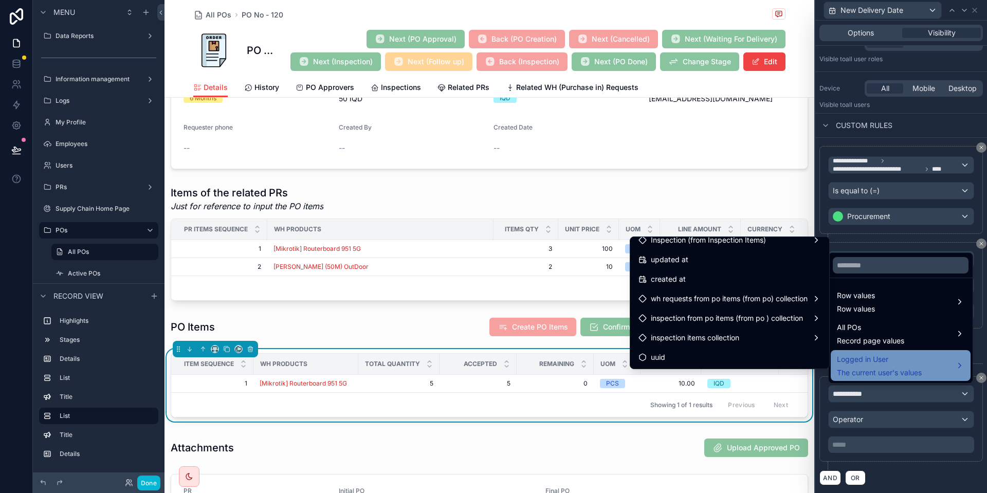
click at [877, 357] on span "Logged in User" at bounding box center [879, 359] width 85 height 12
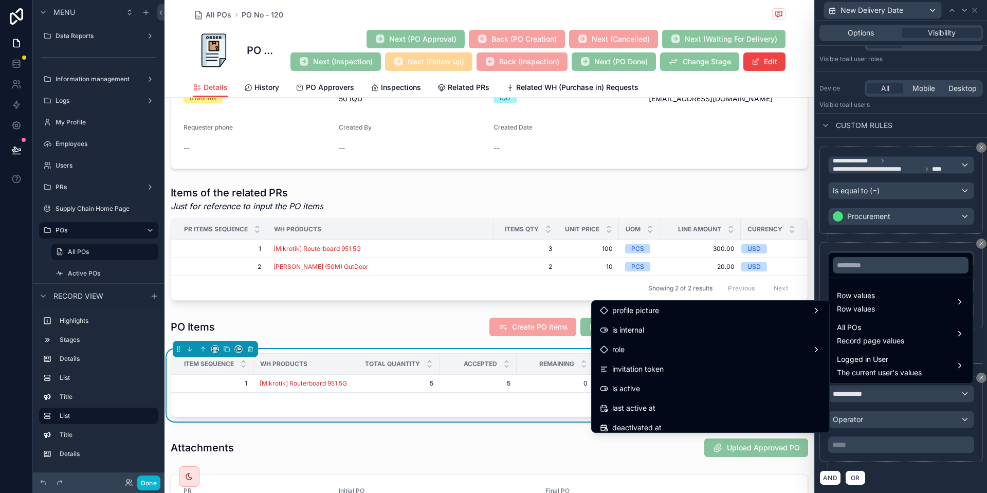
scroll to position [106, 0]
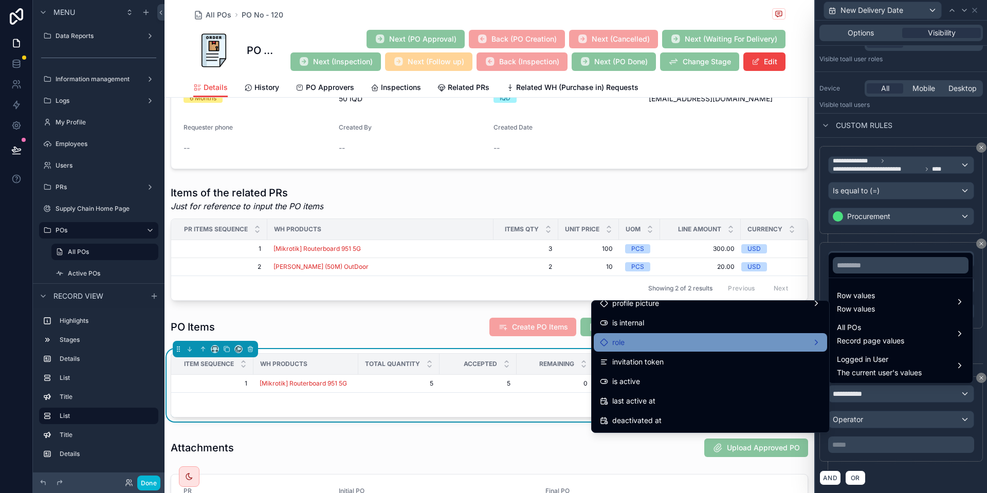
click at [683, 340] on div "role" at bounding box center [710, 342] width 221 height 12
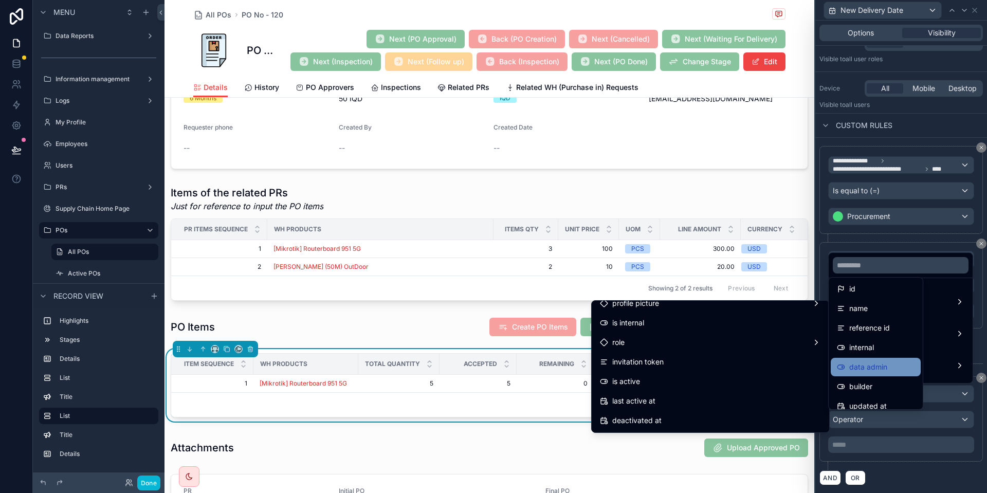
click at [870, 371] on span "data admin" at bounding box center [868, 367] width 38 height 12
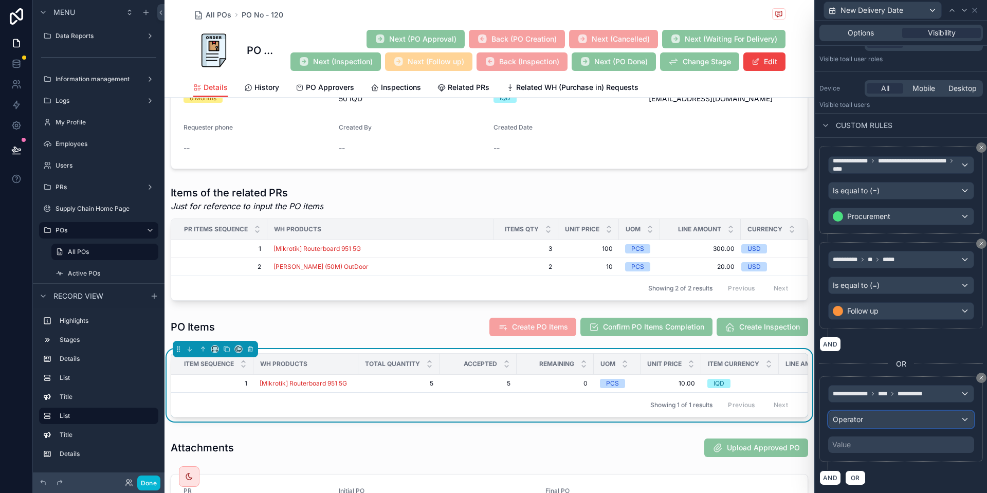
click at [865, 419] on div "Operator" at bounding box center [901, 419] width 145 height 16
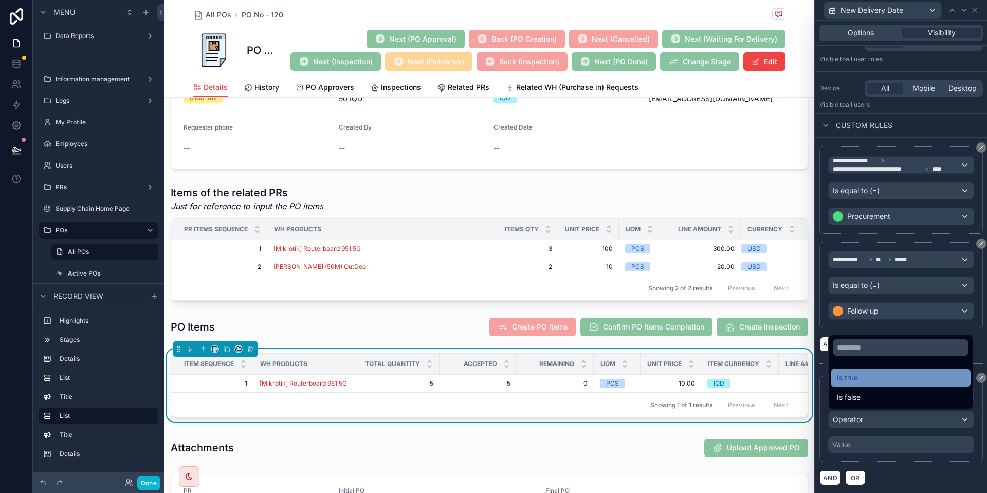
click at [861, 387] on div "Is true" at bounding box center [901, 378] width 140 height 19
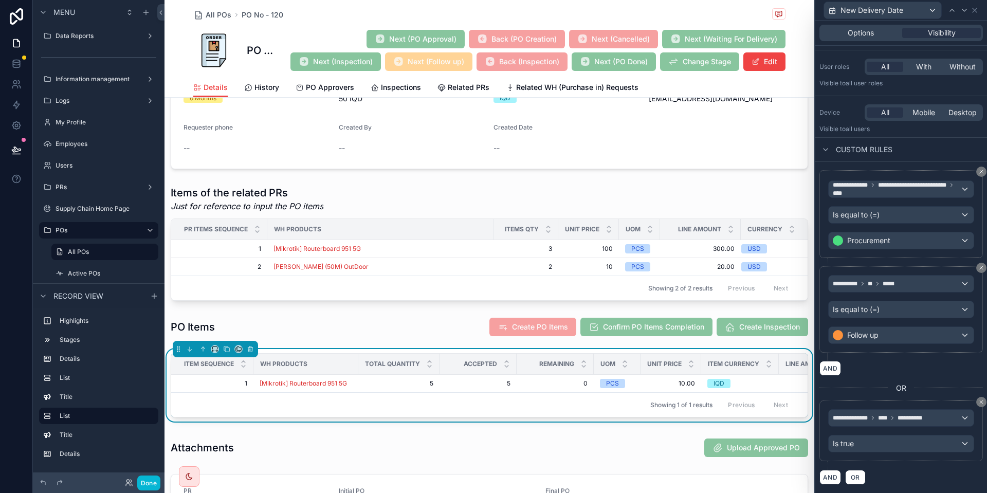
scroll to position [65, 0]
click at [158, 483] on button "Done" at bounding box center [148, 483] width 23 height 15
